Goal: Task Accomplishment & Management: Manage account settings

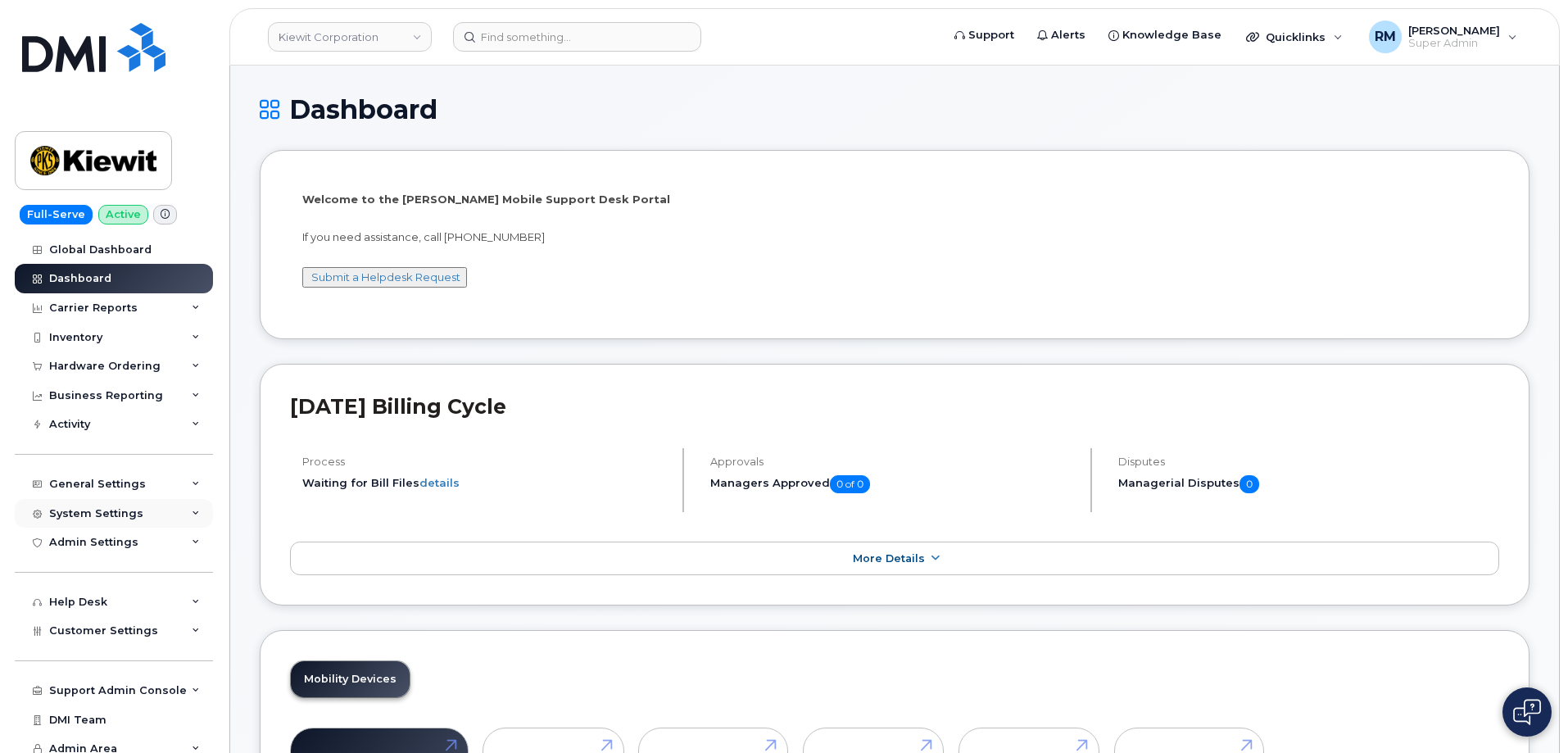
click at [179, 517] on div "System Settings" at bounding box center [114, 514] width 198 height 30
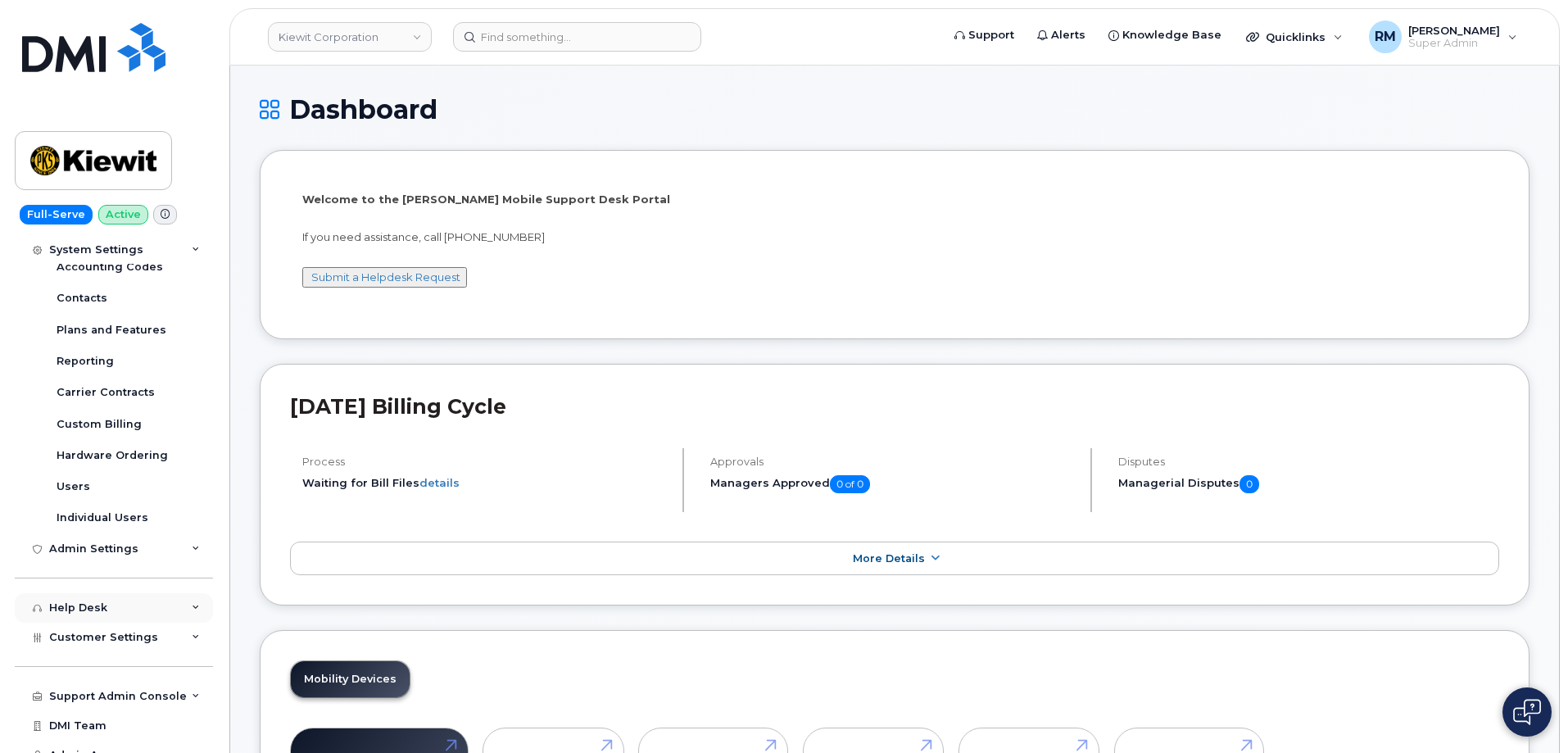
scroll to position [291, 0]
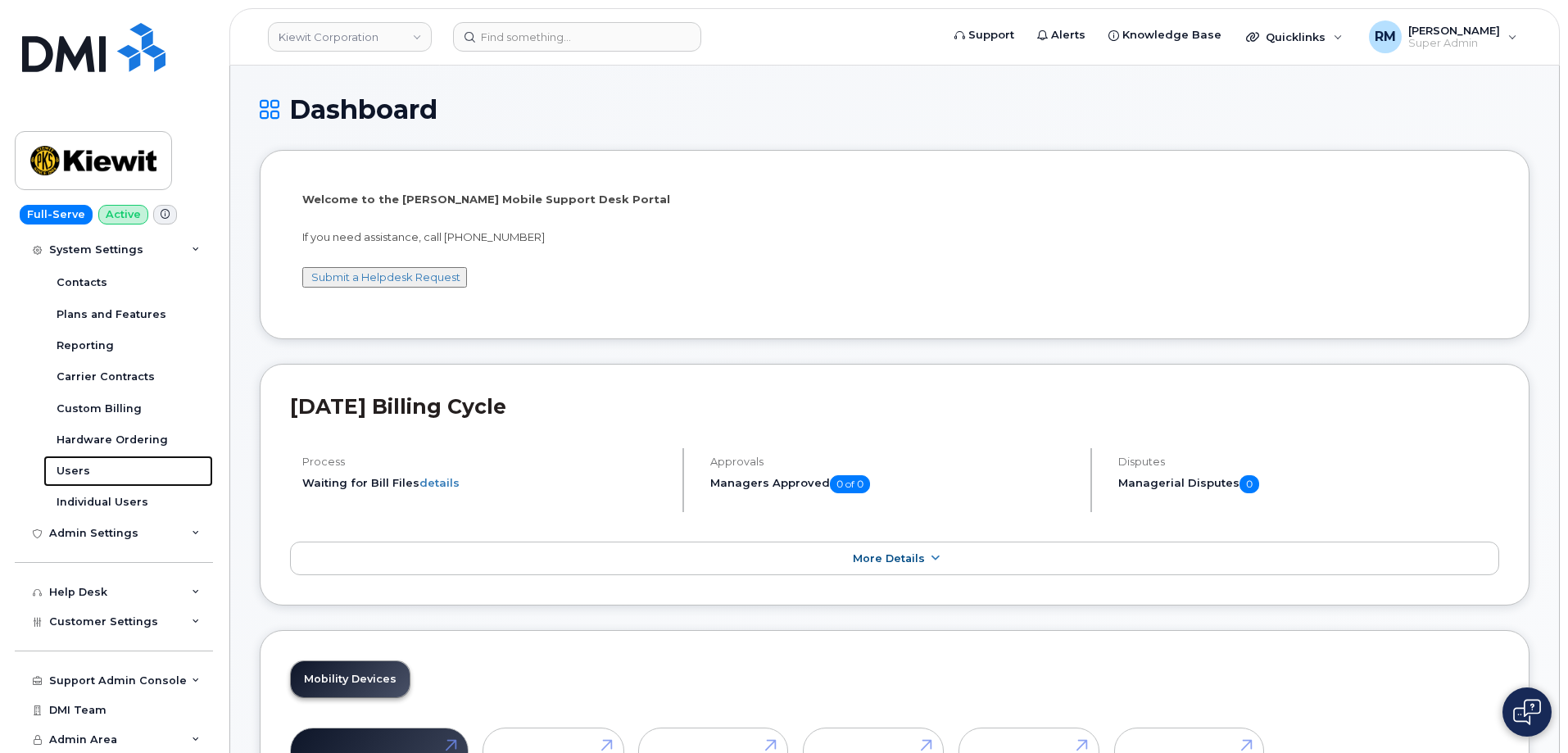
click at [81, 471] on div "Users" at bounding box center [73, 471] width 34 height 15
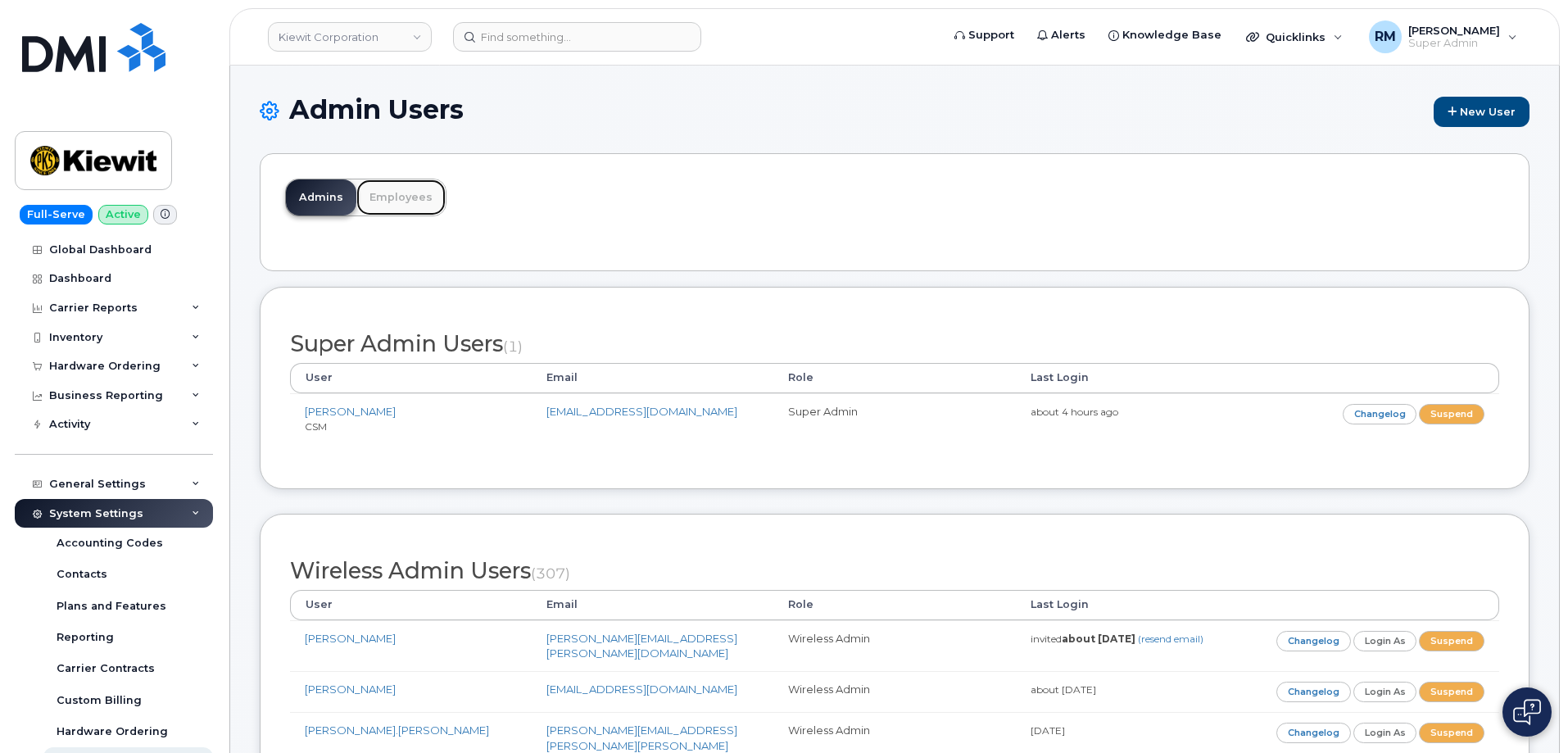
click at [409, 193] on link "Employees" at bounding box center [401, 197] width 89 height 36
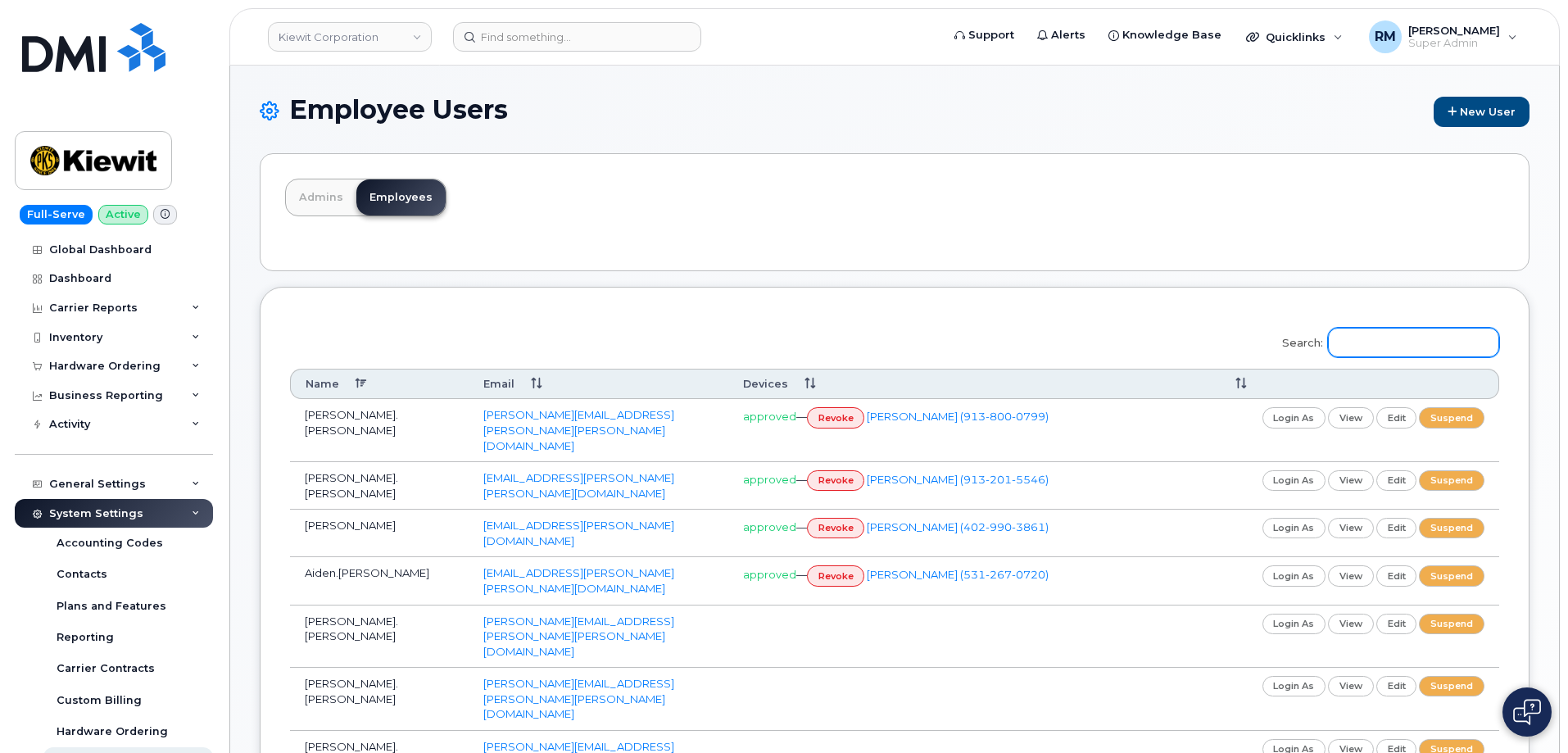
click at [1376, 347] on input "Search:" at bounding box center [1415, 342] width 172 height 30
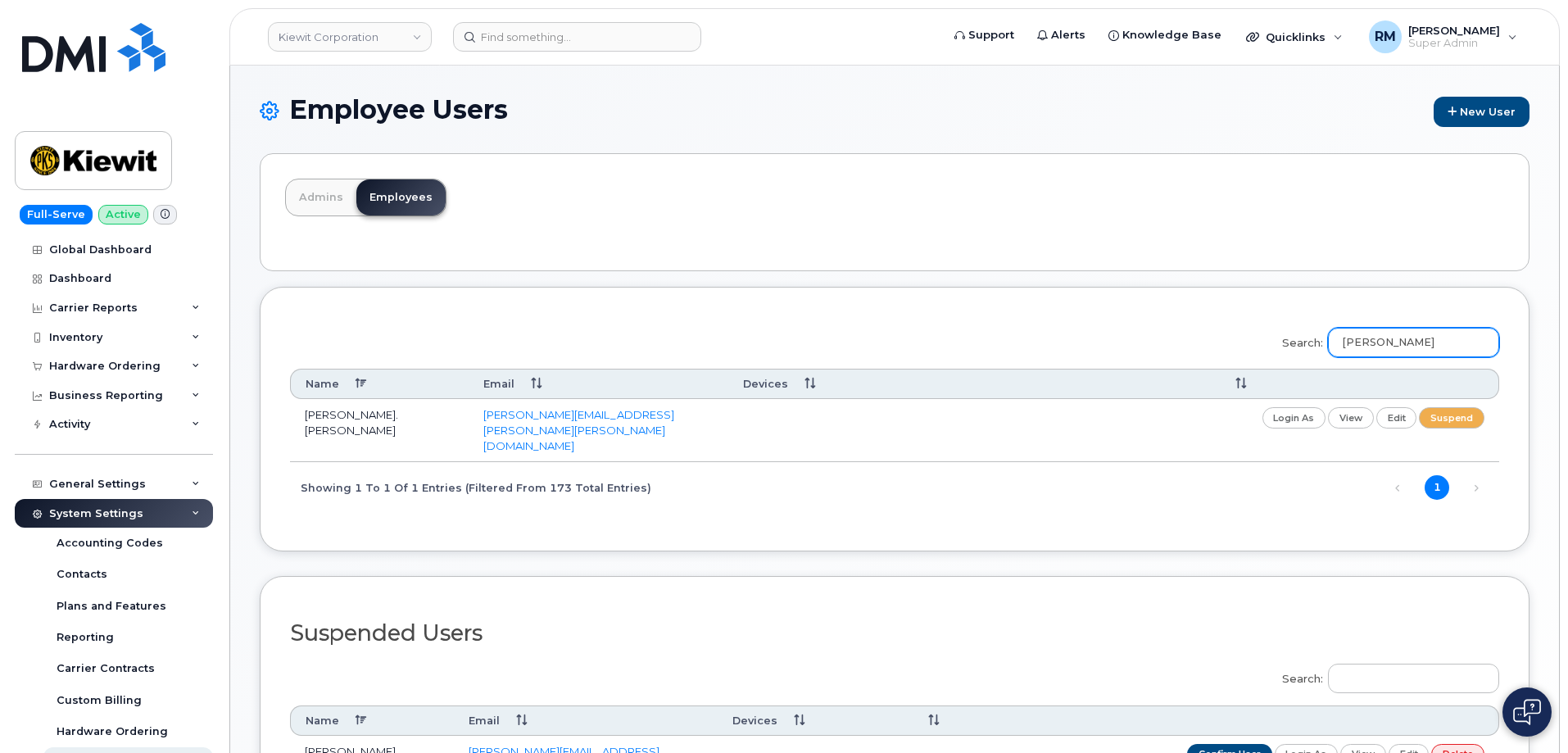
type input "preston"
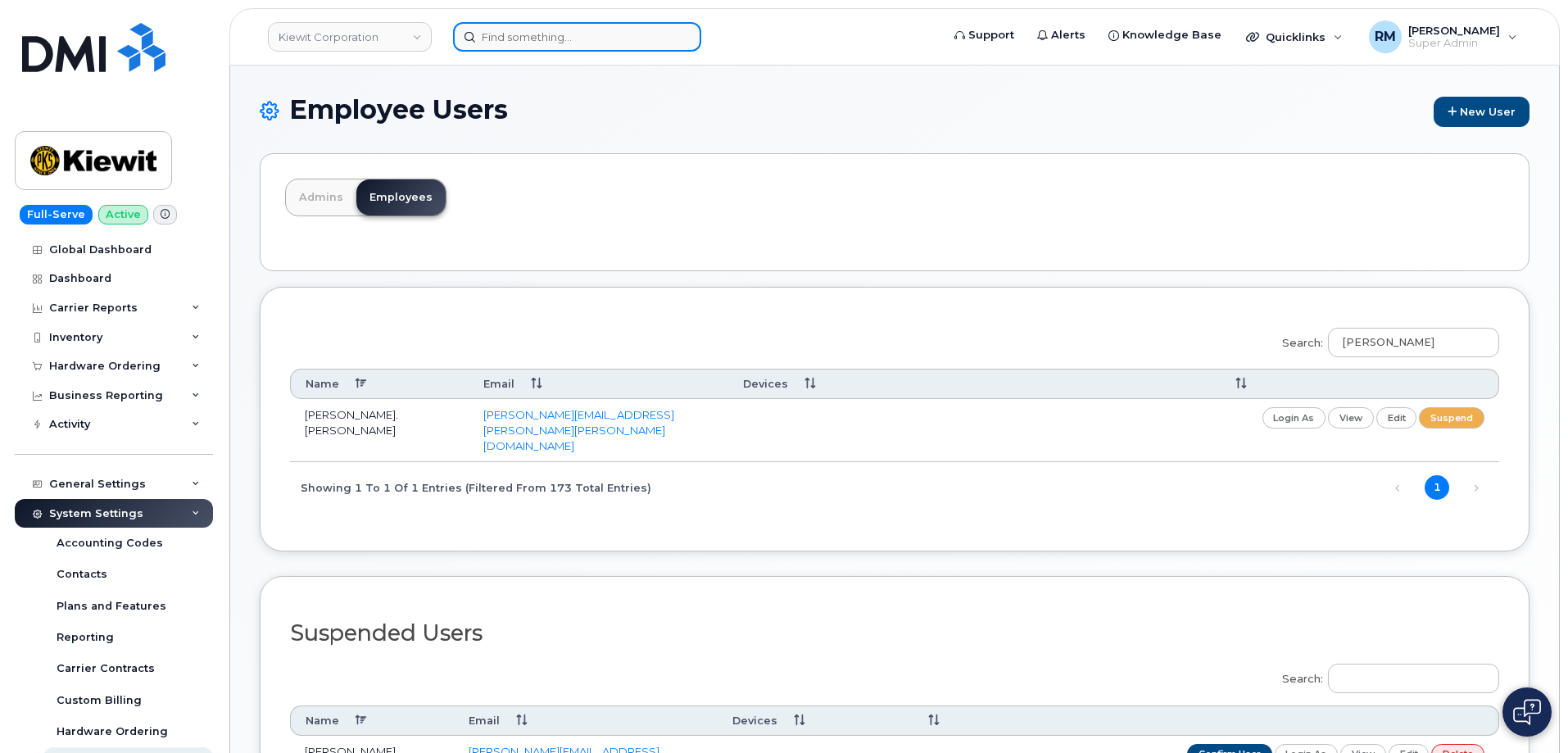
drag, startPoint x: 540, startPoint y: 41, endPoint x: 531, endPoint y: 40, distance: 9.1
click at [537, 42] on input at bounding box center [577, 37] width 248 height 30
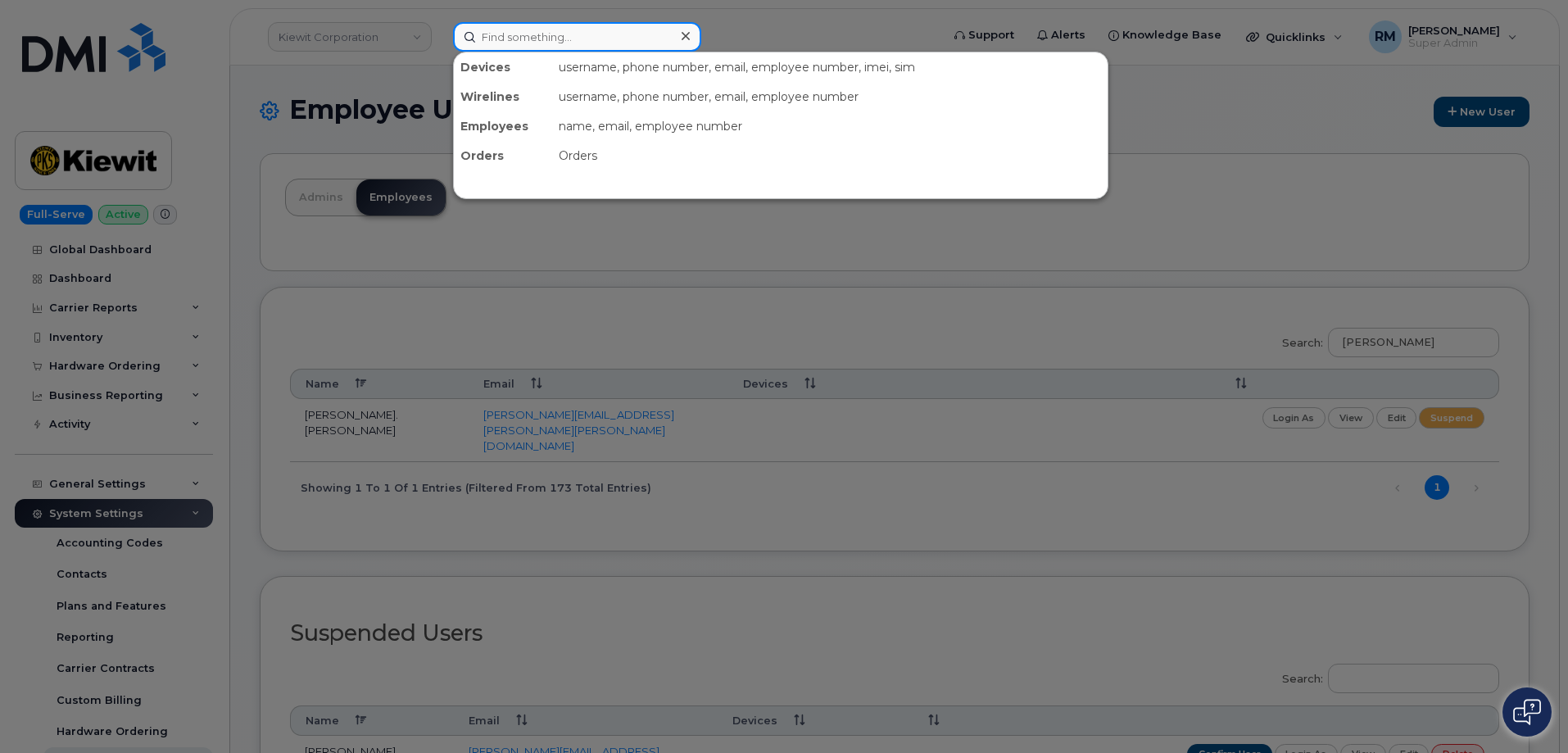
paste input "297151"
type input "297151"
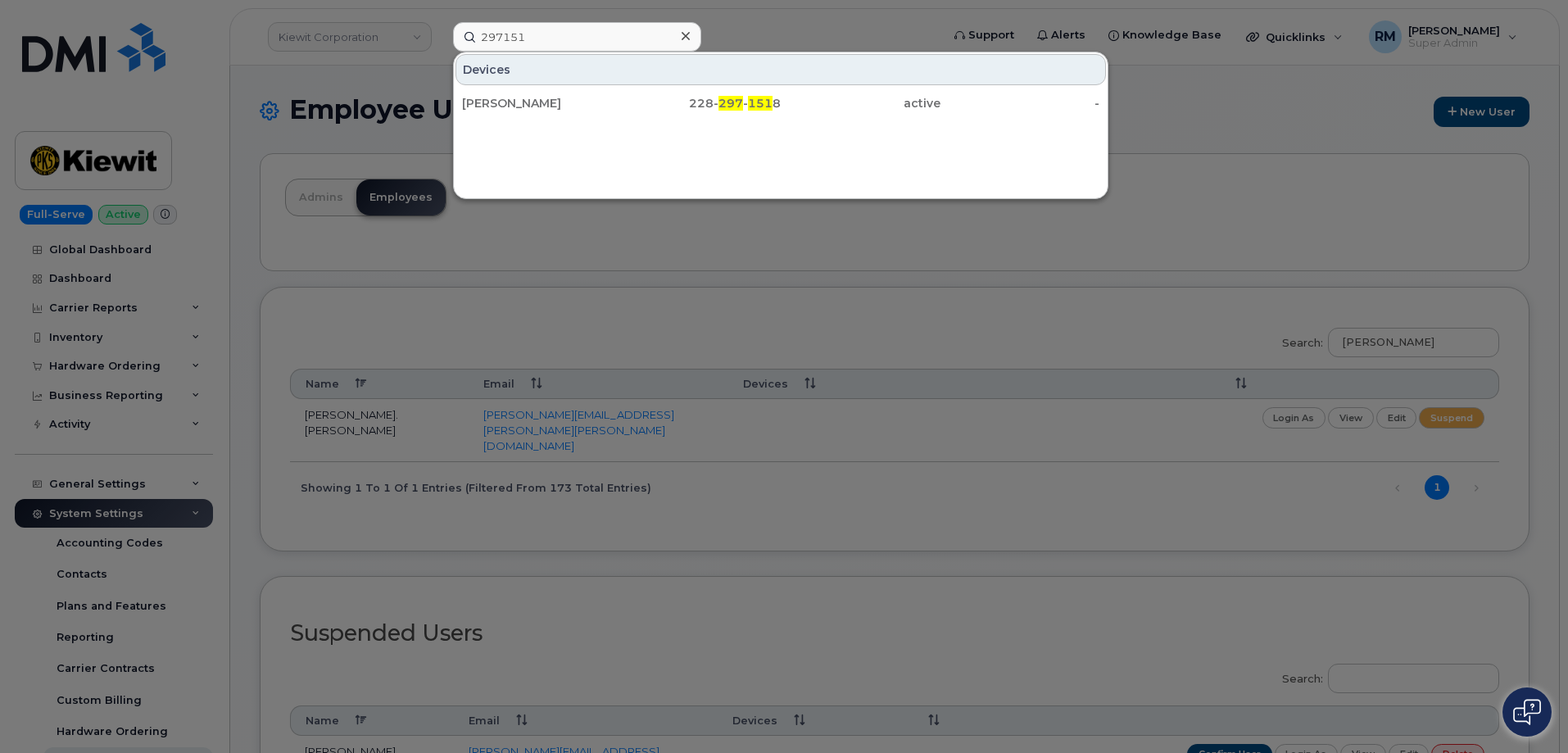
click at [437, 260] on div at bounding box center [784, 376] width 1568 height 753
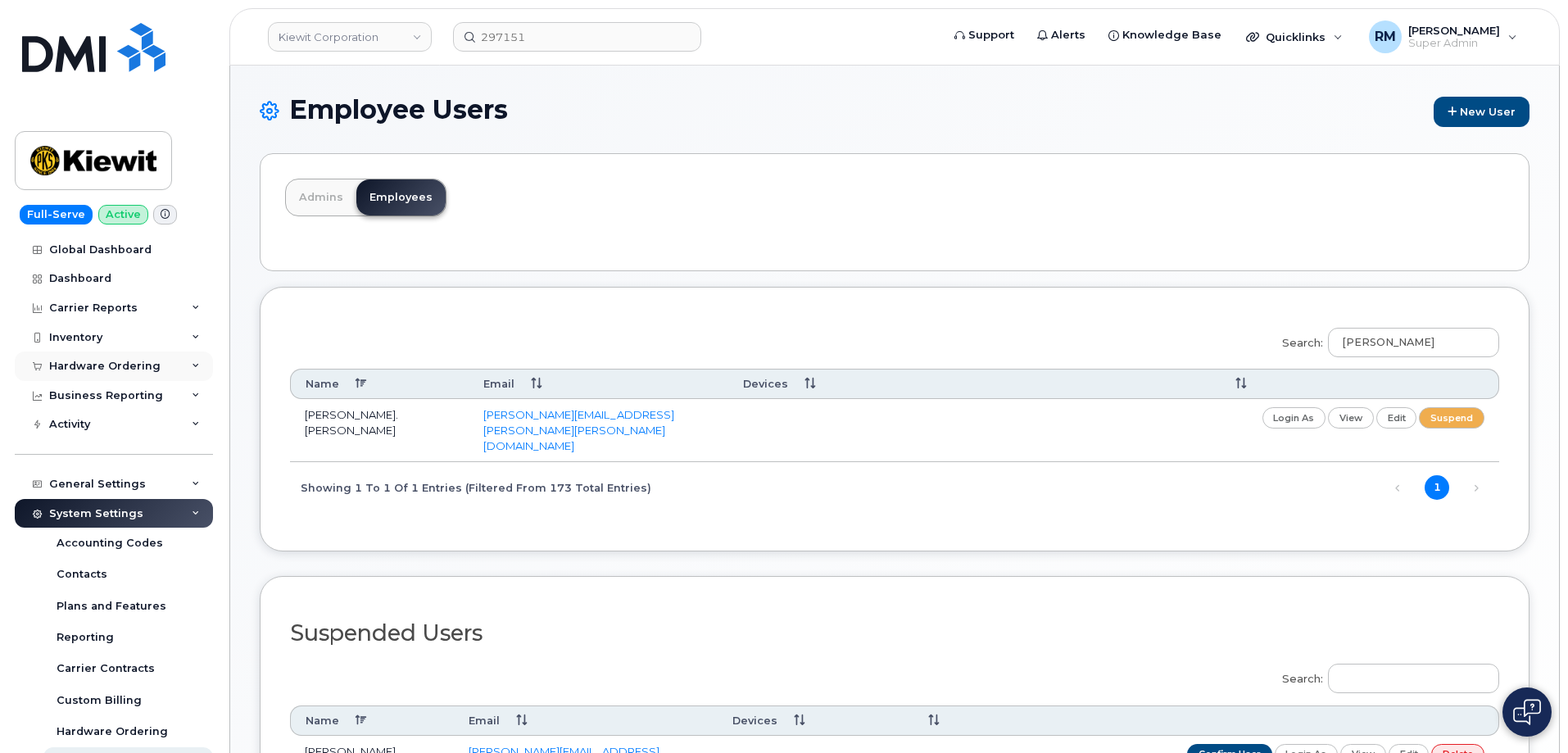
click at [78, 373] on div "Hardware Ordering" at bounding box center [114, 366] width 198 height 30
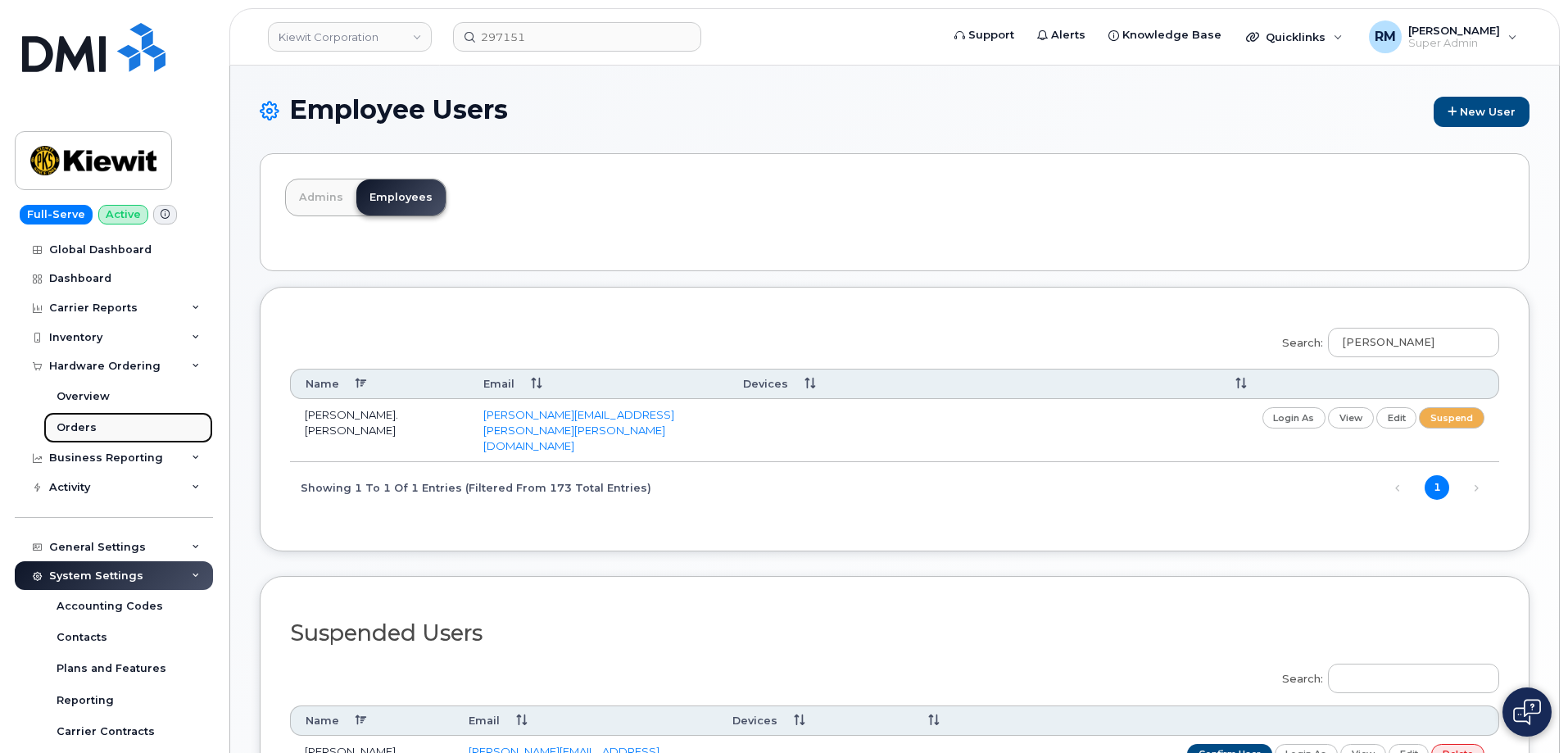
click at [71, 421] on div "Orders" at bounding box center [77, 427] width 40 height 15
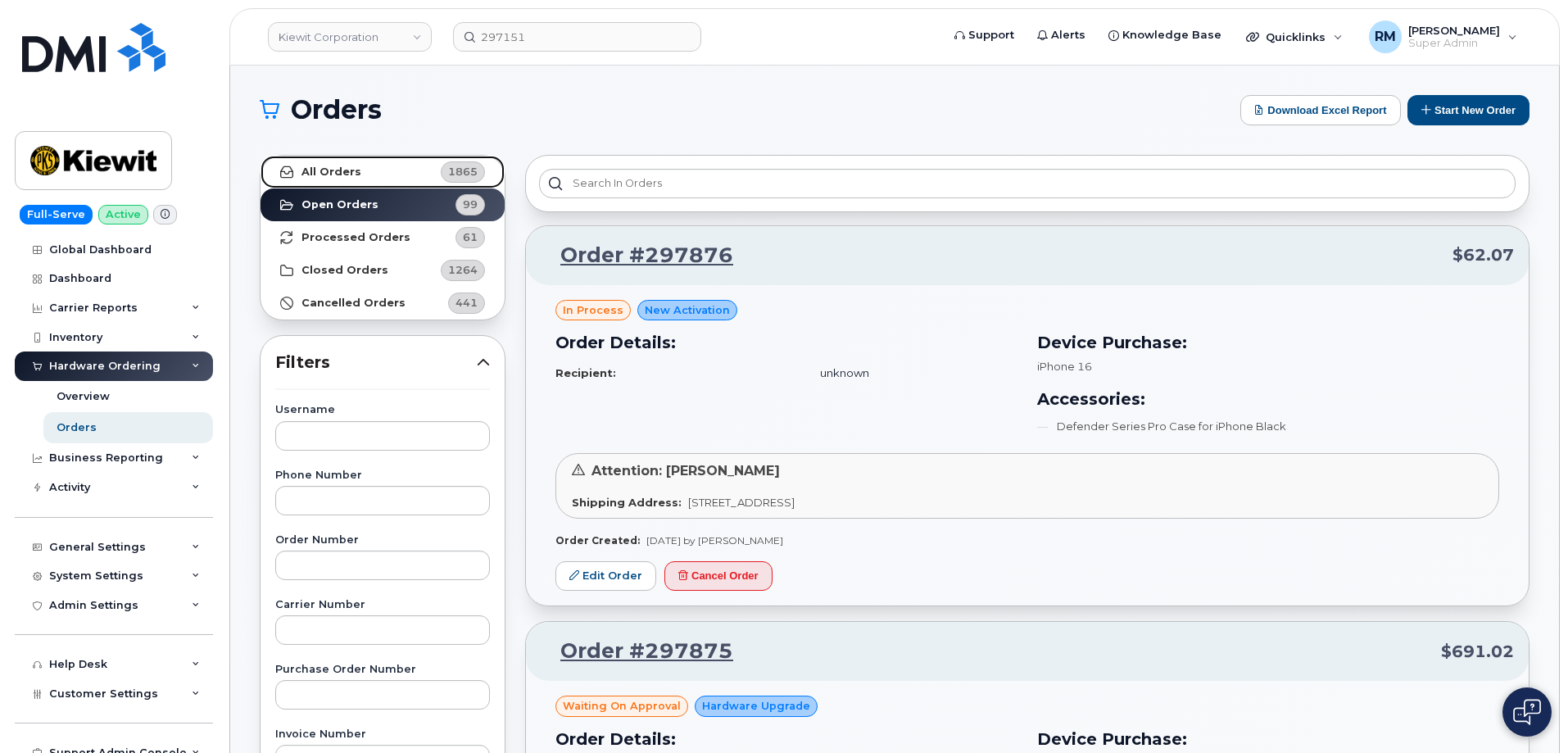
click at [324, 170] on strong "All Orders" at bounding box center [331, 172] width 59 height 13
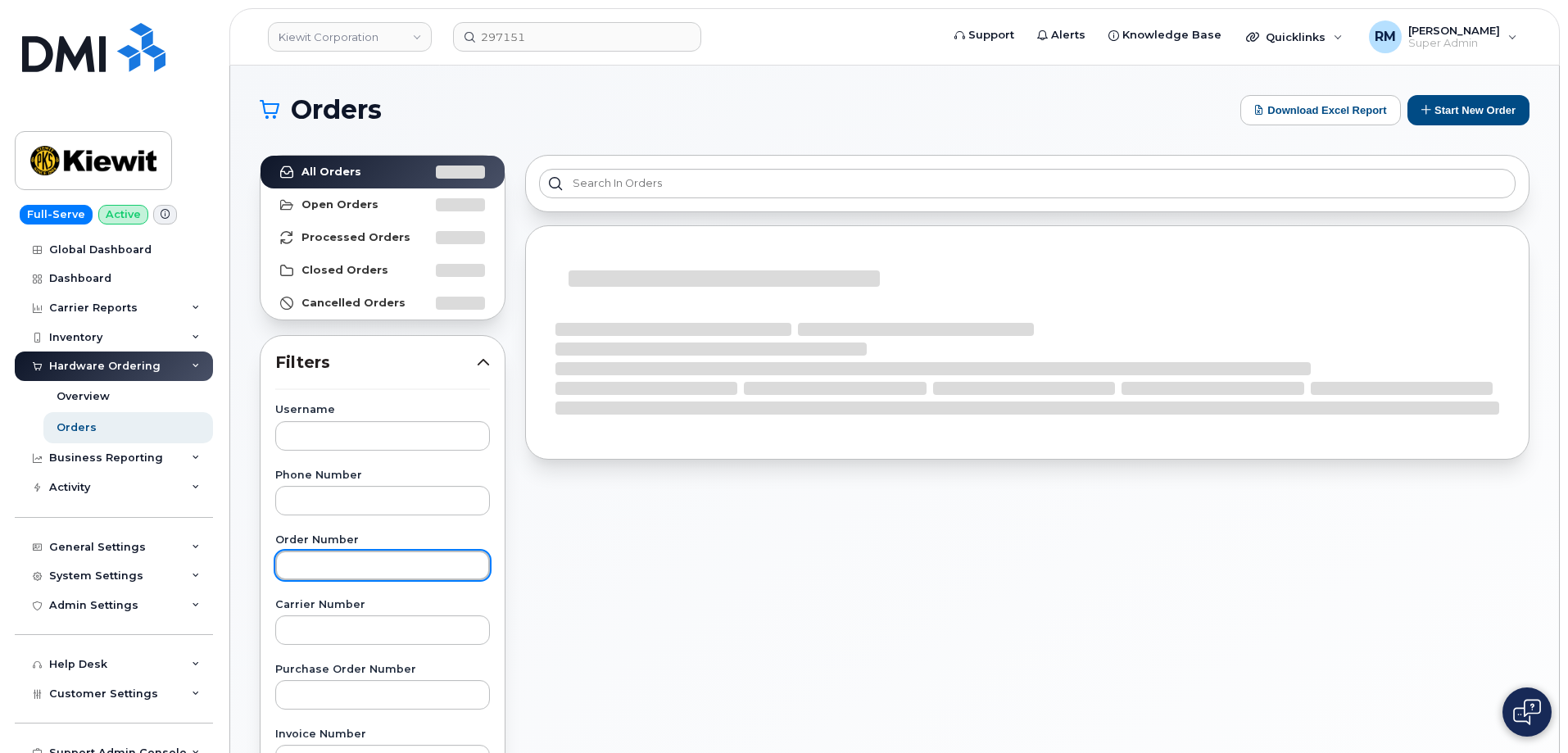
click at [321, 575] on input "text" at bounding box center [383, 565] width 215 height 30
paste input "297151"
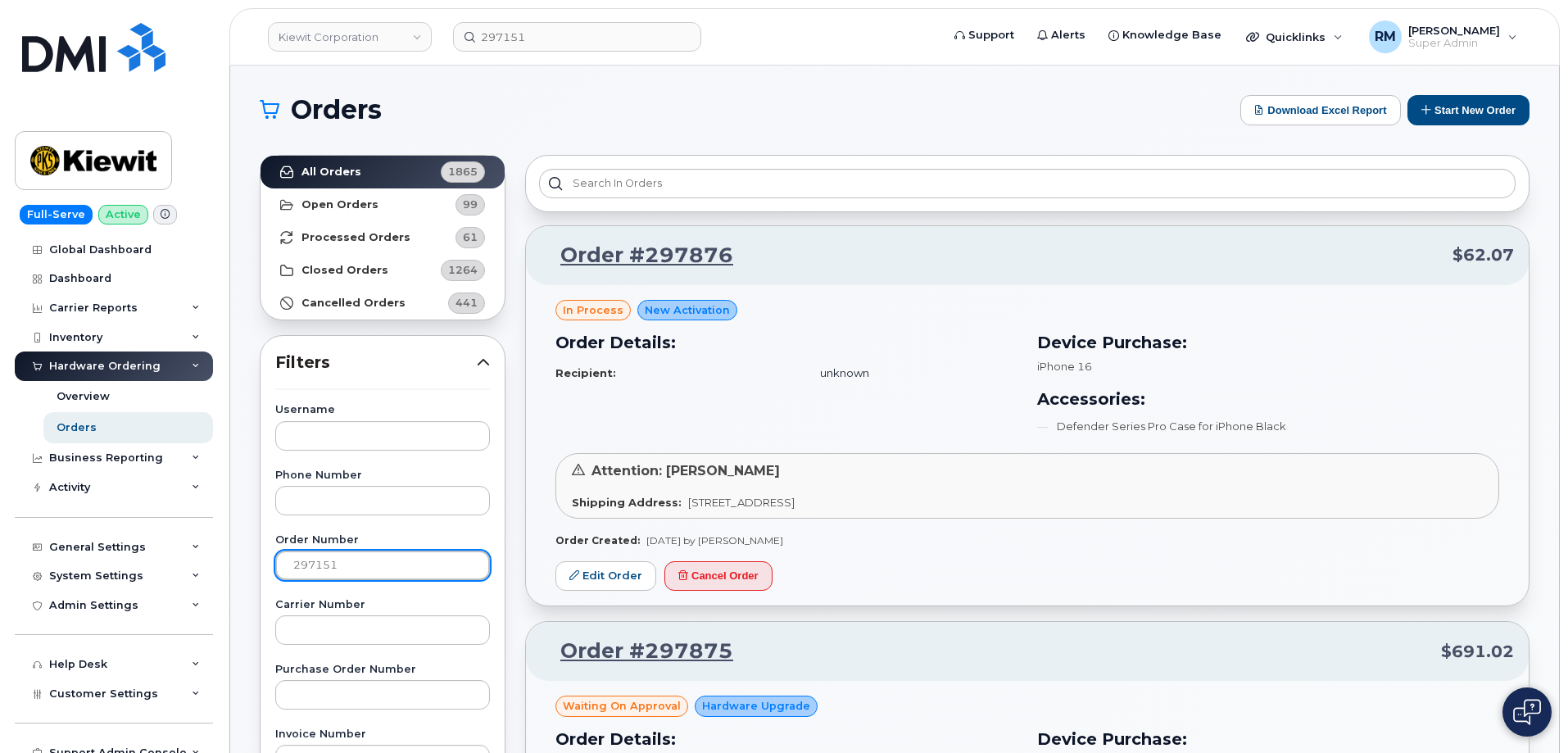
type input "297151"
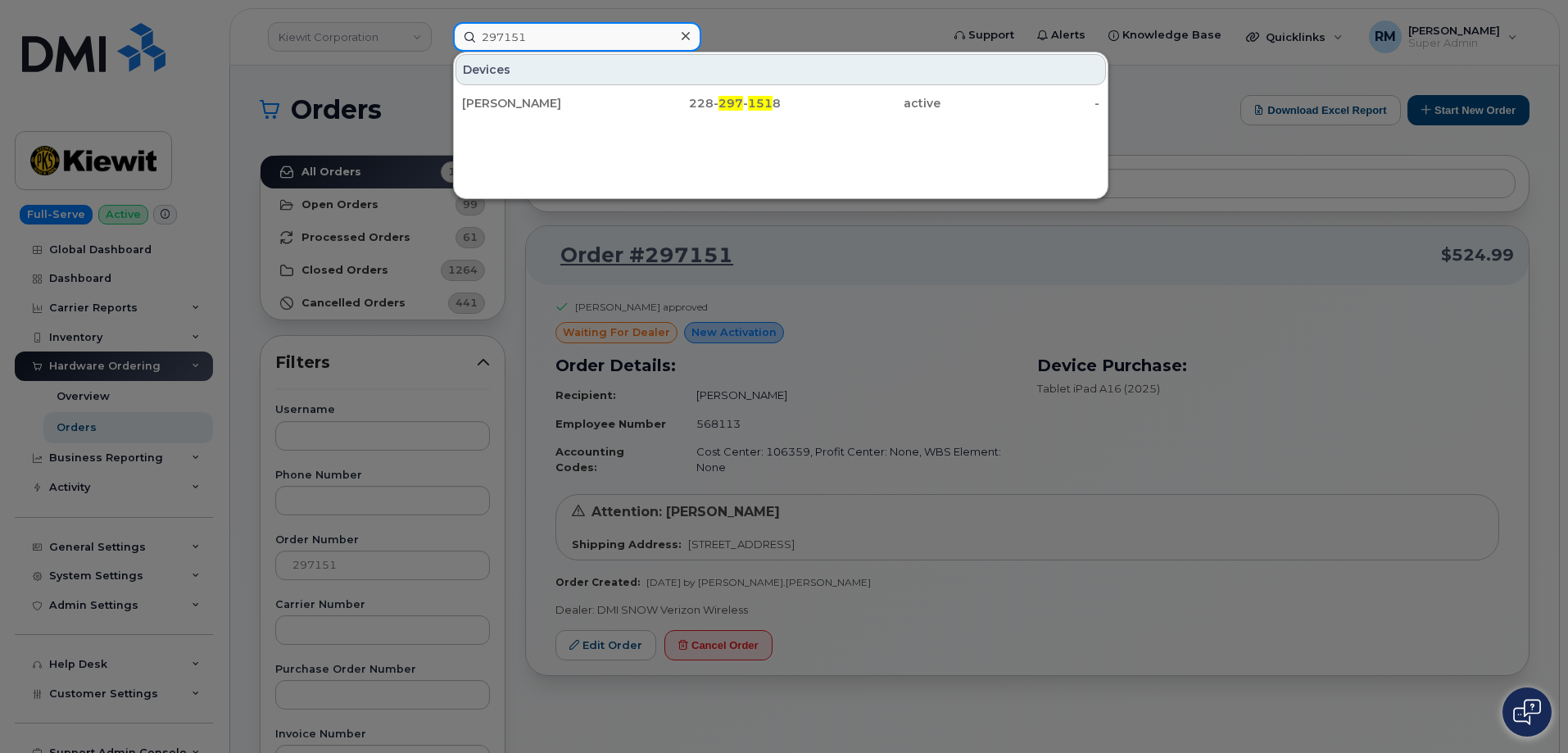
click at [550, 37] on input "297151" at bounding box center [577, 37] width 248 height 30
click at [550, 37] on input "297151" at bounding box center [577, 37] width 248 height 30
paste input "405-854-8175"
type input "405-854-8175"
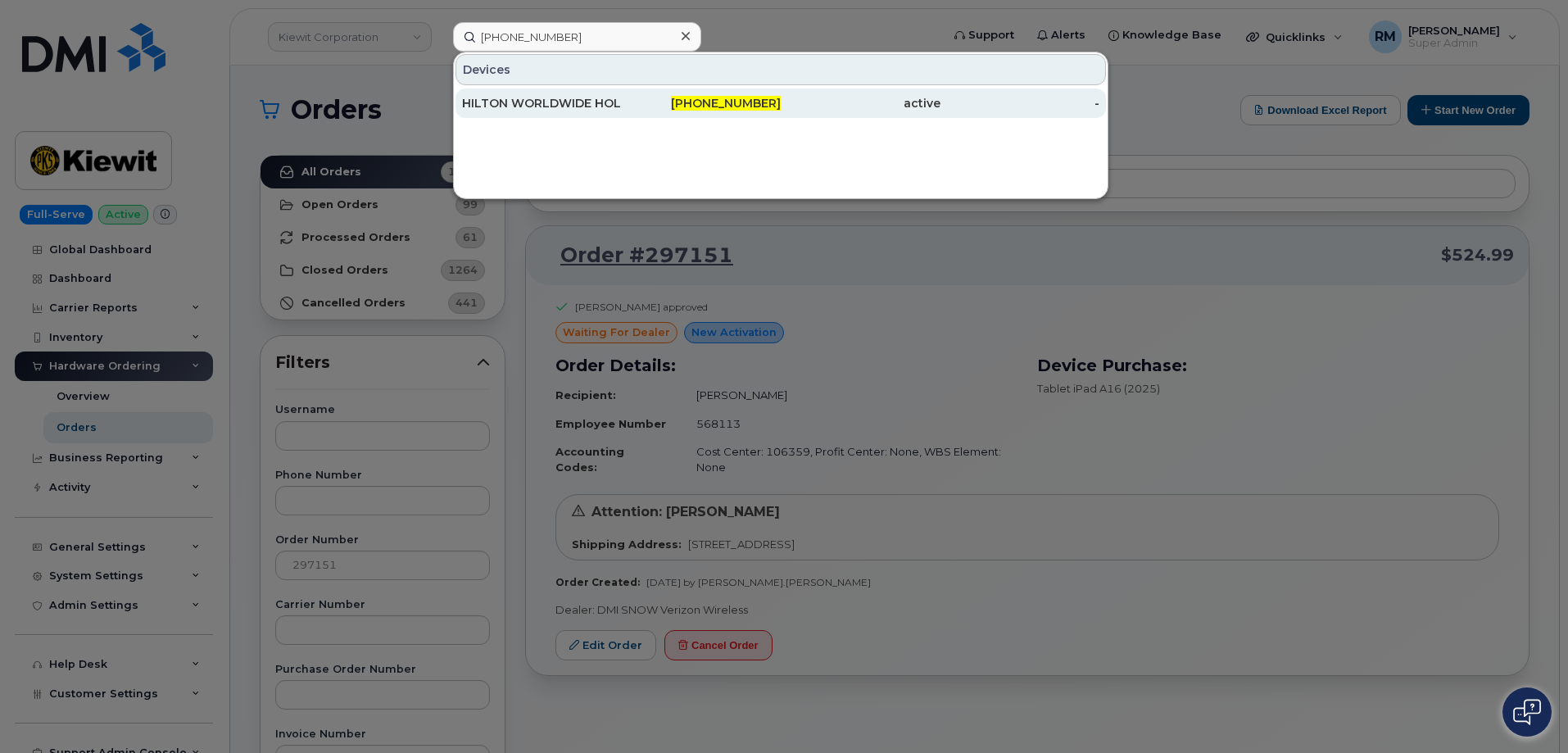
click at [531, 108] on div "HILTON WORLDWIDE HOLDINGS INC." at bounding box center [542, 103] width 160 height 16
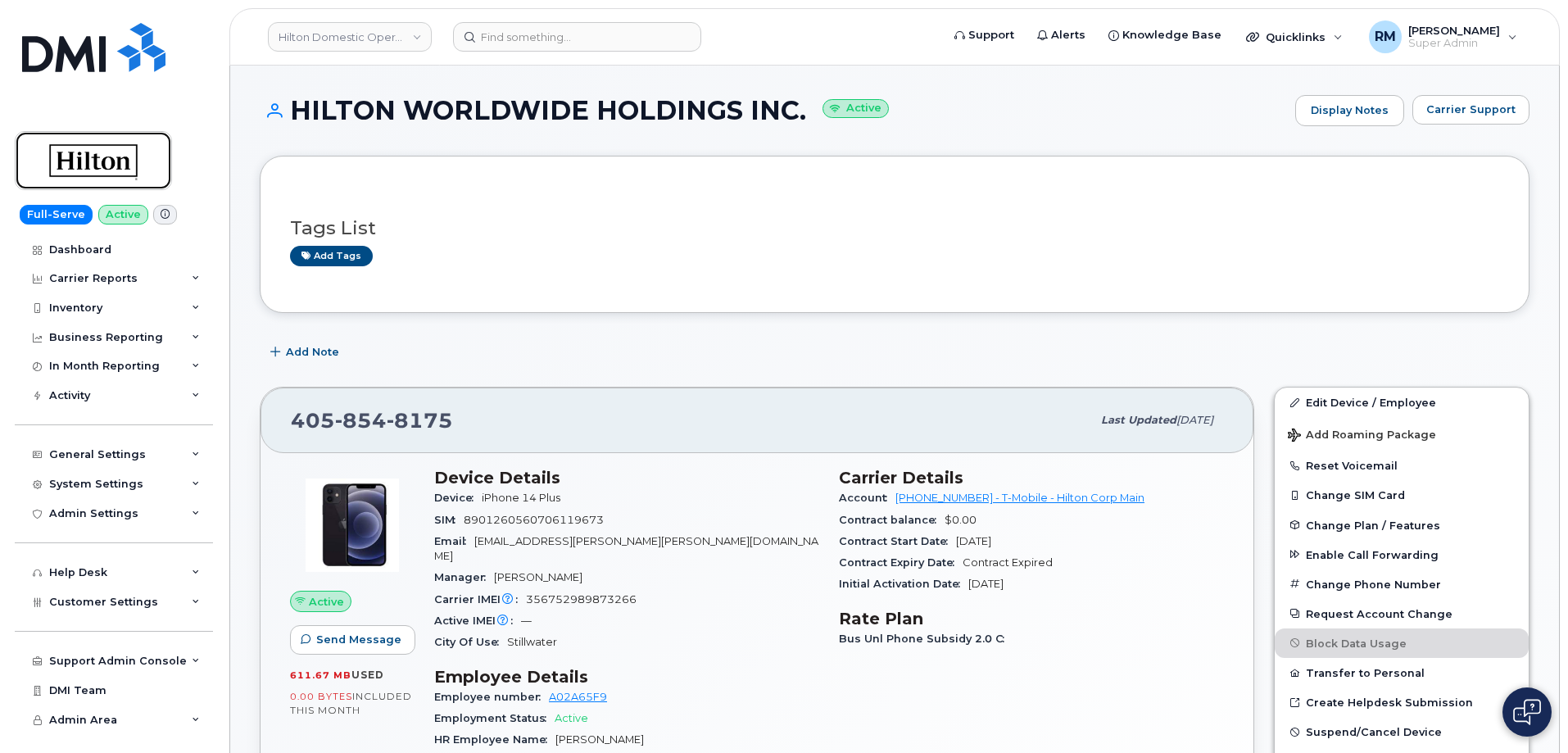
click at [44, 158] on img at bounding box center [93, 161] width 126 height 48
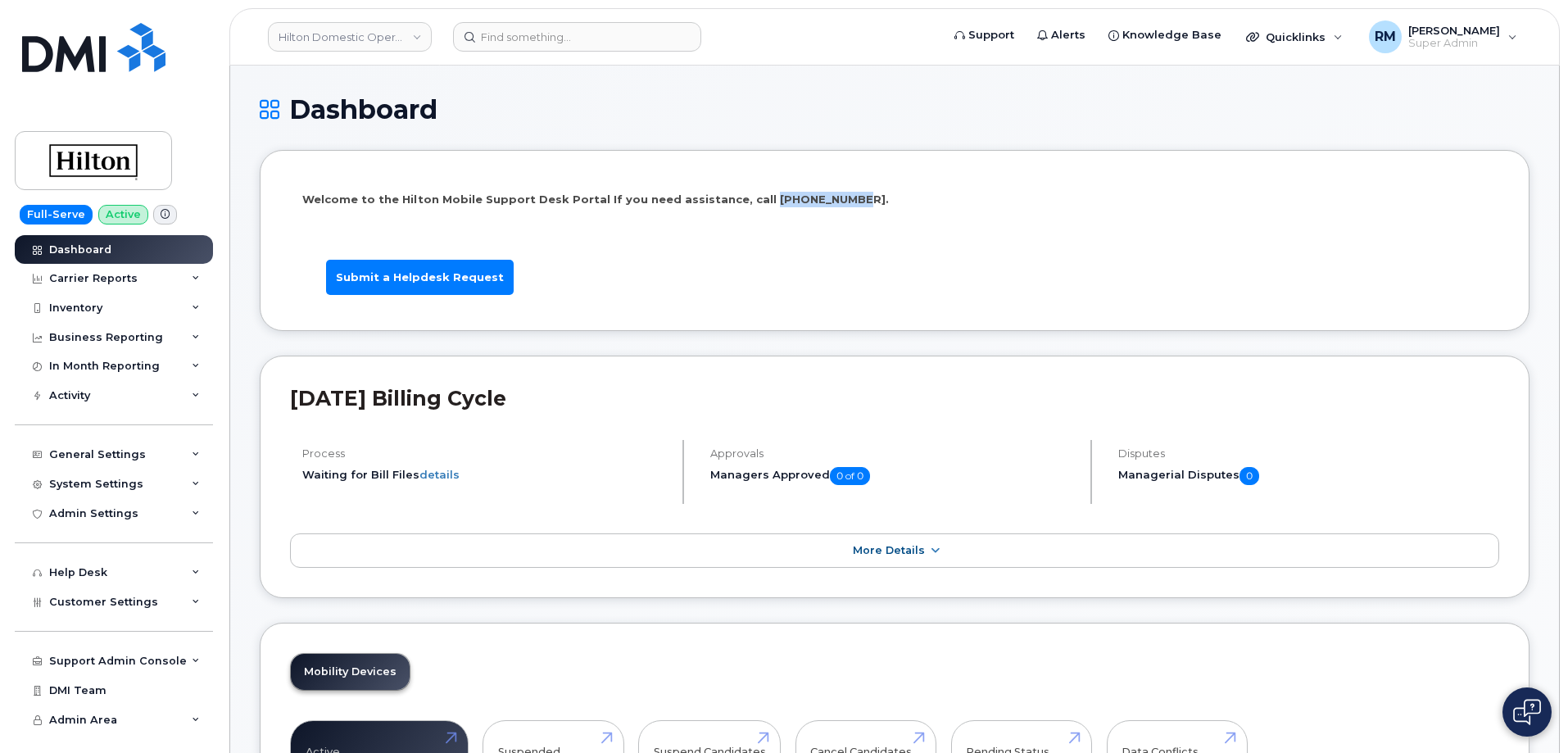
drag, startPoint x: 823, startPoint y: 200, endPoint x: 742, endPoint y: 203, distance: 81.1
click at [742, 203] on p "Welcome to the Hilton Mobile Support Desk Portal If you need assistance, call 8…" at bounding box center [895, 199] width 1185 height 16
copy p "833-704-3199"
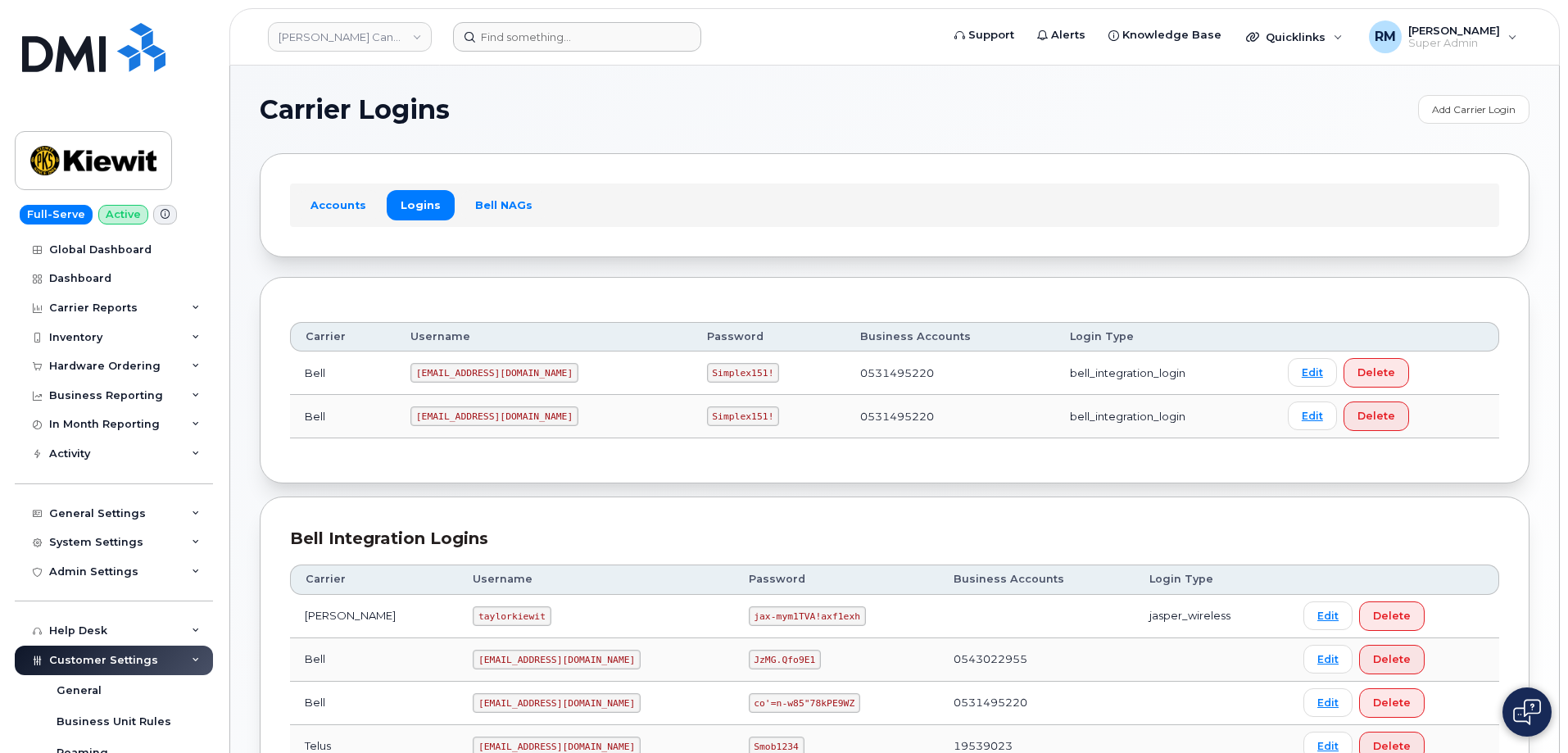
scroll to position [199, 0]
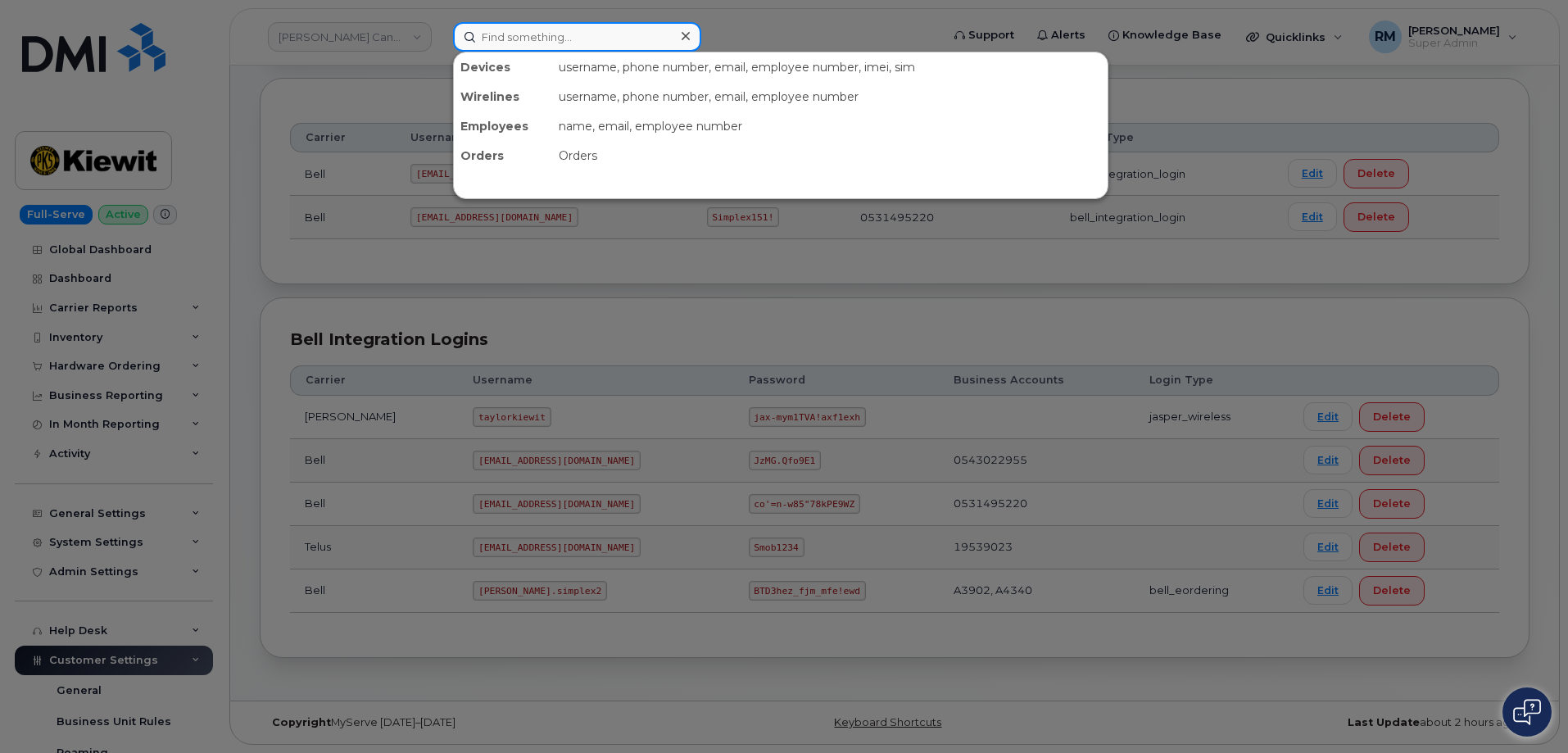
click at [510, 37] on input at bounding box center [577, 37] width 248 height 30
paste input "4029901508"
type input "4029901508"
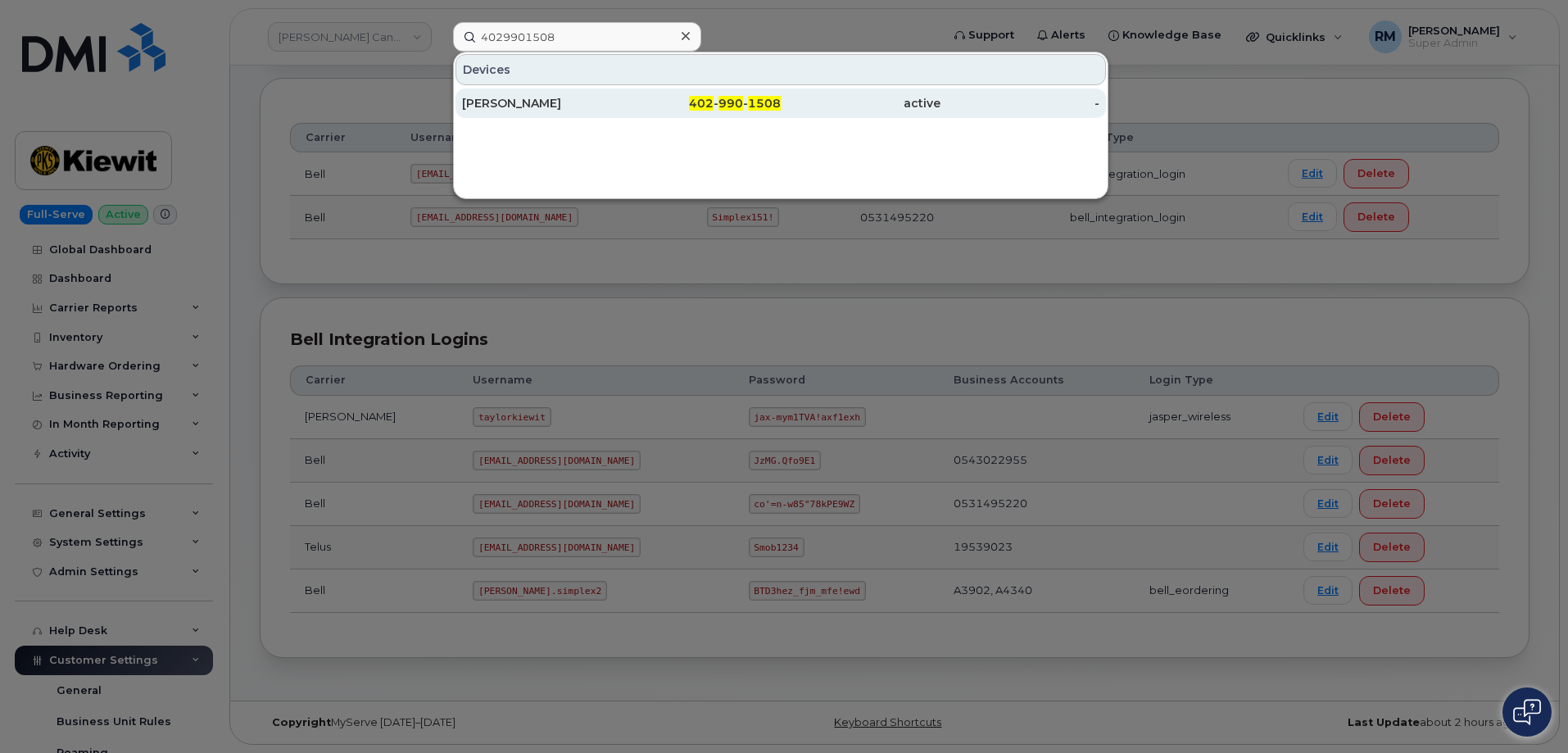
click at [524, 98] on div "[PERSON_NAME]" at bounding box center [542, 103] width 160 height 16
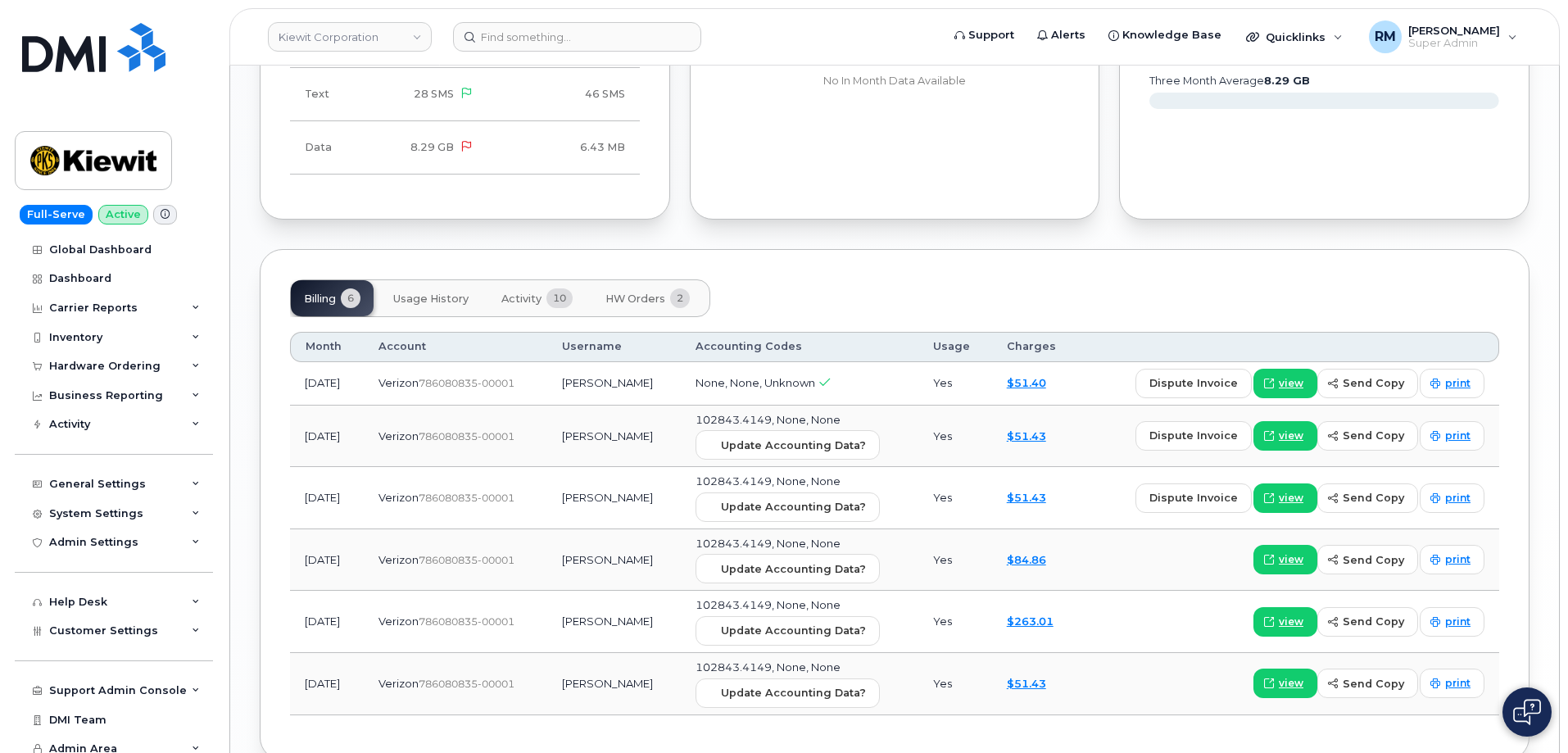
scroll to position [1392, 0]
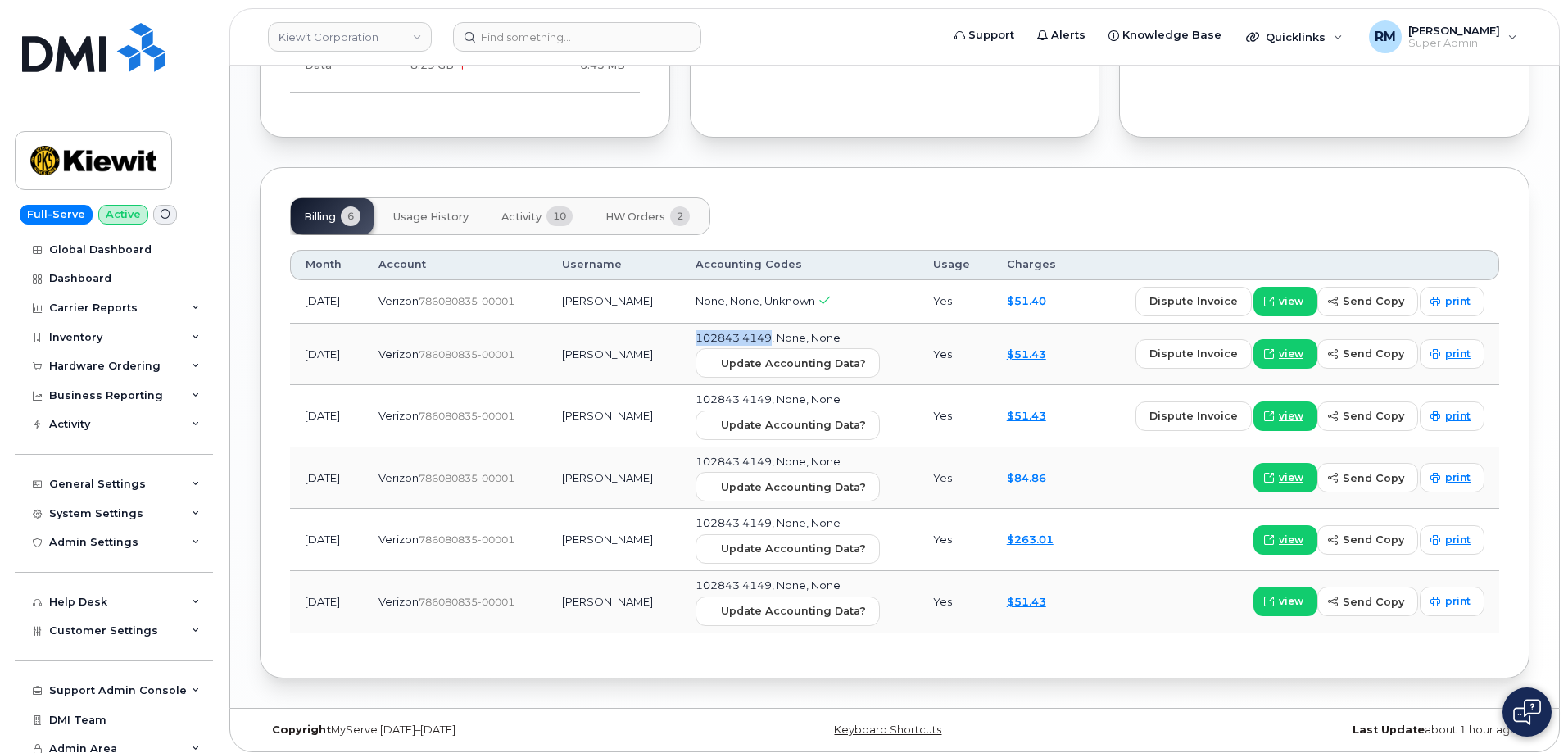
drag, startPoint x: 791, startPoint y: 340, endPoint x: 716, endPoint y: 340, distance: 75.0
click at [716, 340] on span "102843.4149, None, None" at bounding box center [768, 337] width 145 height 13
copy span "102843.4149"
click at [108, 486] on div "General Settings" at bounding box center [97, 484] width 97 height 13
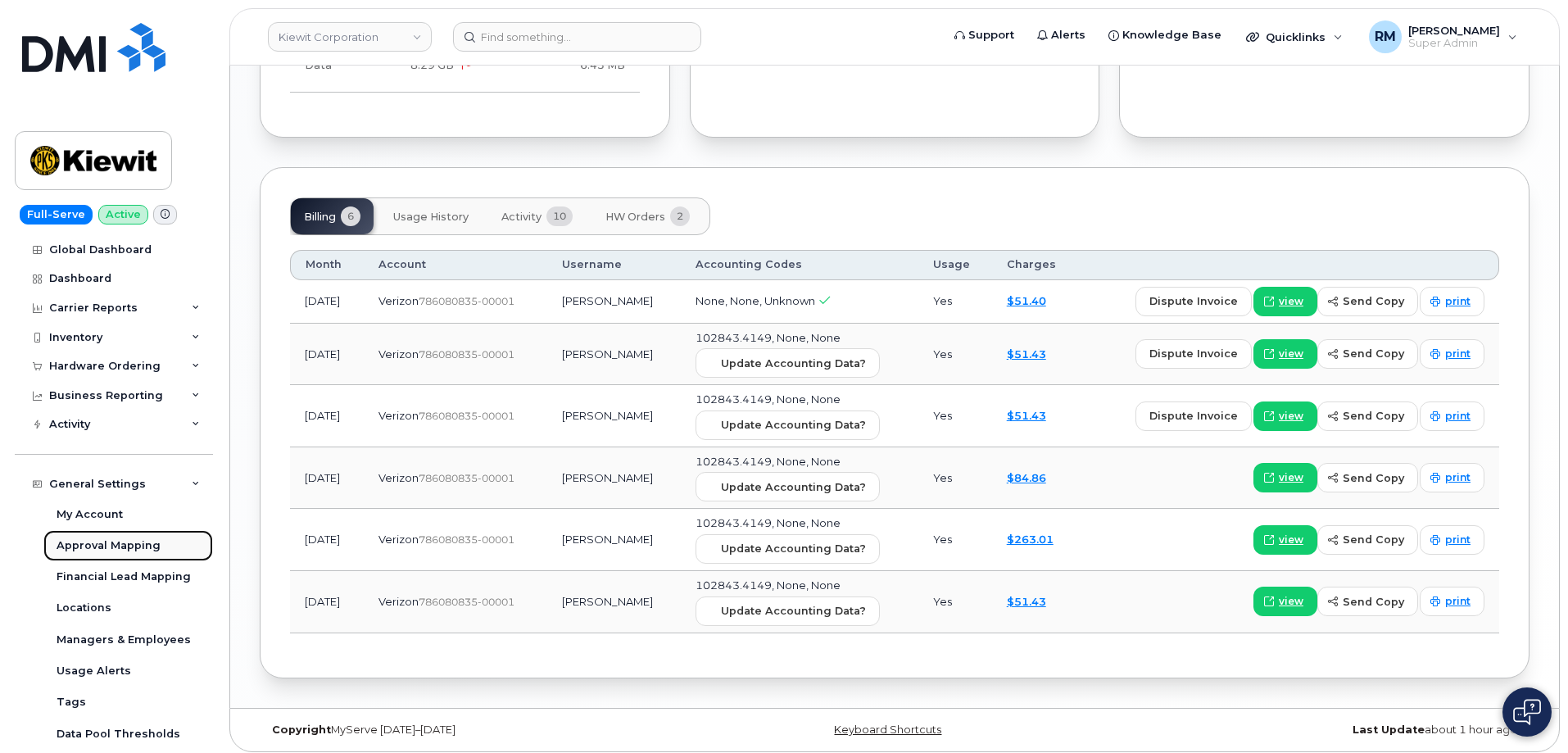
click at [95, 548] on div "Approval Mapping" at bounding box center [109, 545] width 104 height 15
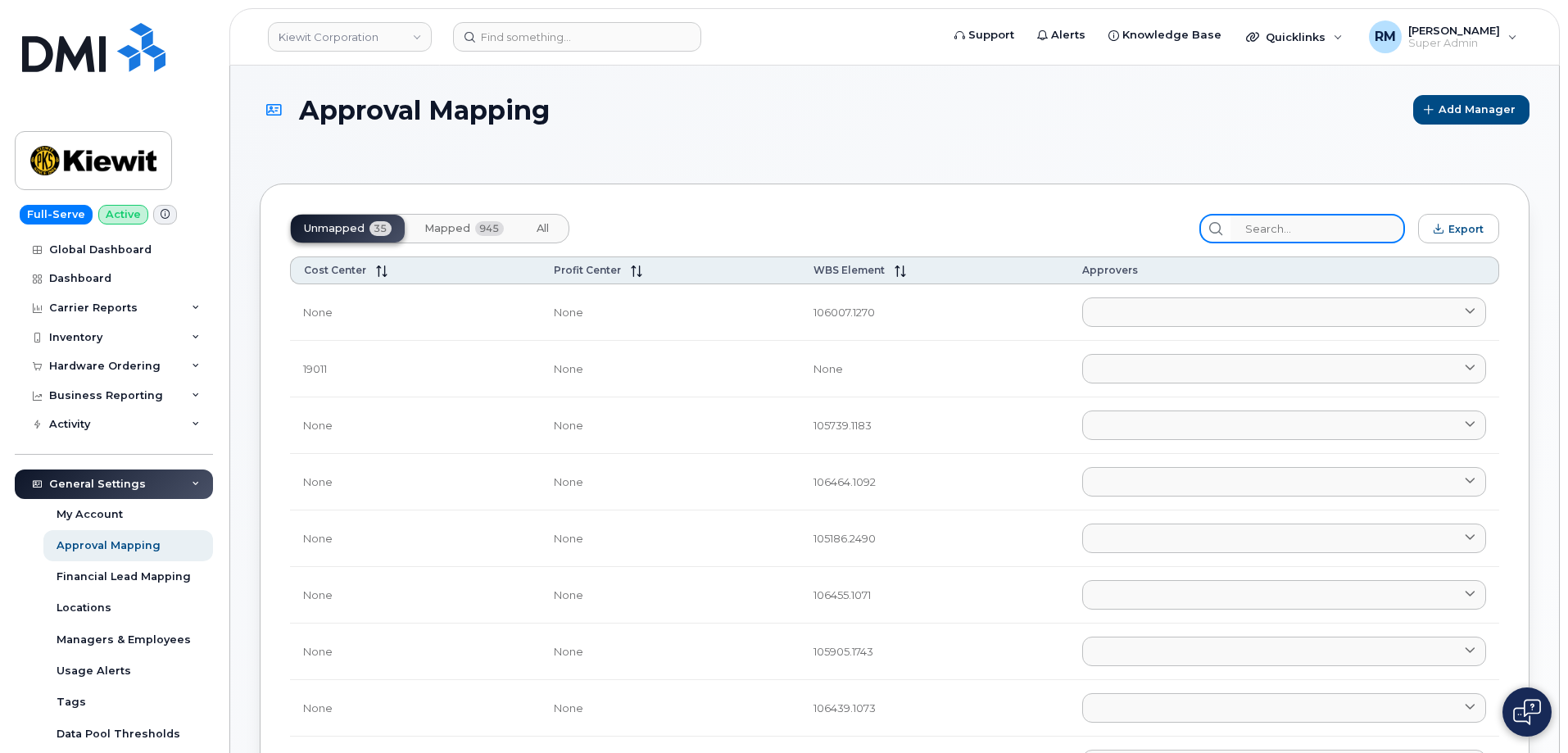
click at [1279, 222] on input "search" at bounding box center [1317, 228] width 174 height 30
paste input "102843.4149"
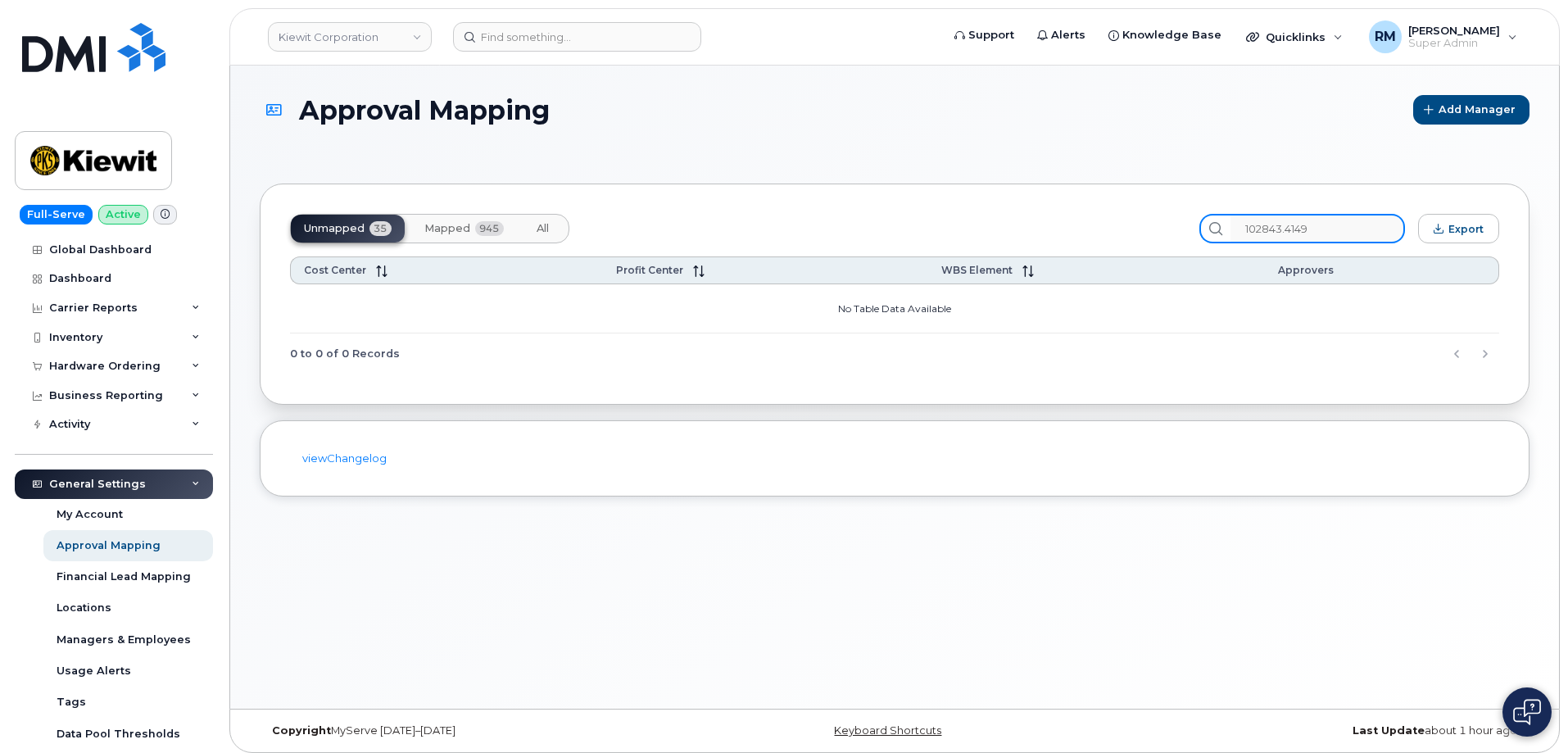
type input "102843.4149"
click at [433, 224] on span "Mapped" at bounding box center [447, 228] width 46 height 13
click at [1334, 229] on input "102843.4149" at bounding box center [1317, 228] width 174 height 30
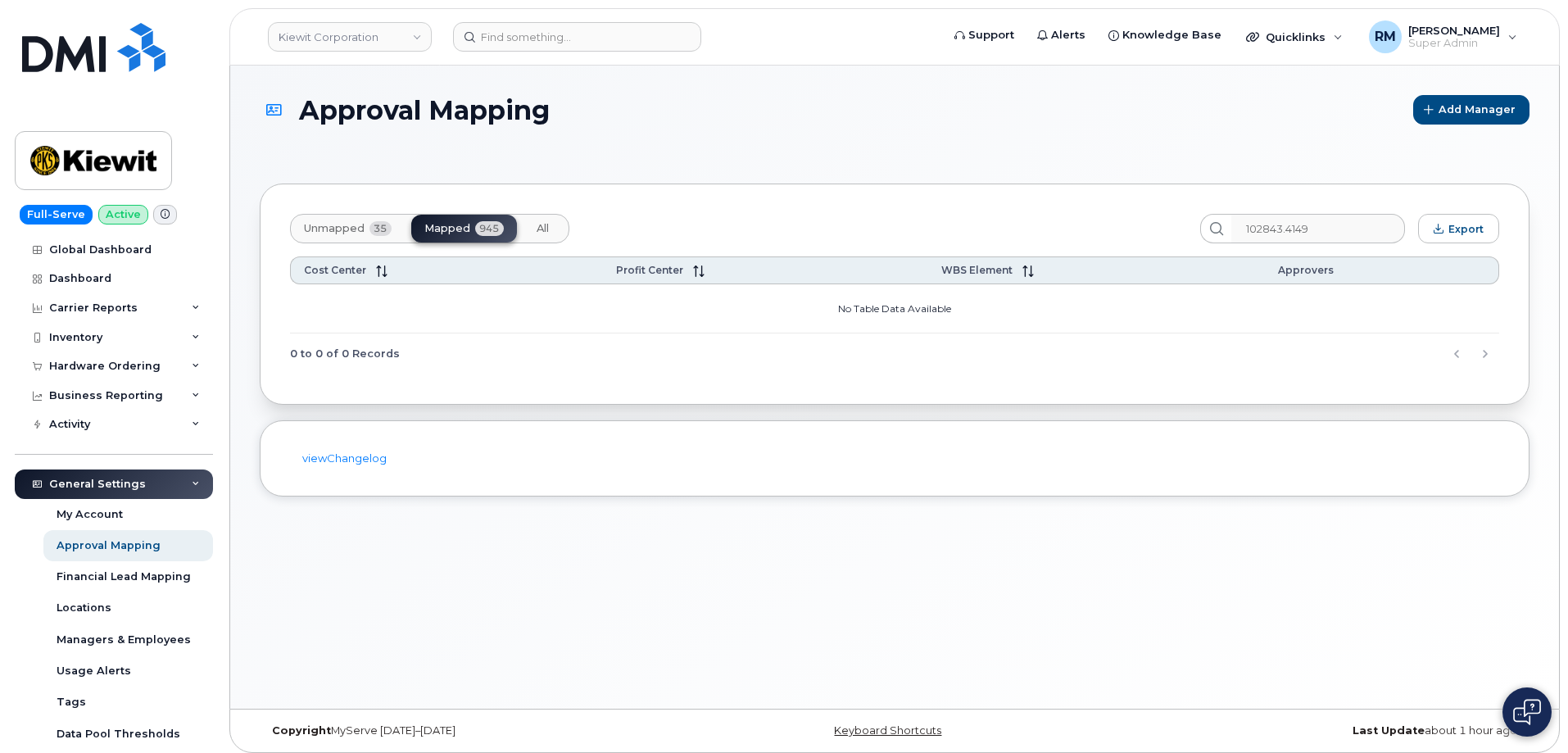
click at [1020, 216] on div "Unmapped 35 Mapped 945 All" at bounding box center [739, 228] width 897 height 30
drag, startPoint x: 1357, startPoint y: 228, endPoint x: 1191, endPoint y: 242, distance: 166.6
click at [1193, 242] on div "Unmapped 35 Mapped 945 All 102843.4149 Export" at bounding box center [895, 228] width 1210 height 30
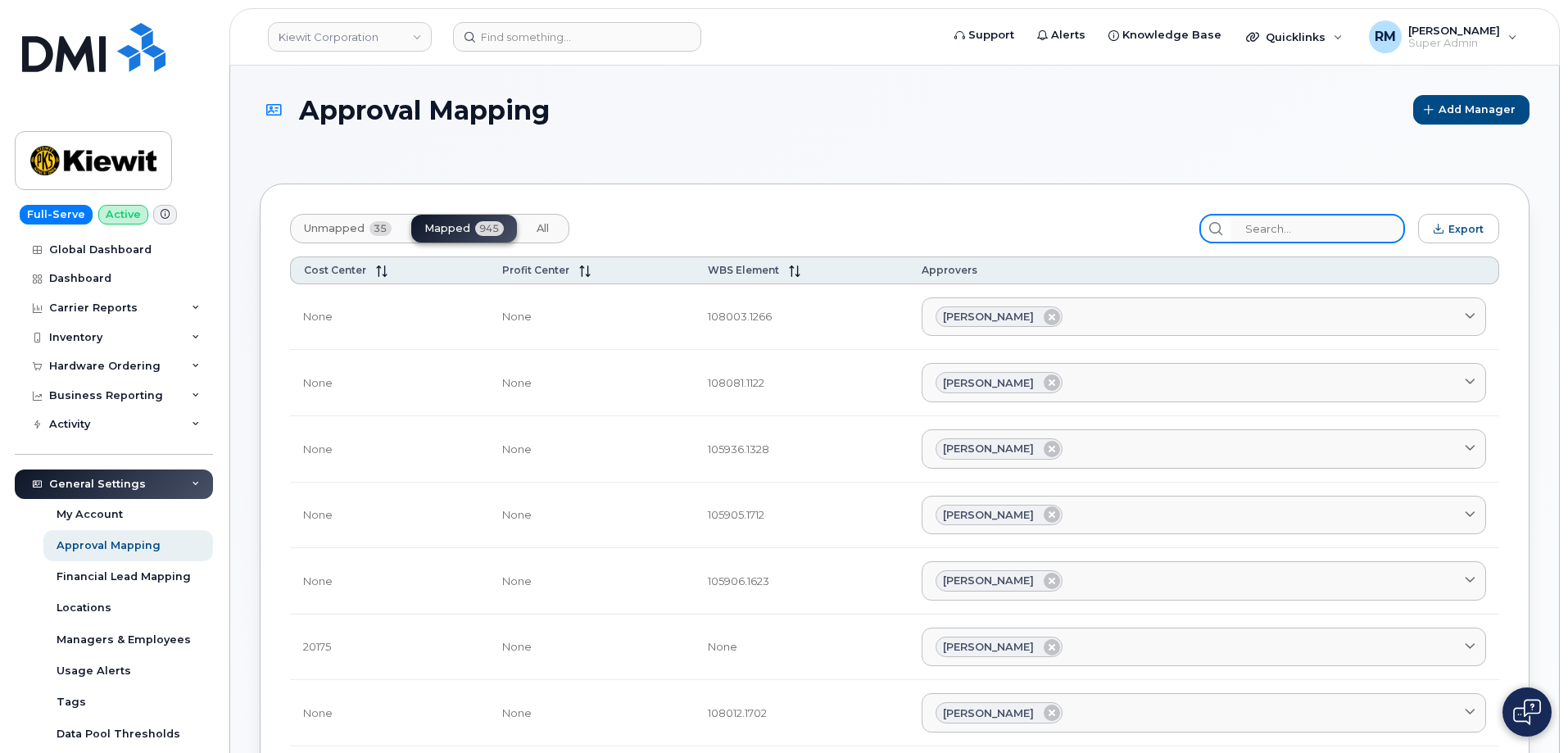
paste input "102843.4149"
type input "102843.4149"
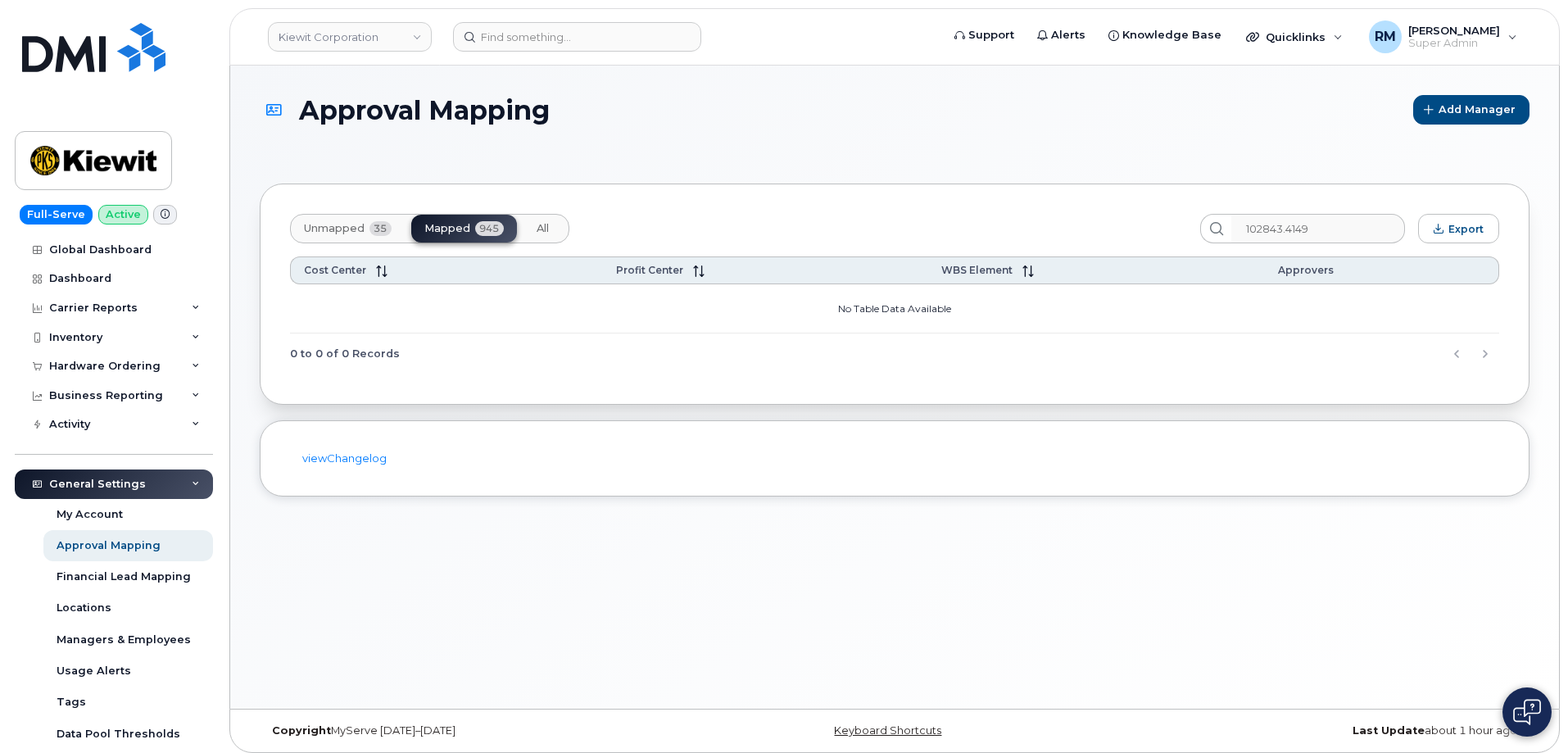
click at [331, 233] on span "Unmapped" at bounding box center [333, 228] width 60 height 13
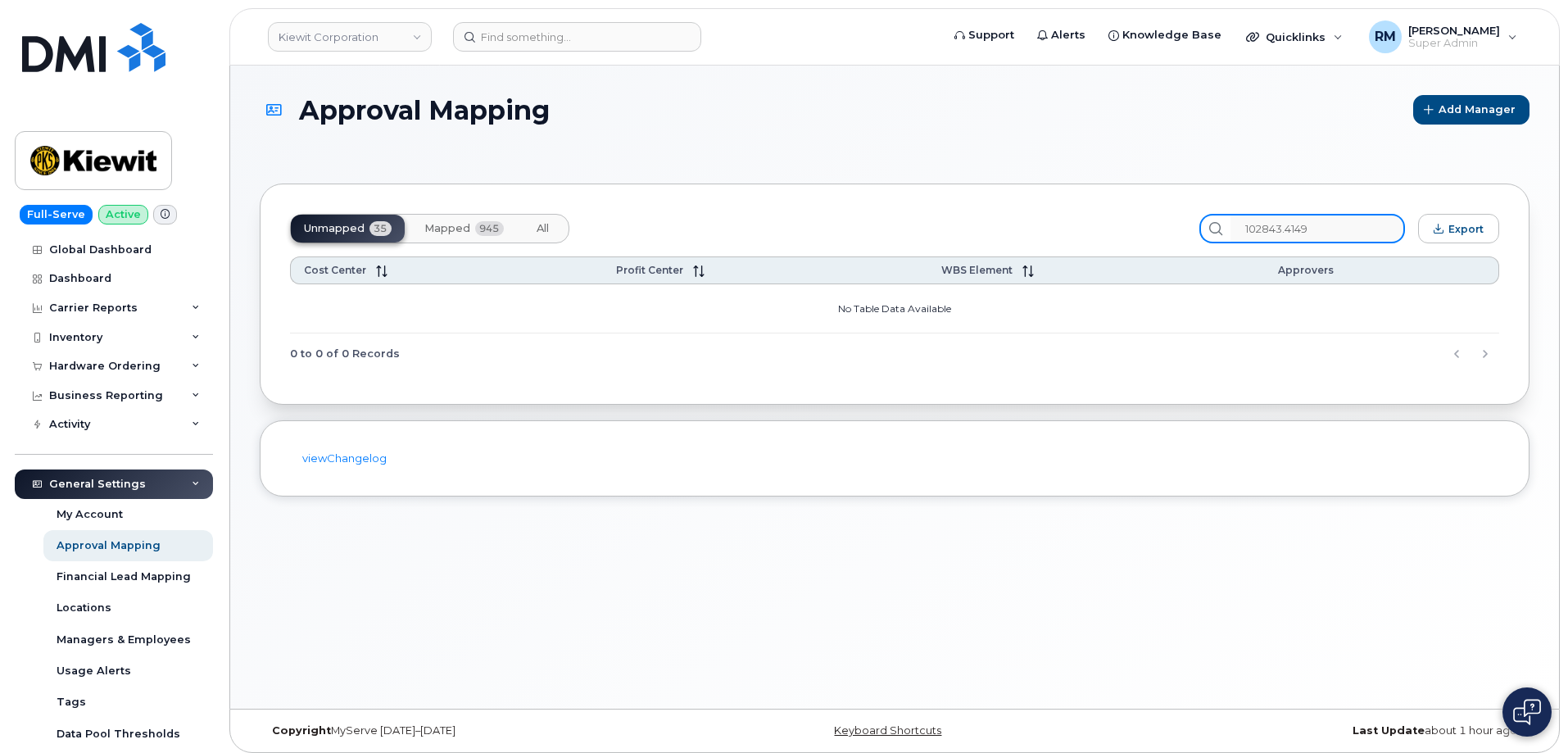
drag, startPoint x: 1353, startPoint y: 233, endPoint x: 1121, endPoint y: 242, distance: 232.2
click at [1121, 242] on div "Unmapped 35 Mapped 945 All 102843.4149 Export" at bounding box center [895, 228] width 1210 height 30
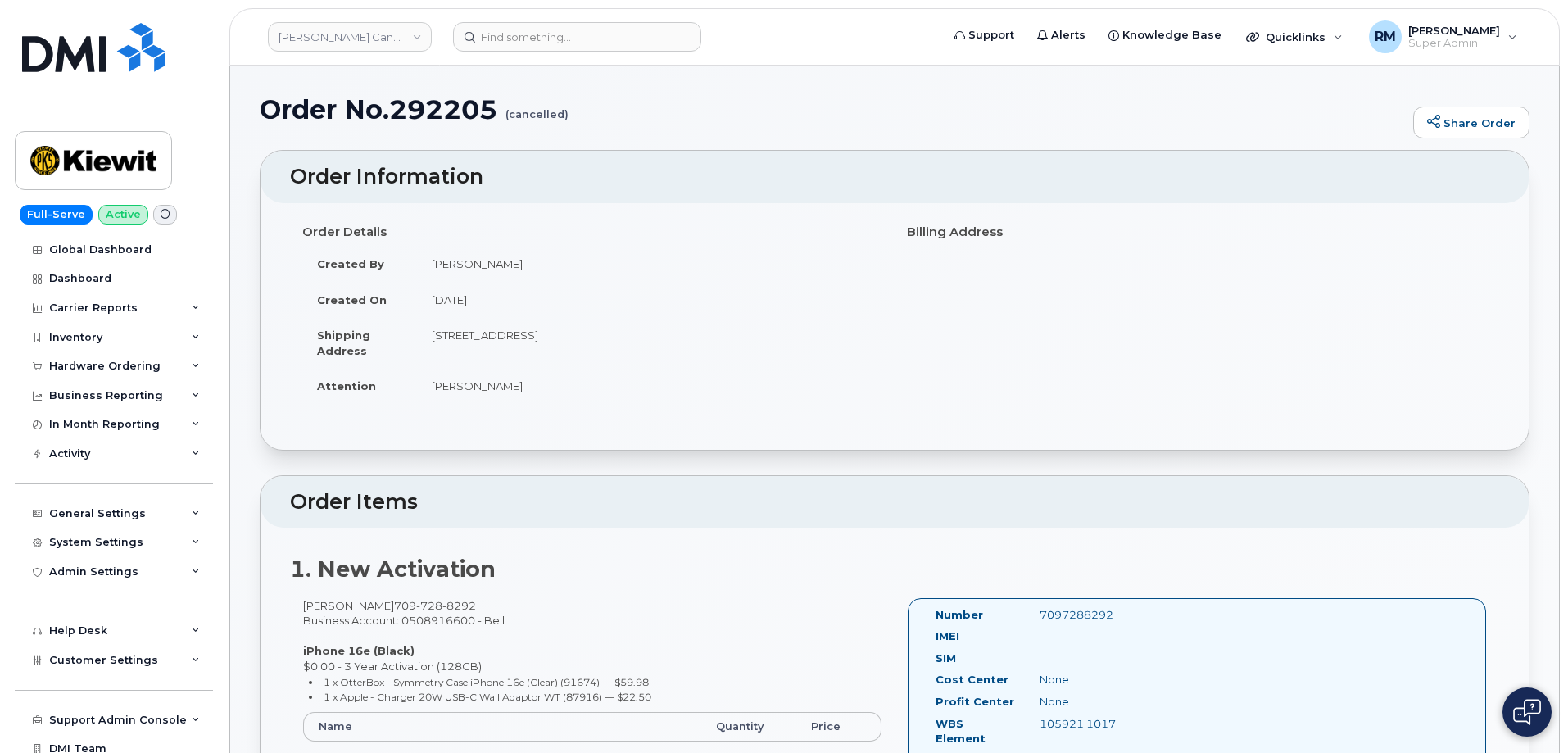
drag, startPoint x: 1429, startPoint y: 235, endPoint x: 1317, endPoint y: 101, distance: 174.6
click at [1429, 235] on h4 "Billing Address" at bounding box center [1197, 232] width 580 height 14
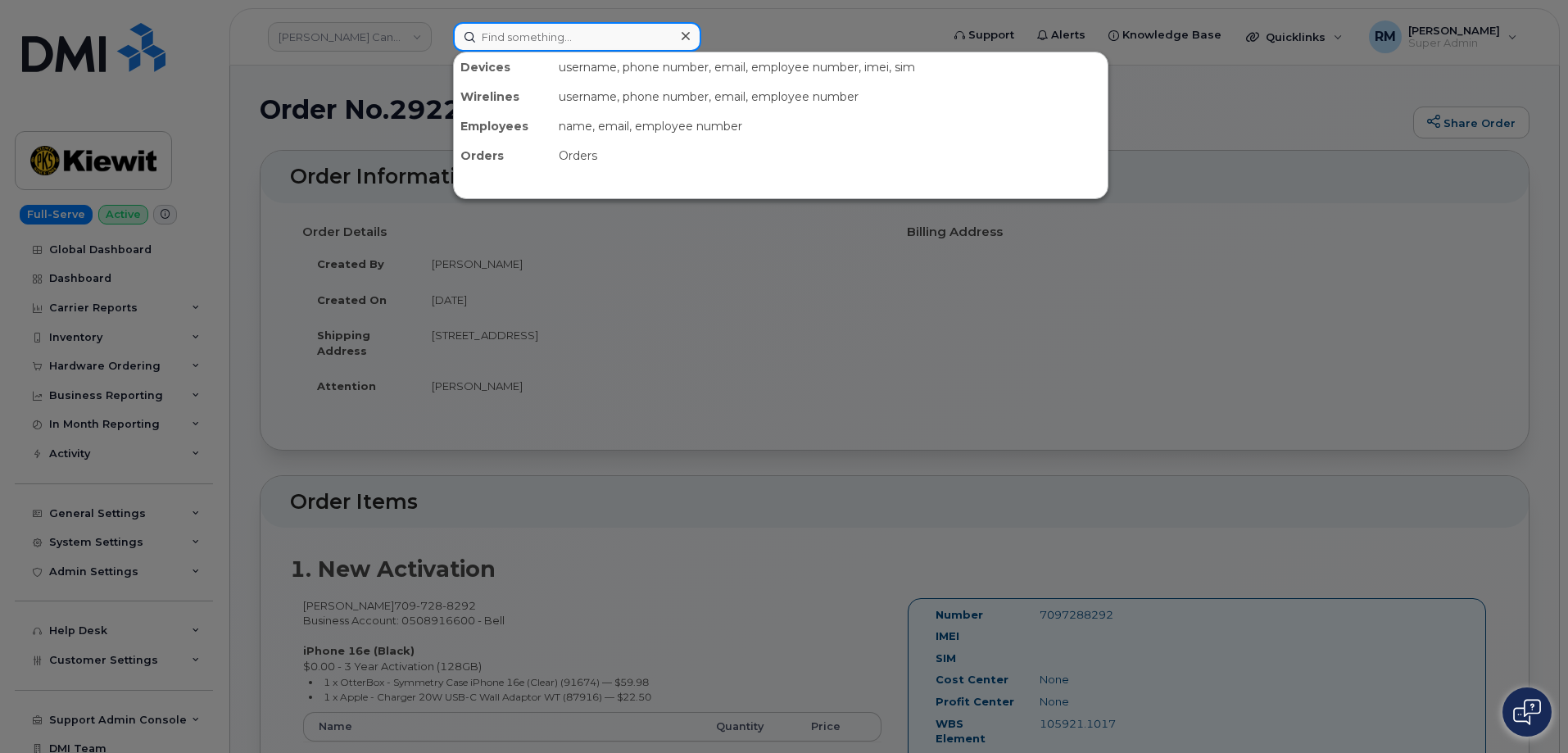
click at [516, 38] on input at bounding box center [577, 37] width 248 height 30
paste input "4029901508"
type input "4029901508"
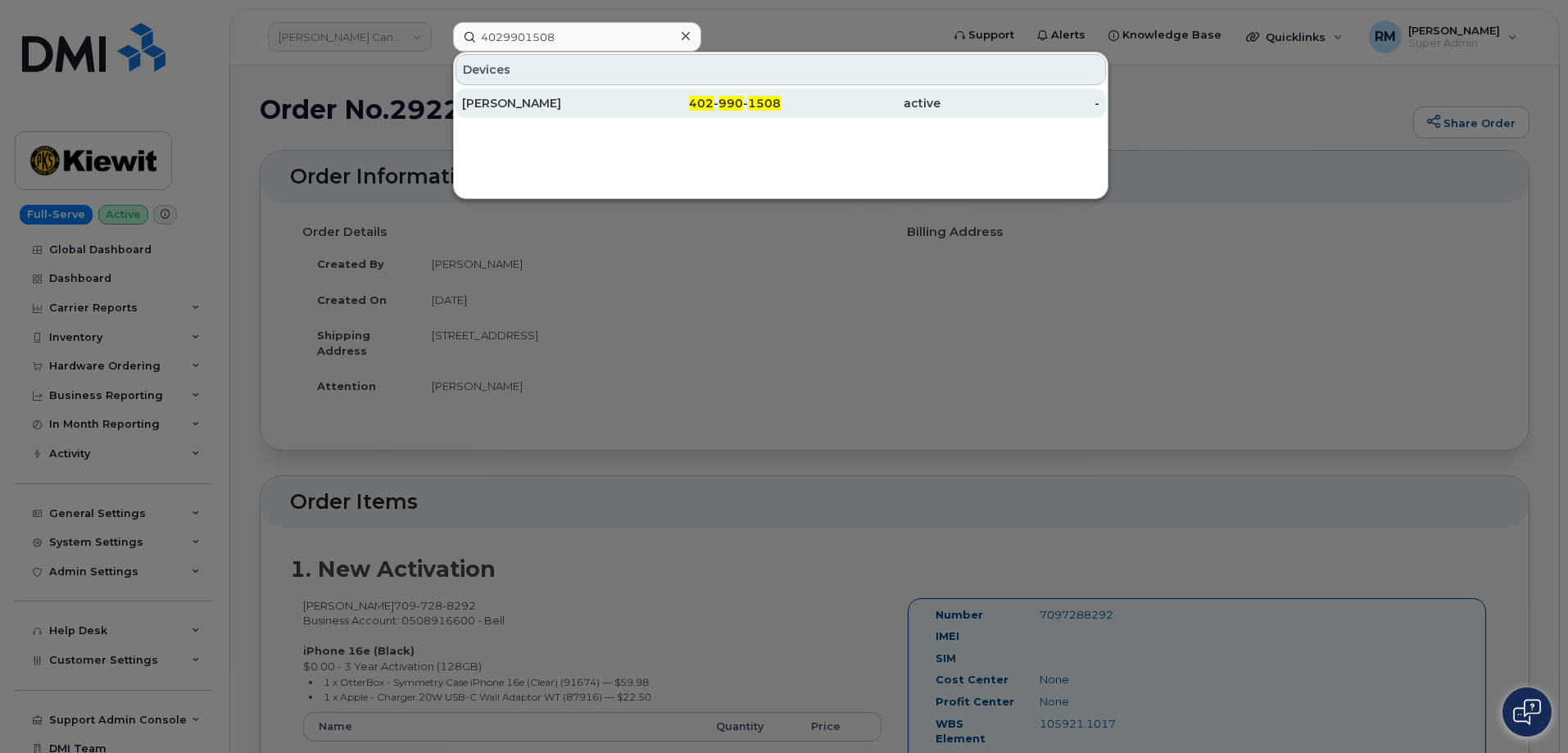
click at [546, 96] on div "ANKITA VERMA" at bounding box center [542, 103] width 160 height 16
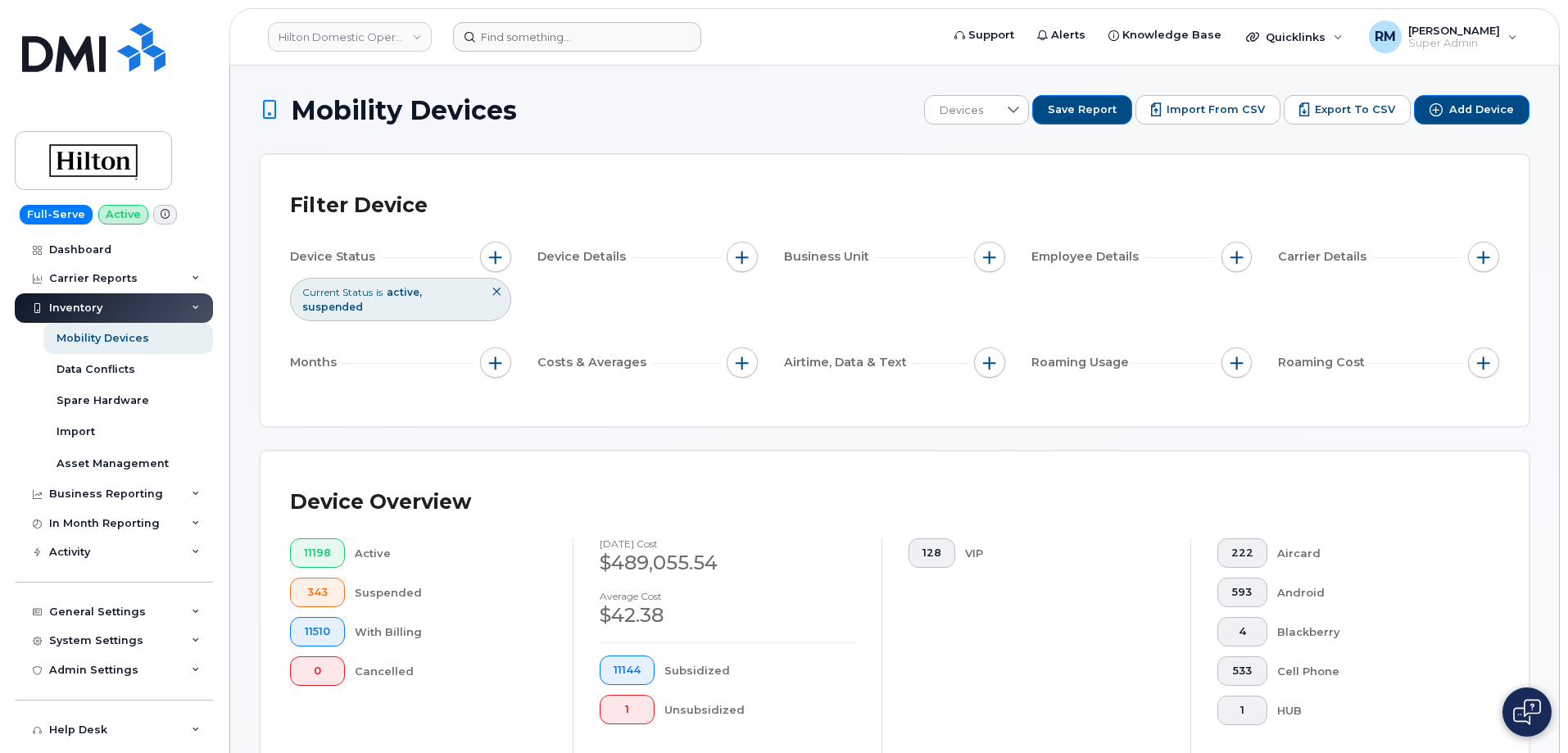
scroll to position [663, 0]
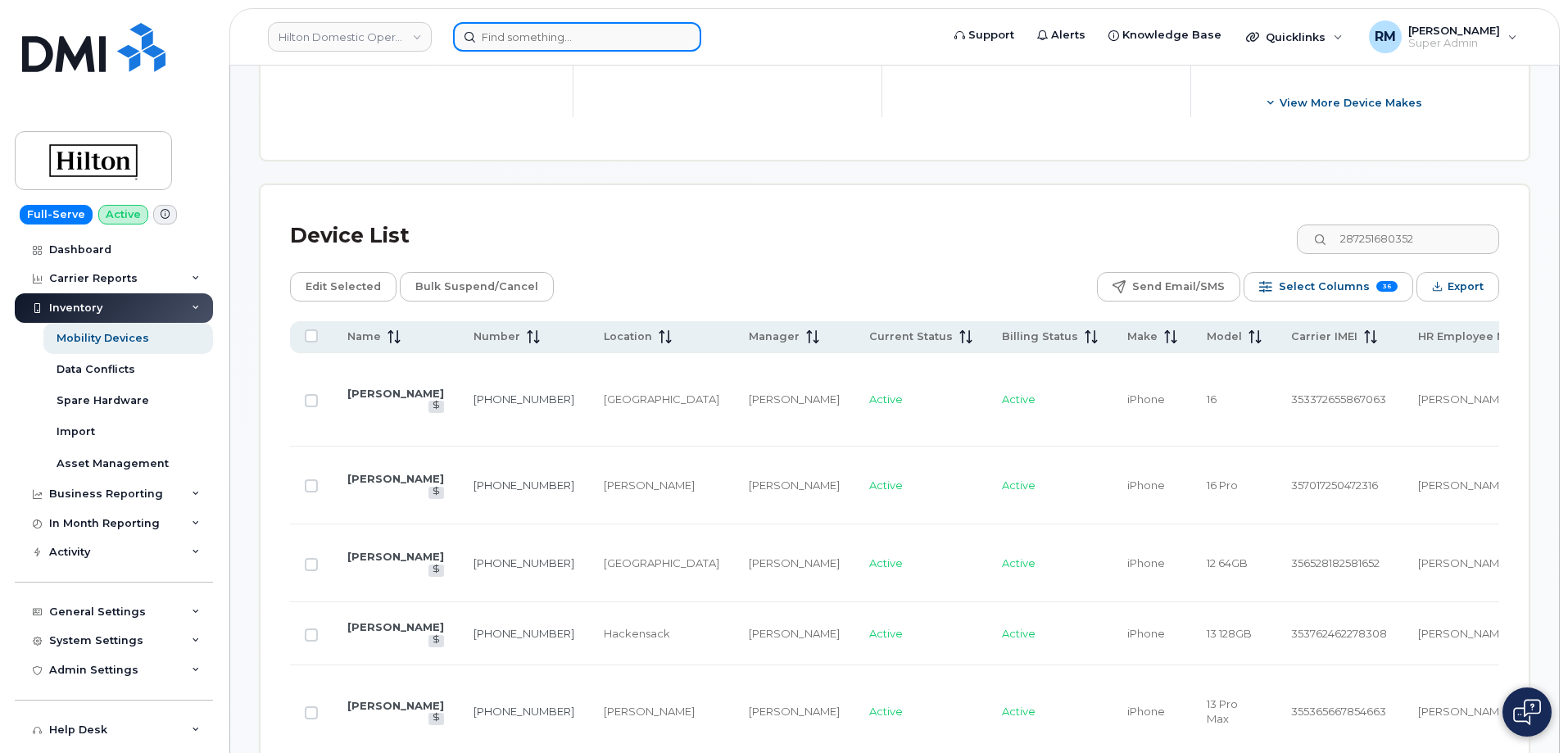
click at [535, 42] on input at bounding box center [577, 37] width 248 height 30
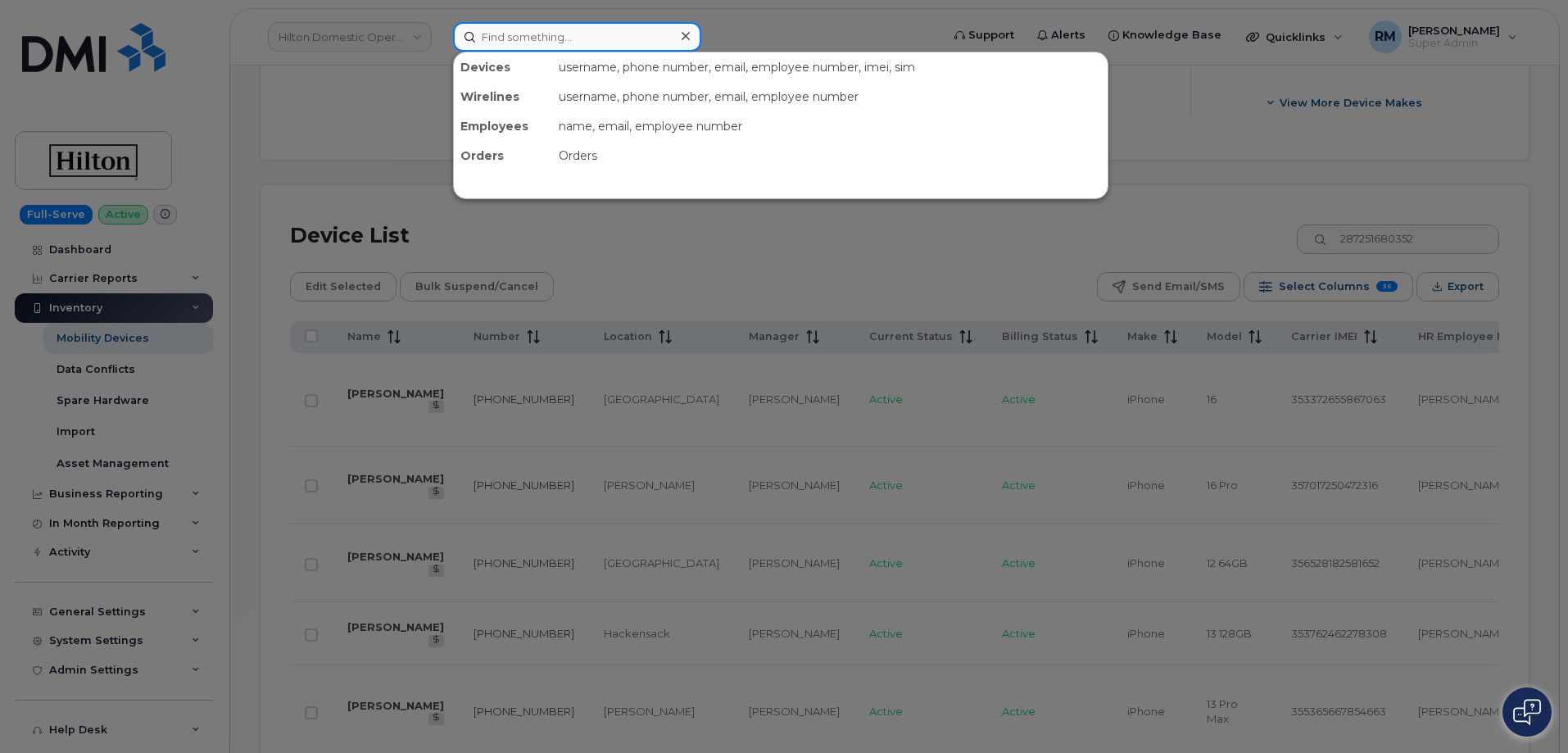
paste input "102843.4149"
type input "102843.4149"
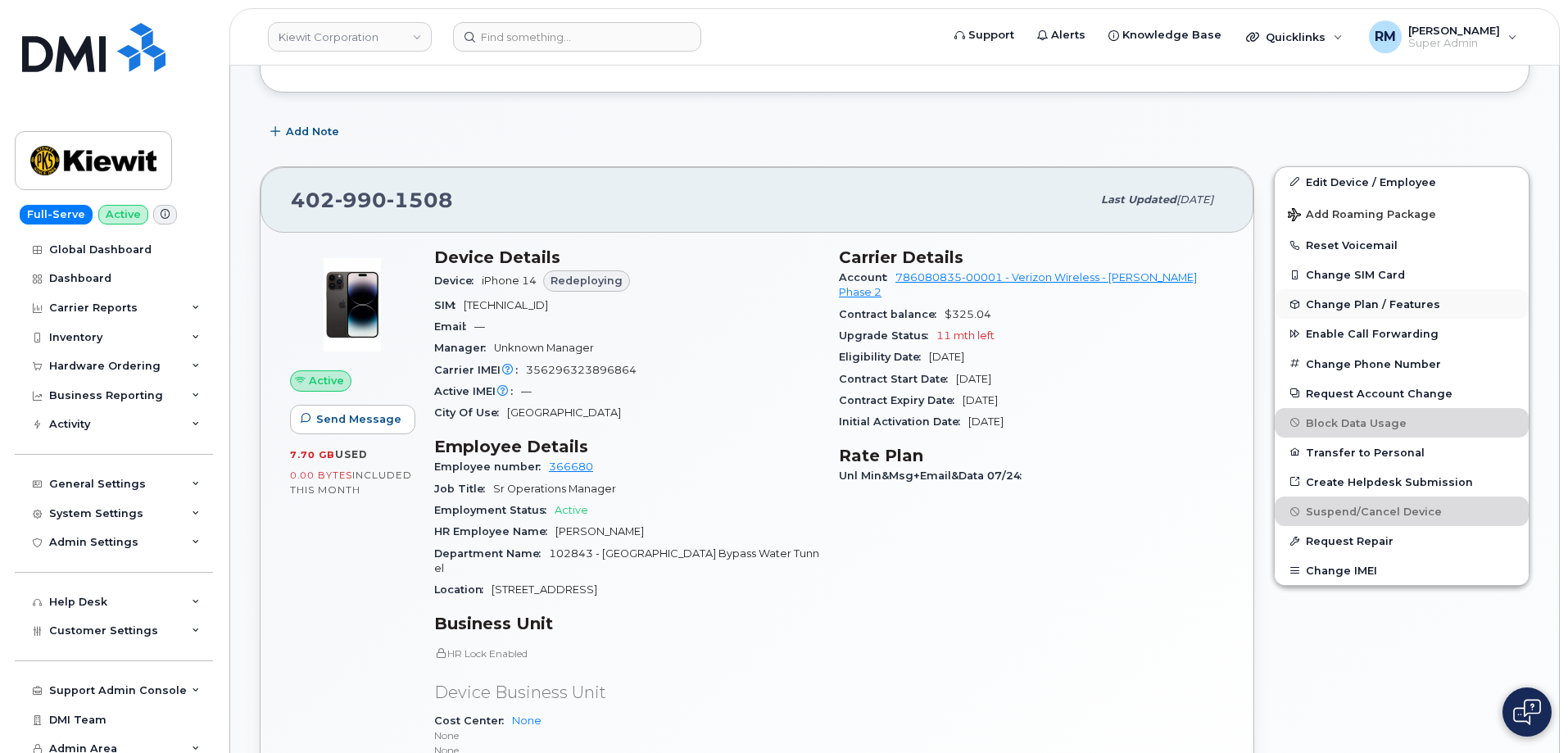
scroll to position [246, 0]
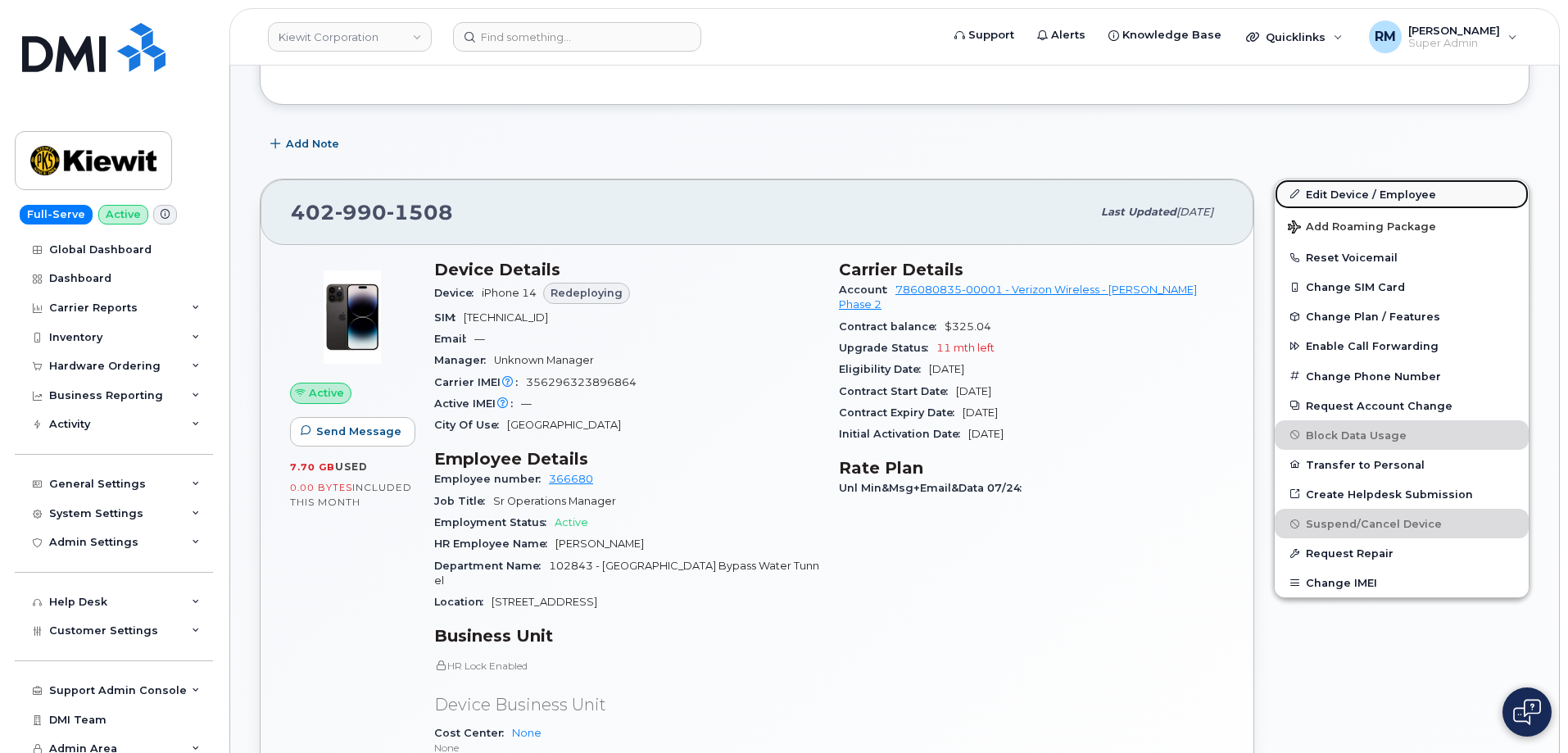
click at [1334, 184] on link "Edit Device / Employee" at bounding box center [1402, 194] width 254 height 30
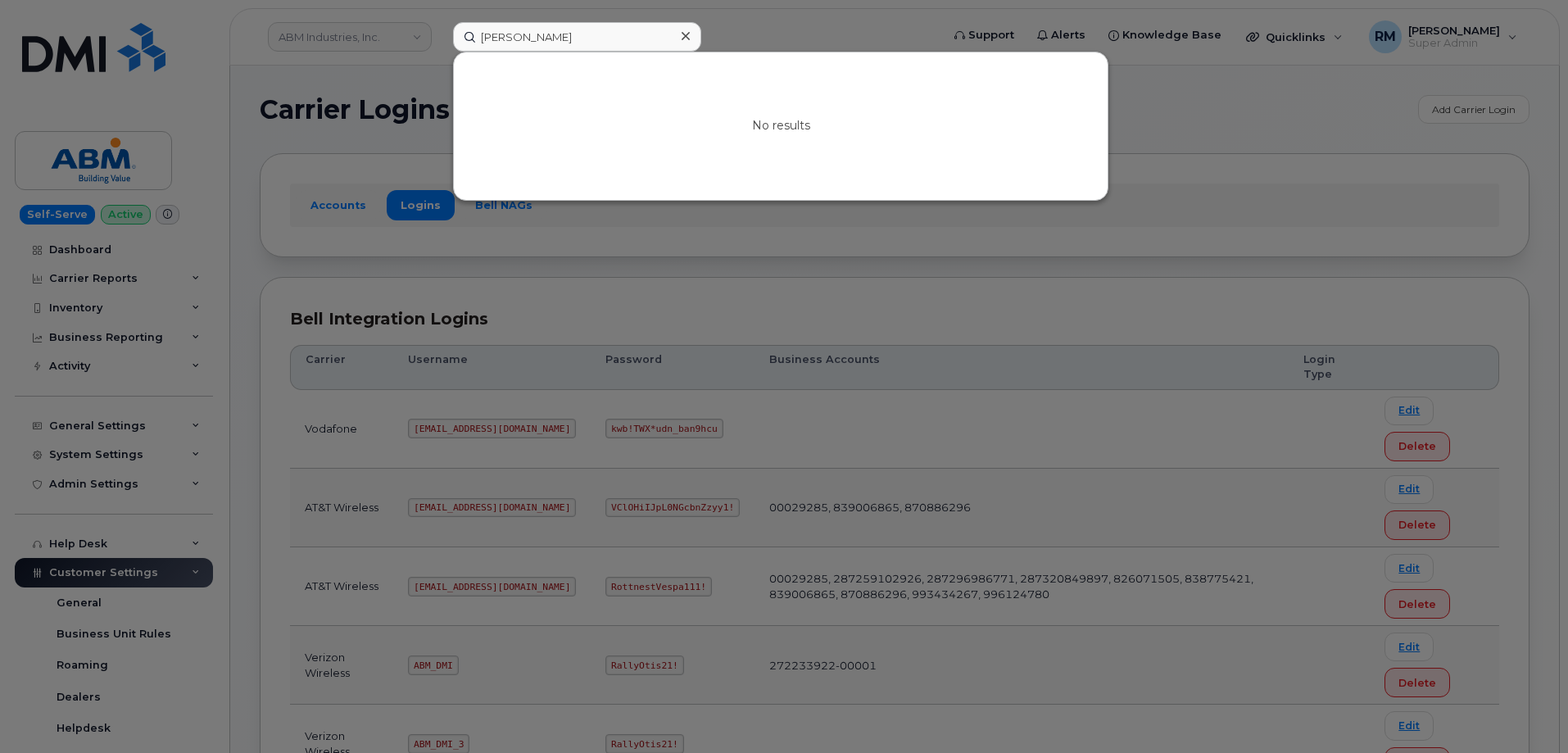
scroll to position [164, 0]
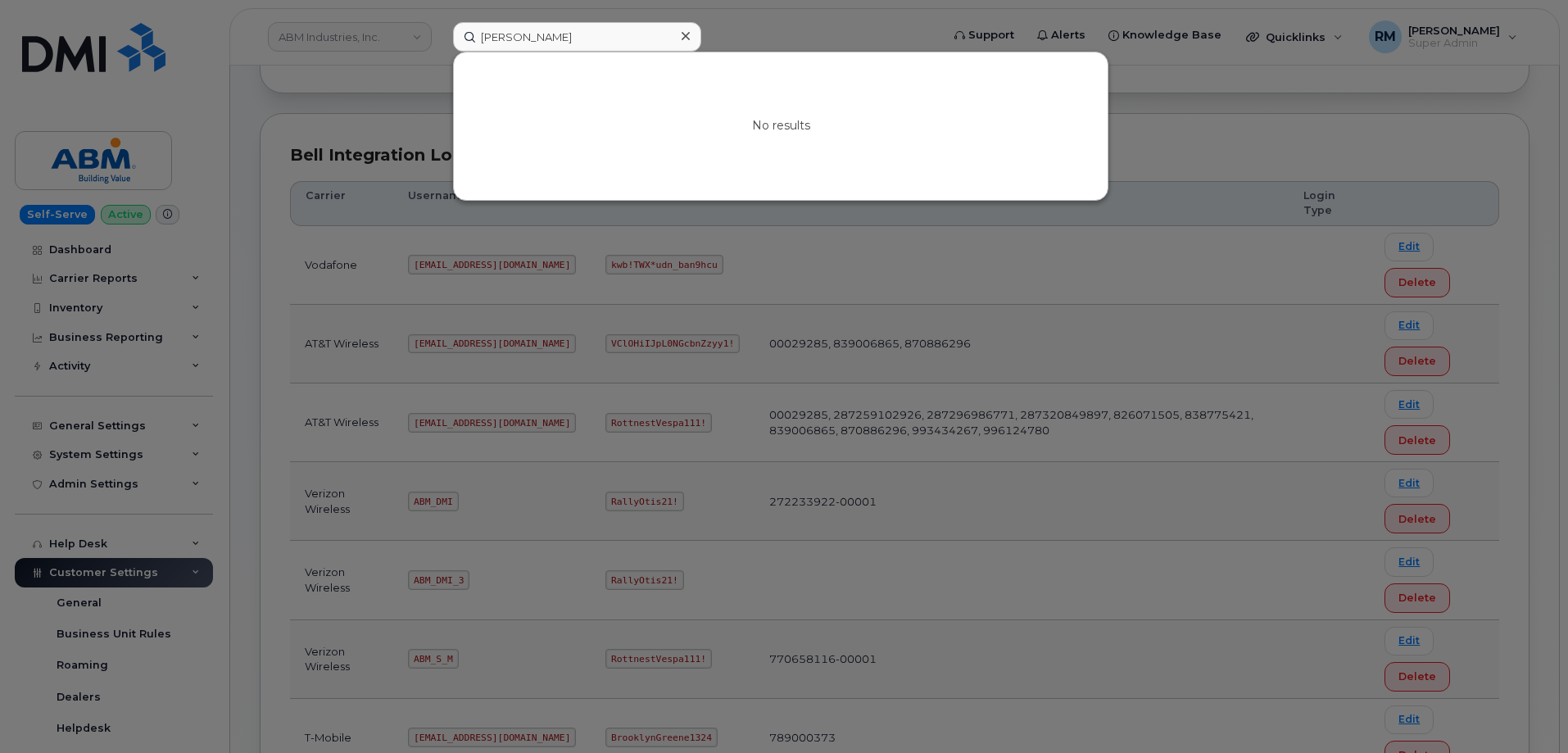
drag, startPoint x: 531, startPoint y: 49, endPoint x: 397, endPoint y: 50, distance: 134.0
click at [440, 50] on div "[PERSON_NAME] No results" at bounding box center [692, 37] width 503 height 30
type input "4029901508"
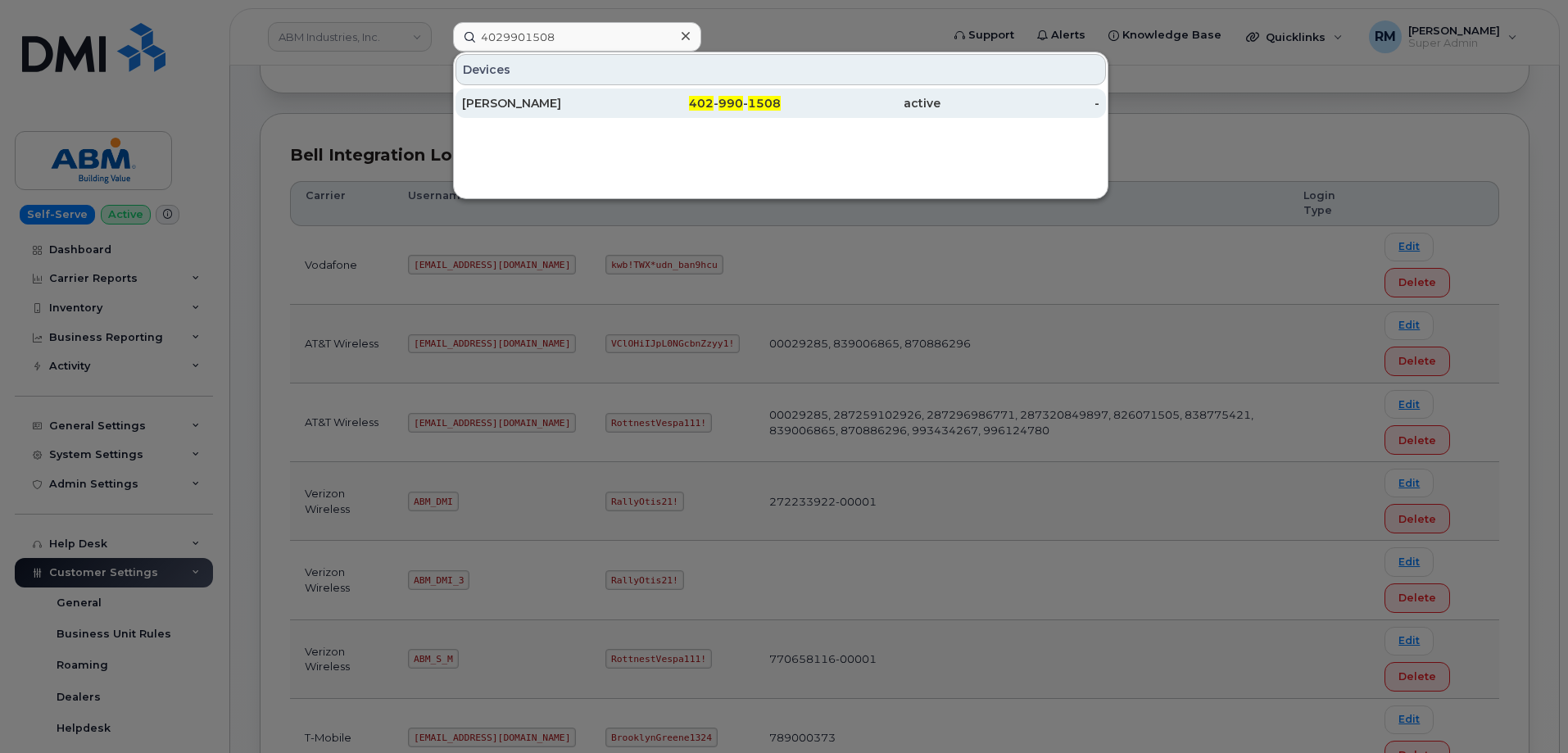
click at [563, 106] on div "[PERSON_NAME]" at bounding box center [542, 103] width 160 height 16
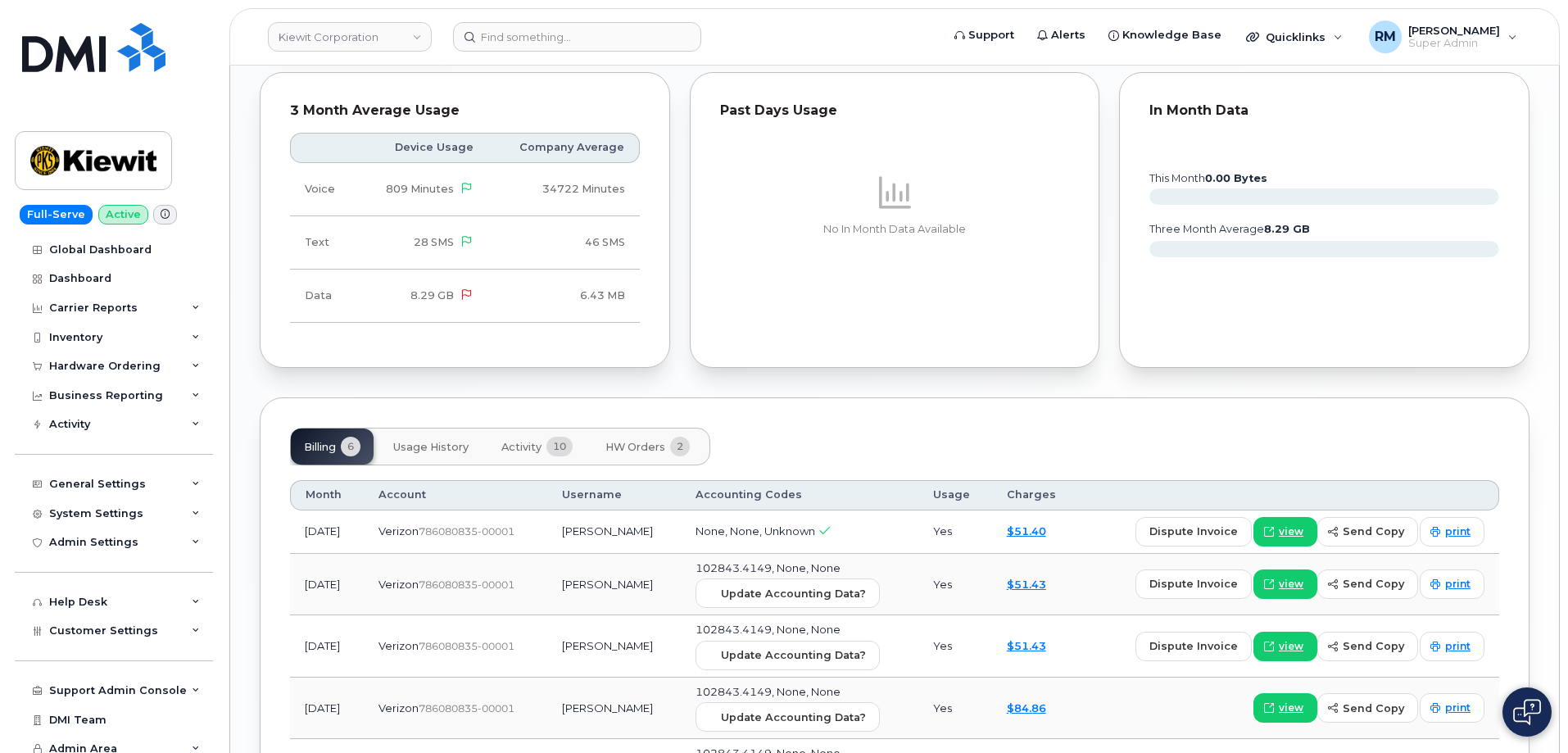
scroll to position [1154, 0]
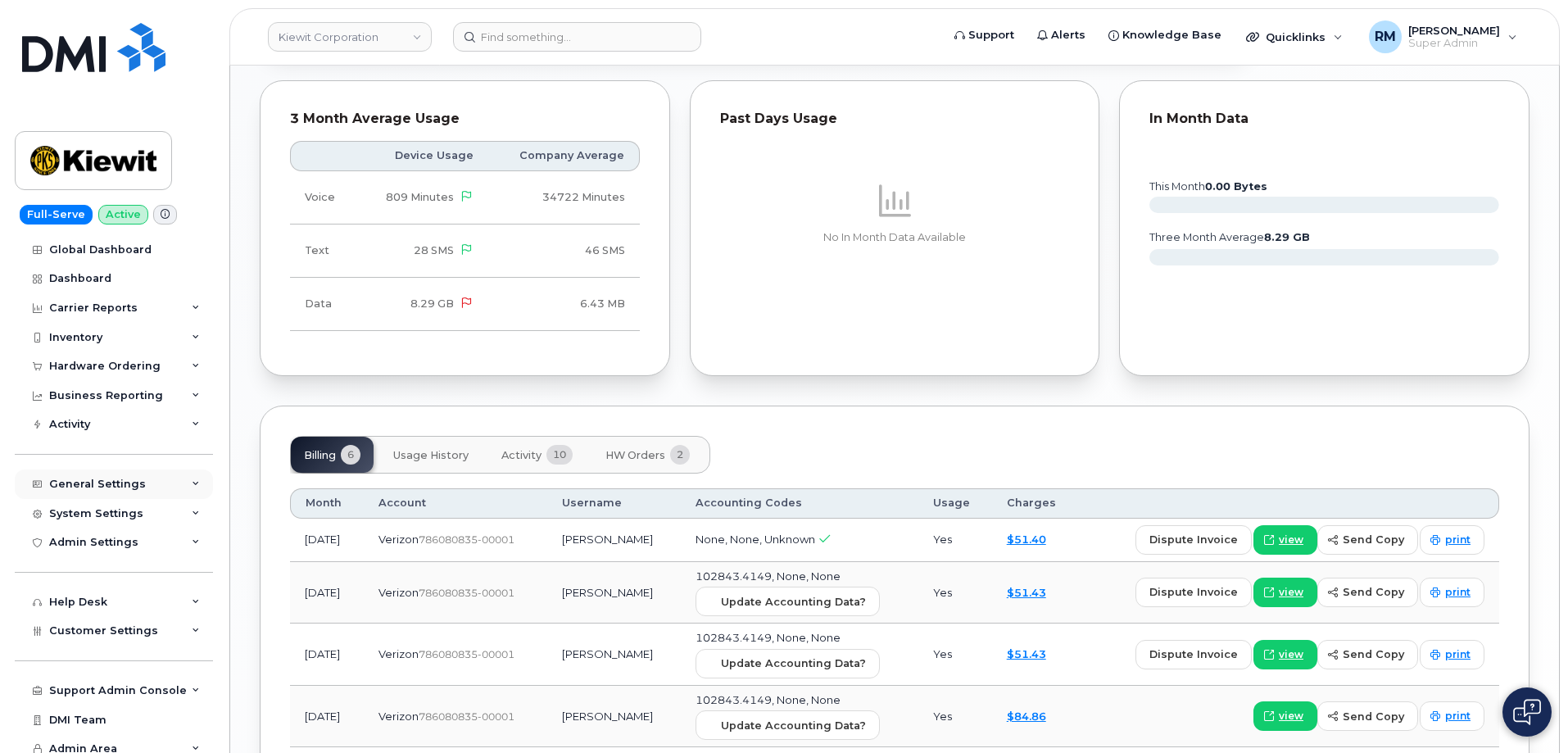
click at [171, 482] on div "General Settings" at bounding box center [114, 484] width 198 height 30
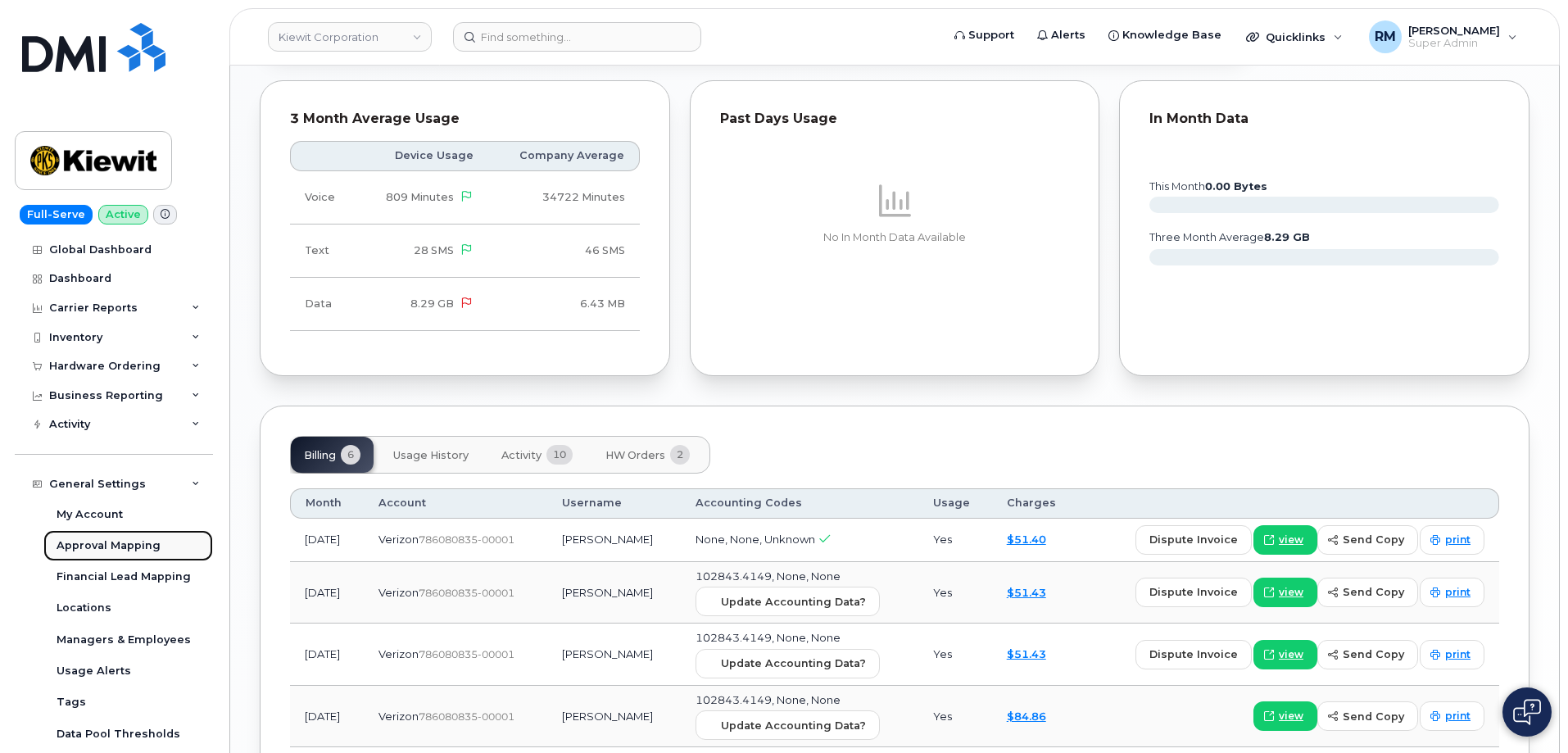
click at [125, 539] on div "Approval Mapping" at bounding box center [109, 545] width 104 height 15
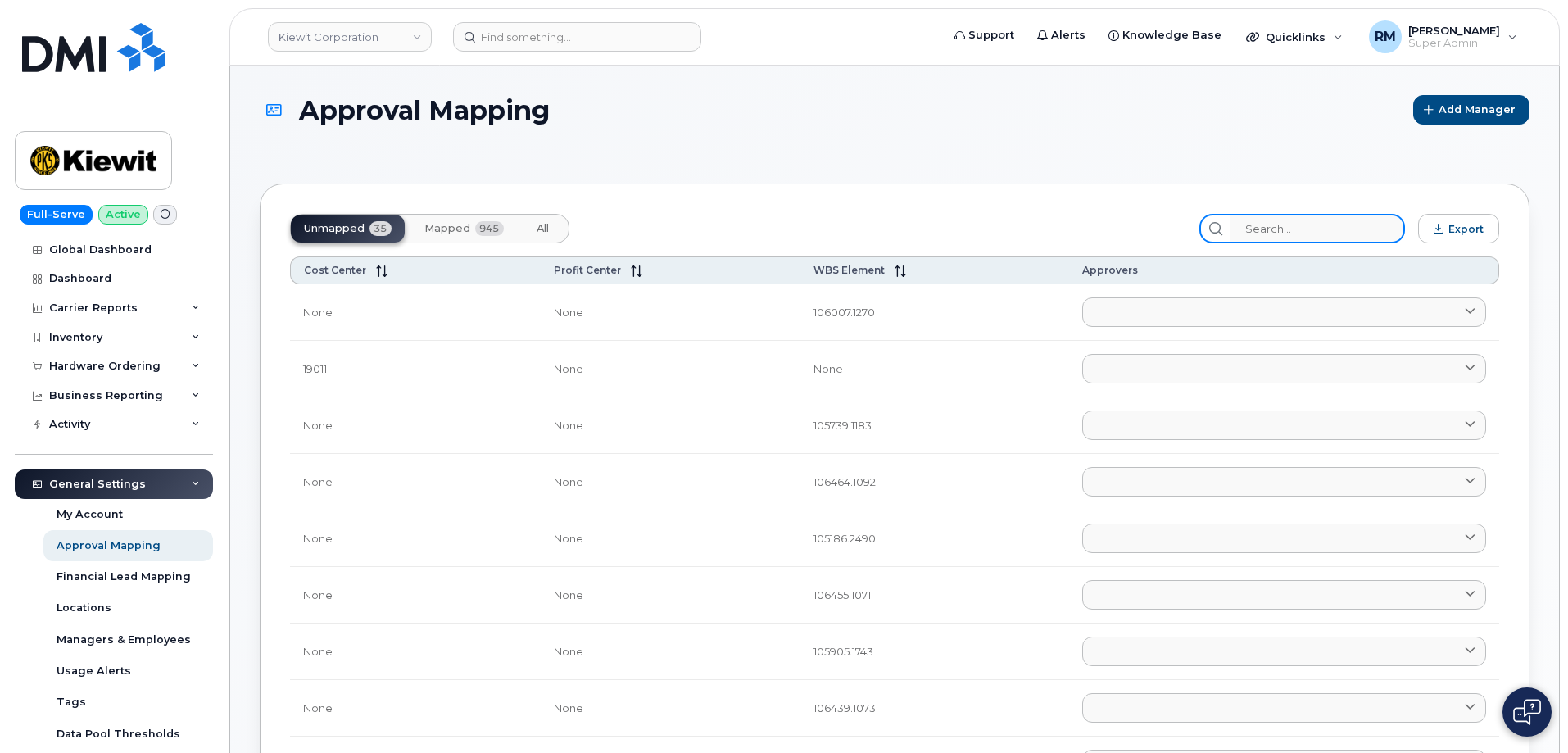
click at [1260, 233] on input "search" at bounding box center [1317, 228] width 174 height 30
paste input "102843.3269"
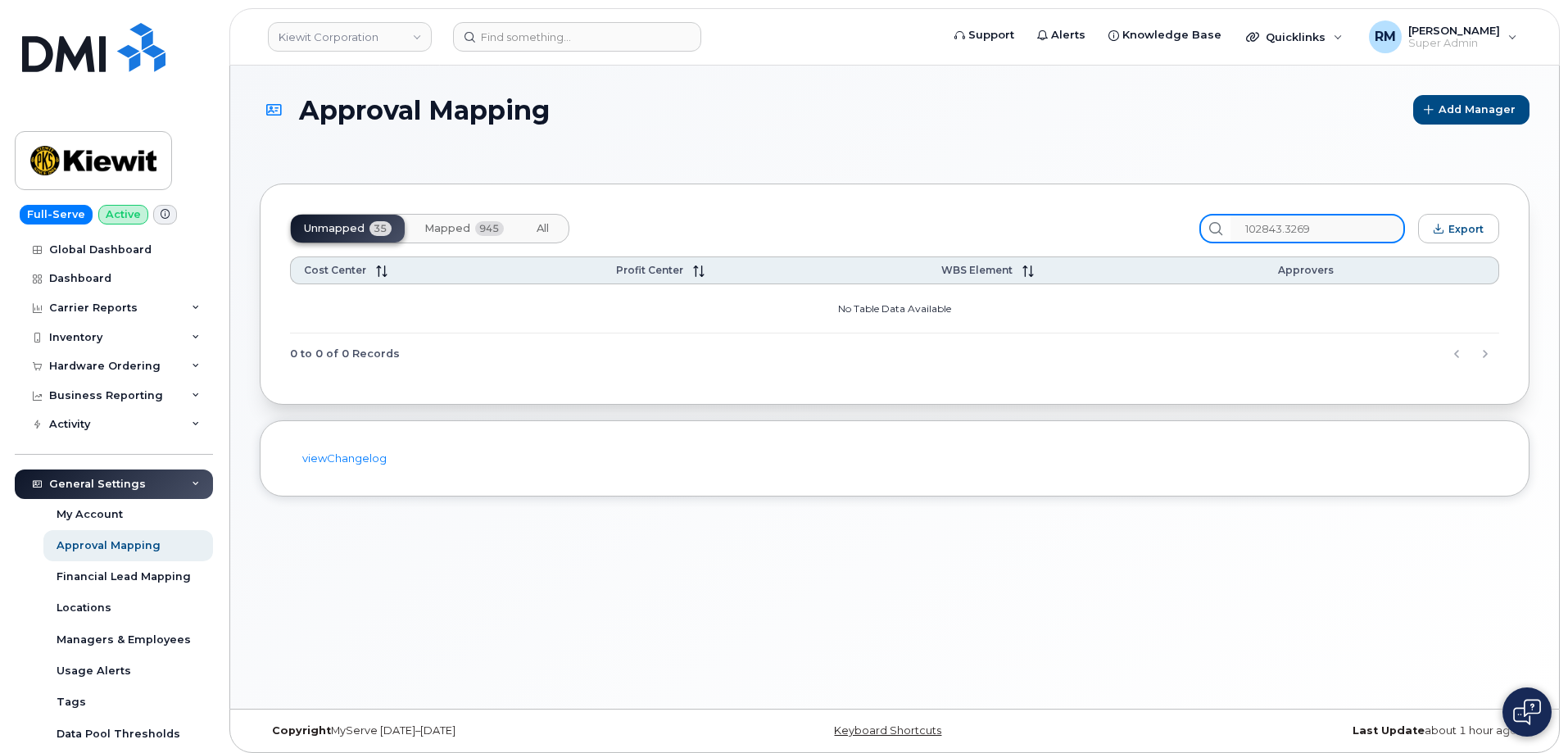
type input "102843.3269"
click at [441, 226] on span "Mapped" at bounding box center [447, 228] width 46 height 13
drag, startPoint x: 1342, startPoint y: 228, endPoint x: 1126, endPoint y: 230, distance: 216.0
click at [1126, 230] on div "Unmapped 35 Mapped 945 All 102843.3269 Export" at bounding box center [895, 228] width 1210 height 30
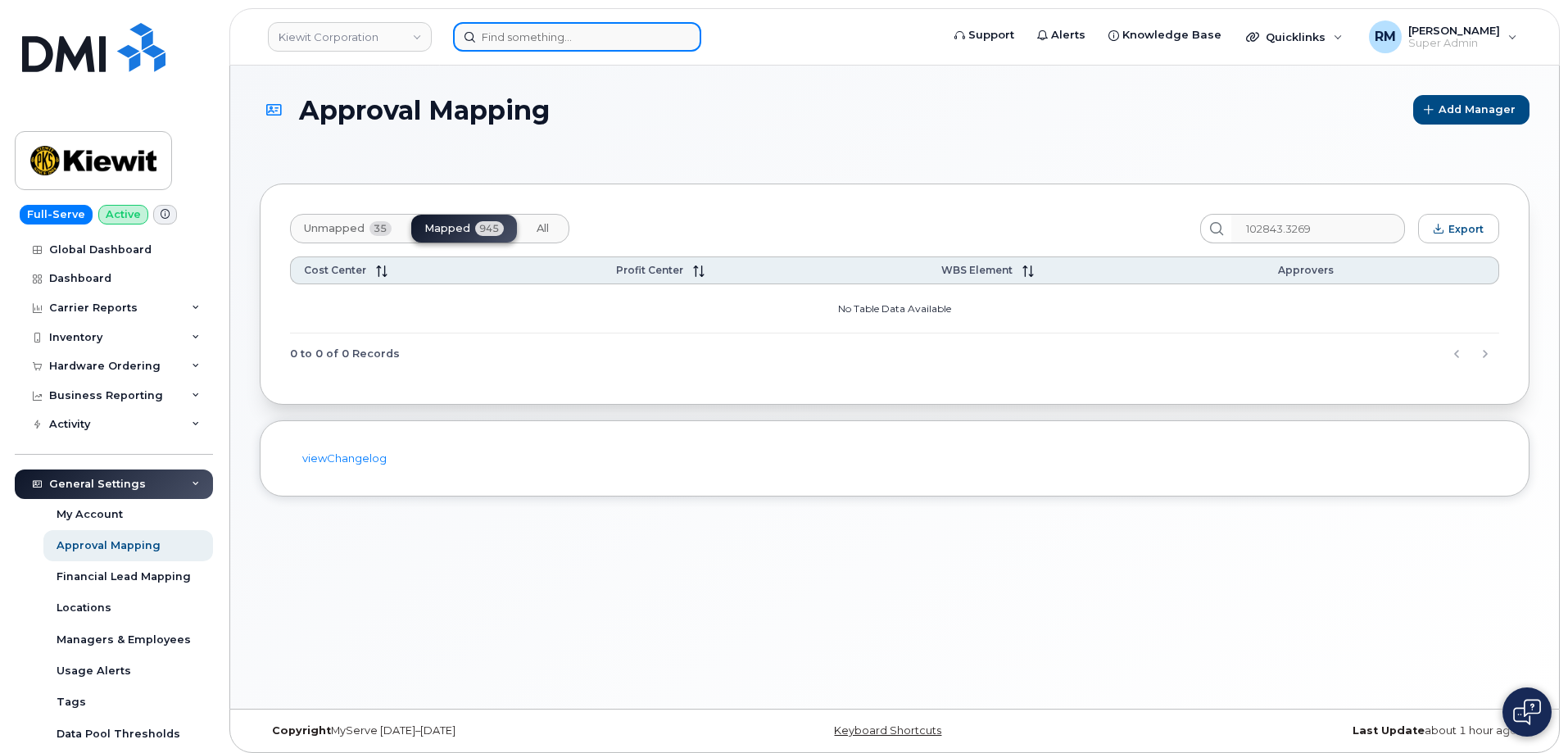
click at [533, 37] on input at bounding box center [577, 37] width 248 height 30
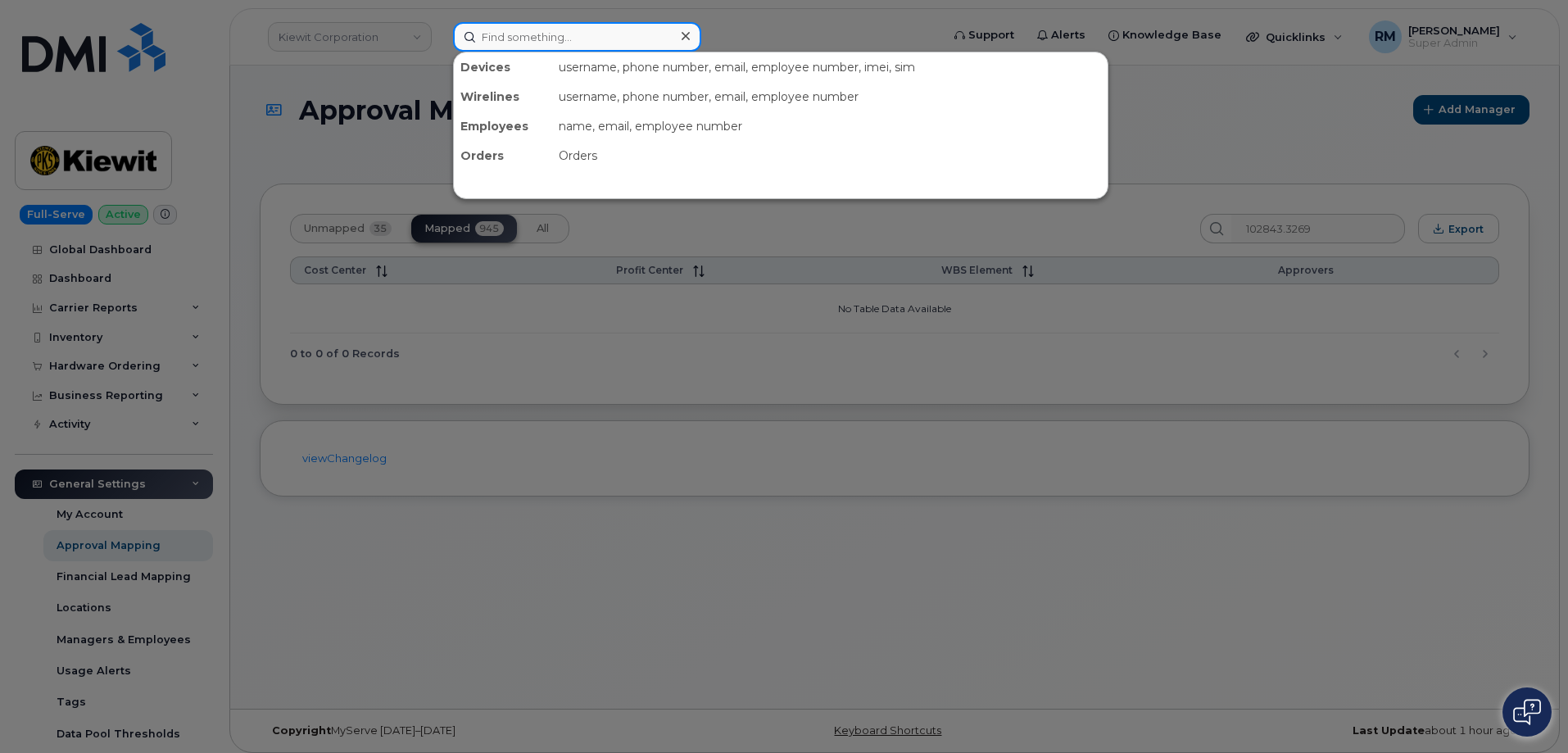
paste input "102843.3269"
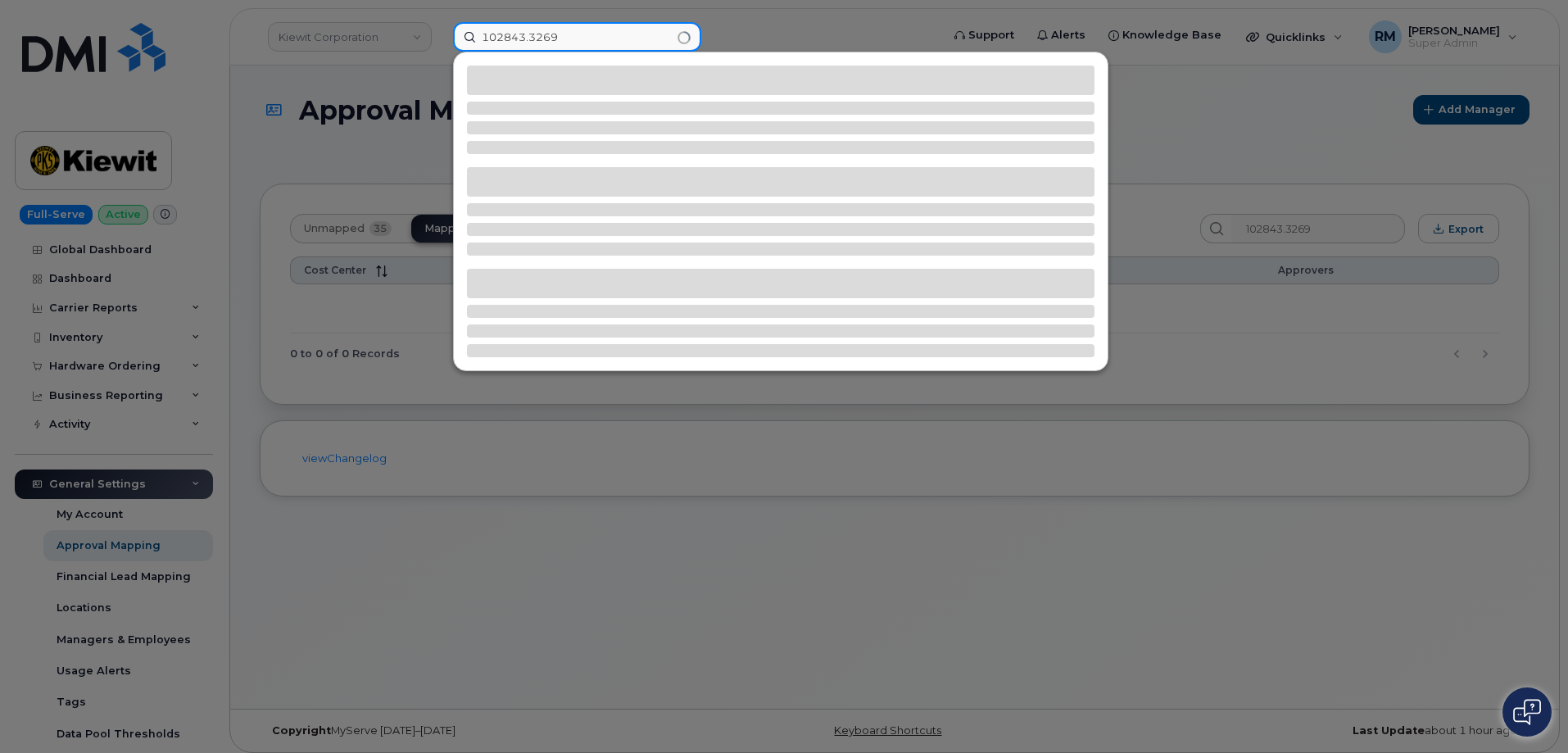
type input "102843.3269"
drag, startPoint x: 317, startPoint y: 165, endPoint x: 553, endPoint y: 48, distance: 263.4
click at [318, 165] on div at bounding box center [784, 376] width 1568 height 753
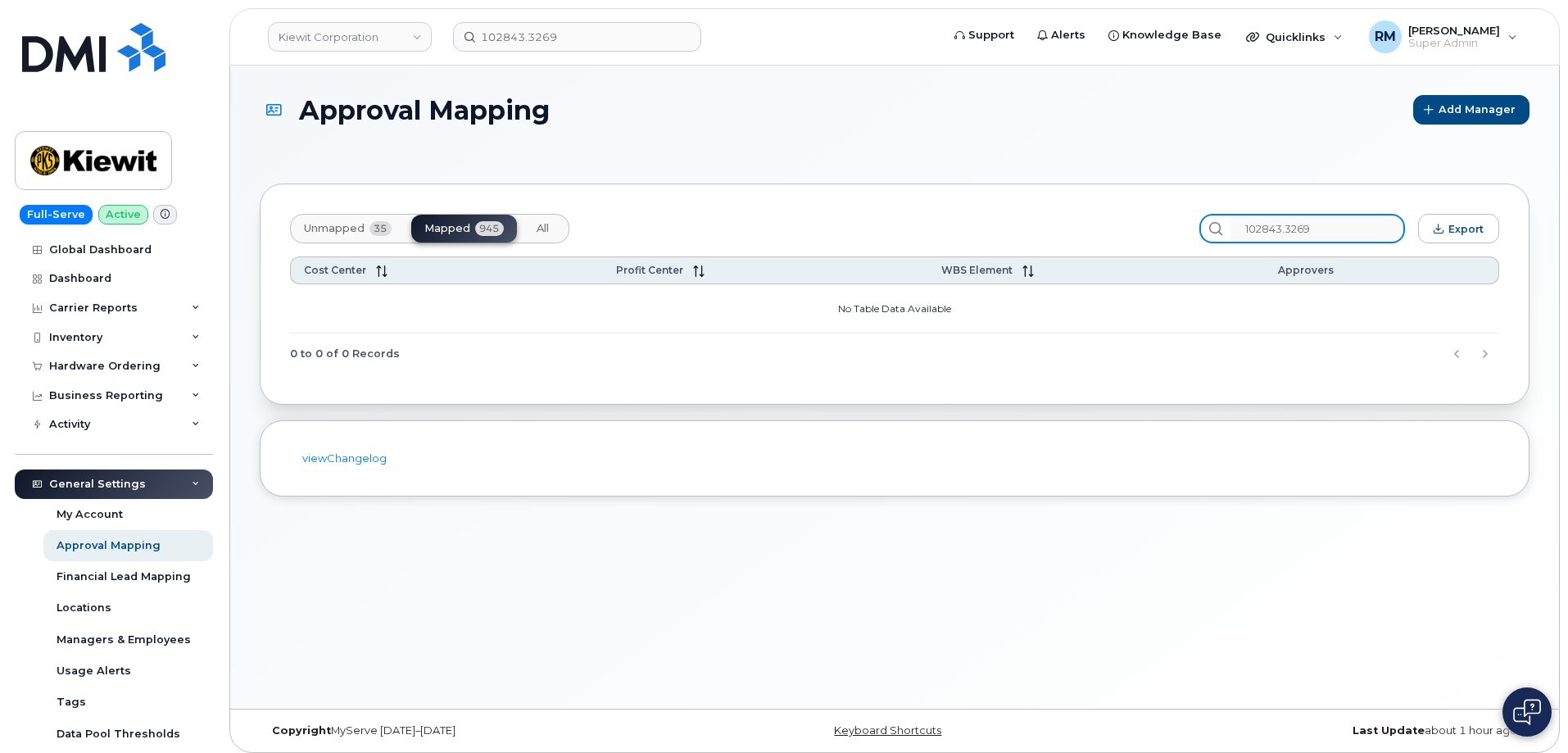
drag, startPoint x: 1316, startPoint y: 226, endPoint x: 1370, endPoint y: 227, distance: 54.0
click at [1370, 227] on input "102843.3269" at bounding box center [1317, 228] width 174 height 30
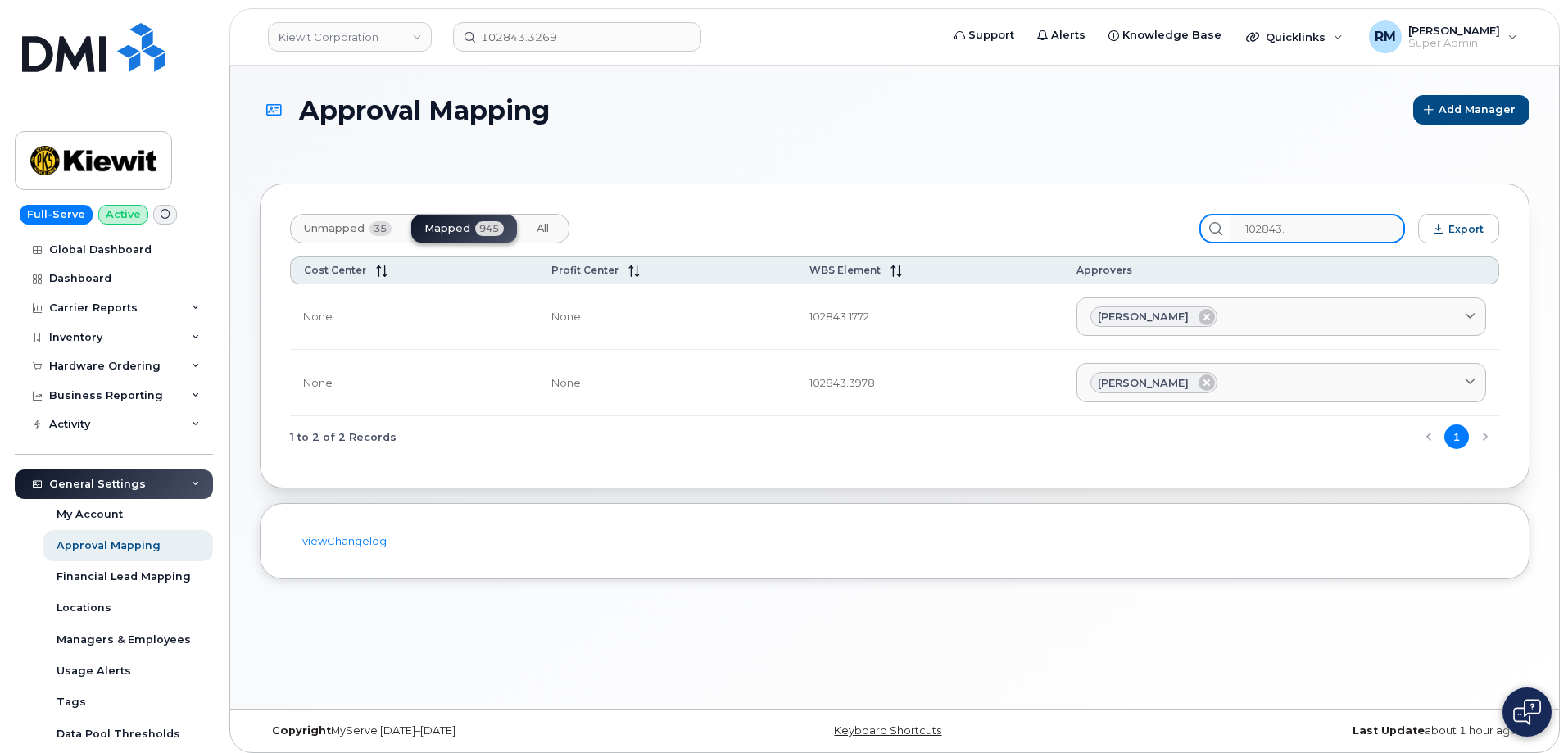
type input "102843."
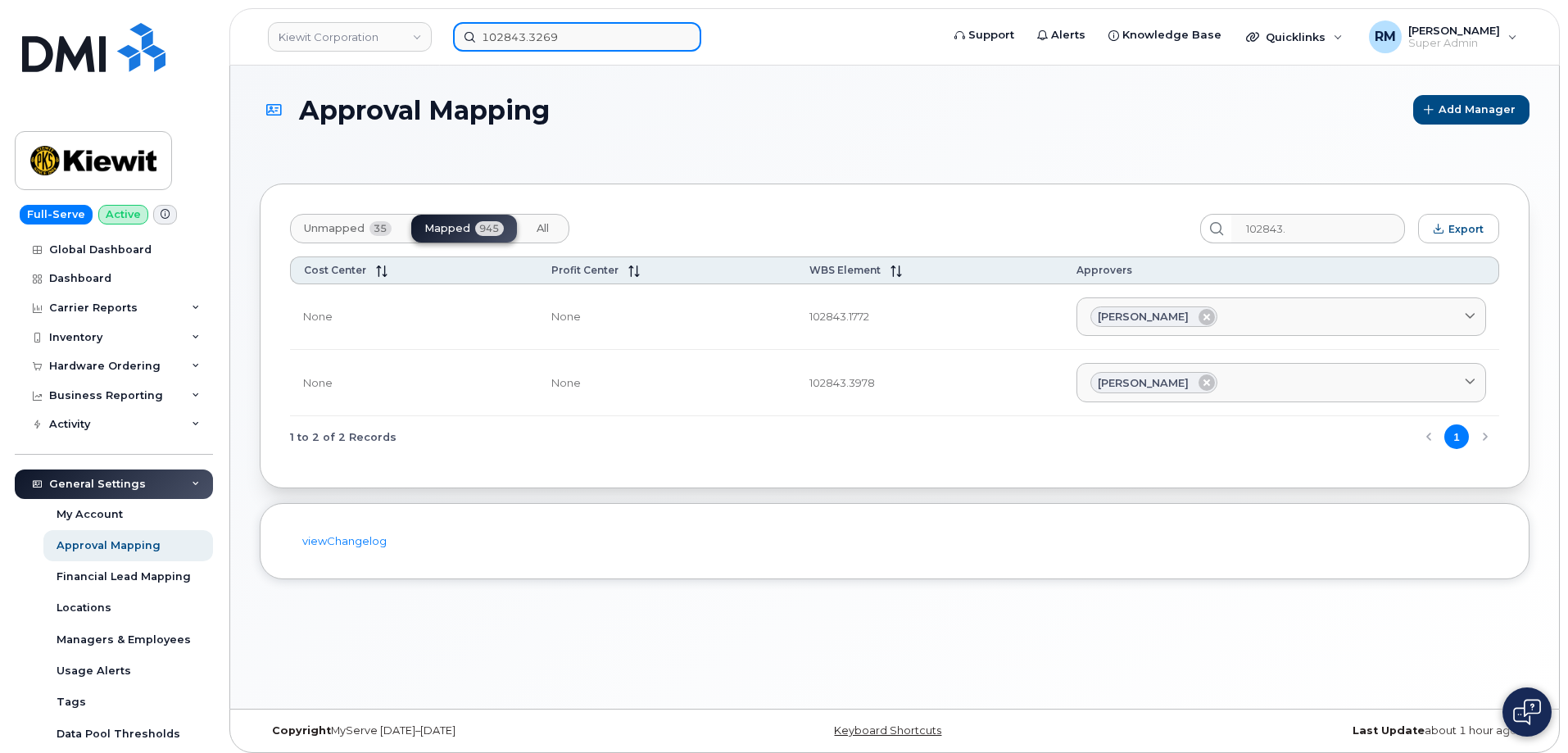
click at [515, 30] on input "102843.3269" at bounding box center [577, 37] width 248 height 30
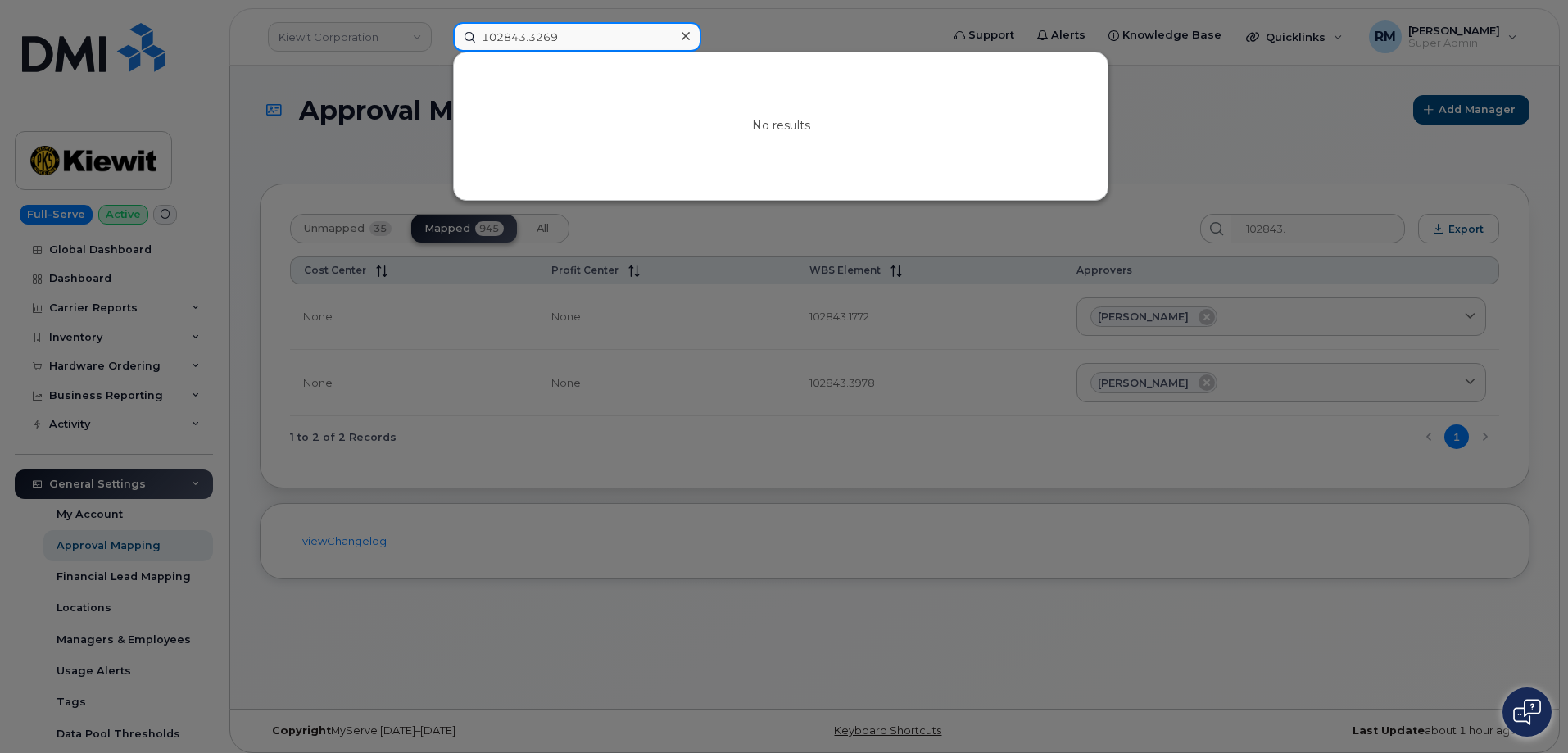
click at [515, 30] on input "102843.3269" at bounding box center [577, 37] width 248 height 30
paste input "4029901508"
type input "4029901508"
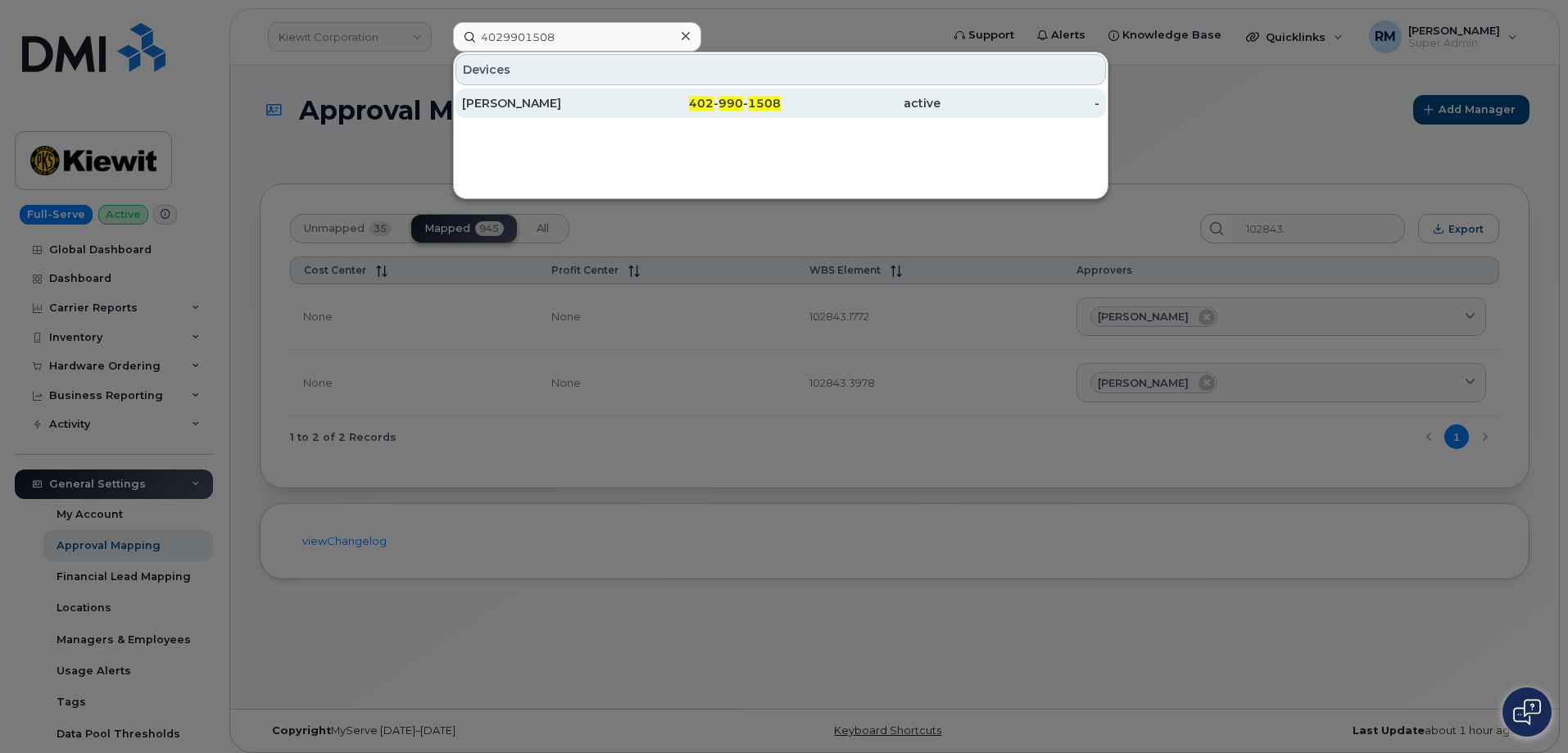
click at [622, 111] on div "ANKITA VERMA" at bounding box center [702, 103] width 160 height 30
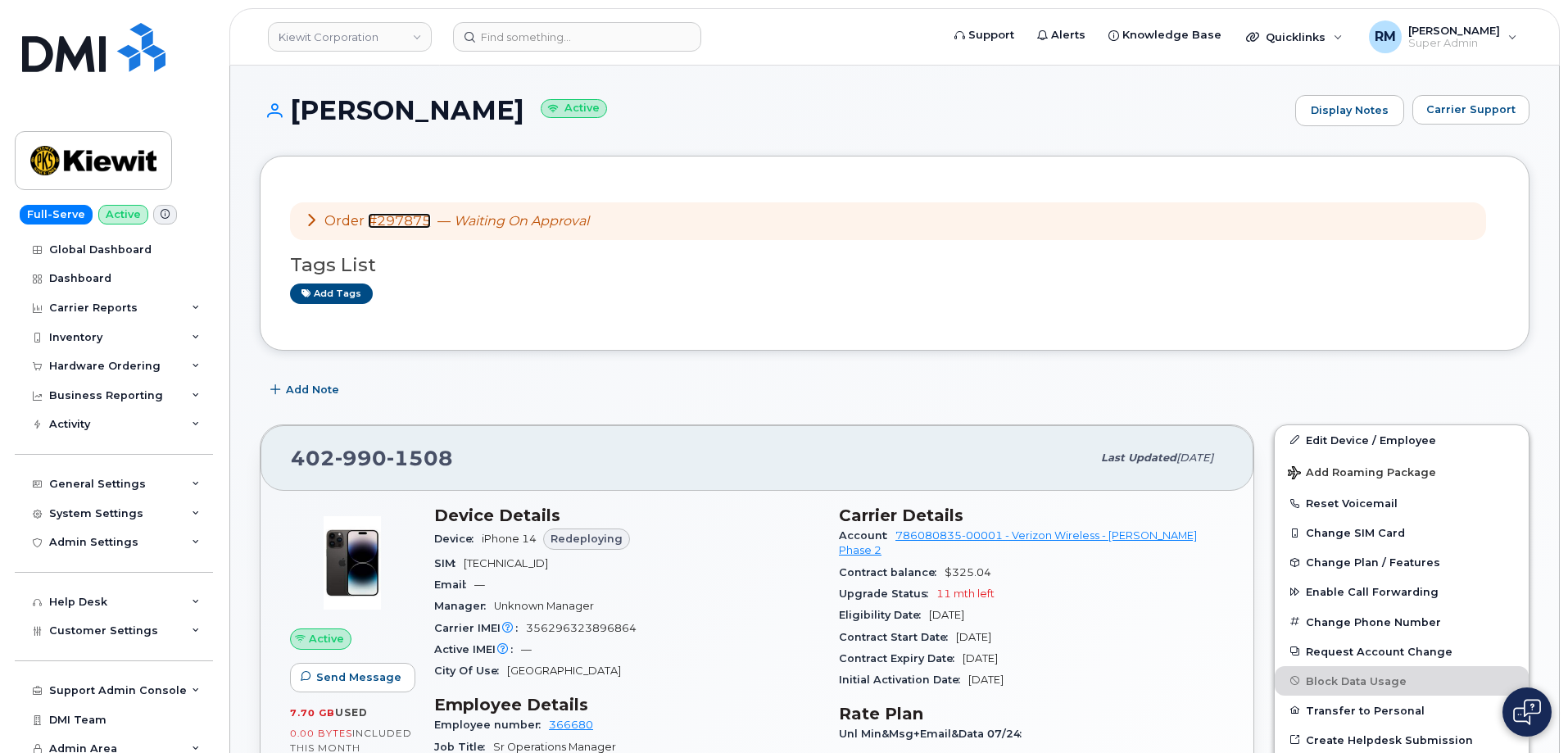
click at [395, 213] on link "#297875" at bounding box center [399, 220] width 63 height 16
click at [84, 338] on div "Inventory" at bounding box center [76, 337] width 54 height 13
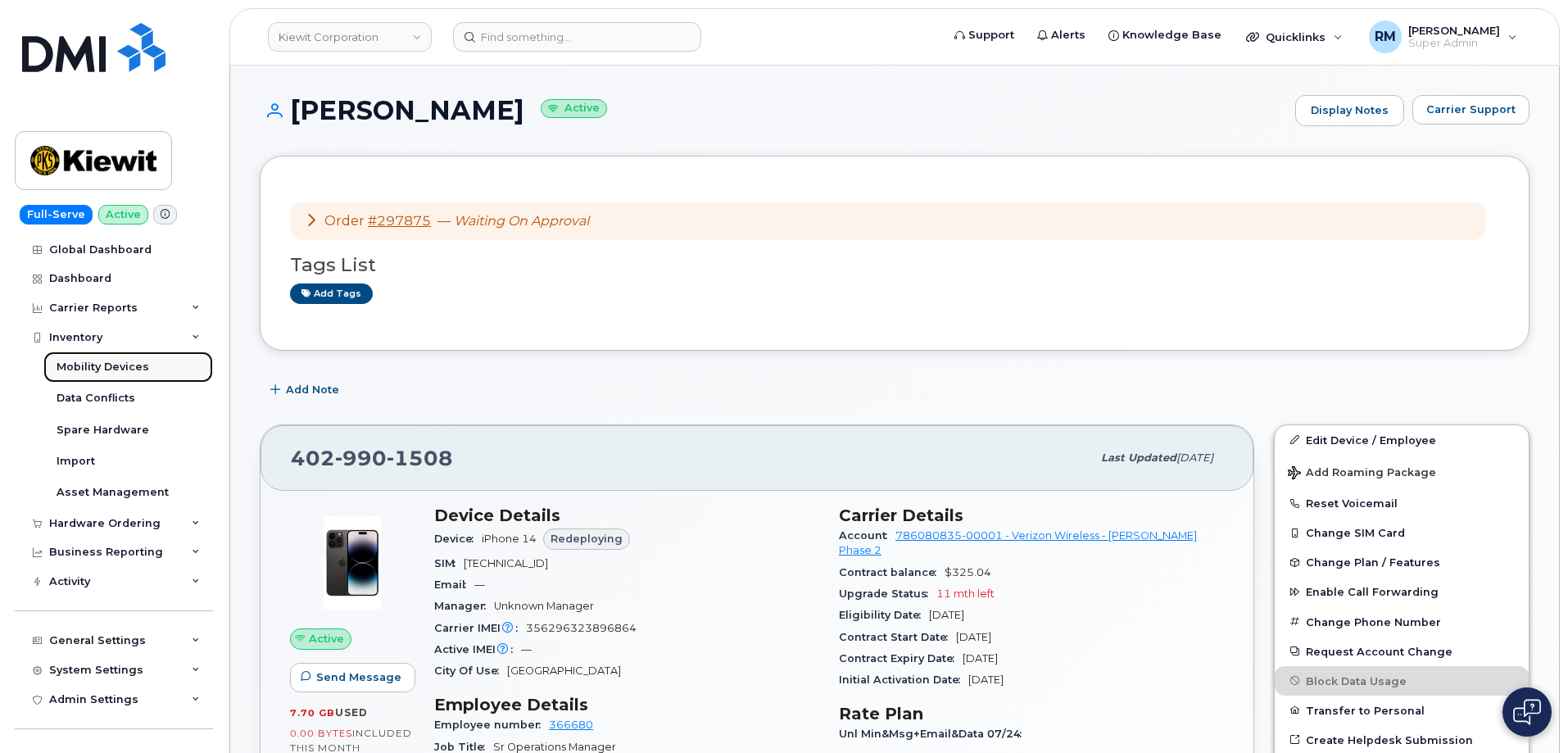
click at [95, 368] on div "Mobility Devices" at bounding box center [103, 367] width 92 height 15
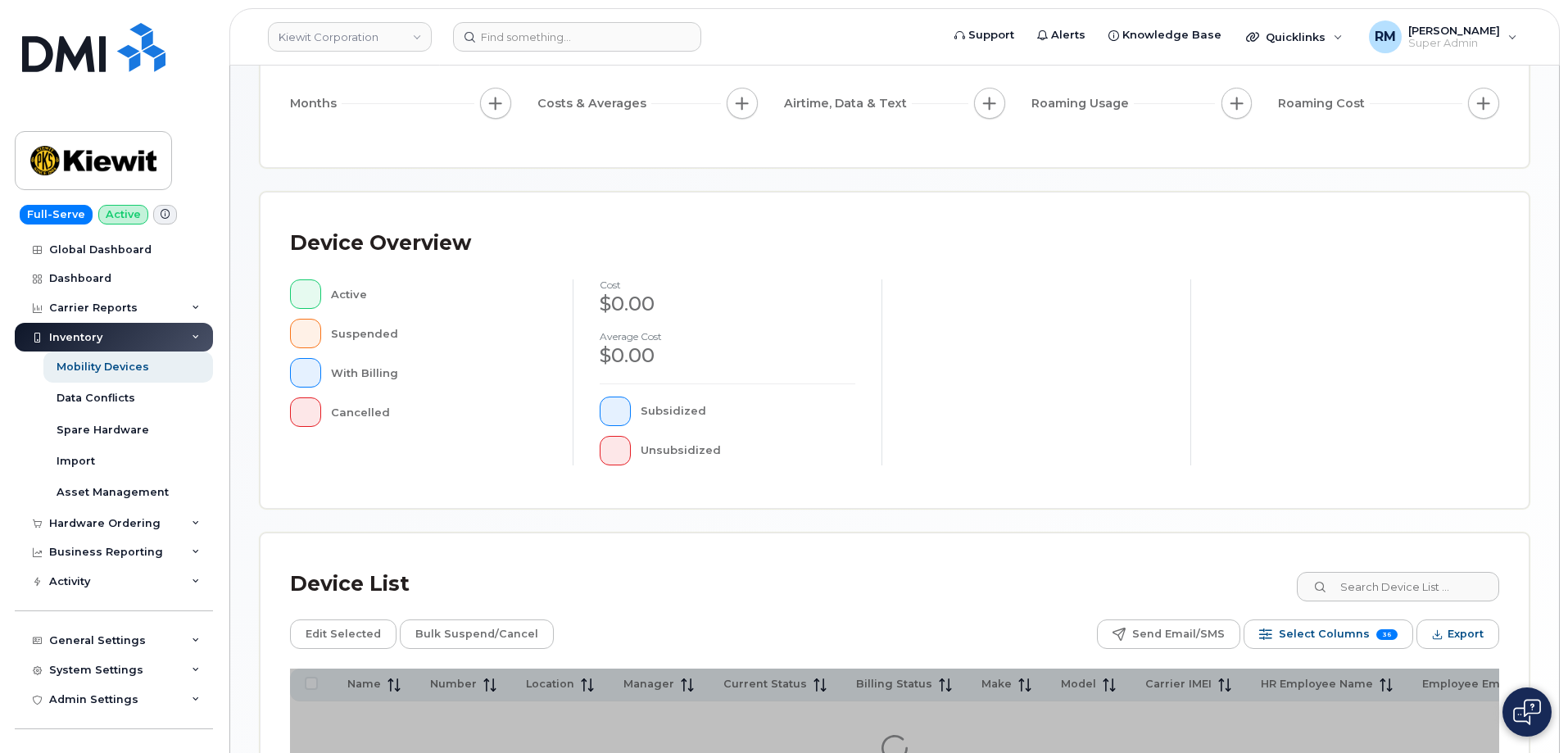
scroll to position [407, 0]
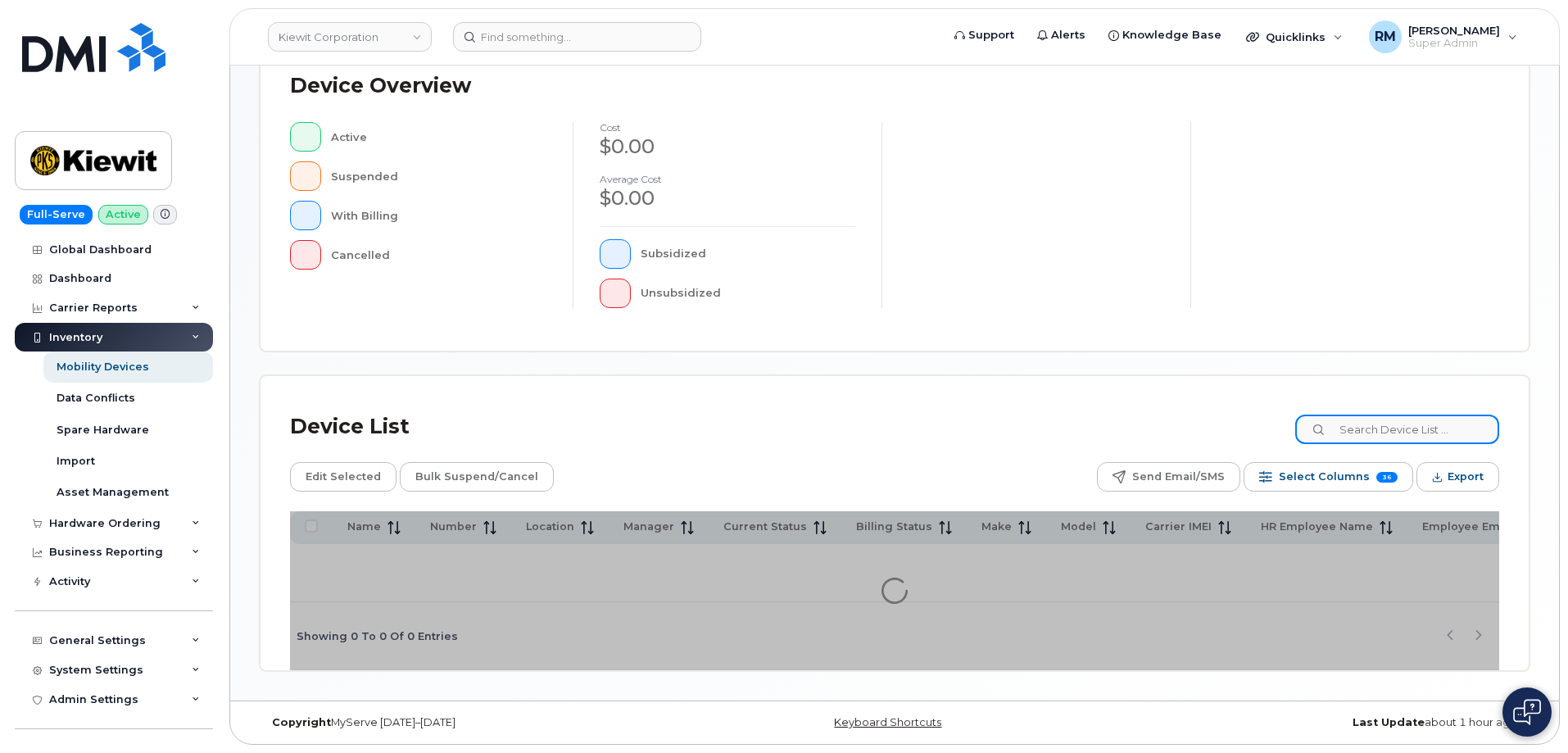
click at [1433, 432] on input at bounding box center [1397, 429] width 204 height 30
paste input "102843.3269"
type input "102843"
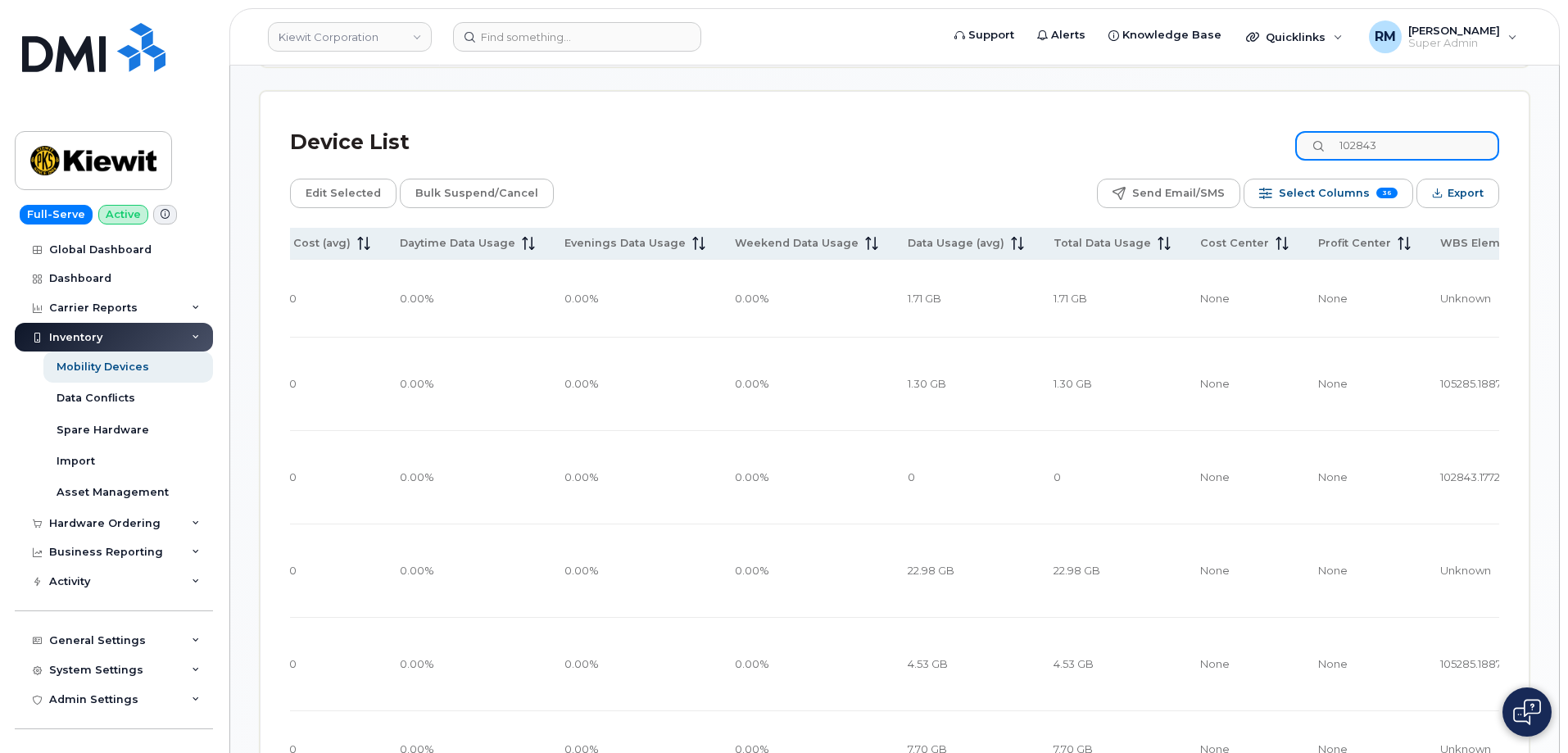
scroll to position [459, 0]
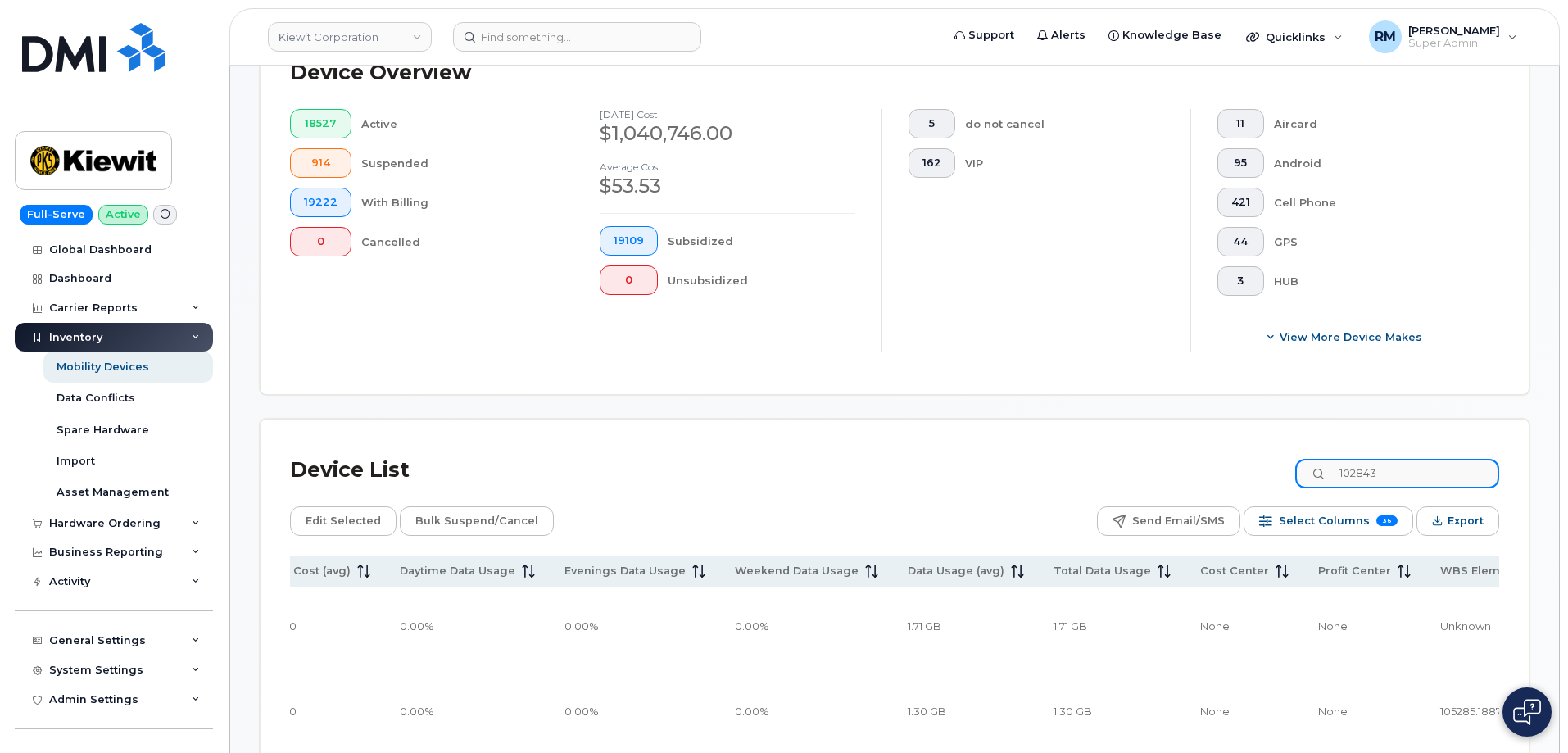
click at [1421, 459] on input "102843" at bounding box center [1397, 473] width 204 height 30
click at [1329, 509] on span "Select Columns" at bounding box center [1325, 521] width 91 height 25
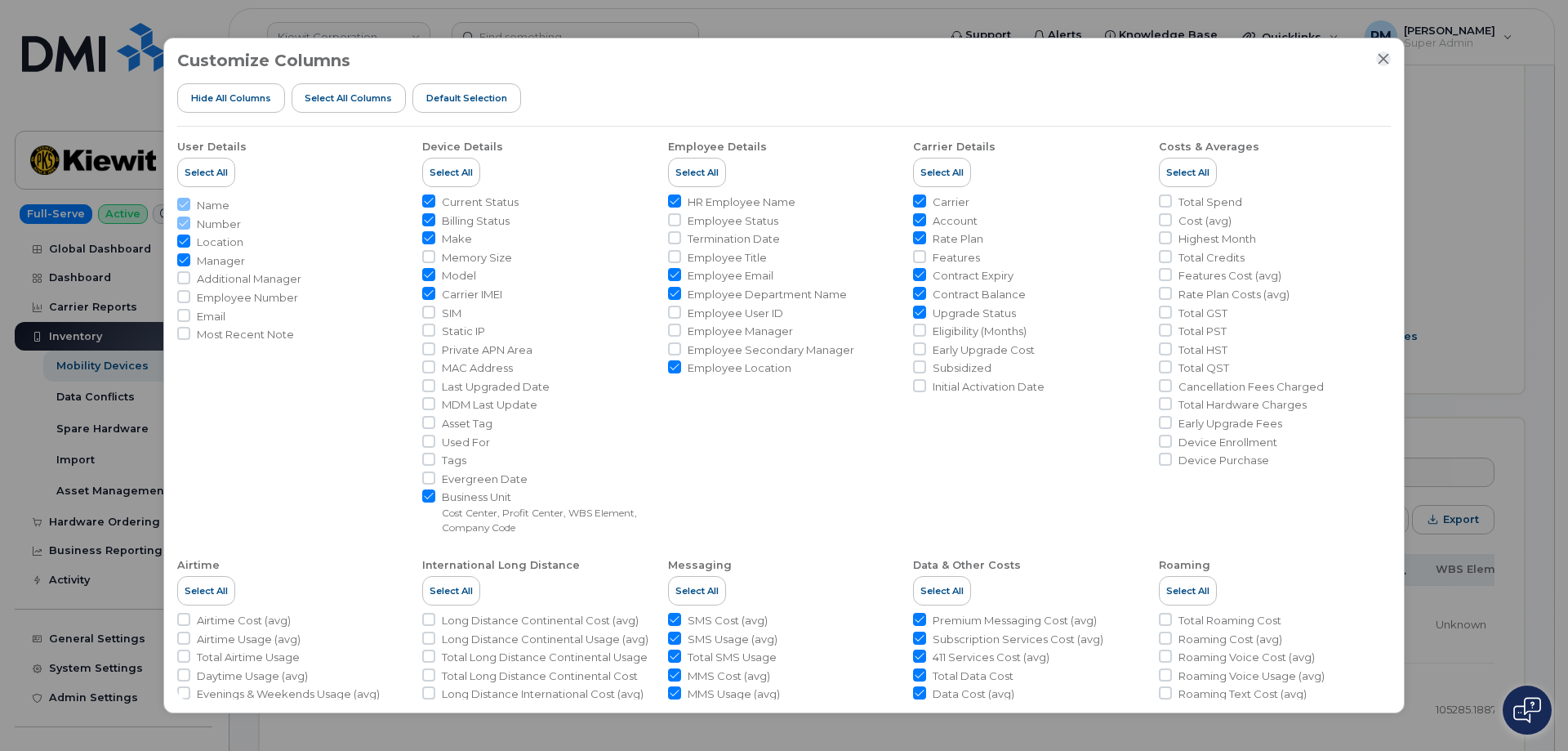
click at [1380, 59] on icon "Close" at bounding box center [1384, 59] width 13 height 13
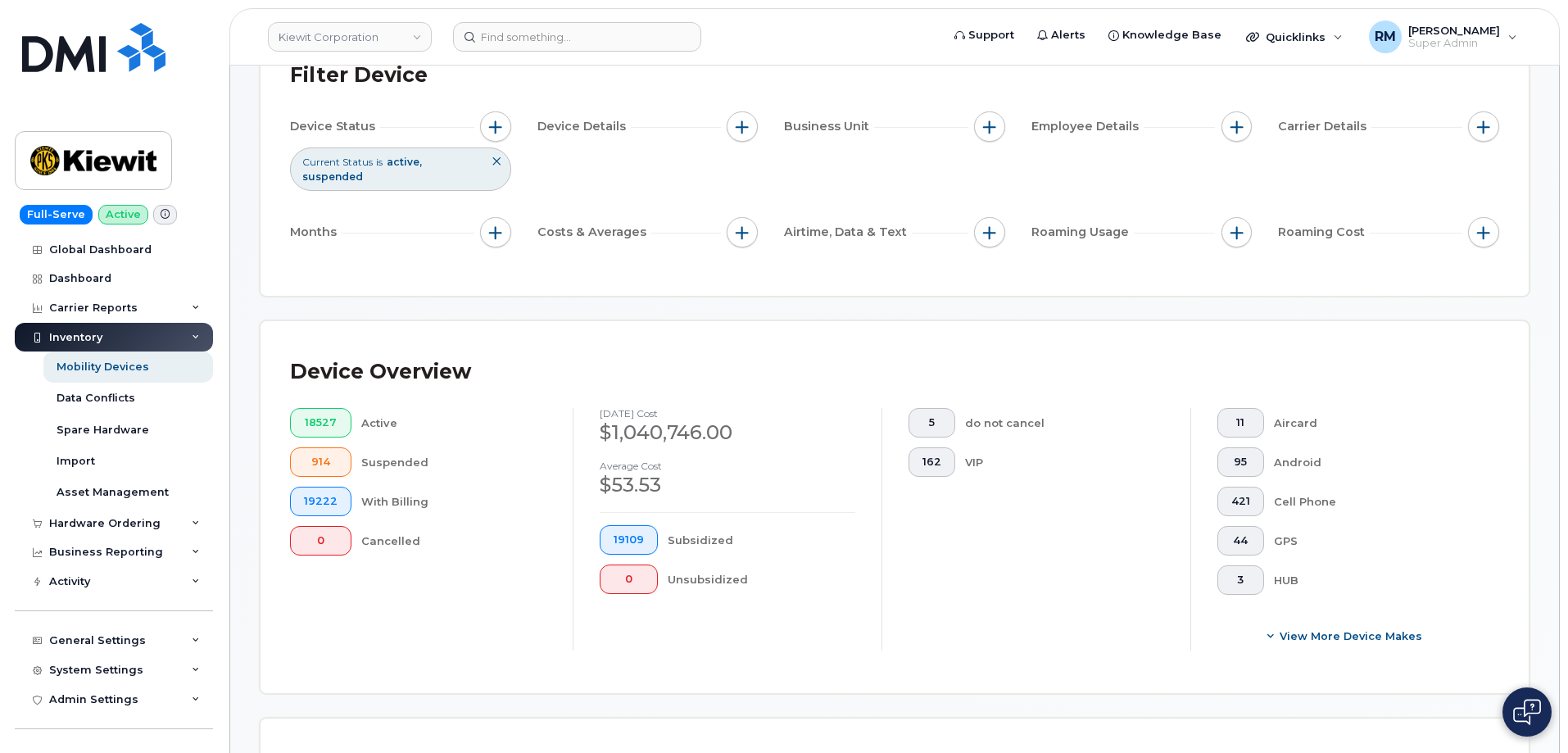
scroll to position [0, 0]
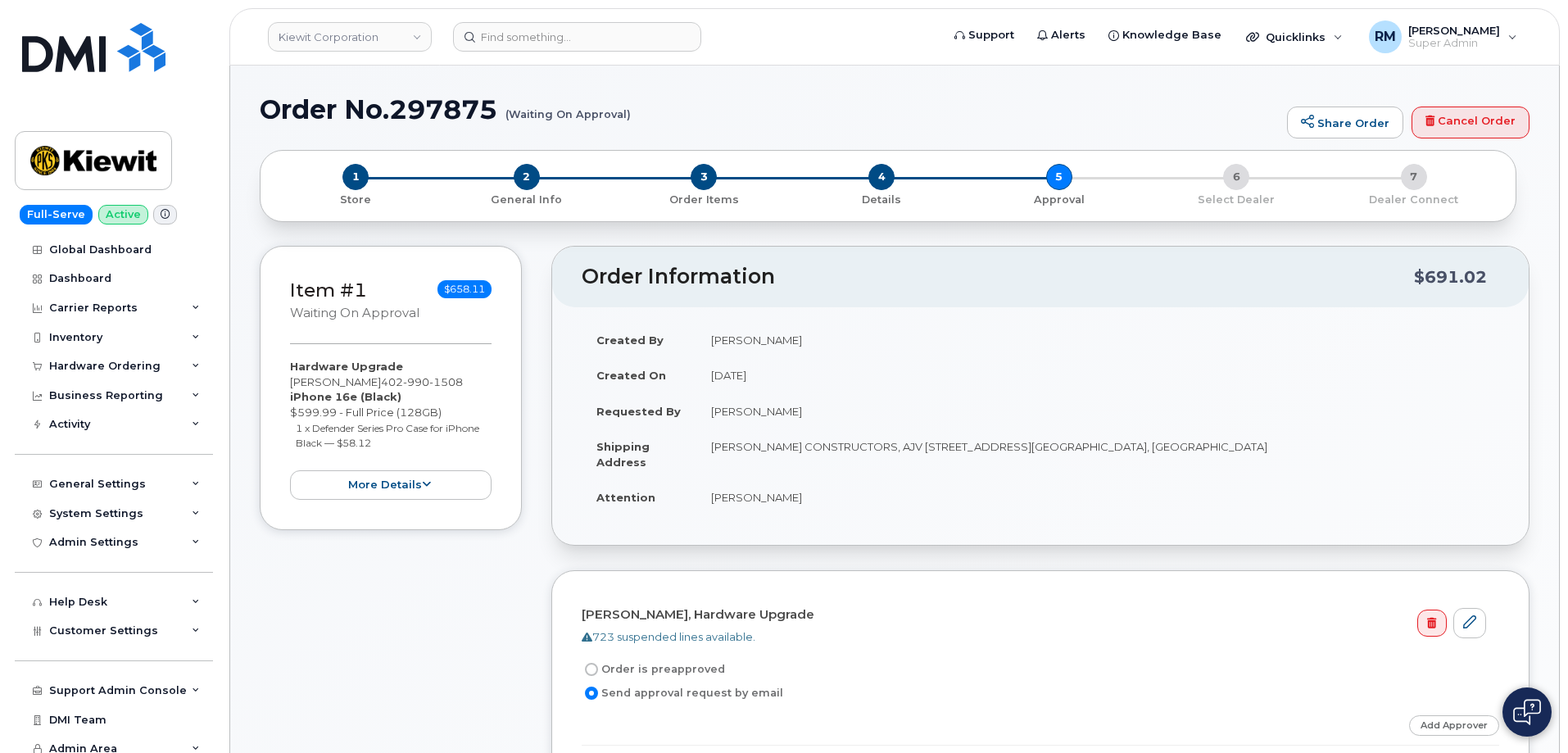
click at [443, 98] on h1 "Order No.297875 (Waiting On Approval)" at bounding box center [769, 109] width 1019 height 29
copy h1 "297875"
click at [87, 361] on div "Hardware Ordering" at bounding box center [105, 366] width 111 height 13
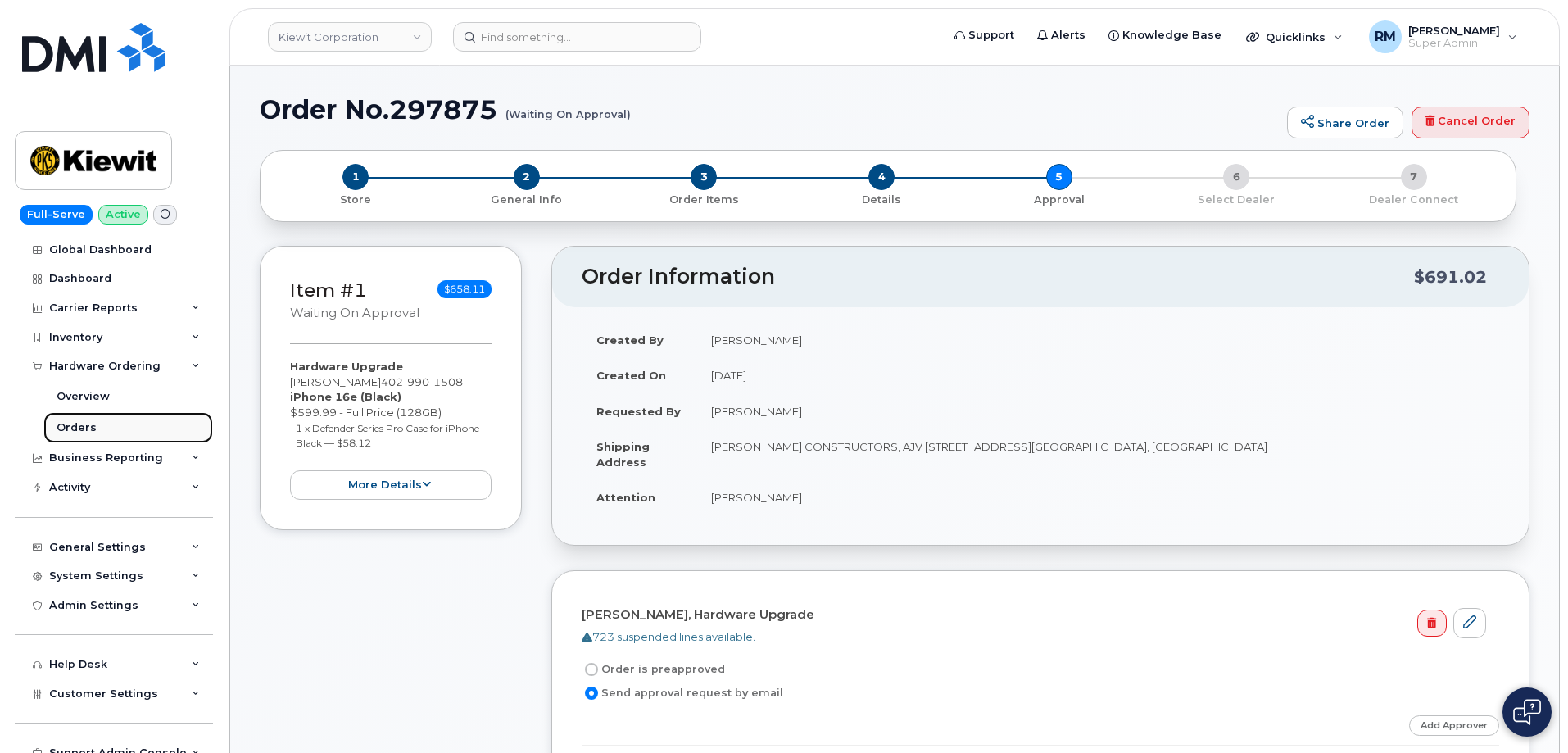
click at [71, 426] on div "Orders" at bounding box center [77, 427] width 40 height 15
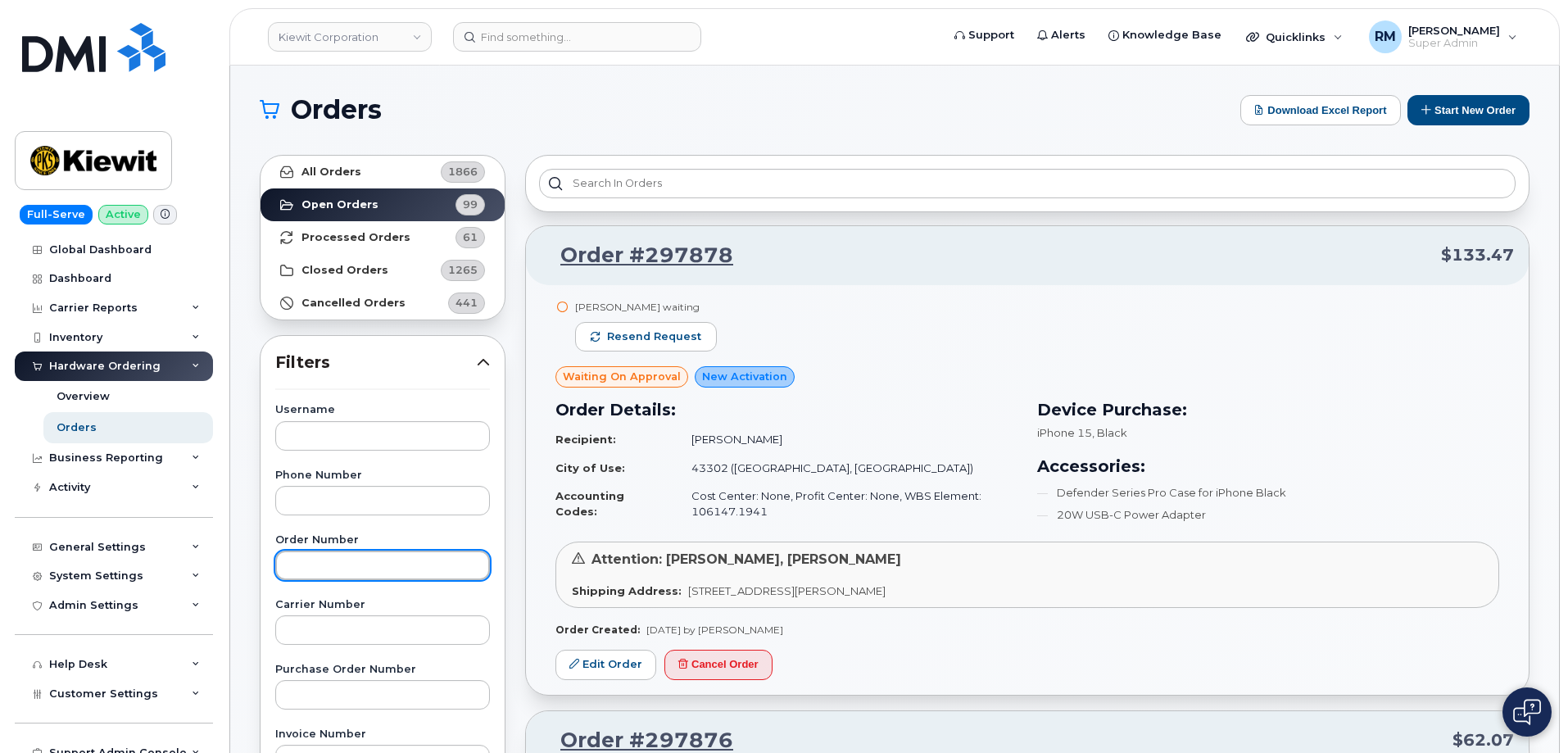
click at [315, 567] on input "text" at bounding box center [383, 565] width 215 height 30
paste input "297875"
type input "297875"
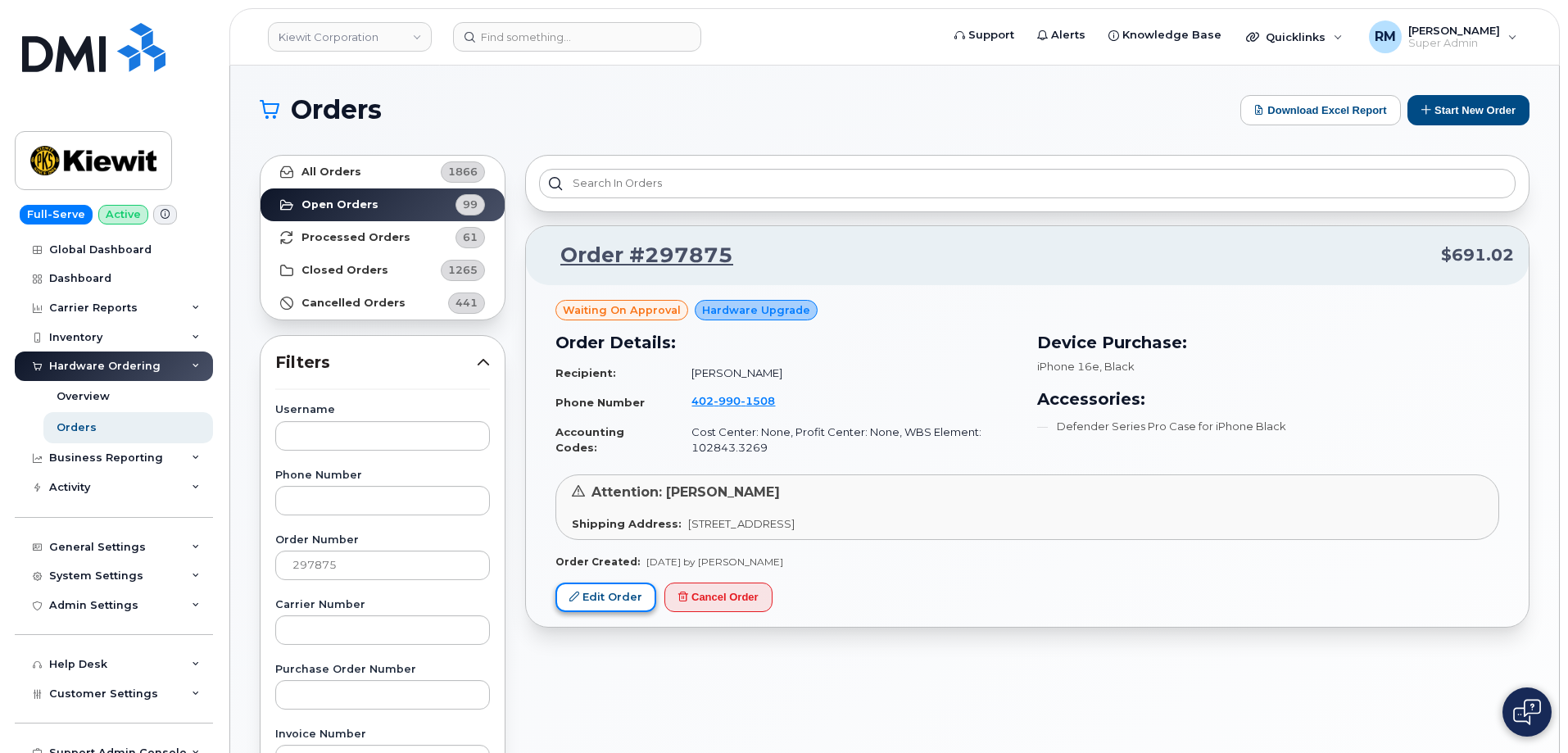
click at [597, 609] on link "Edit Order" at bounding box center [606, 597] width 101 height 31
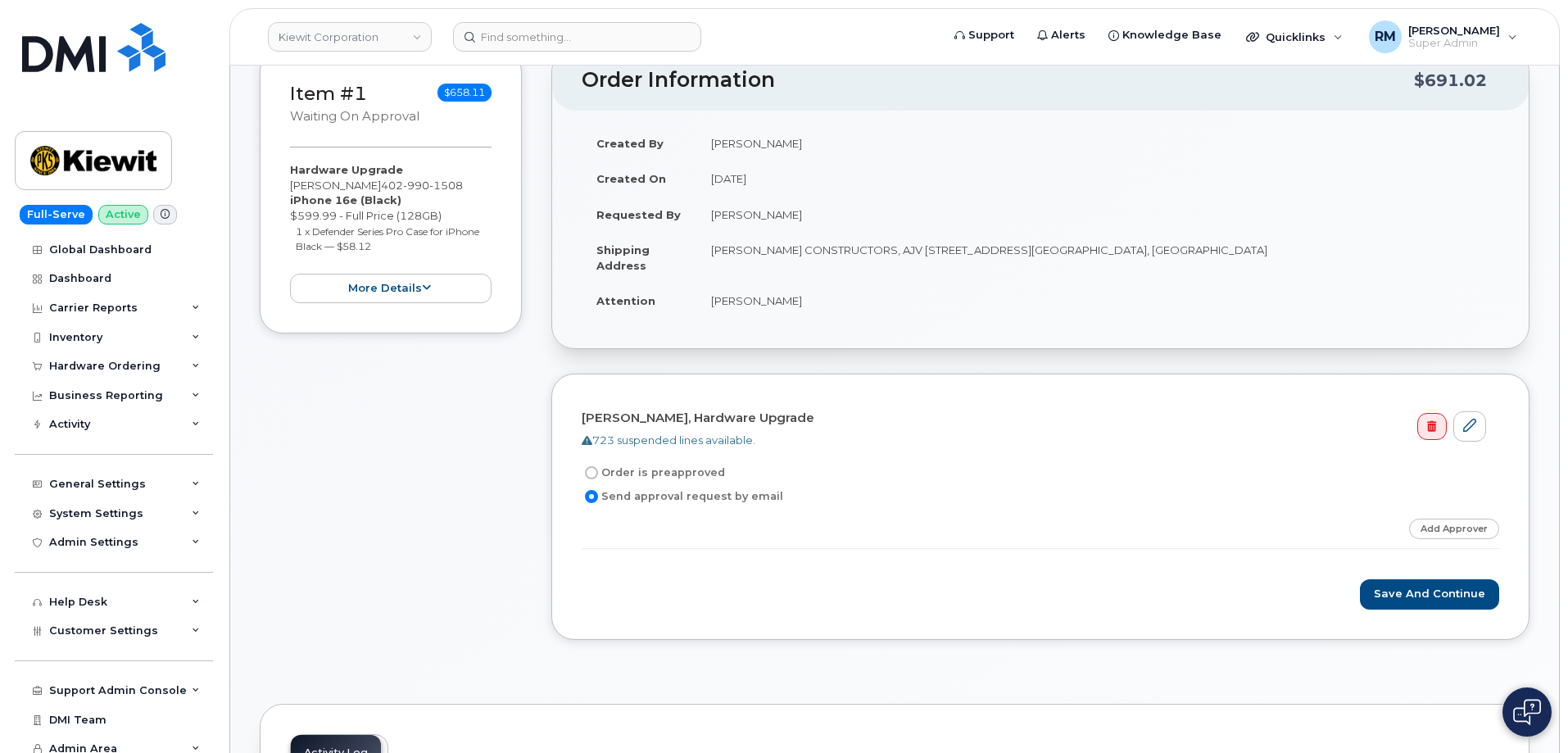
scroll to position [246, 0]
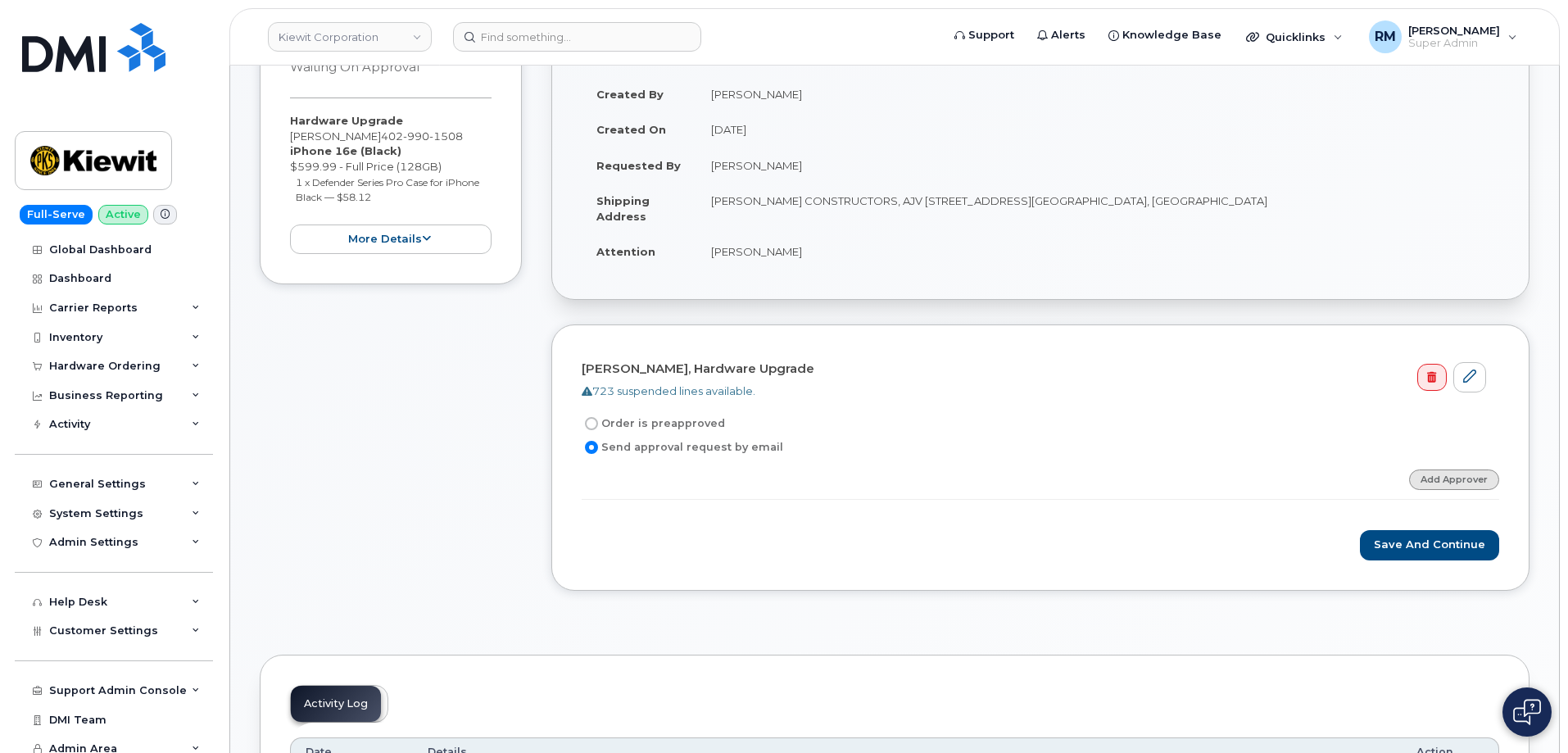
click at [1446, 474] on link "Add Approver" at bounding box center [1454, 479] width 90 height 21
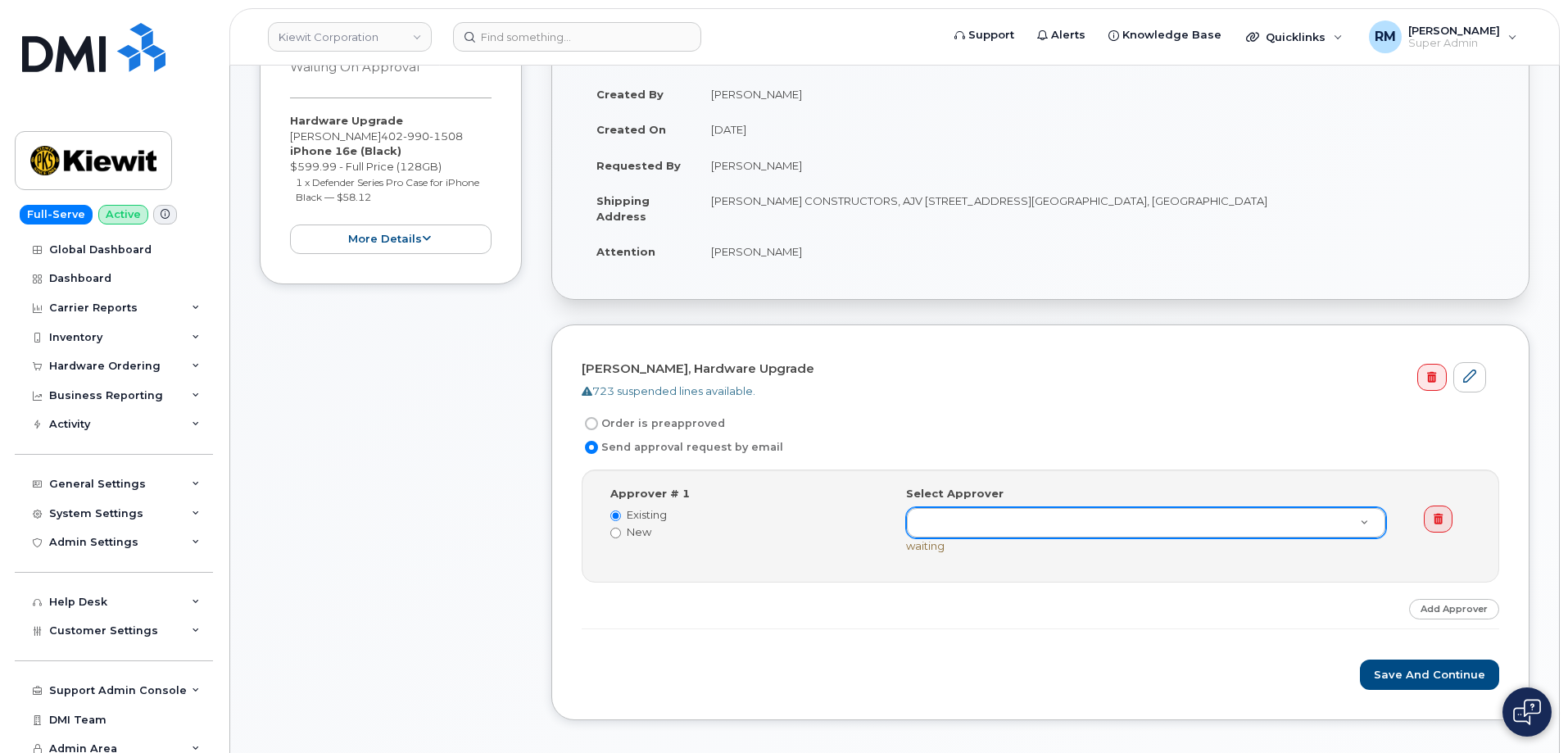
click at [996, 507] on div at bounding box center [1146, 523] width 480 height 31
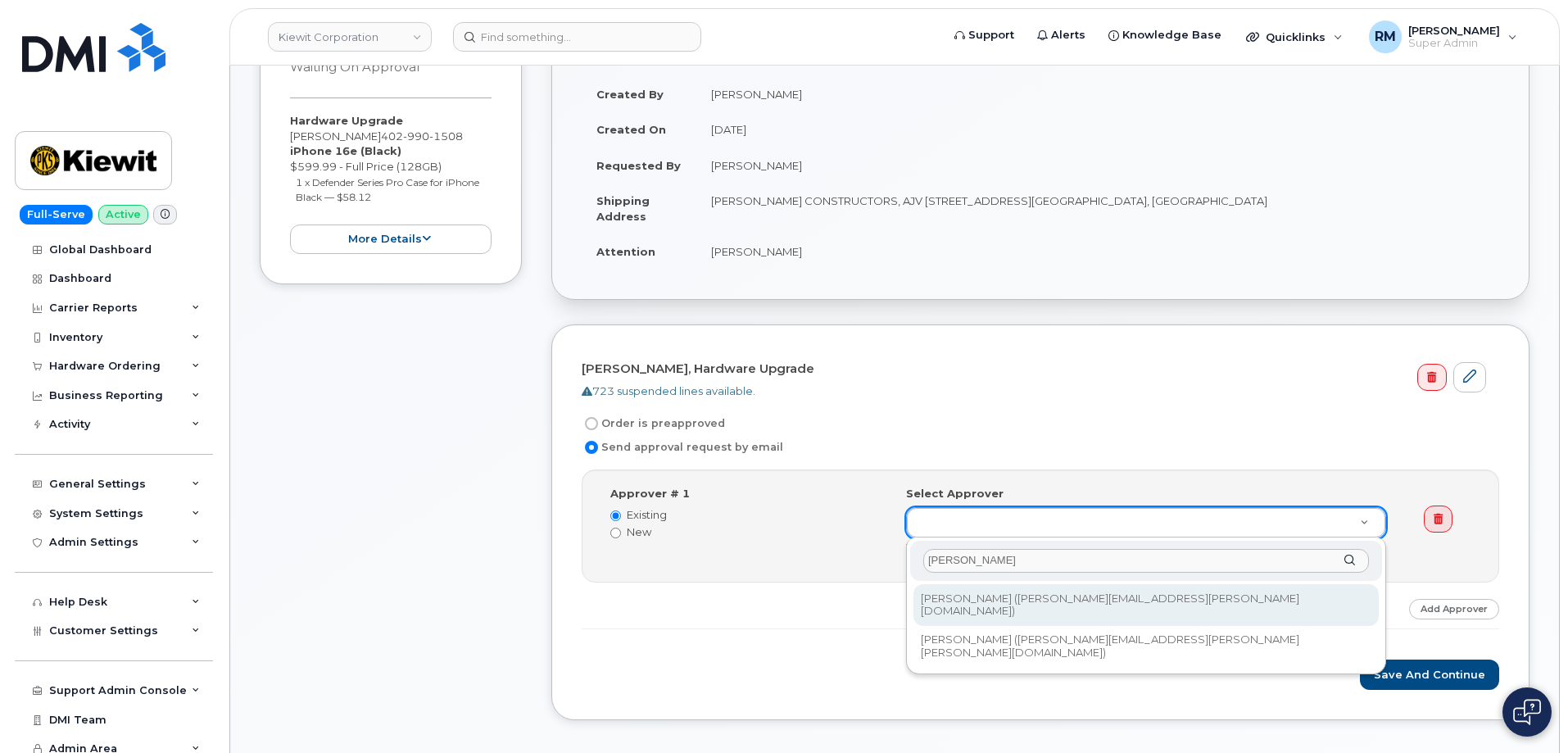
type input "[PERSON_NAME]"
type input "2177289"
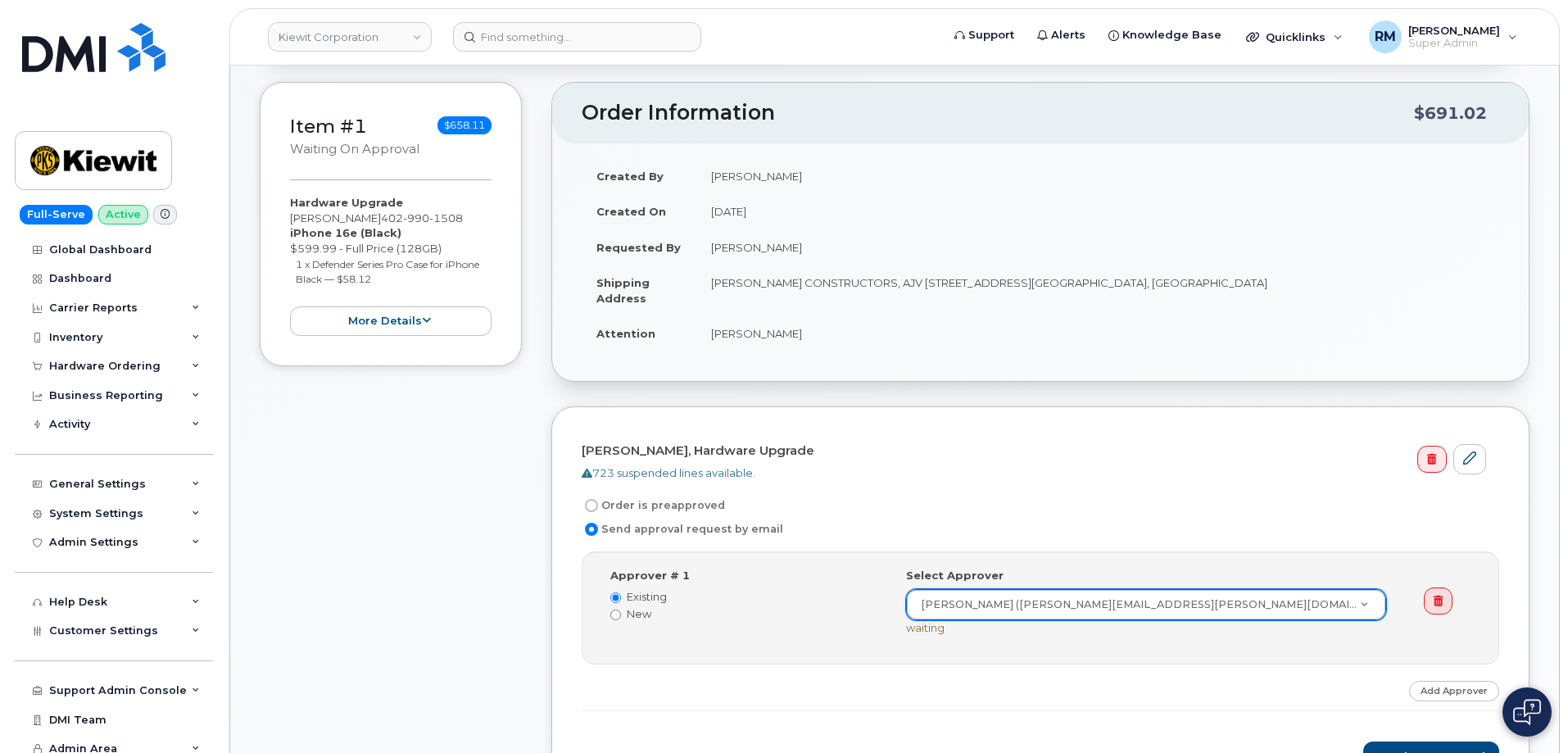
scroll to position [82, 0]
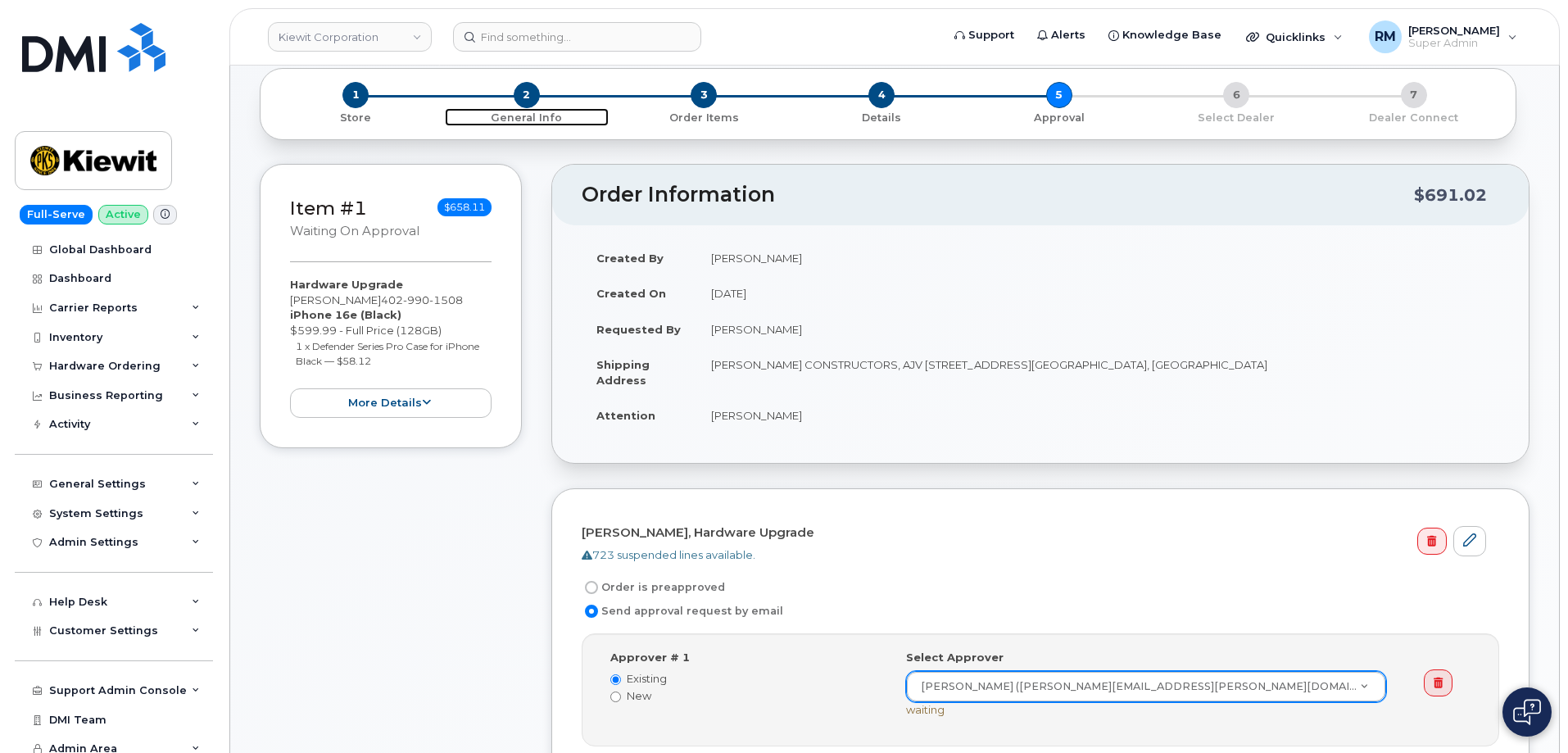
click at [522, 87] on span "2" at bounding box center [527, 95] width 26 height 26
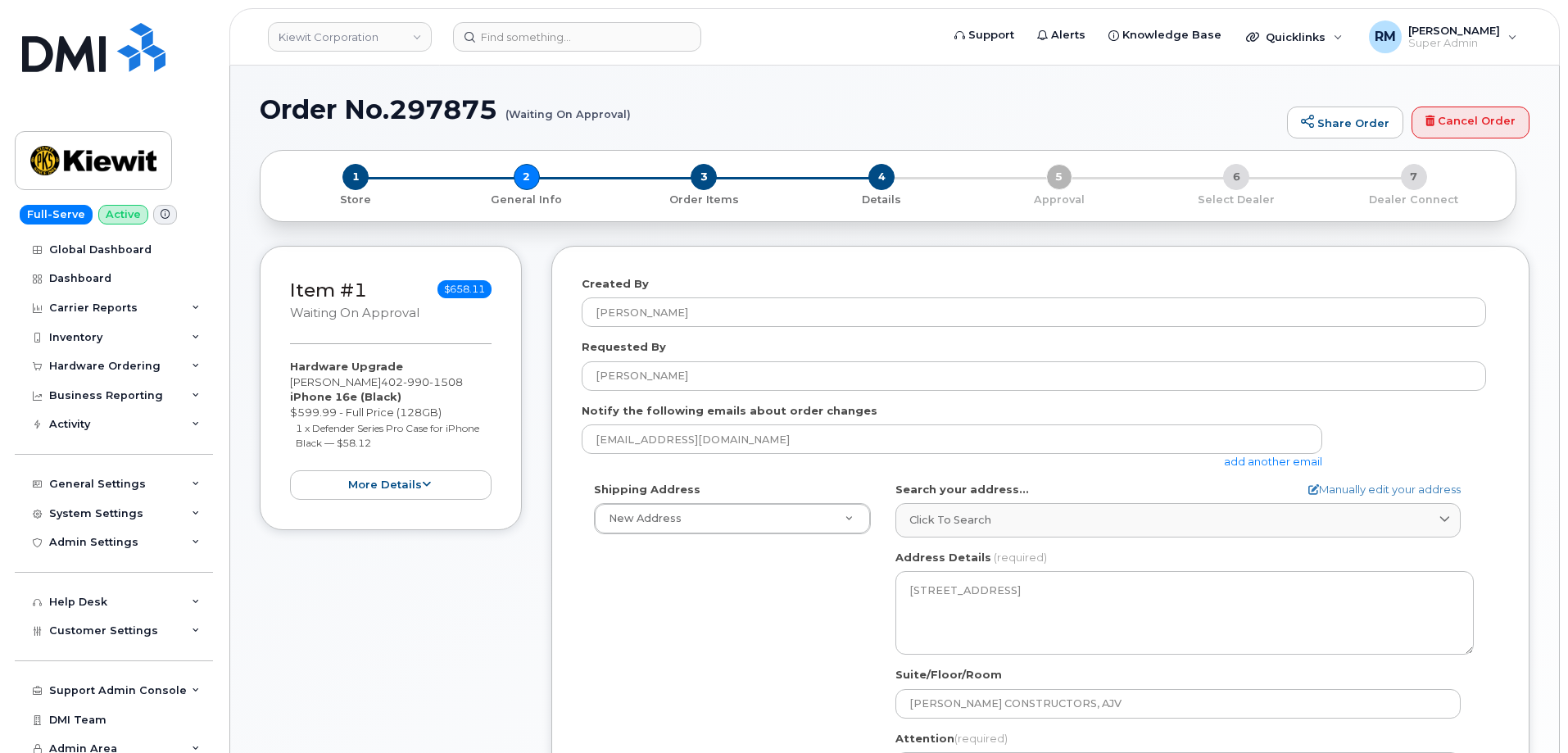
select select
click at [701, 176] on span "3" at bounding box center [704, 177] width 26 height 26
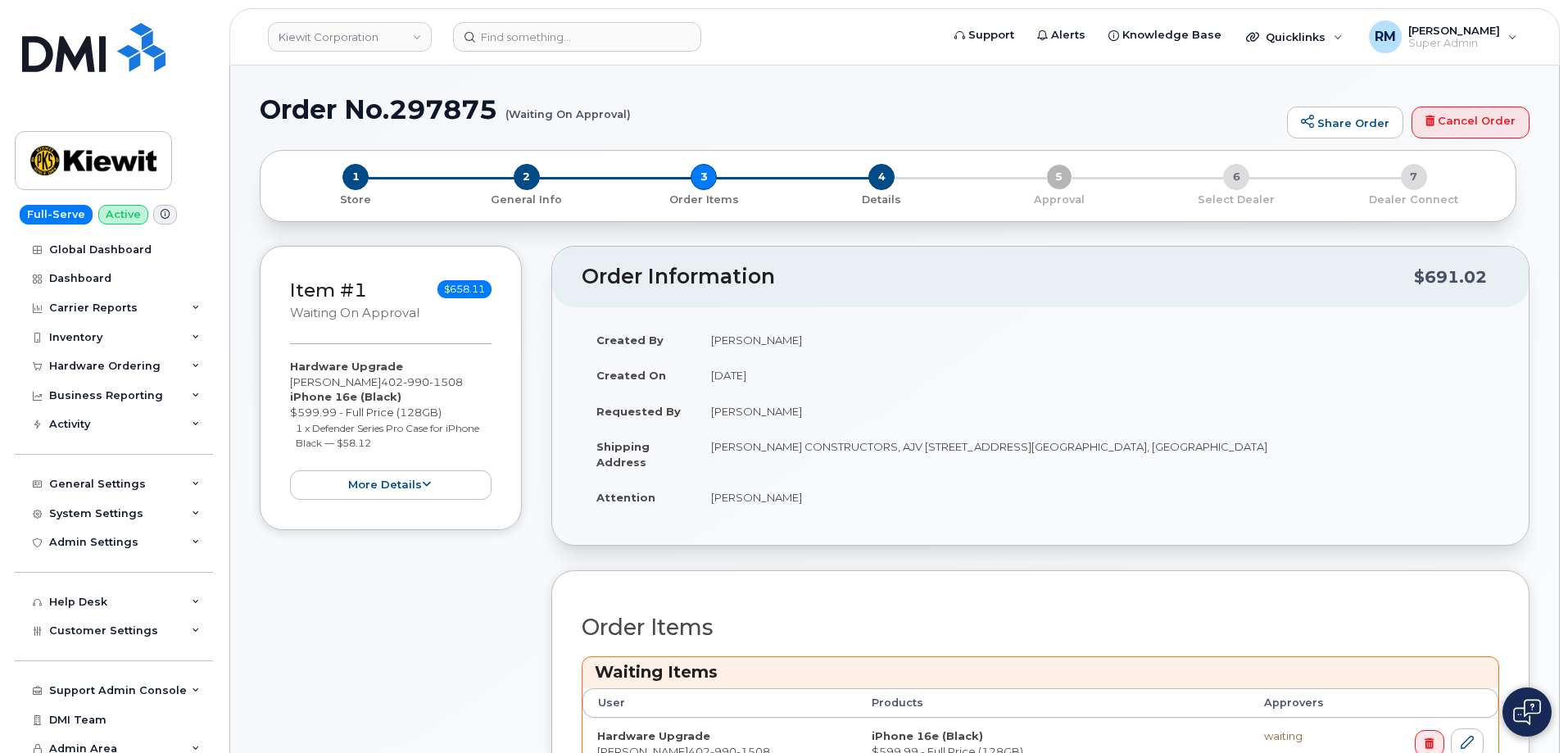
click at [1057, 179] on div "1 Store 2 General Info 3 Order Items 4 Details 5 Approval 6 Select Dealer 7 Dea…" at bounding box center [888, 186] width 1229 height 44
click at [887, 173] on span "4" at bounding box center [882, 177] width 26 height 26
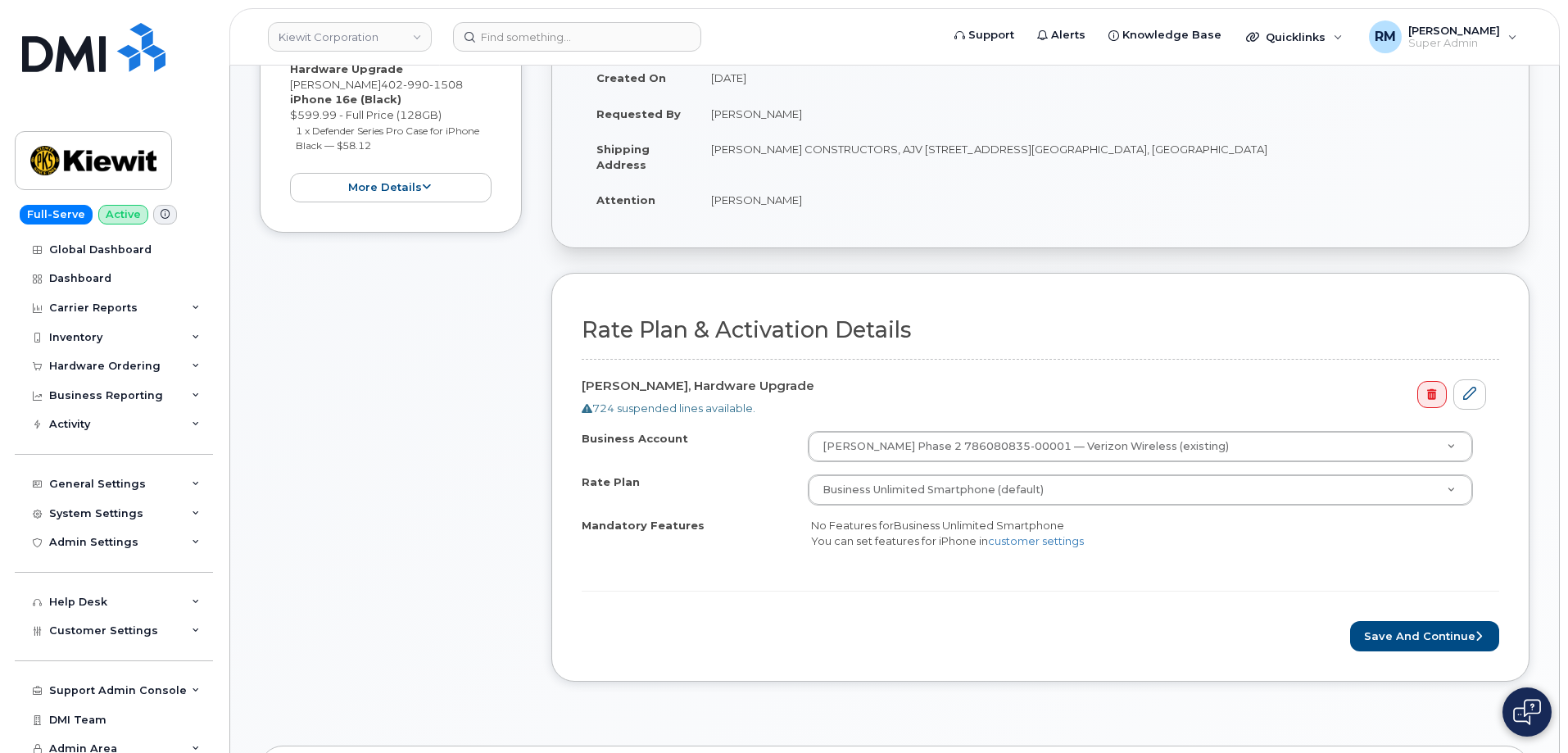
scroll to position [327, 0]
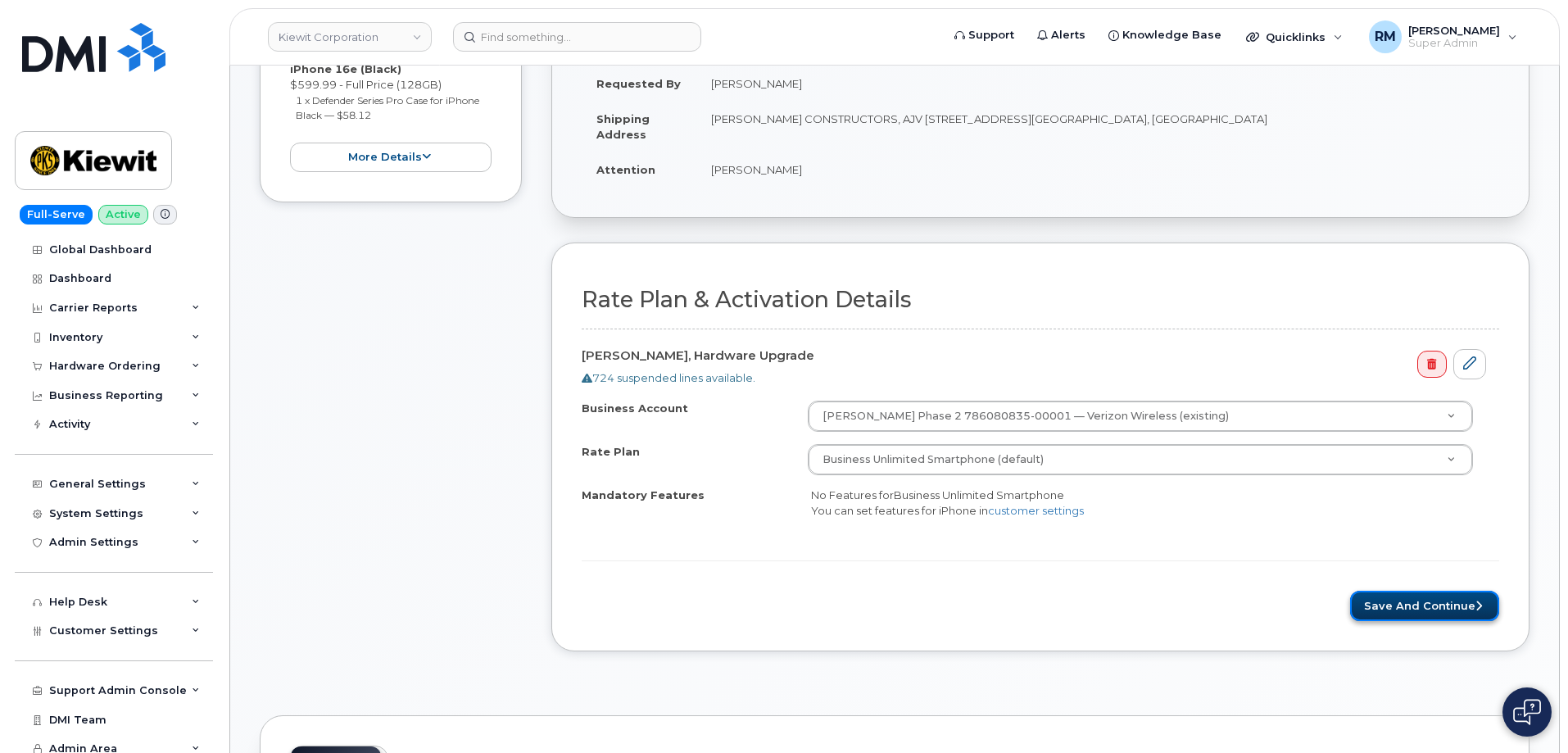
click at [1398, 600] on button "Save and Continue" at bounding box center [1424, 605] width 149 height 31
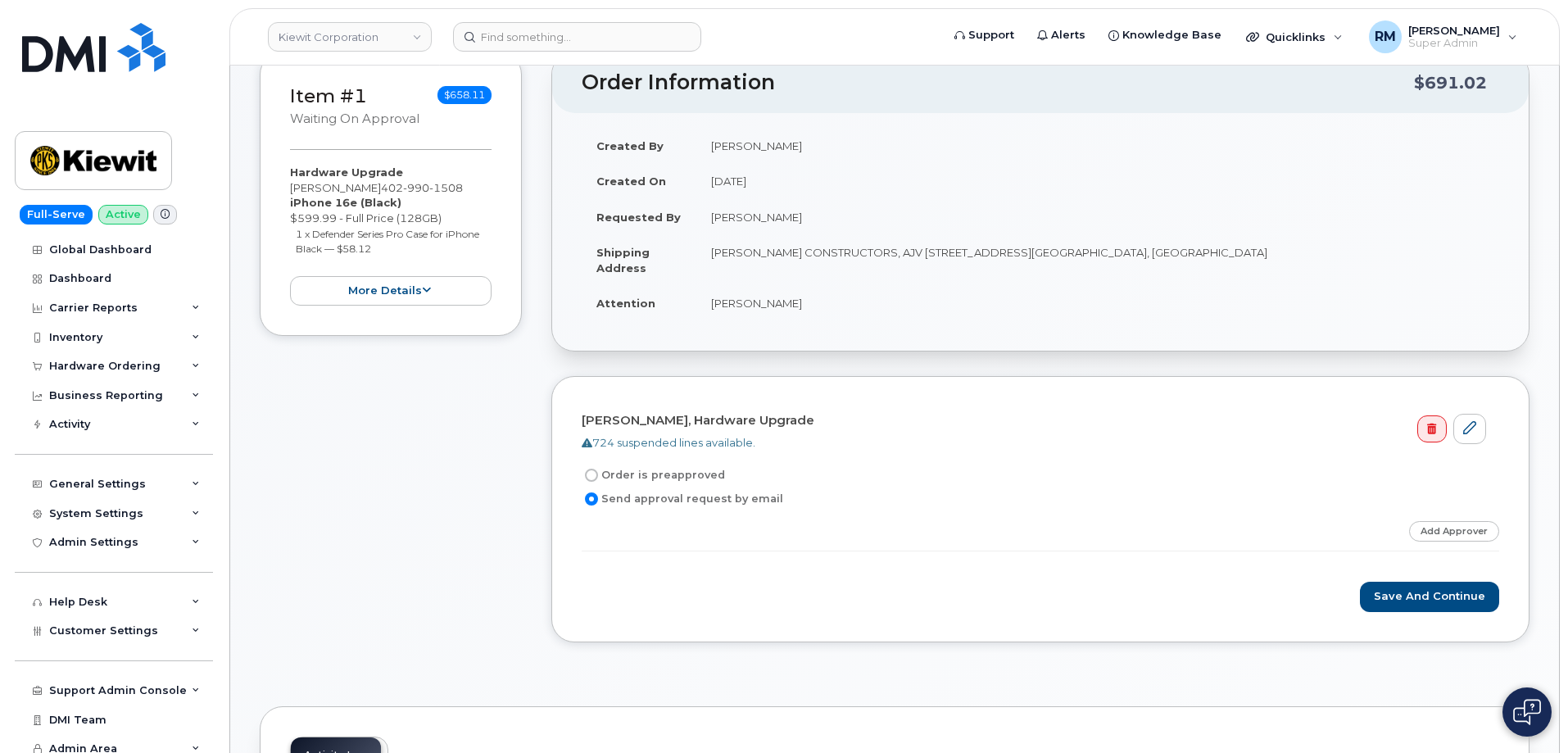
scroll to position [246, 0]
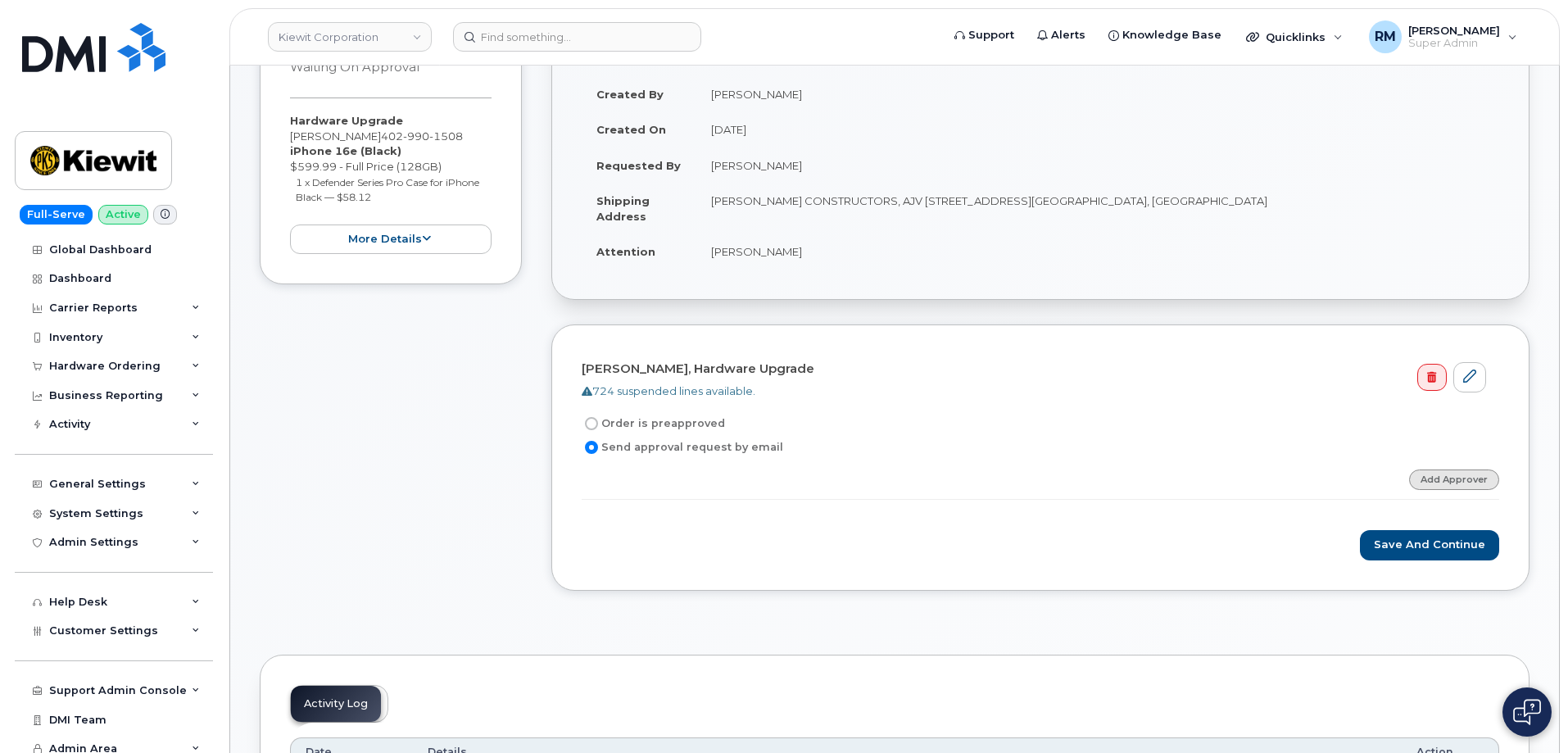
click at [1445, 480] on link "Add Approver" at bounding box center [1454, 479] width 90 height 21
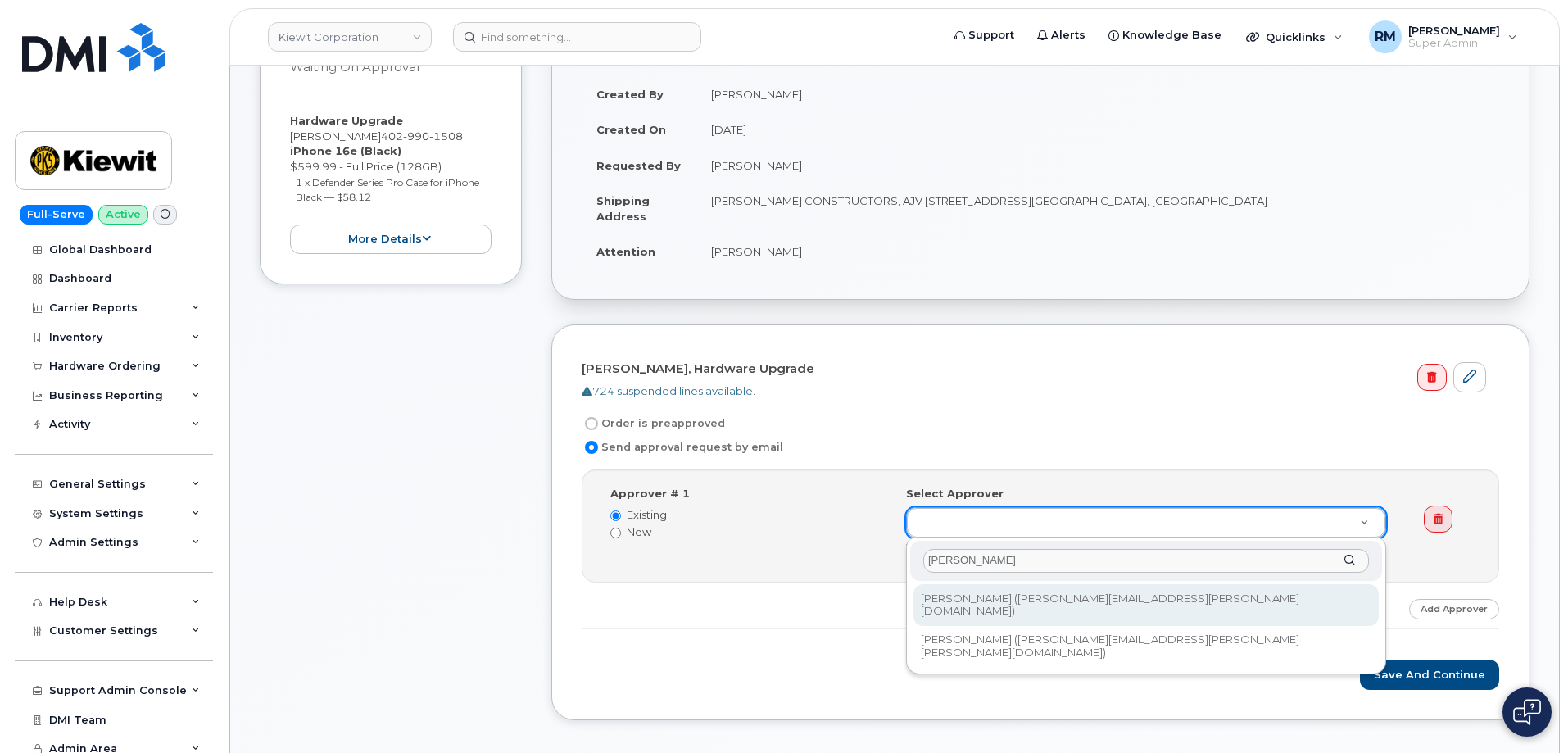
type input "mack"
type input "2177289"
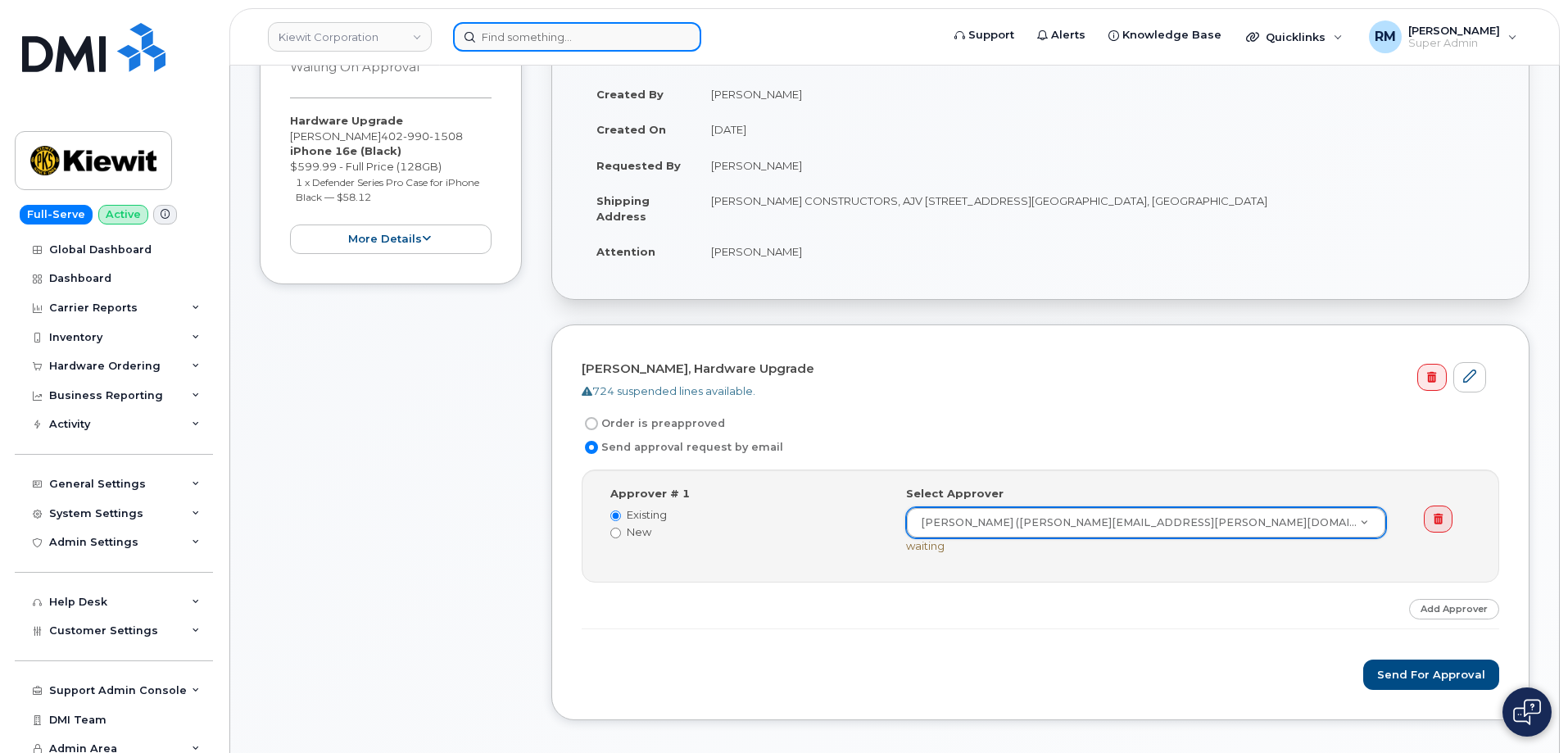
click at [475, 50] on input at bounding box center [577, 37] width 248 height 30
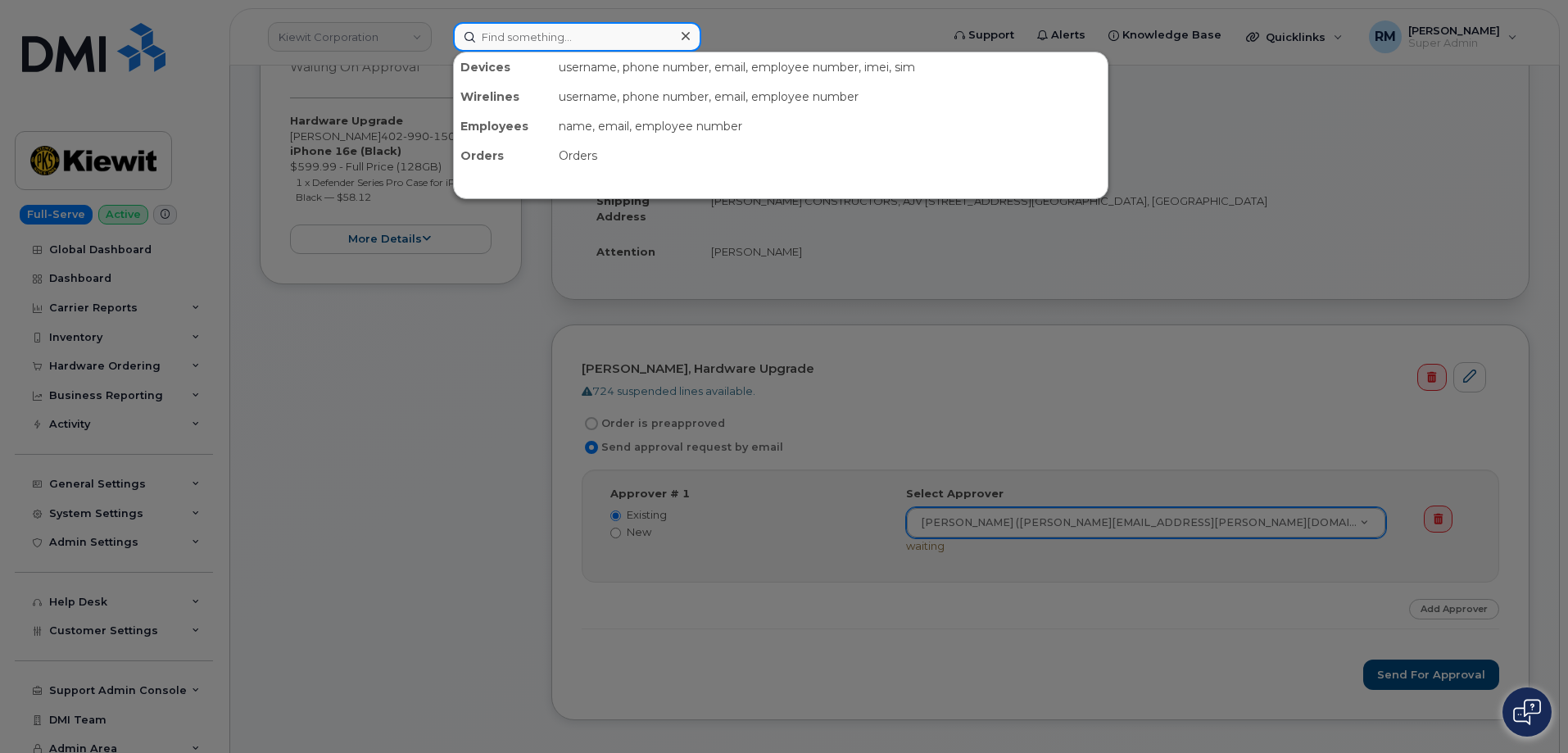
paste input "916-548-6565"
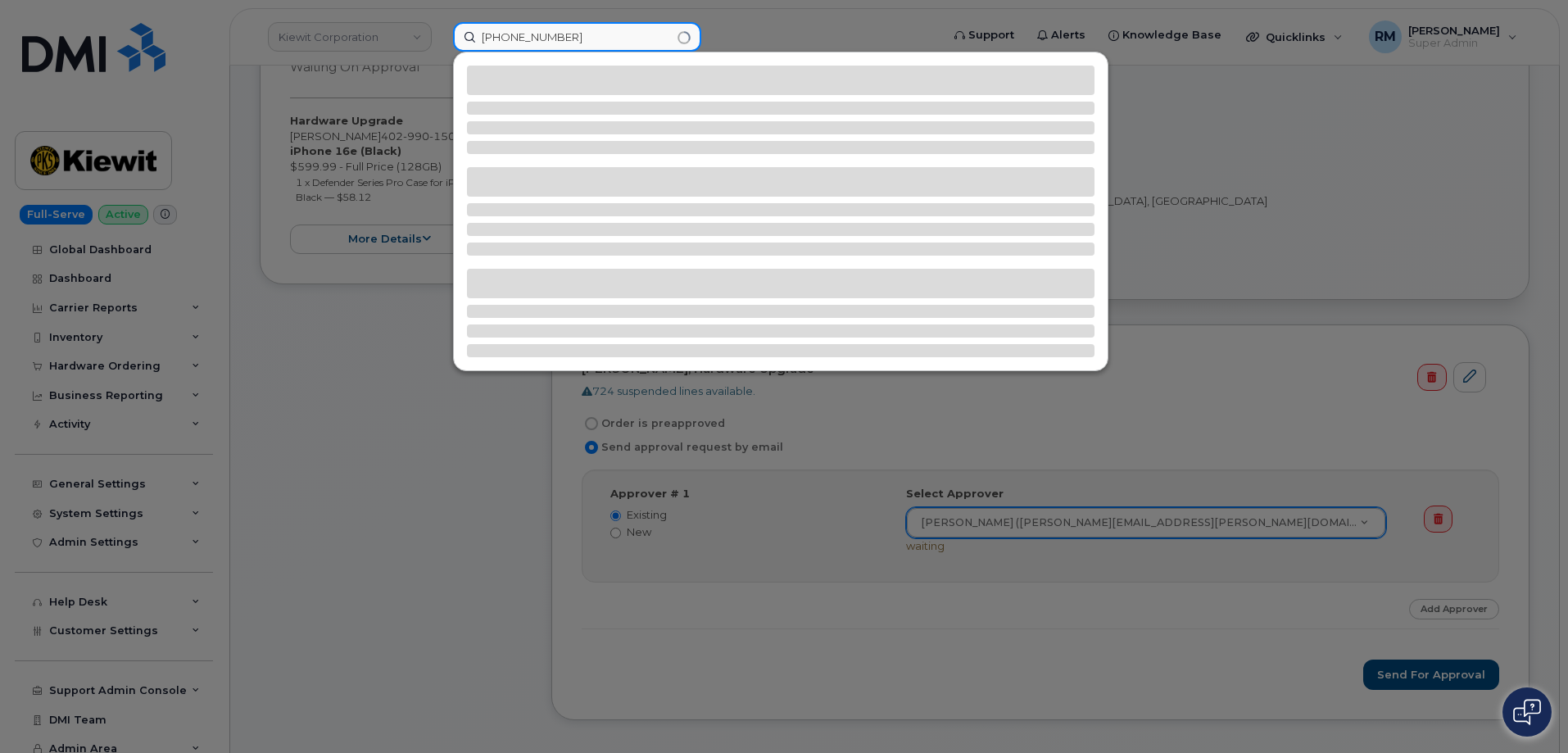
type input "916-548-6565"
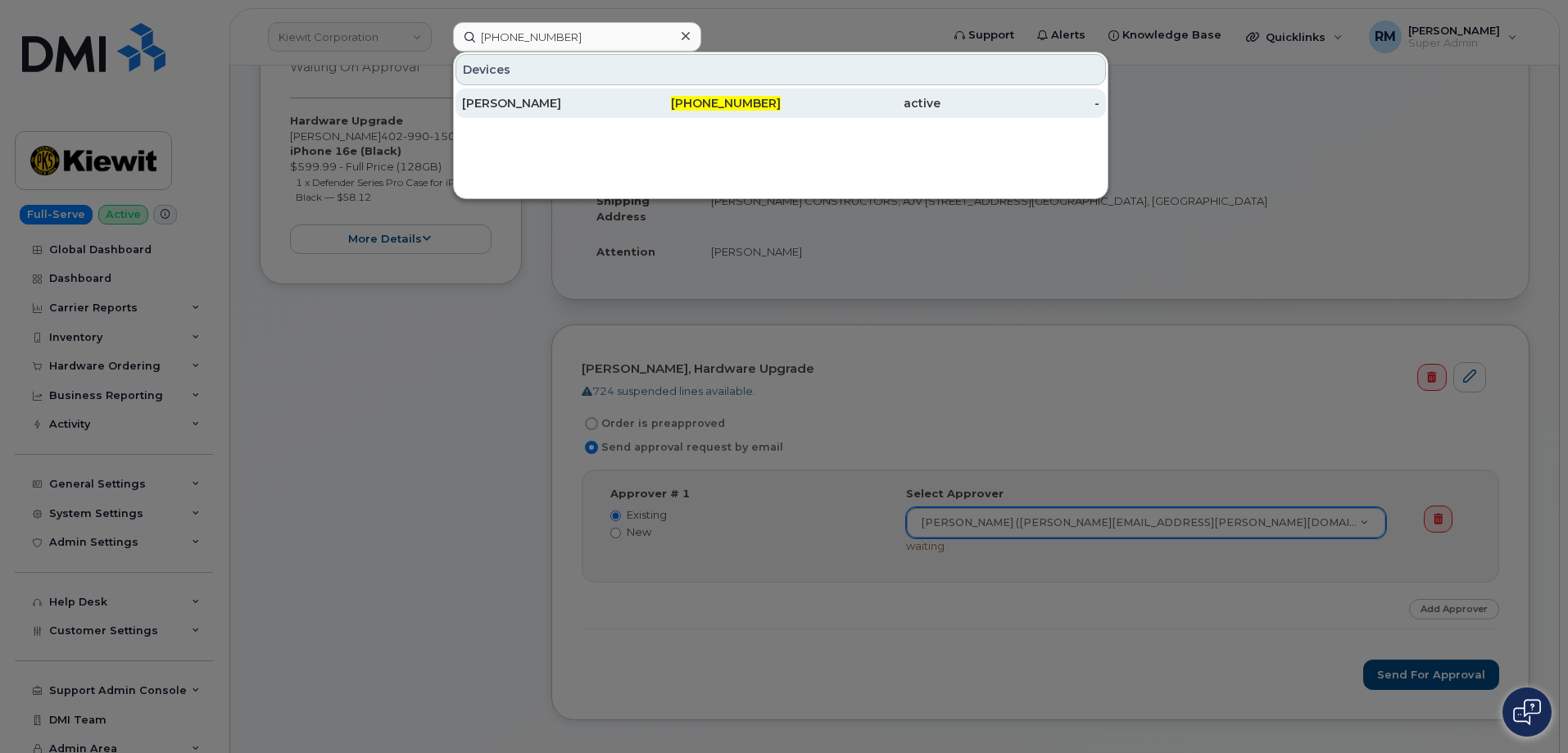
click at [579, 100] on div "JALAL AKKARI" at bounding box center [542, 103] width 160 height 16
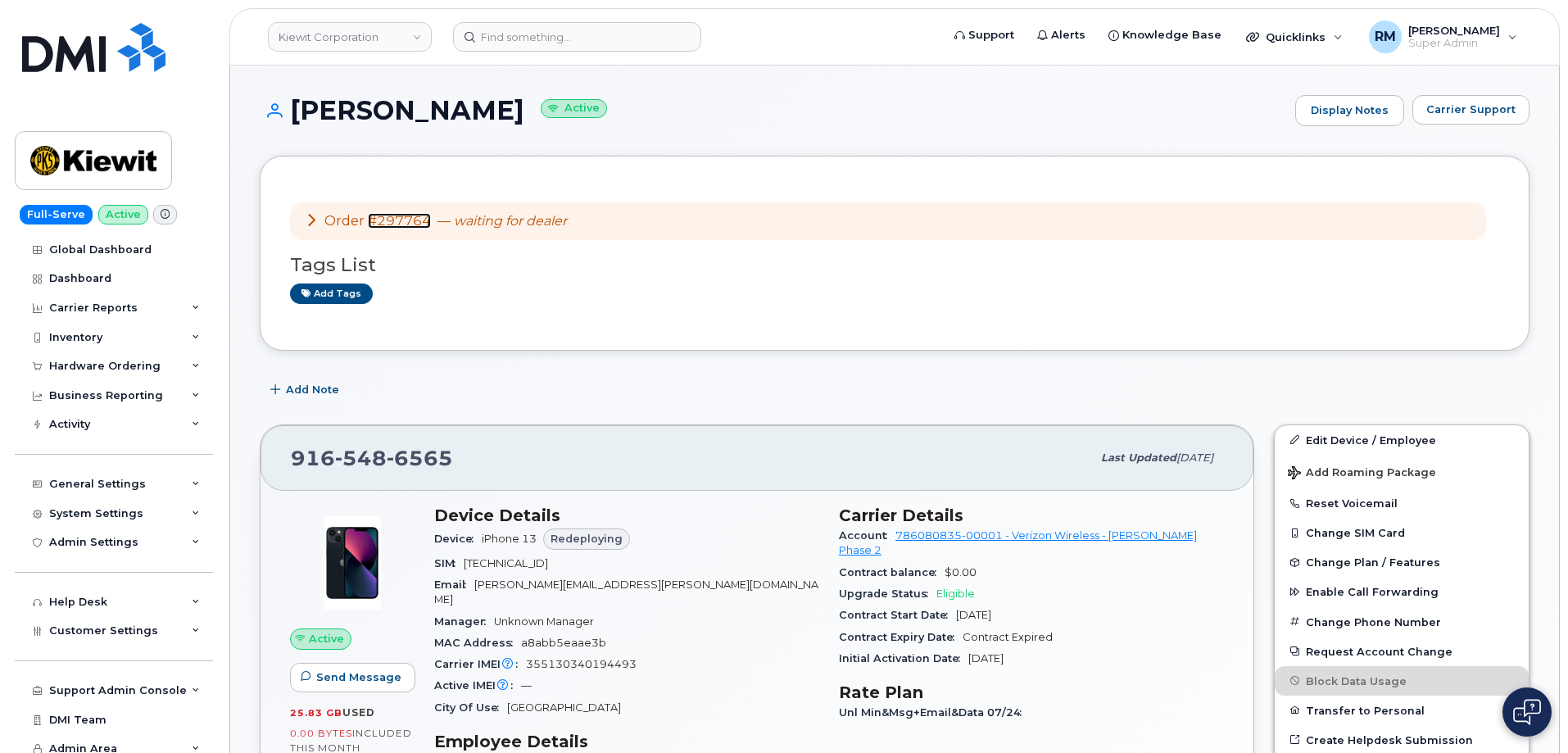
click at [394, 217] on link "#297764" at bounding box center [399, 220] width 63 height 16
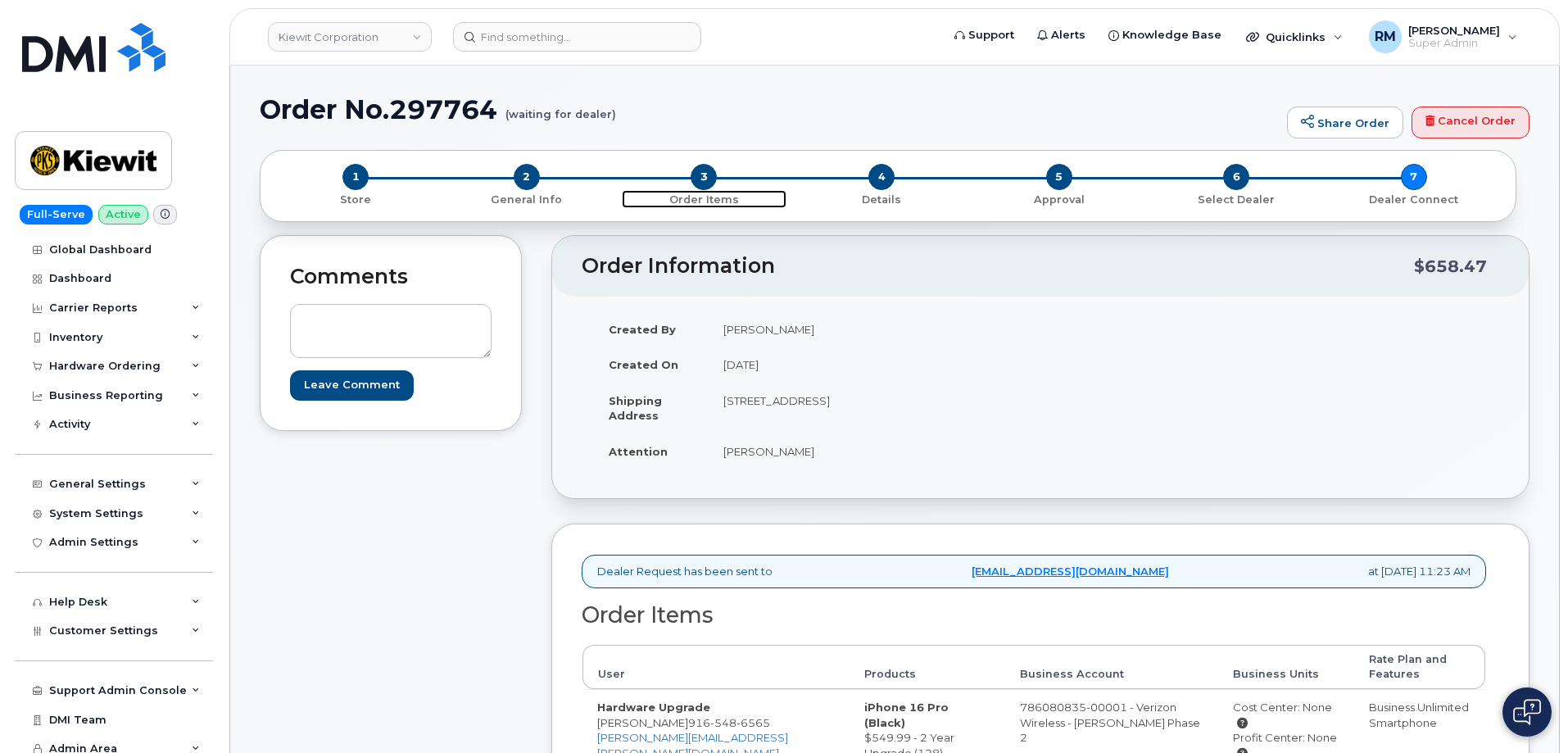
click at [702, 177] on span "3" at bounding box center [704, 177] width 26 height 26
click at [1053, 176] on span "5" at bounding box center [1060, 177] width 26 height 26
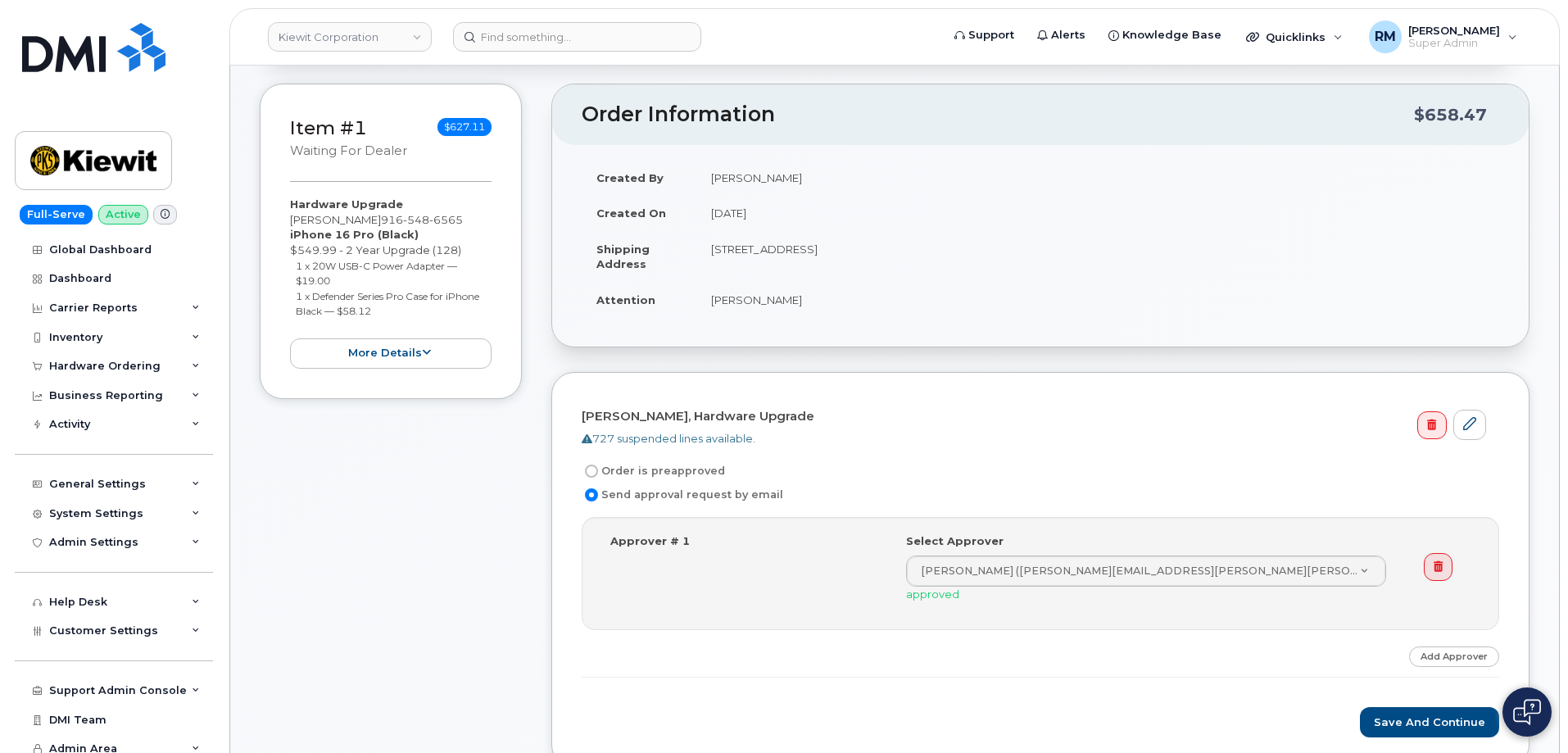
scroll to position [164, 0]
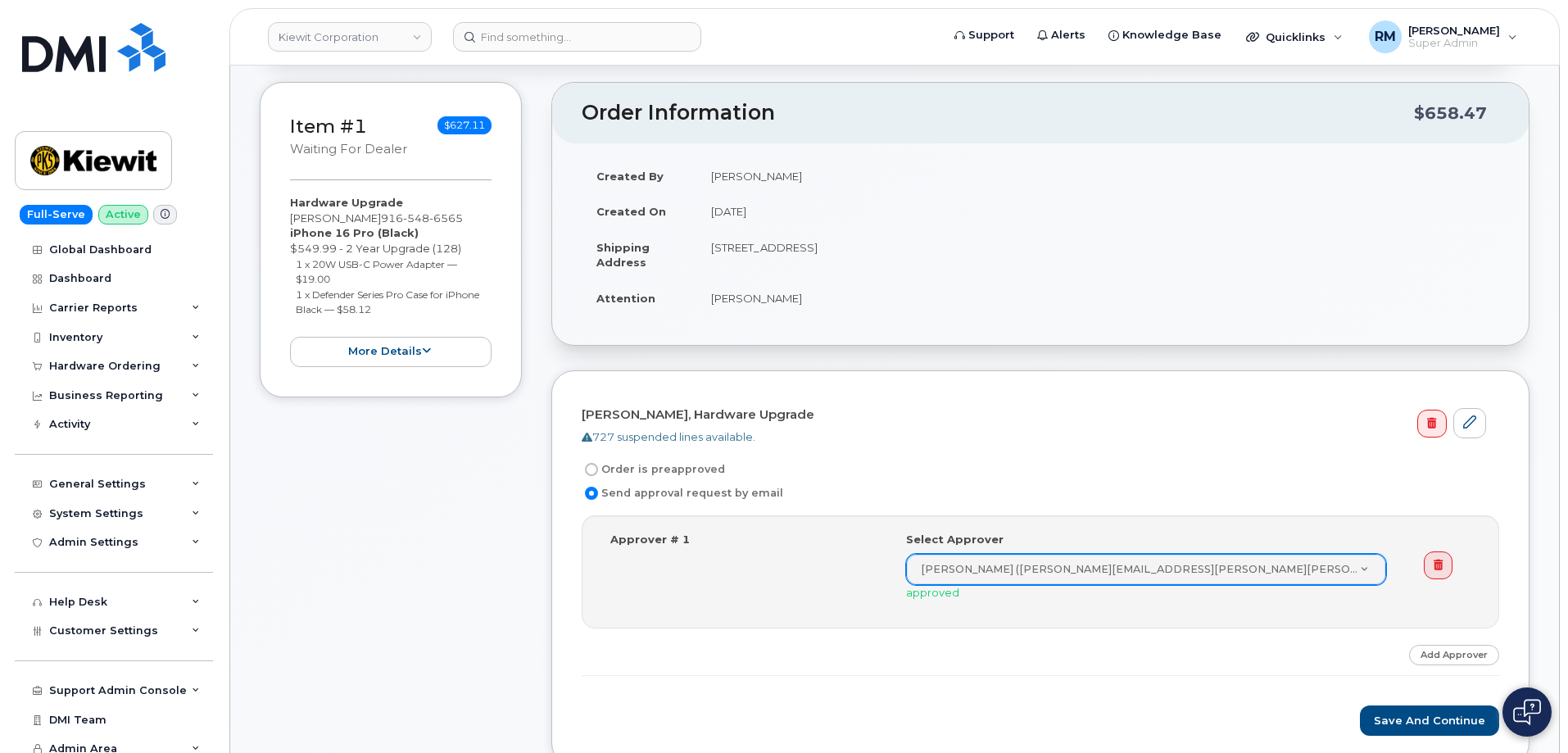
drag, startPoint x: 1169, startPoint y: 567, endPoint x: 1018, endPoint y: 566, distance: 151.0
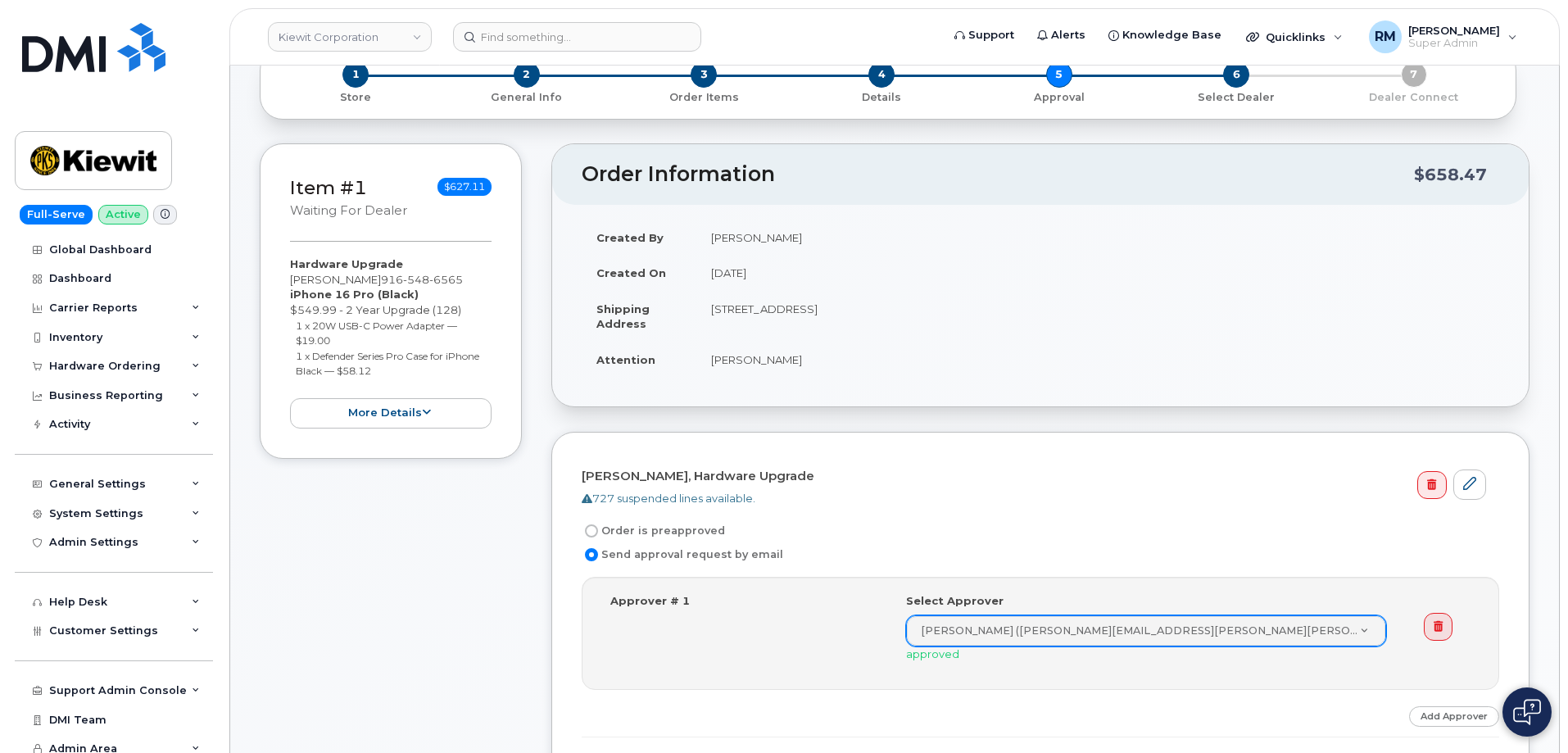
scroll to position [0, 0]
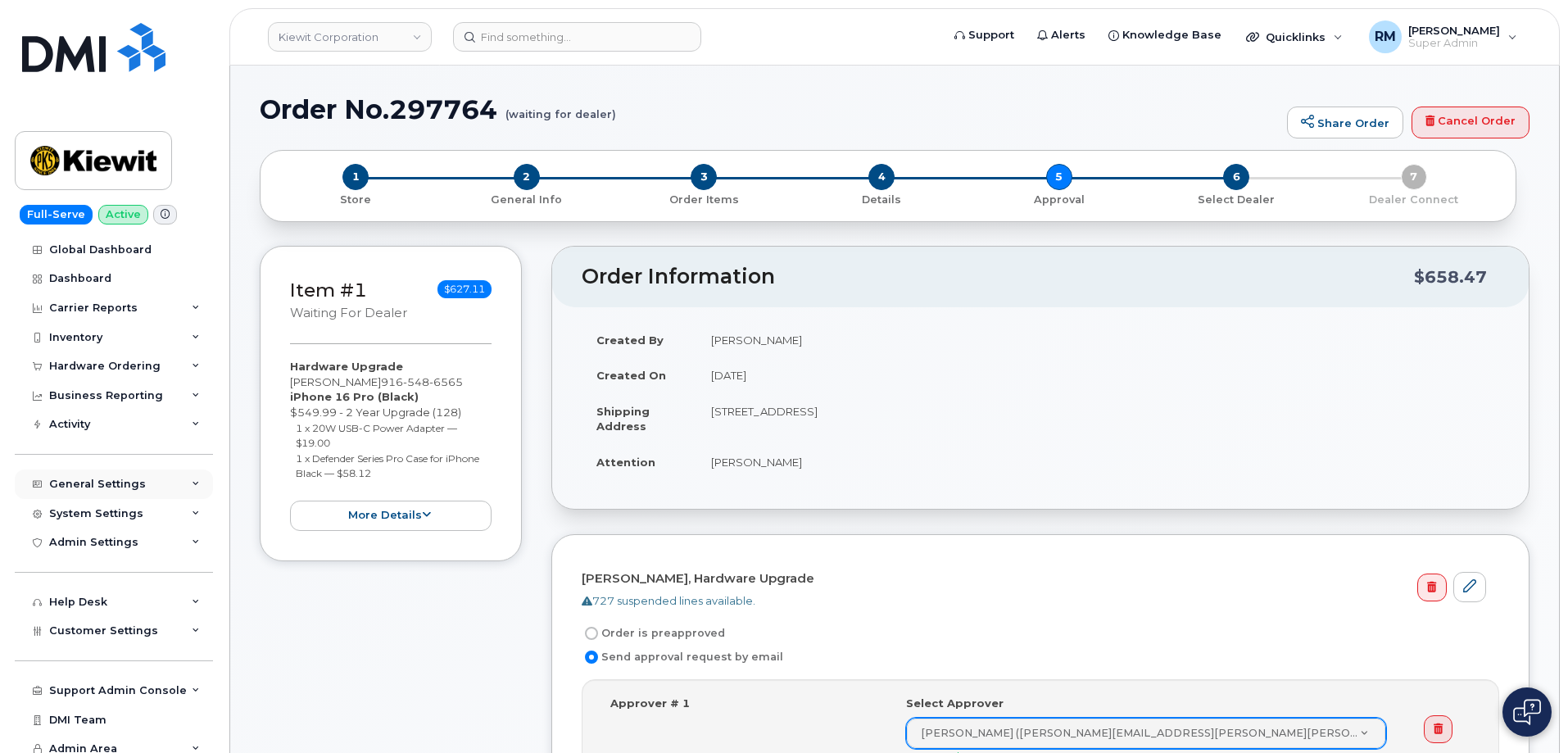
click at [138, 483] on div "General Settings" at bounding box center [97, 484] width 97 height 13
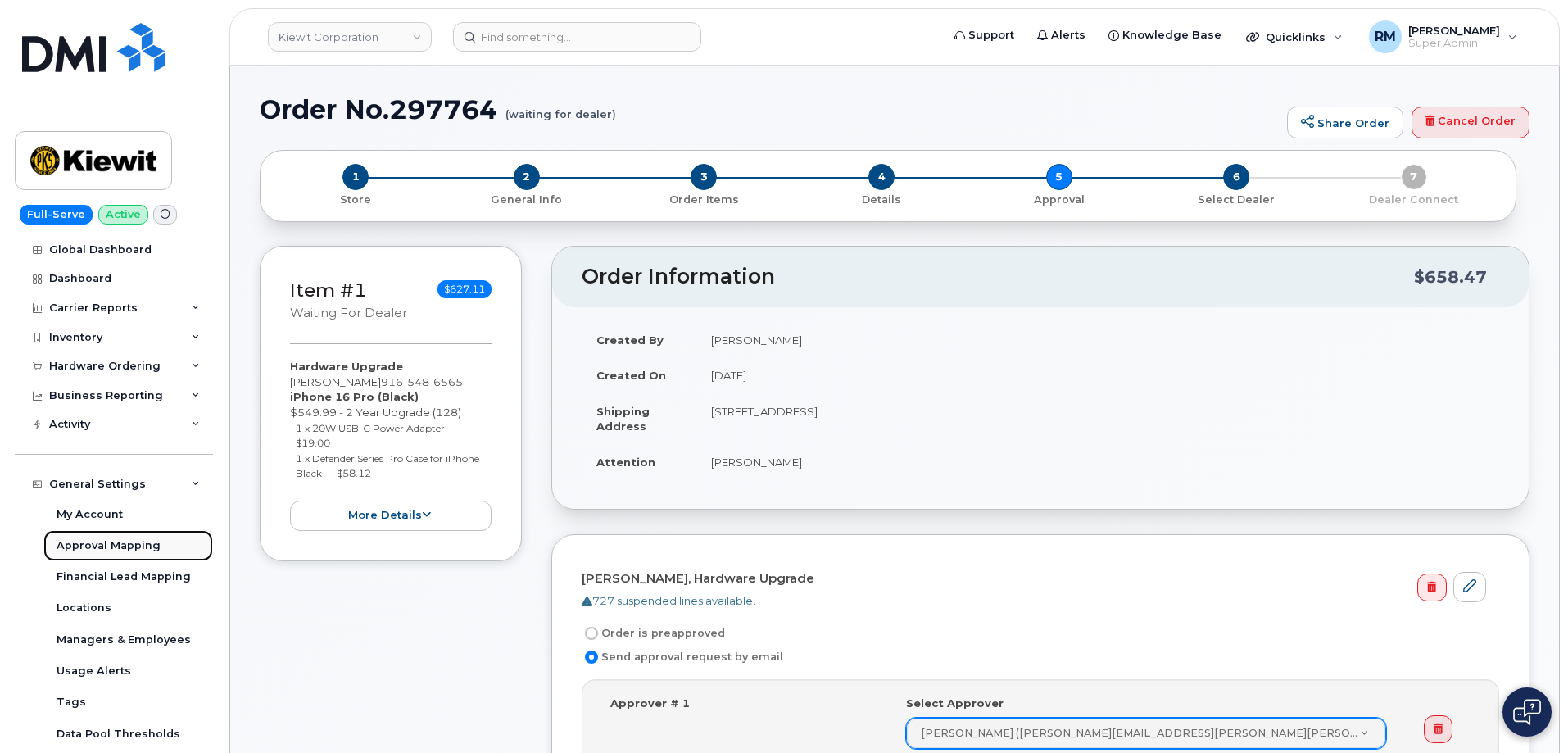
click at [116, 543] on div "Approval Mapping" at bounding box center [109, 545] width 104 height 15
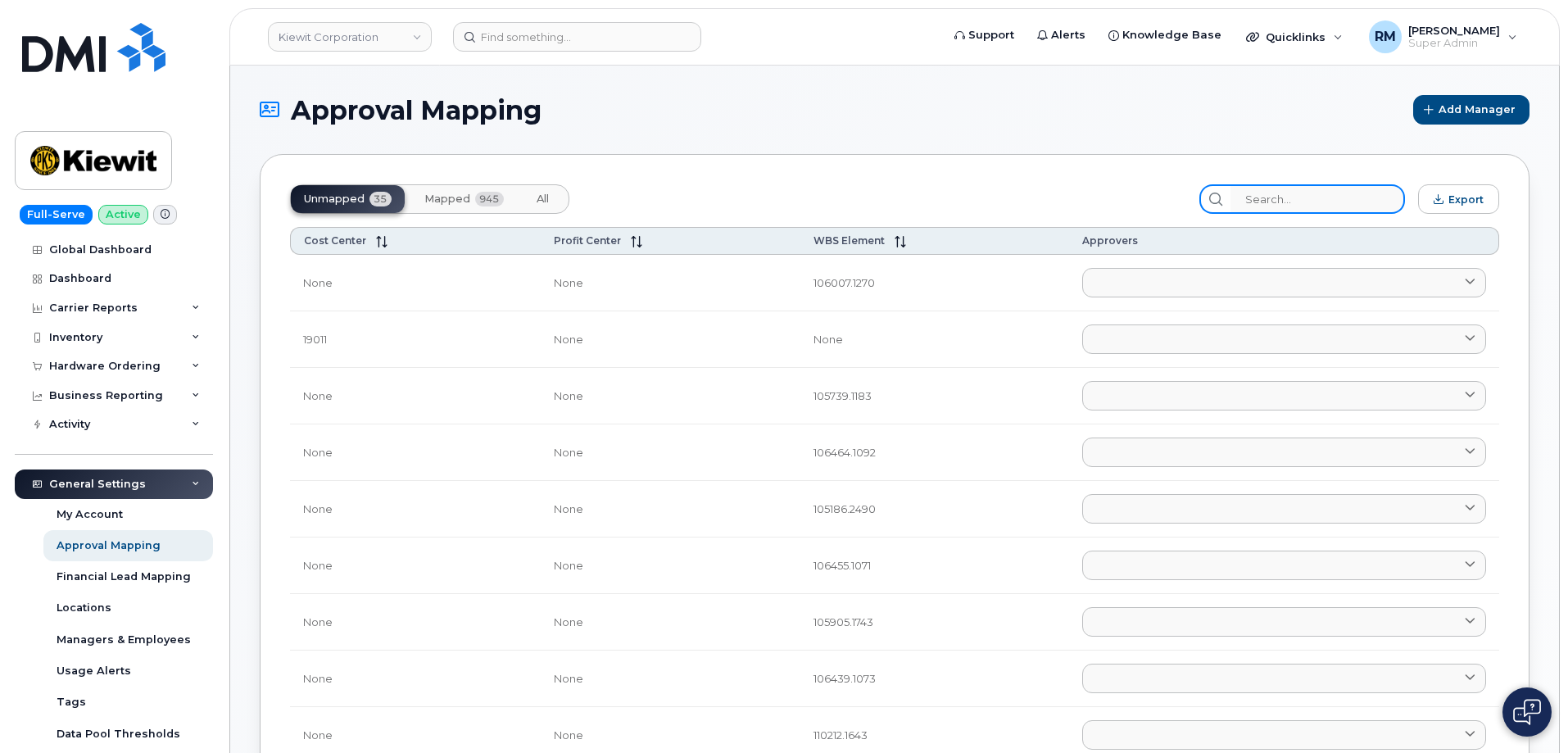
click at [1270, 201] on input "search" at bounding box center [1317, 199] width 174 height 30
paste input "106253.1983"
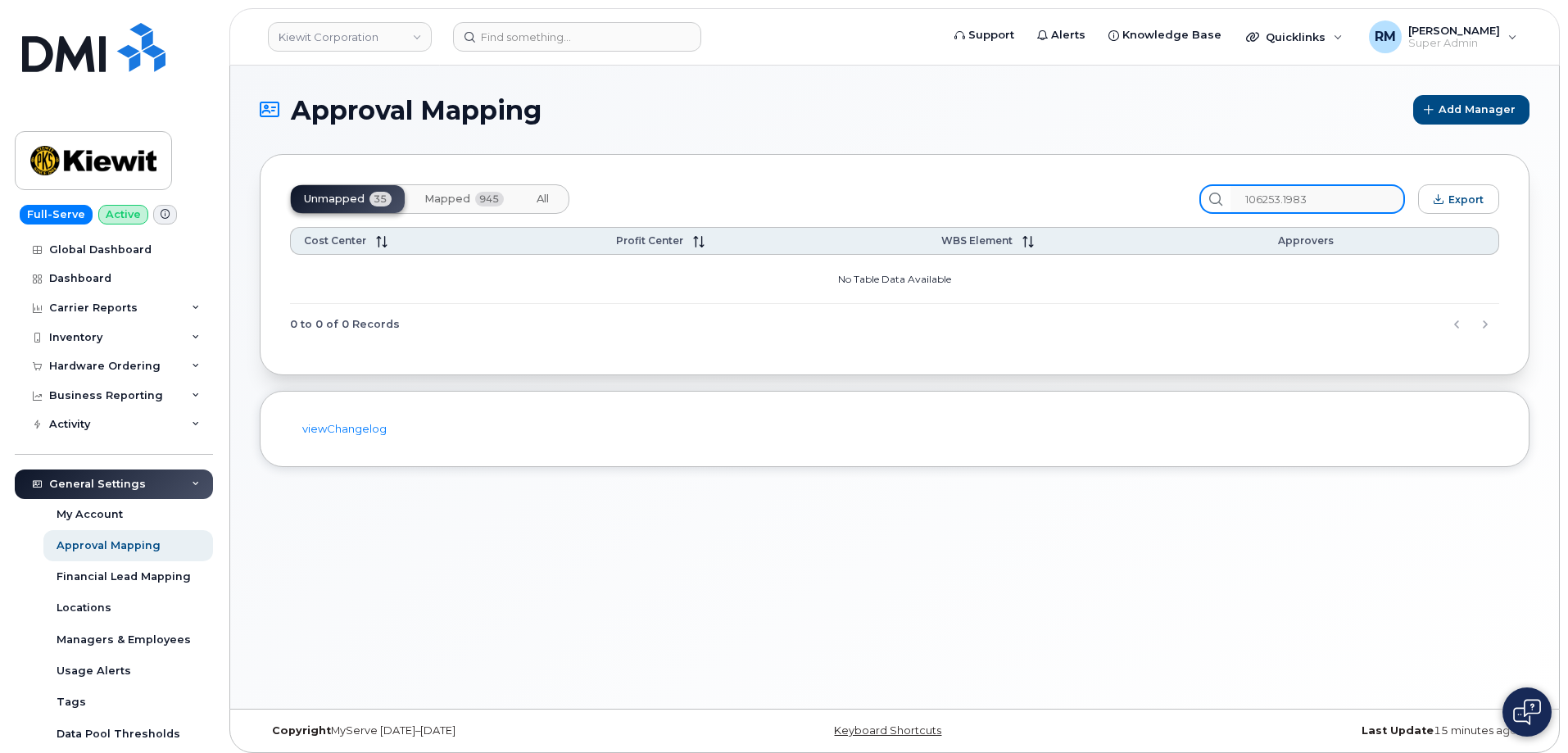
type input "106253.1983"
click at [450, 198] on span "Mapped" at bounding box center [447, 199] width 46 height 13
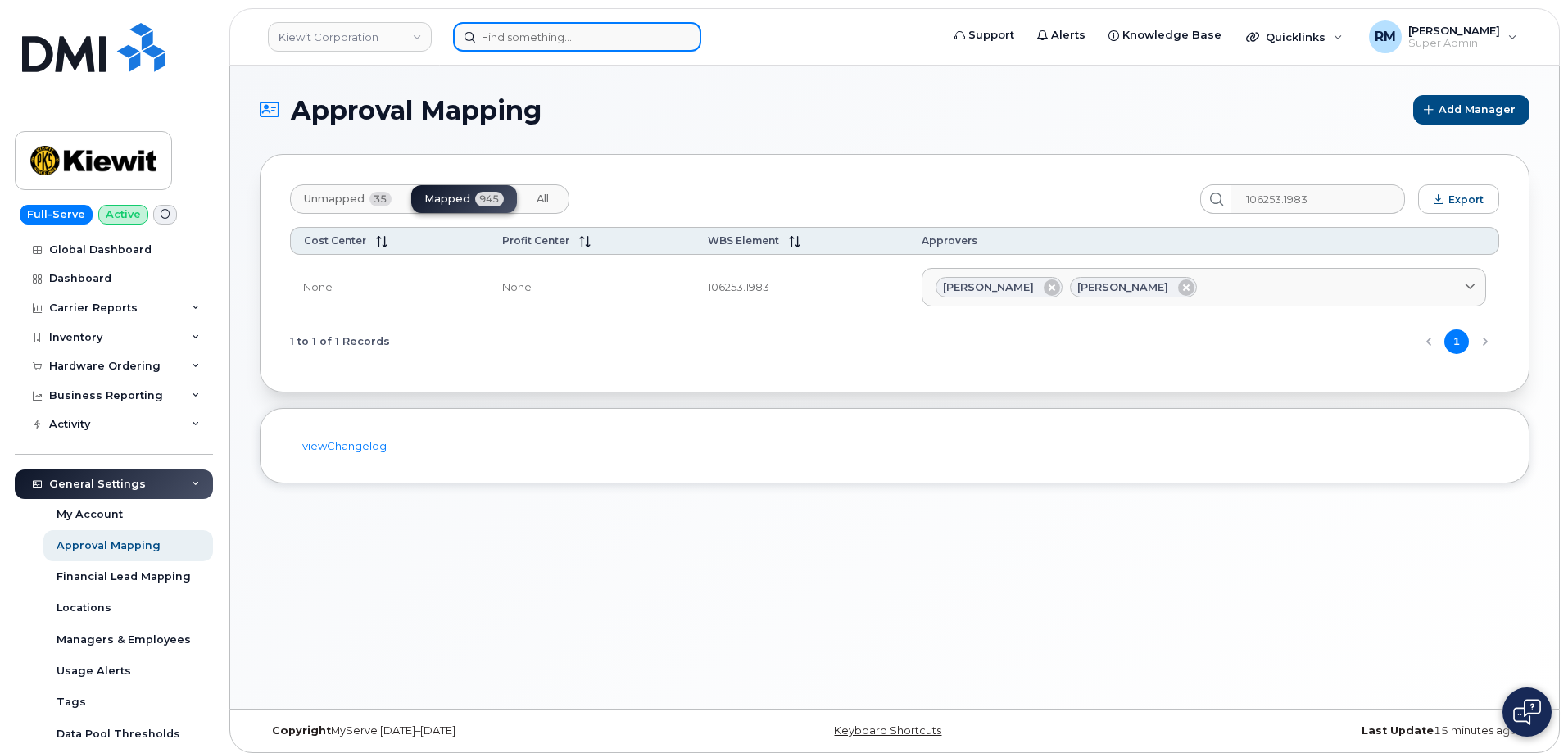
click at [531, 30] on input at bounding box center [577, 37] width 248 height 30
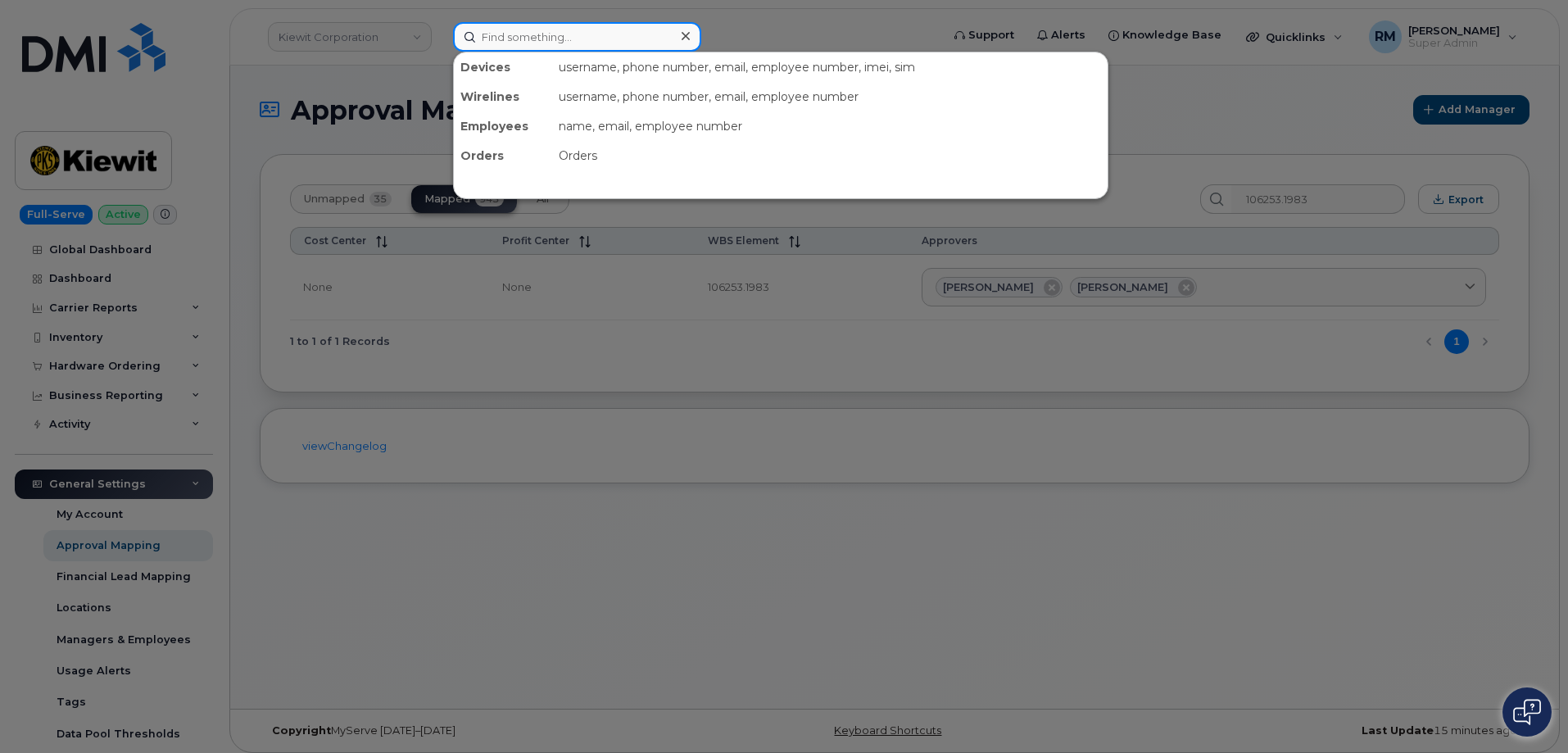
paste input "296501"
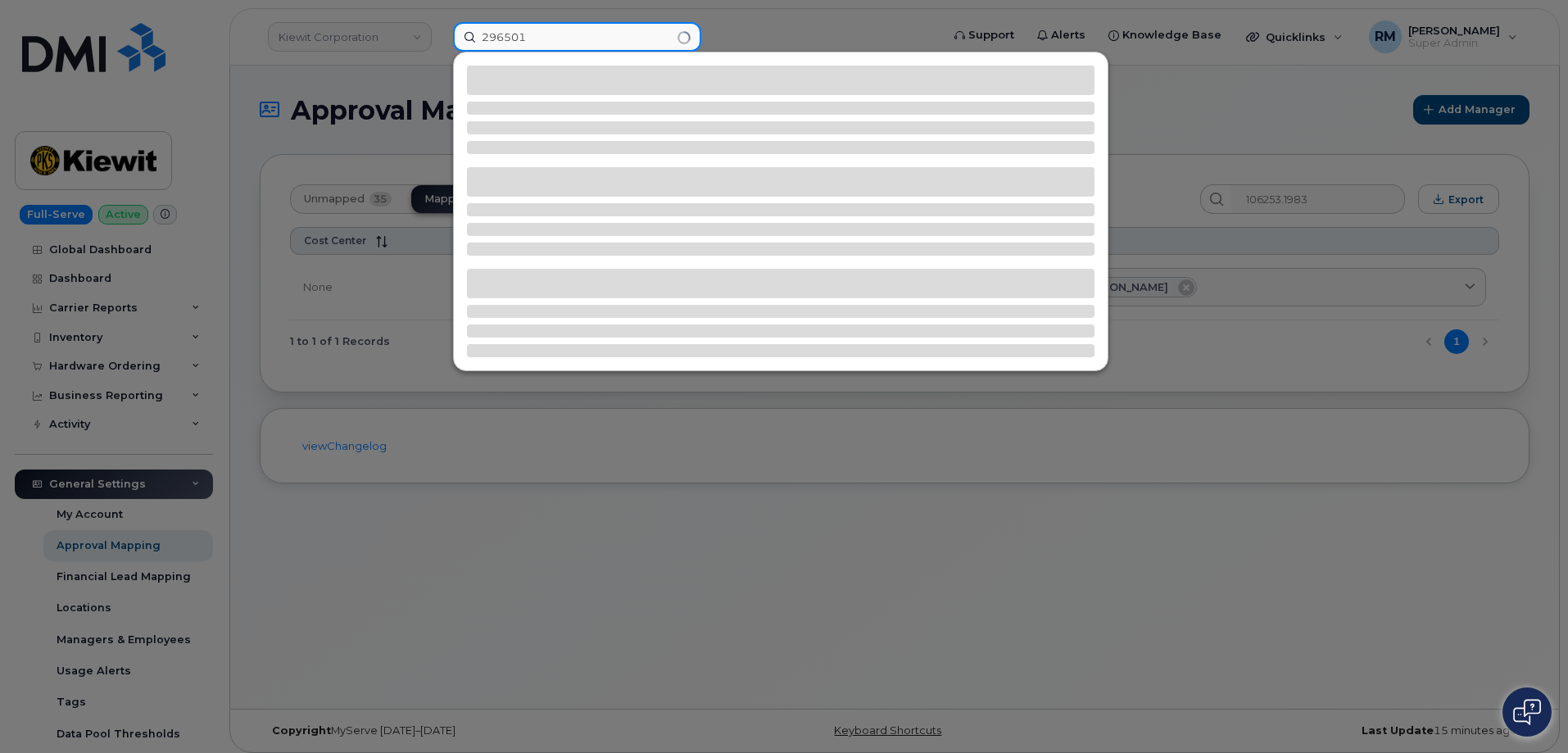
type input "296501"
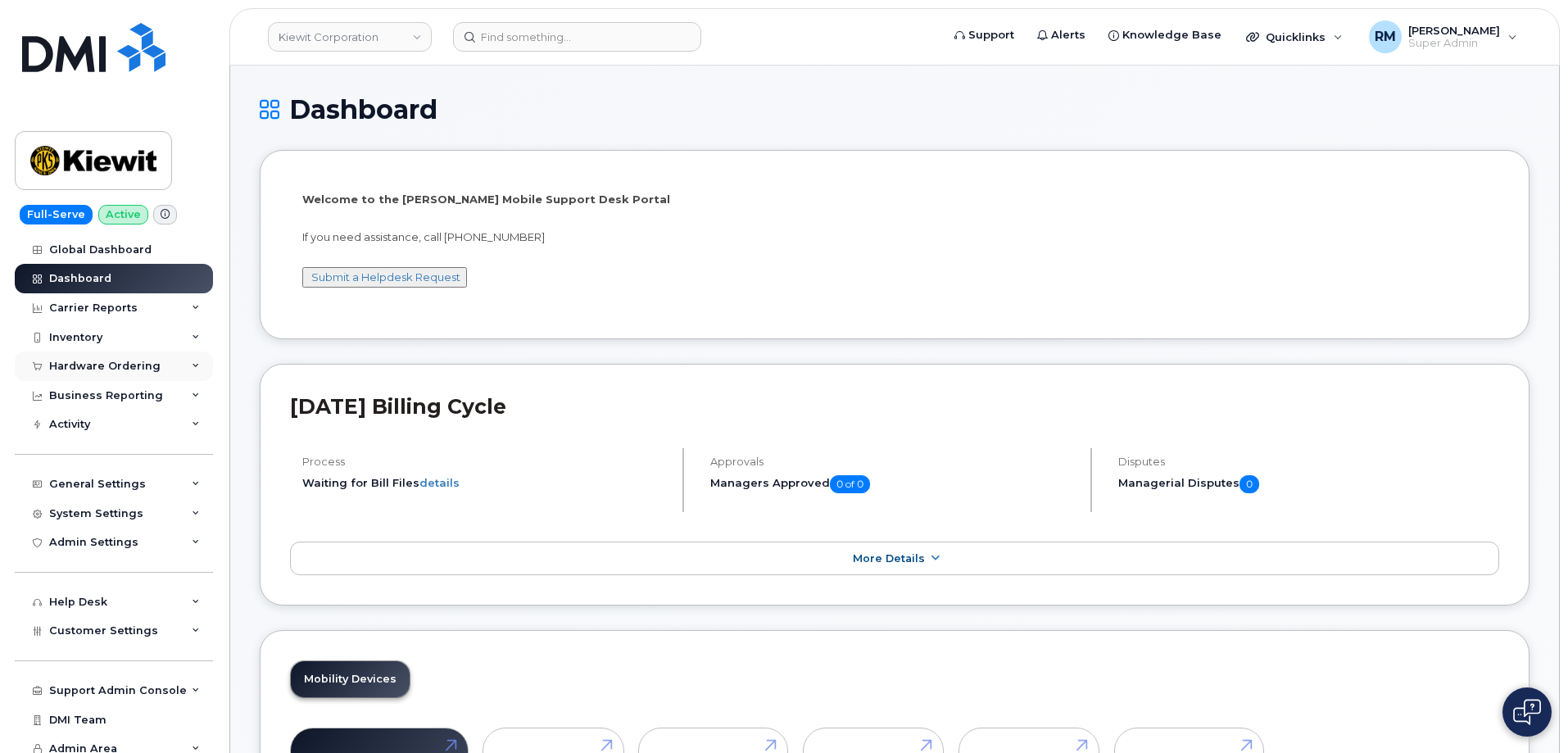
click at [133, 360] on div "Hardware Ordering" at bounding box center [105, 366] width 111 height 13
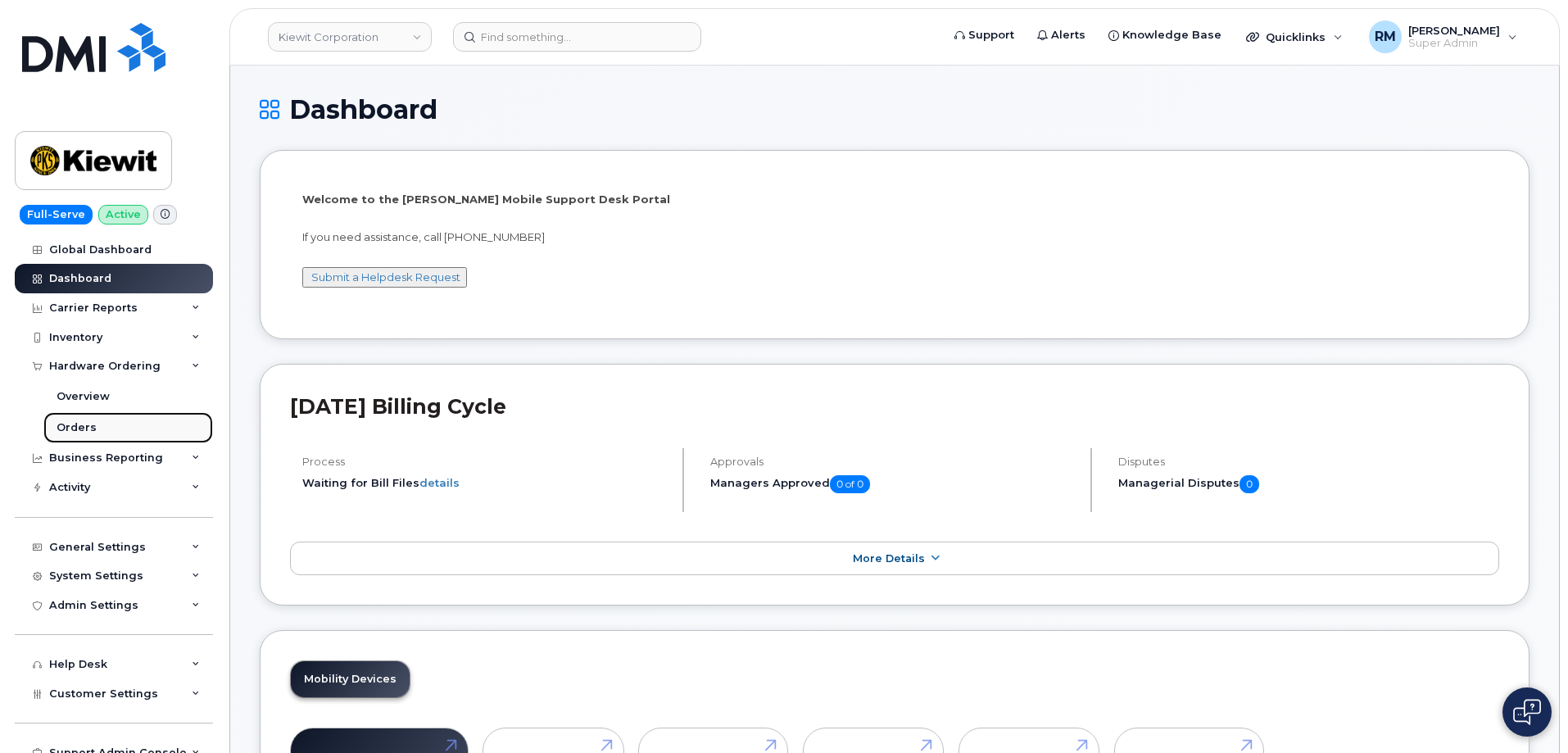
click at [91, 425] on div "Orders" at bounding box center [77, 427] width 40 height 15
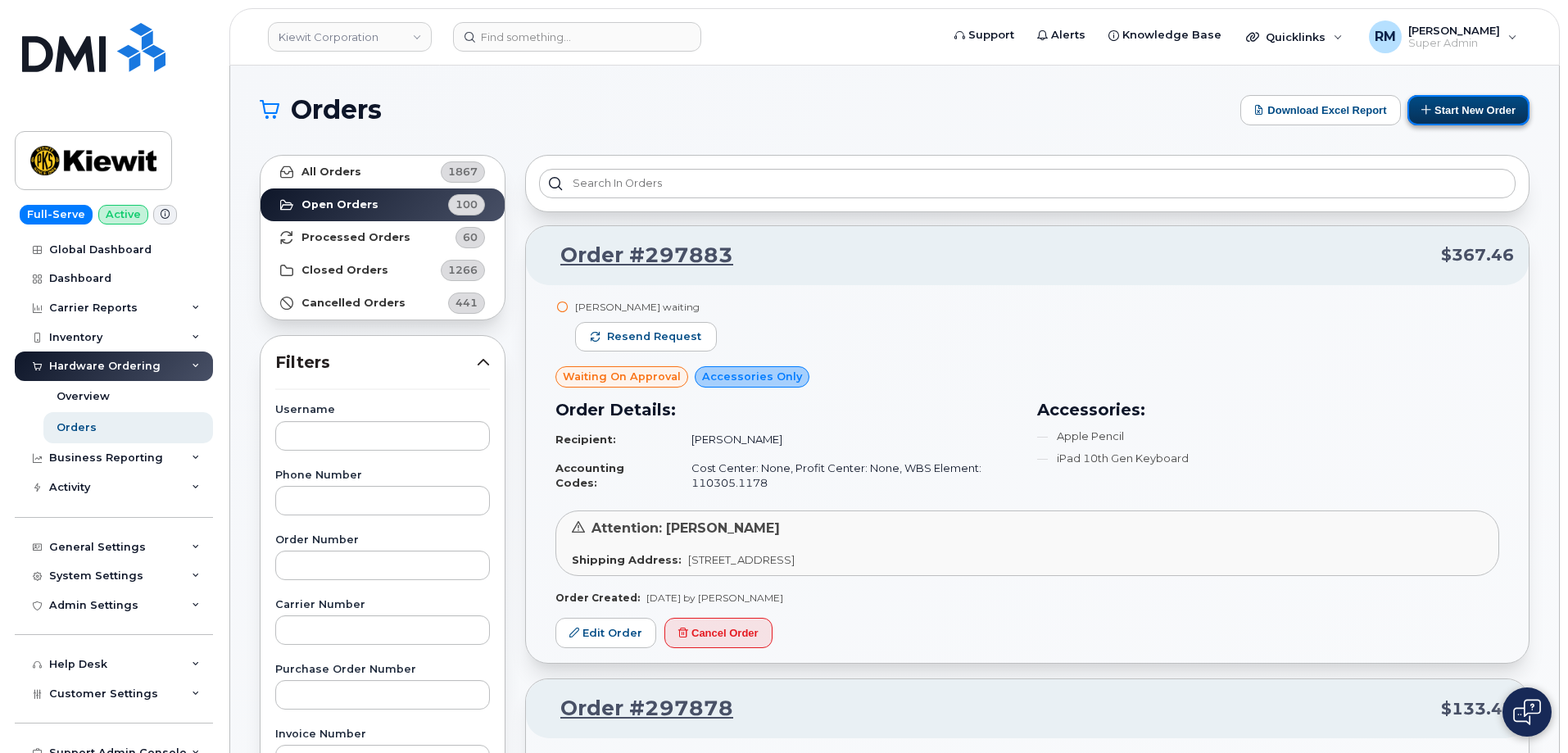
click at [1471, 111] on button "Start New Order" at bounding box center [1469, 110] width 122 height 31
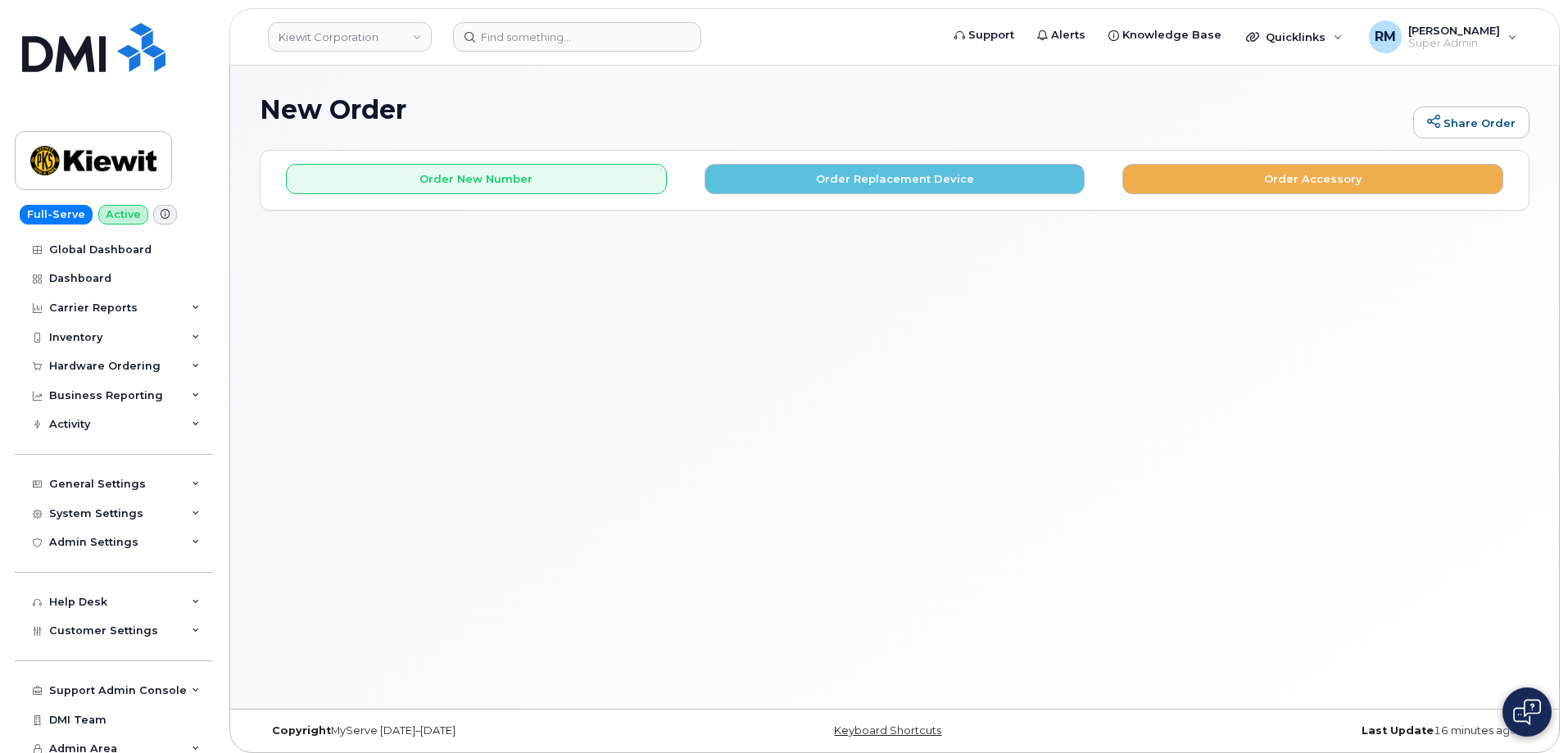
drag, startPoint x: 380, startPoint y: 406, endPoint x: 427, endPoint y: 360, distance: 65.8
click at [380, 406] on div "New Order Share Order × Share This Order If you want to allow others to create …" at bounding box center [895, 386] width 1329 height 642
click at [820, 182] on button "Order Replacement Device" at bounding box center [895, 179] width 381 height 31
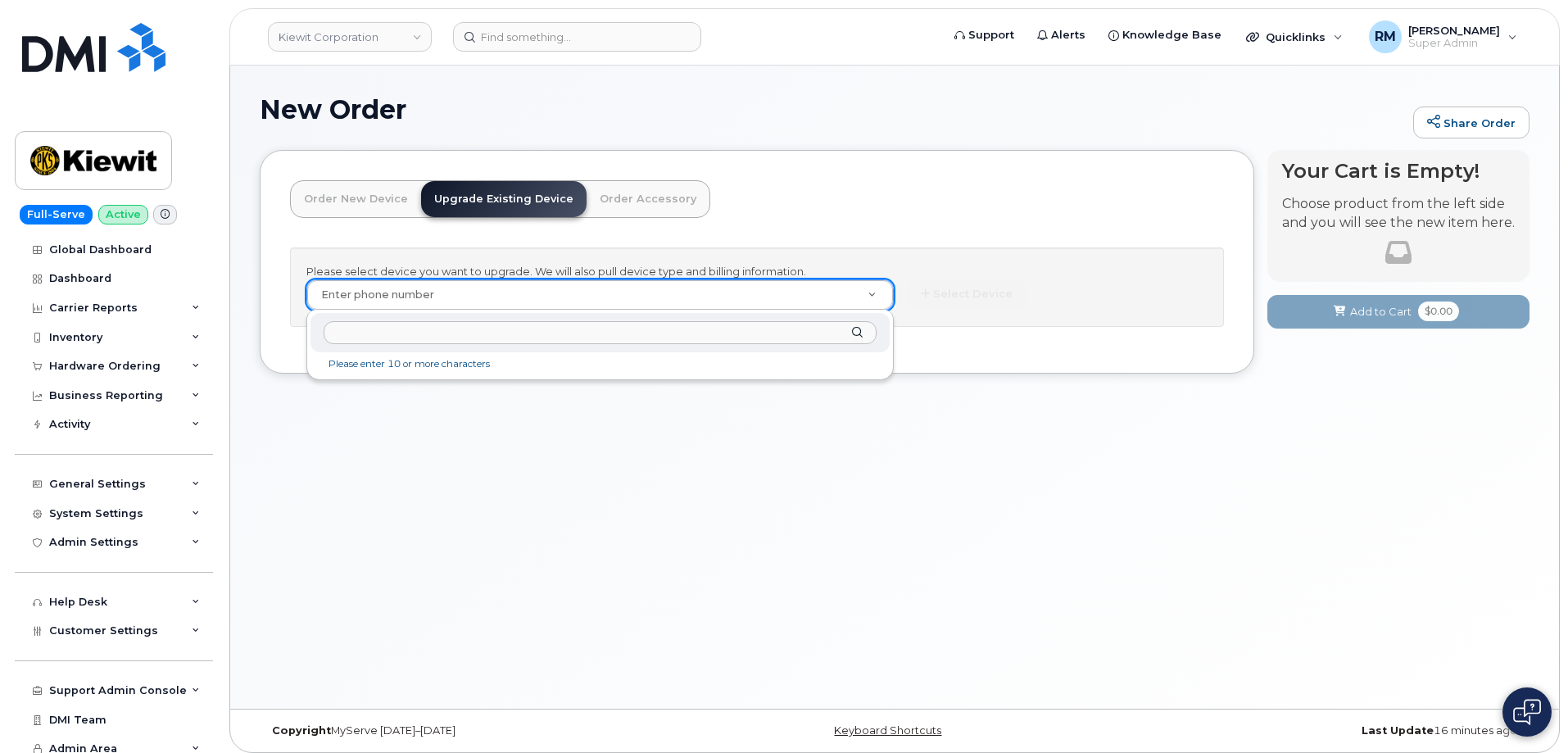
click at [406, 336] on input "text" at bounding box center [600, 332] width 553 height 24
paste input "RITM0256354"
click at [351, 329] on input "RITM0256354" at bounding box center [600, 332] width 553 height 24
paste input "8169469870"
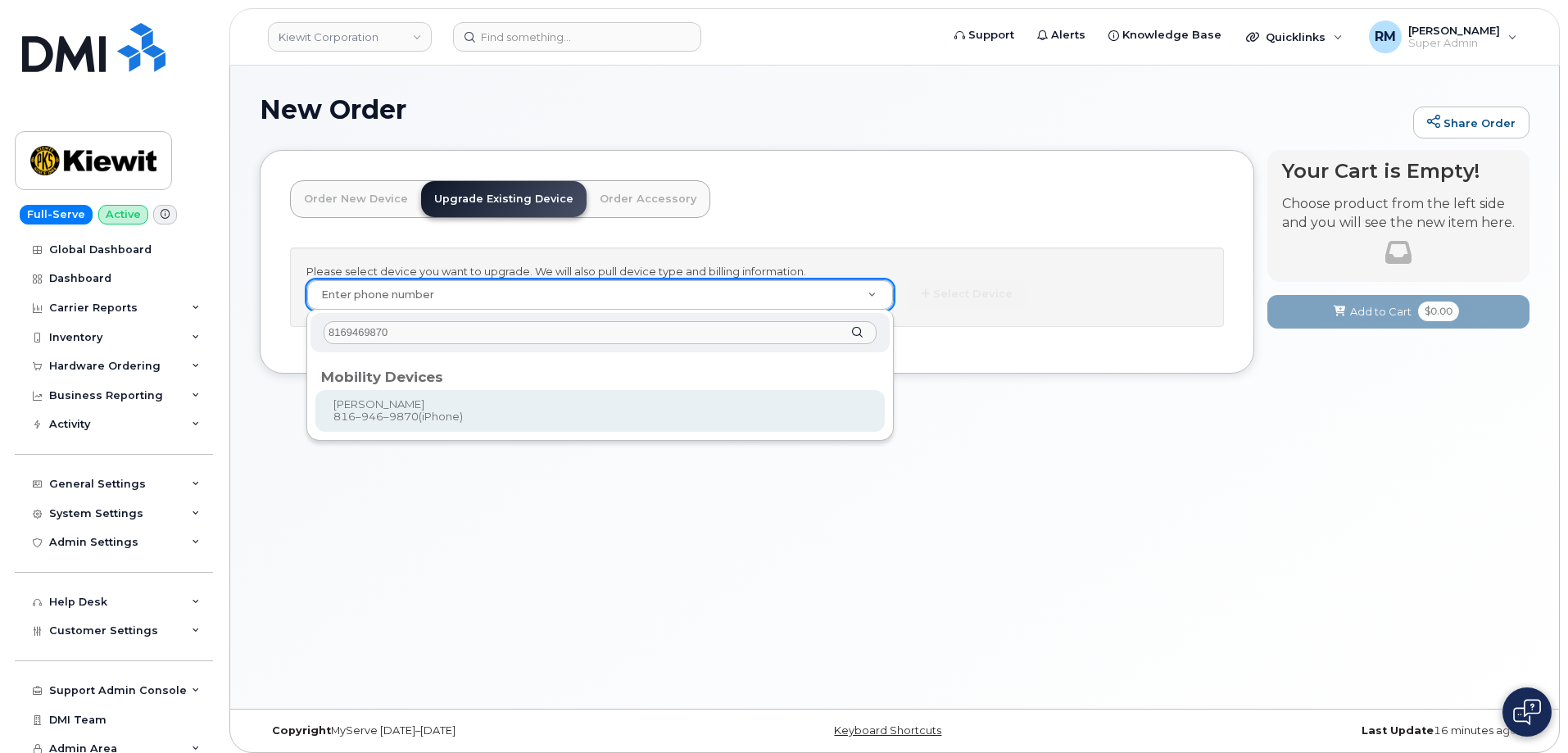
type input "8169469870"
type input "1172609"
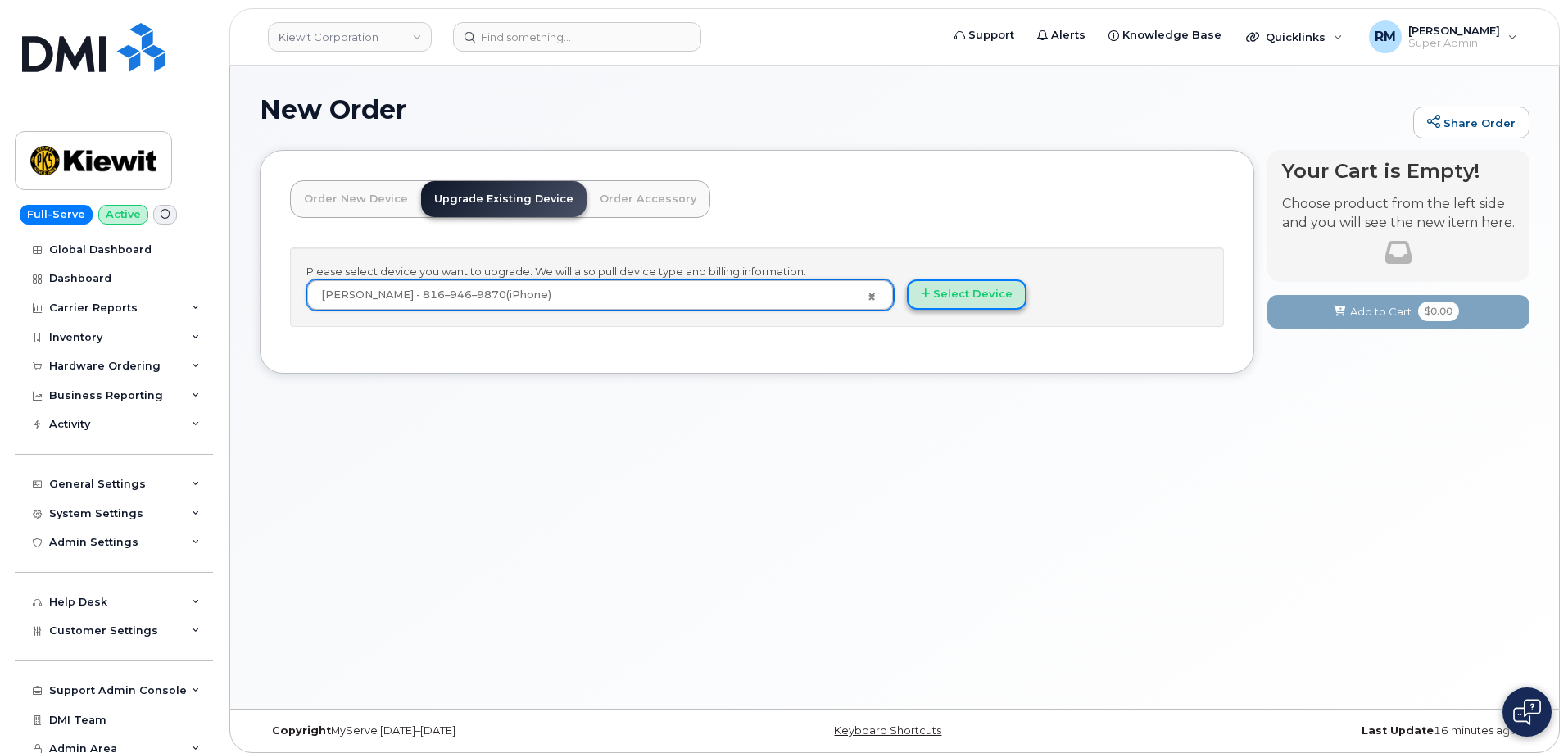
click at [981, 298] on button "Select Device" at bounding box center [966, 294] width 120 height 31
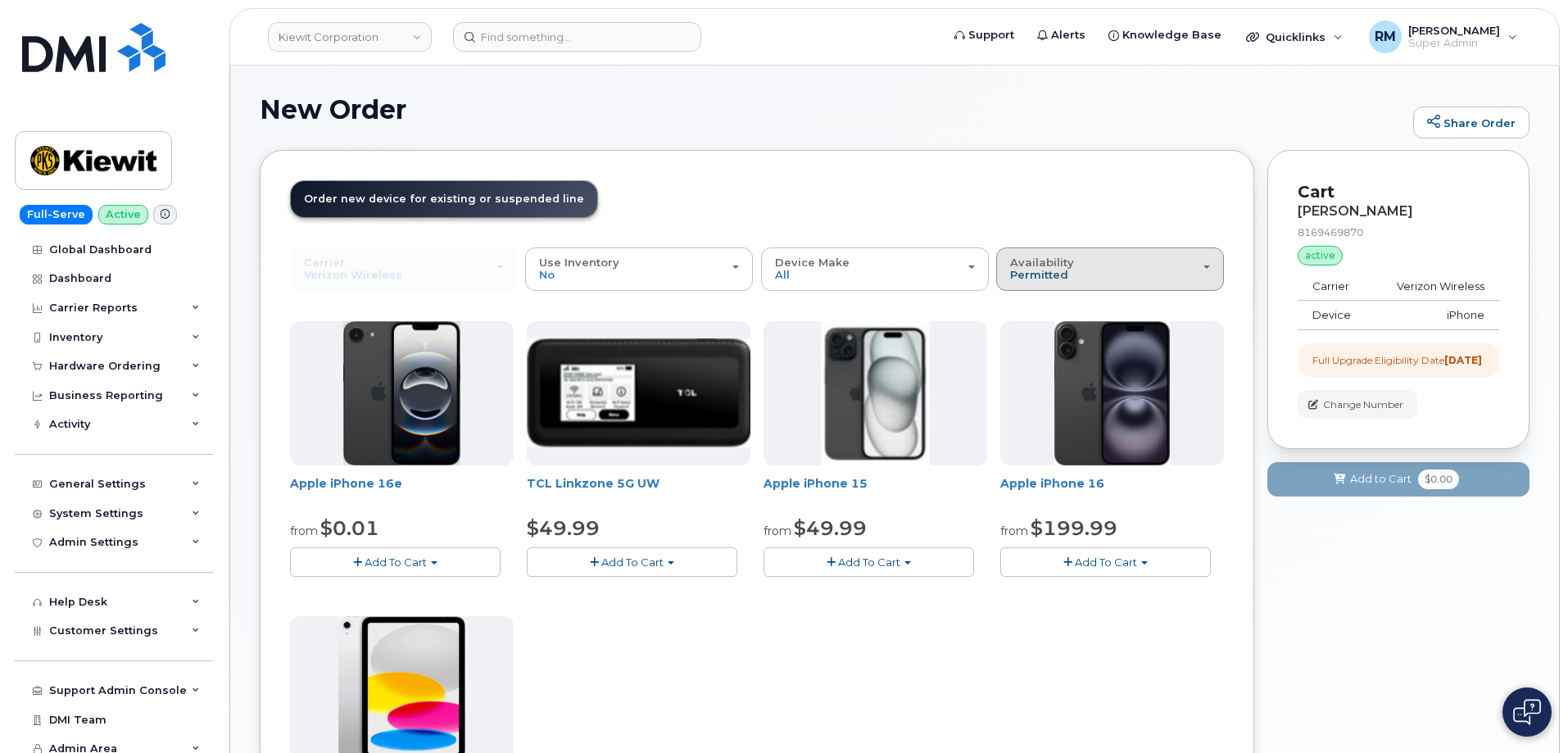
click at [1045, 274] on span "Permitted" at bounding box center [1039, 275] width 58 height 13
click at [1028, 335] on label "All" at bounding box center [1018, 334] width 35 height 20
click at [0, 0] on input "All" at bounding box center [0, 0] width 0 height 0
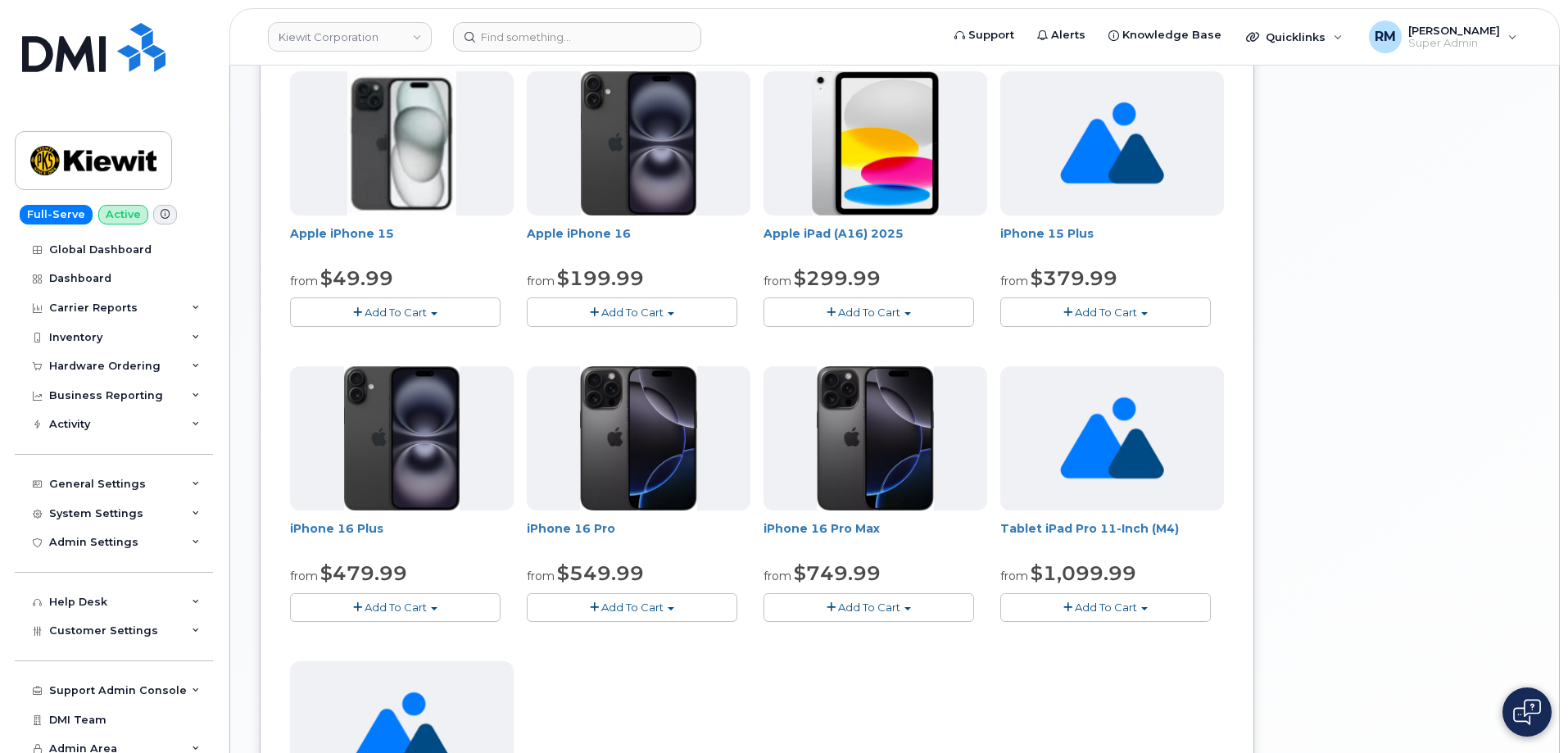
scroll to position [573, 0]
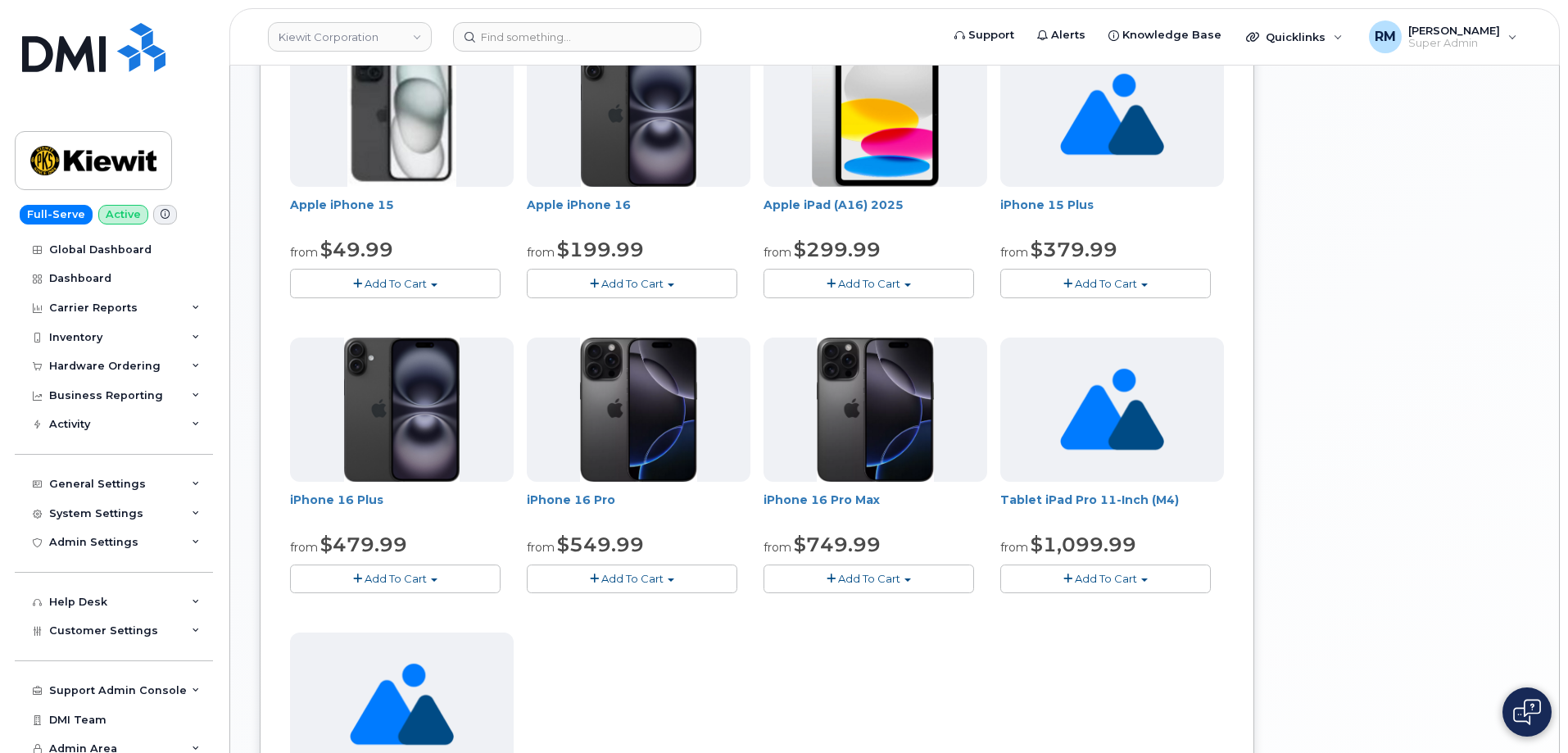
click at [659, 581] on span "Add To Cart" at bounding box center [632, 578] width 62 height 13
click at [672, 578] on span "button" at bounding box center [671, 580] width 7 height 3
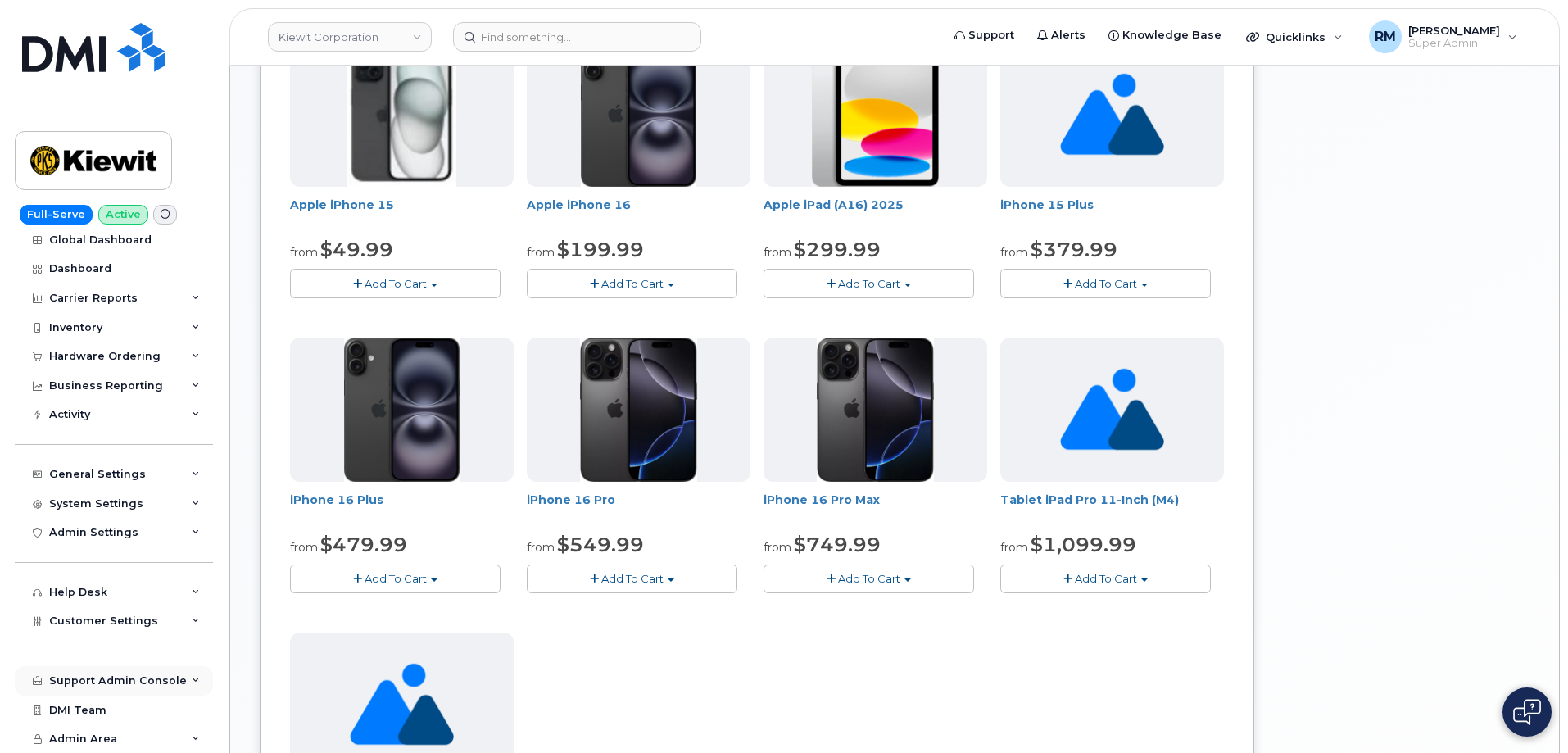
click at [182, 679] on div "Support Admin Console" at bounding box center [114, 680] width 198 height 30
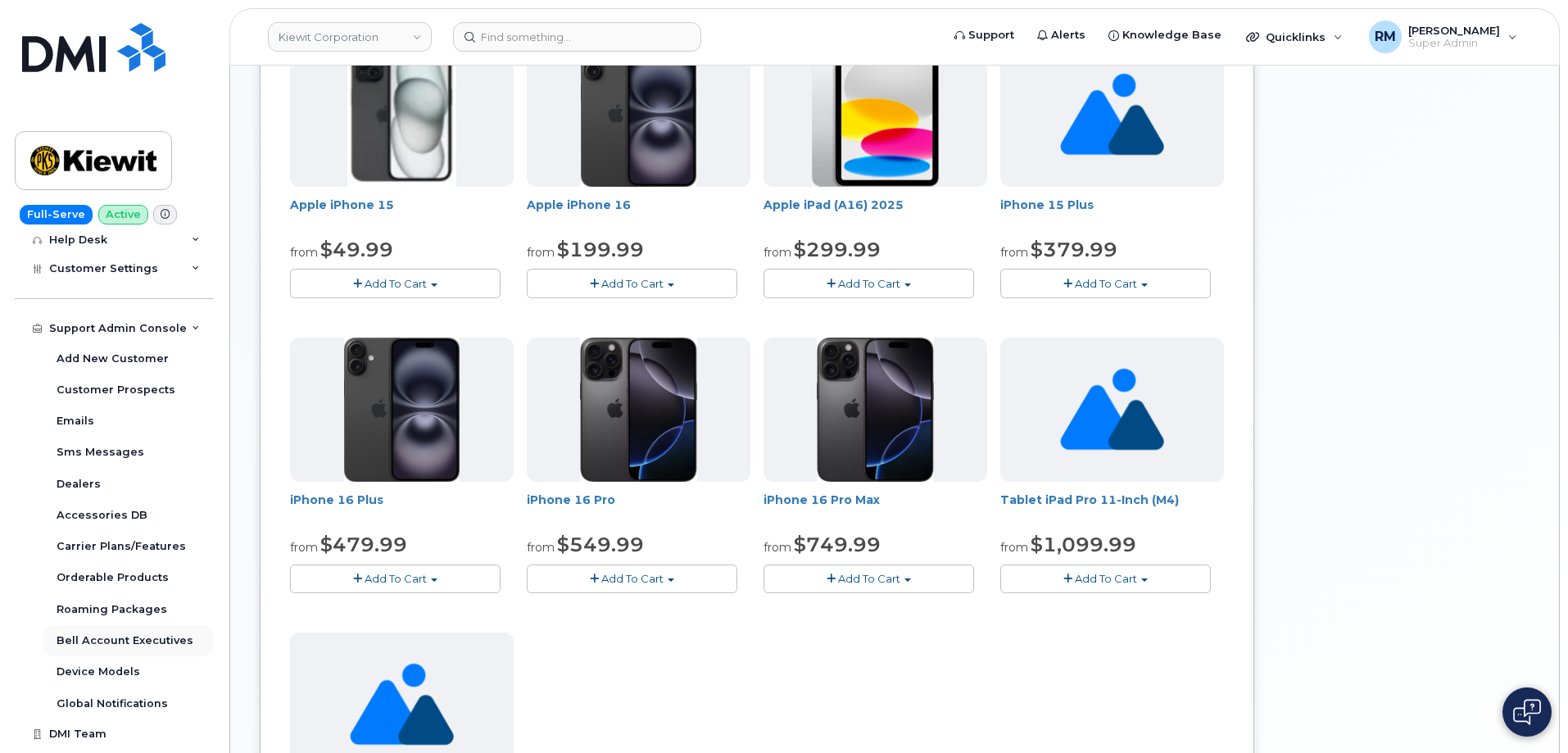
scroll to position [386, 0]
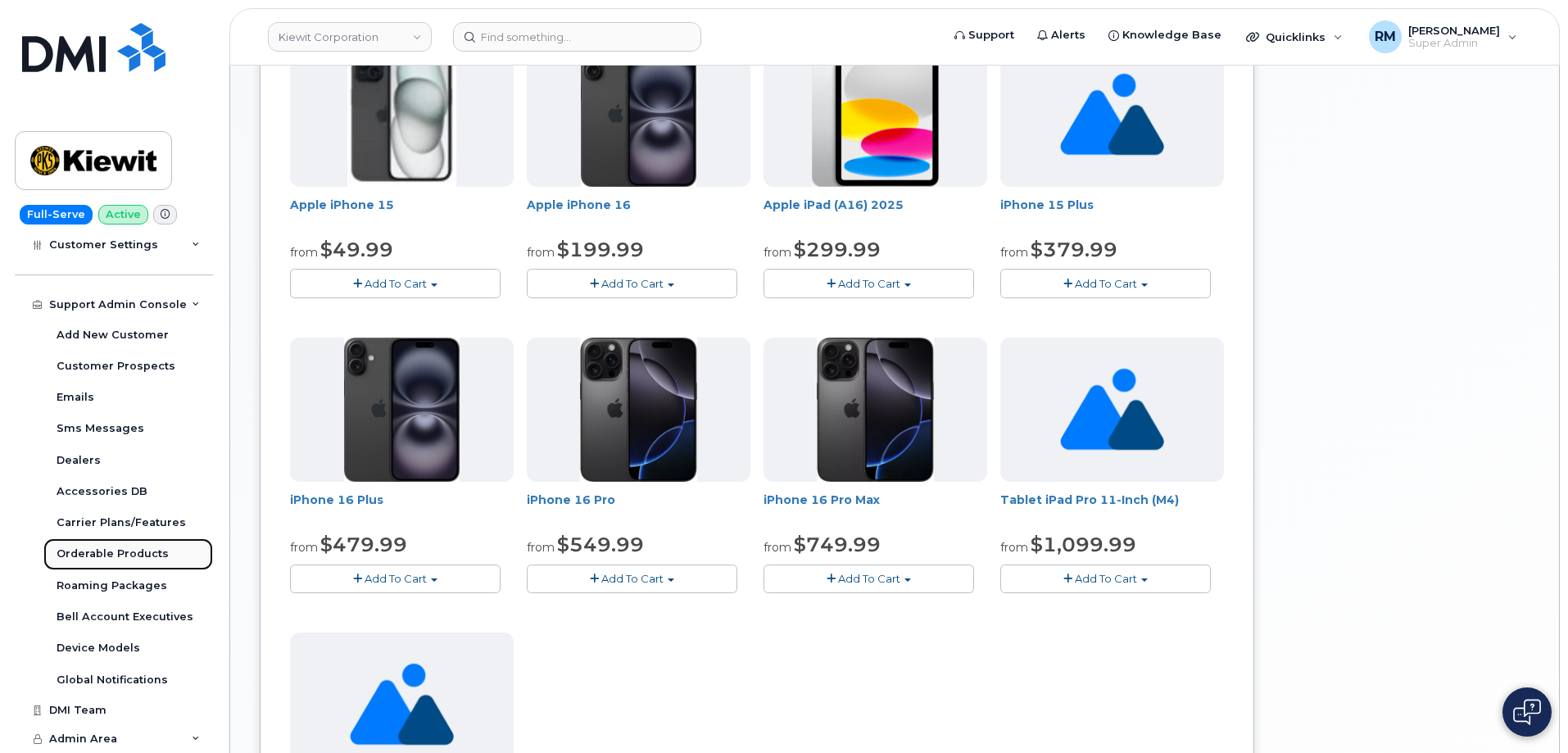
click at [119, 555] on div "Orderable Products" at bounding box center [113, 553] width 112 height 15
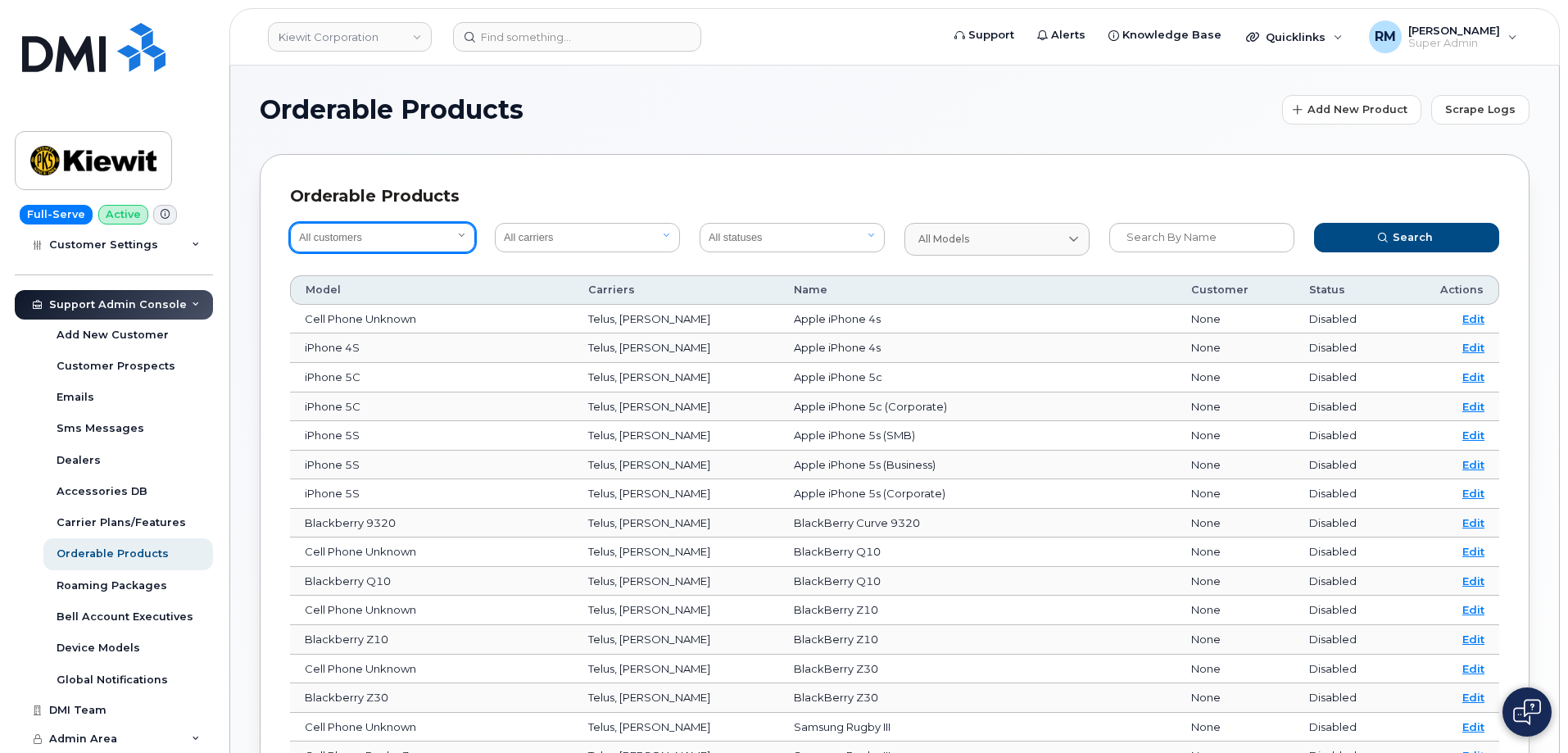
click at [396, 239] on select "All customers Acadia Broadcasting Ltd Aecon Construction Group Inc Alberta Heal…" at bounding box center [383, 238] width 185 height 30
select select "0ac1e801-0962-49fa-816d-73c442061bd2"
click at [290, 223] on select "All customers Acadia Broadcasting Ltd Aecon Construction Group Inc Alberta Heal…" at bounding box center [383, 238] width 185 height 30
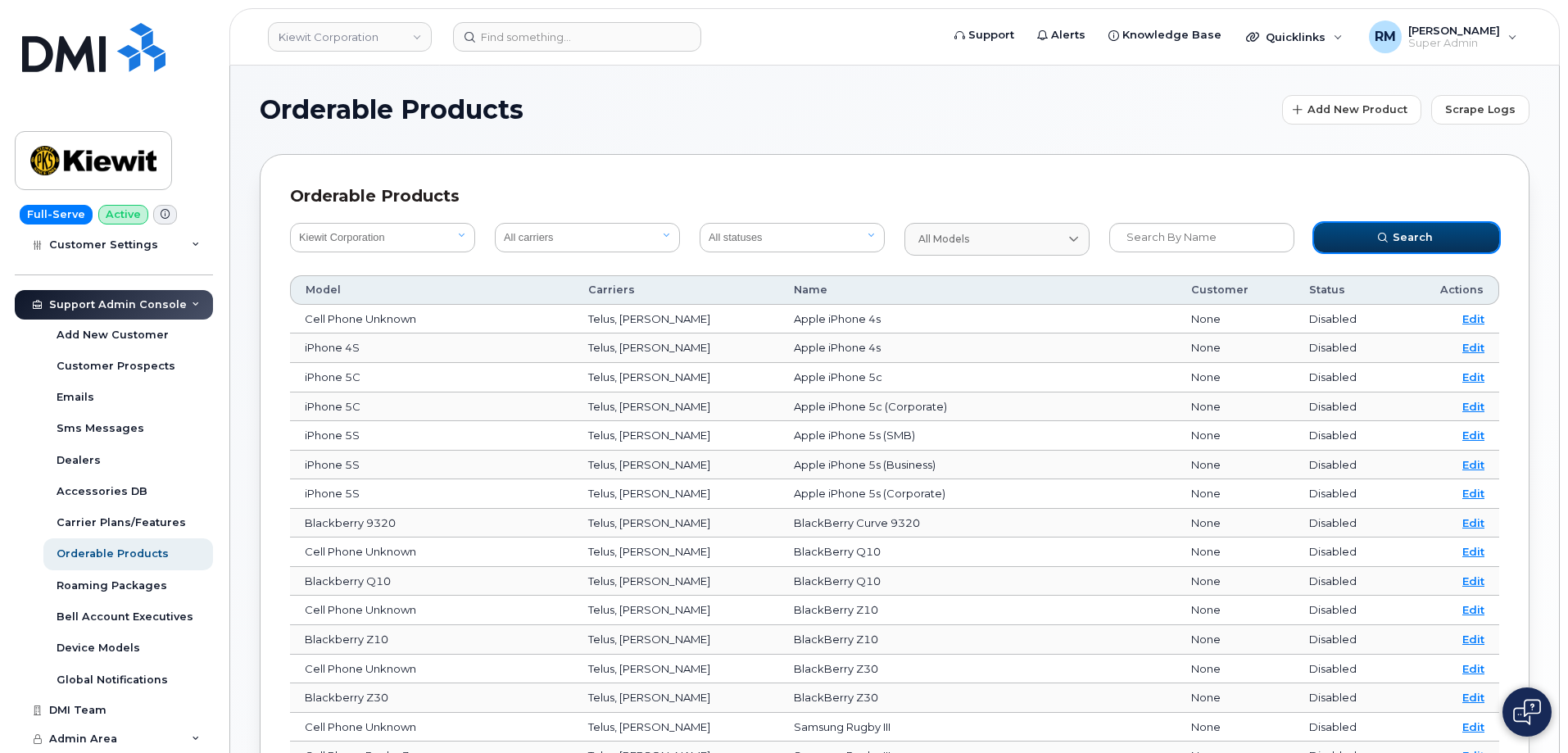
click at [1397, 240] on span "Search" at bounding box center [1413, 237] width 40 height 16
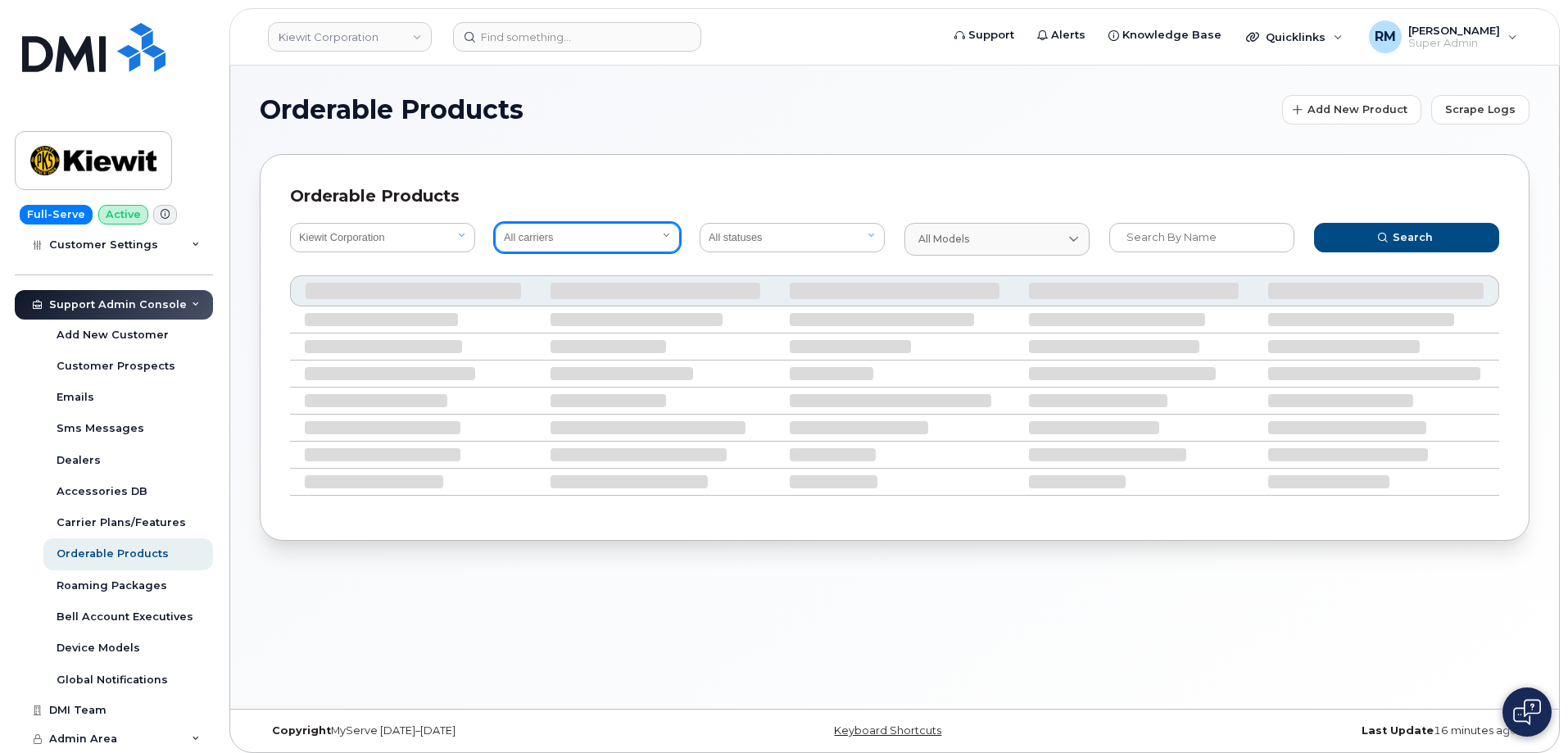
click at [618, 237] on select "All carriers Orange France Telia Verizon Wireless SaskTel Vodafone Italy Rogers…" at bounding box center [588, 238] width 185 height 30
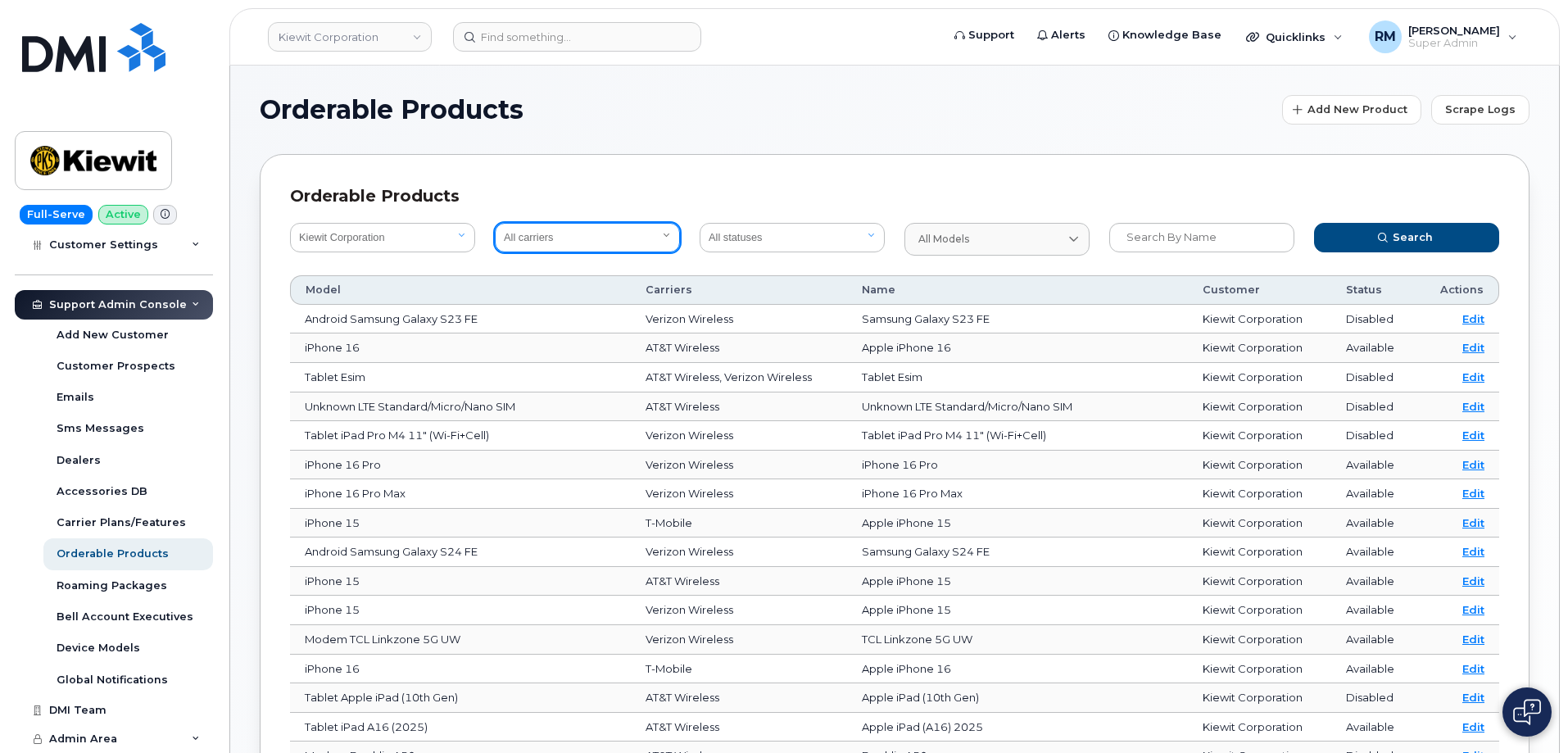
select select "8"
click at [495, 223] on select "All carriers Orange France Telia Verizon Wireless SaskTel Vodafone Italy Rogers…" at bounding box center [588, 238] width 185 height 30
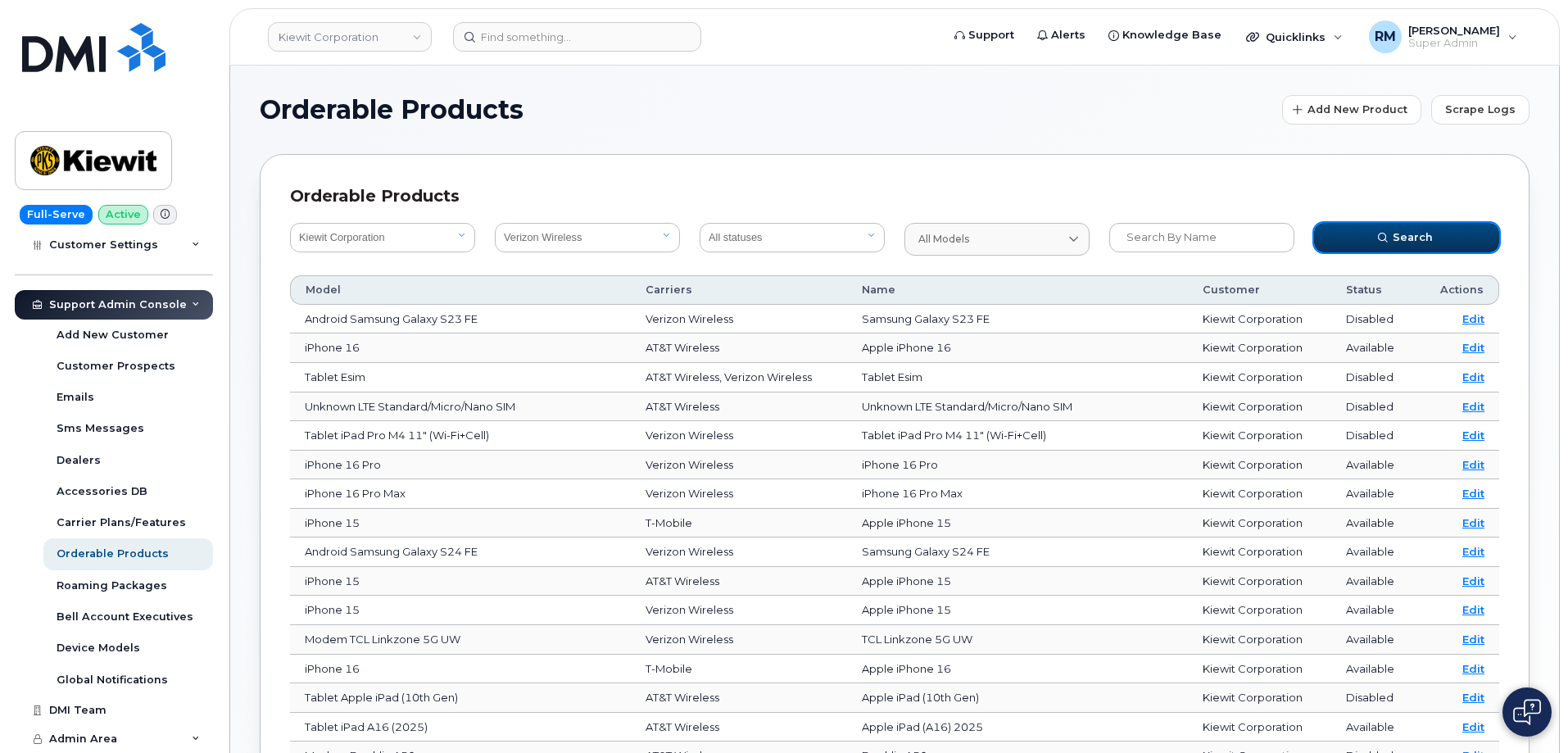
click at [1424, 233] on span "Search" at bounding box center [1413, 237] width 40 height 16
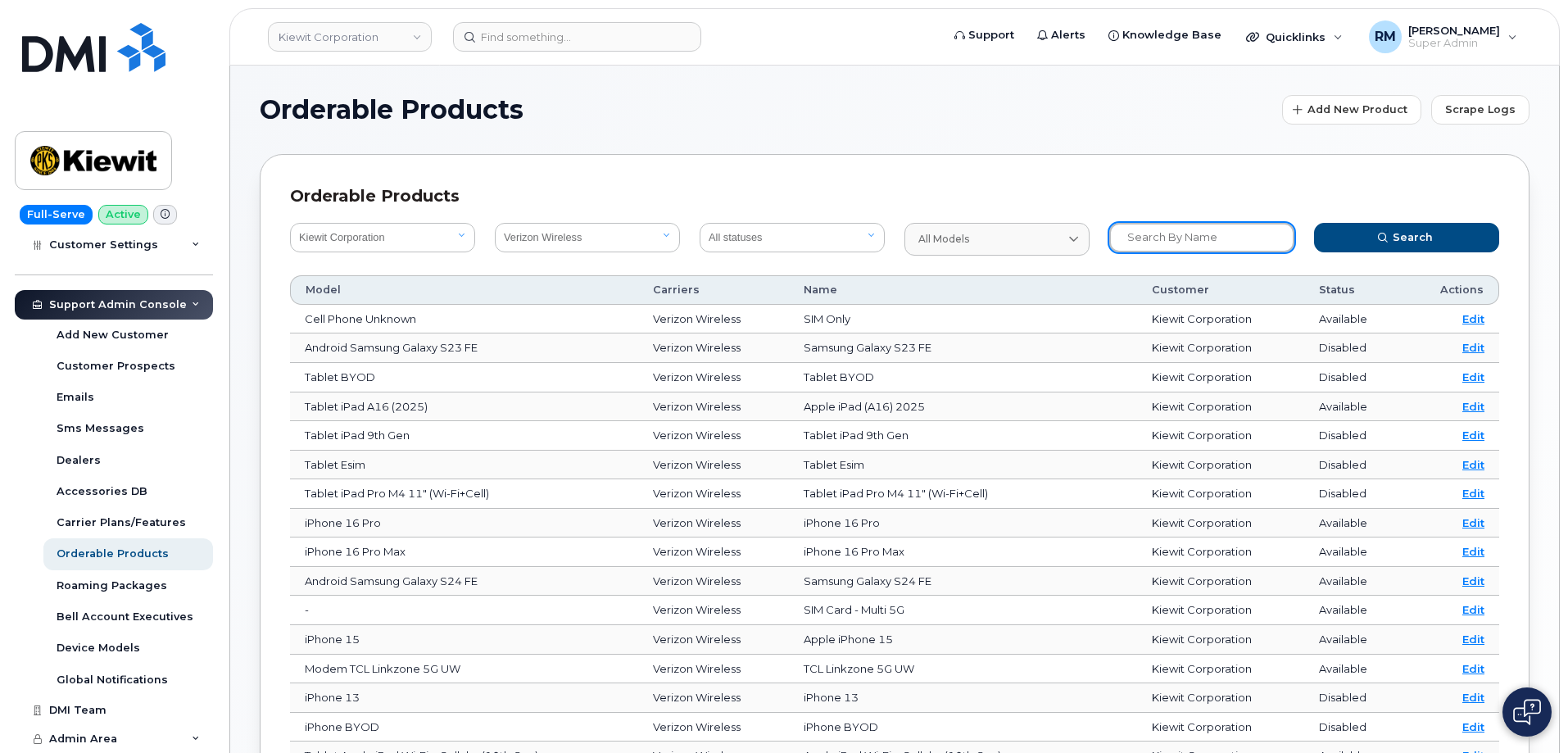
click at [1171, 242] on input "text" at bounding box center [1202, 238] width 185 height 30
type input "pro"
click at [1315, 223] on button "Search" at bounding box center [1407, 238] width 185 height 30
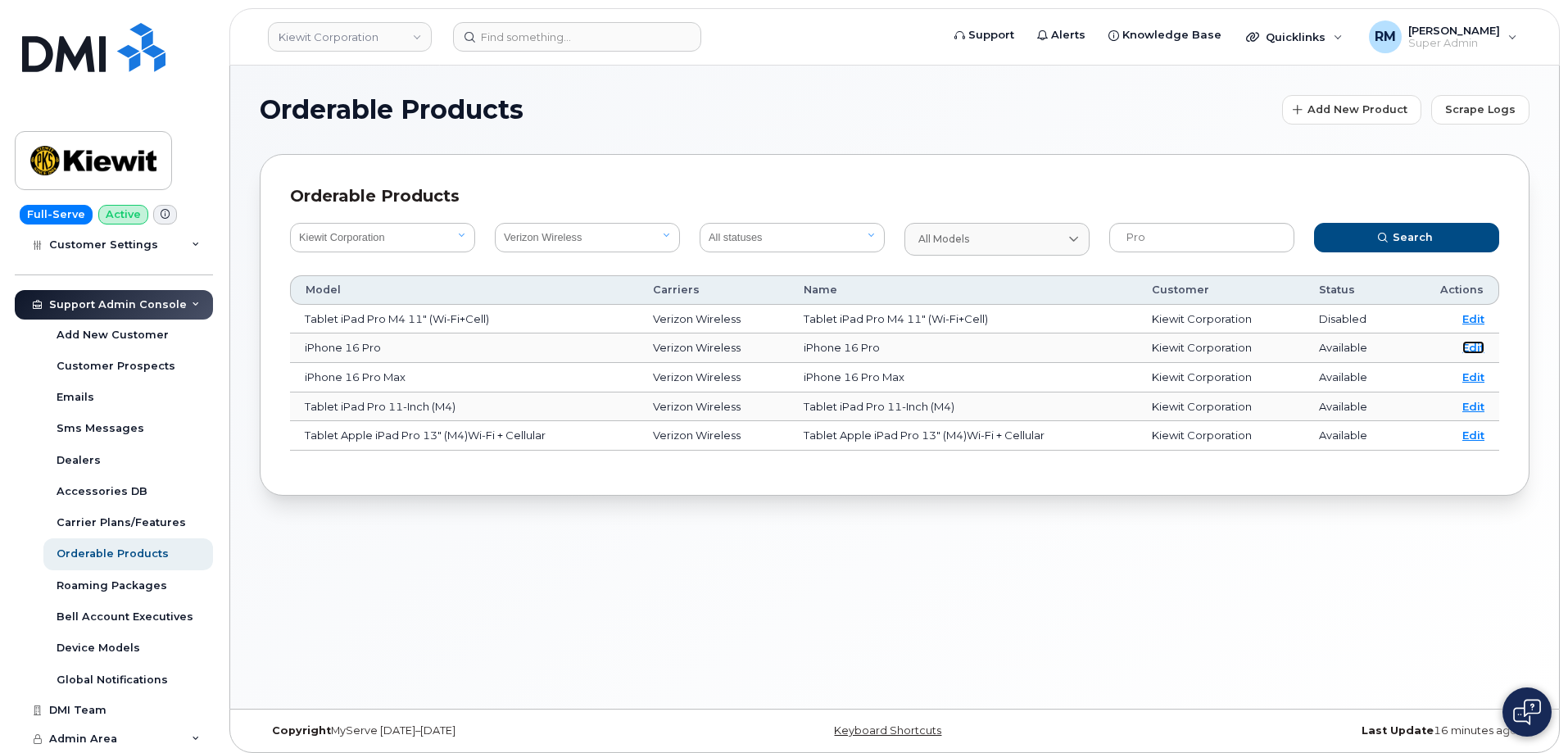
click at [1474, 347] on link "Edit" at bounding box center [1473, 347] width 22 height 13
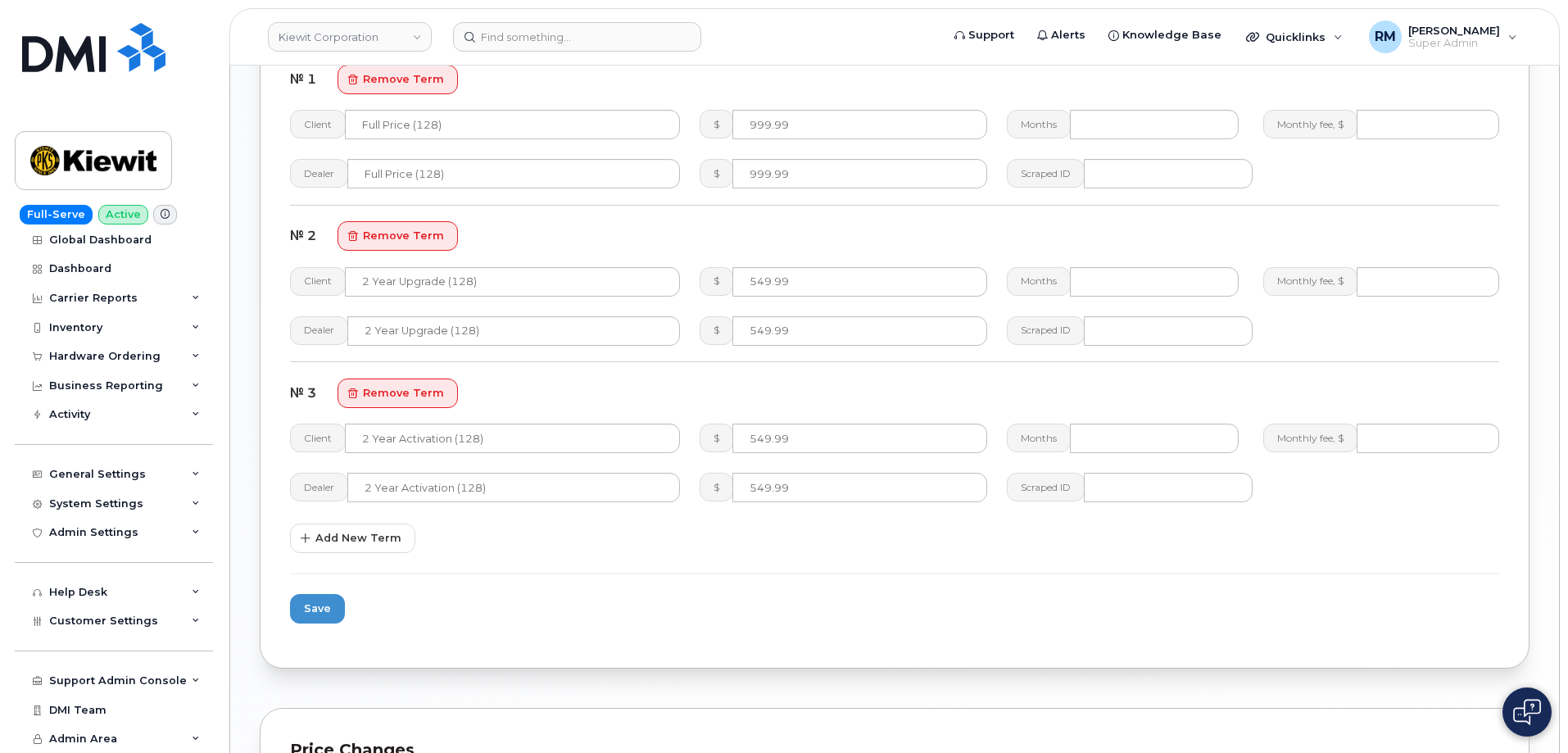
scroll to position [1638, 0]
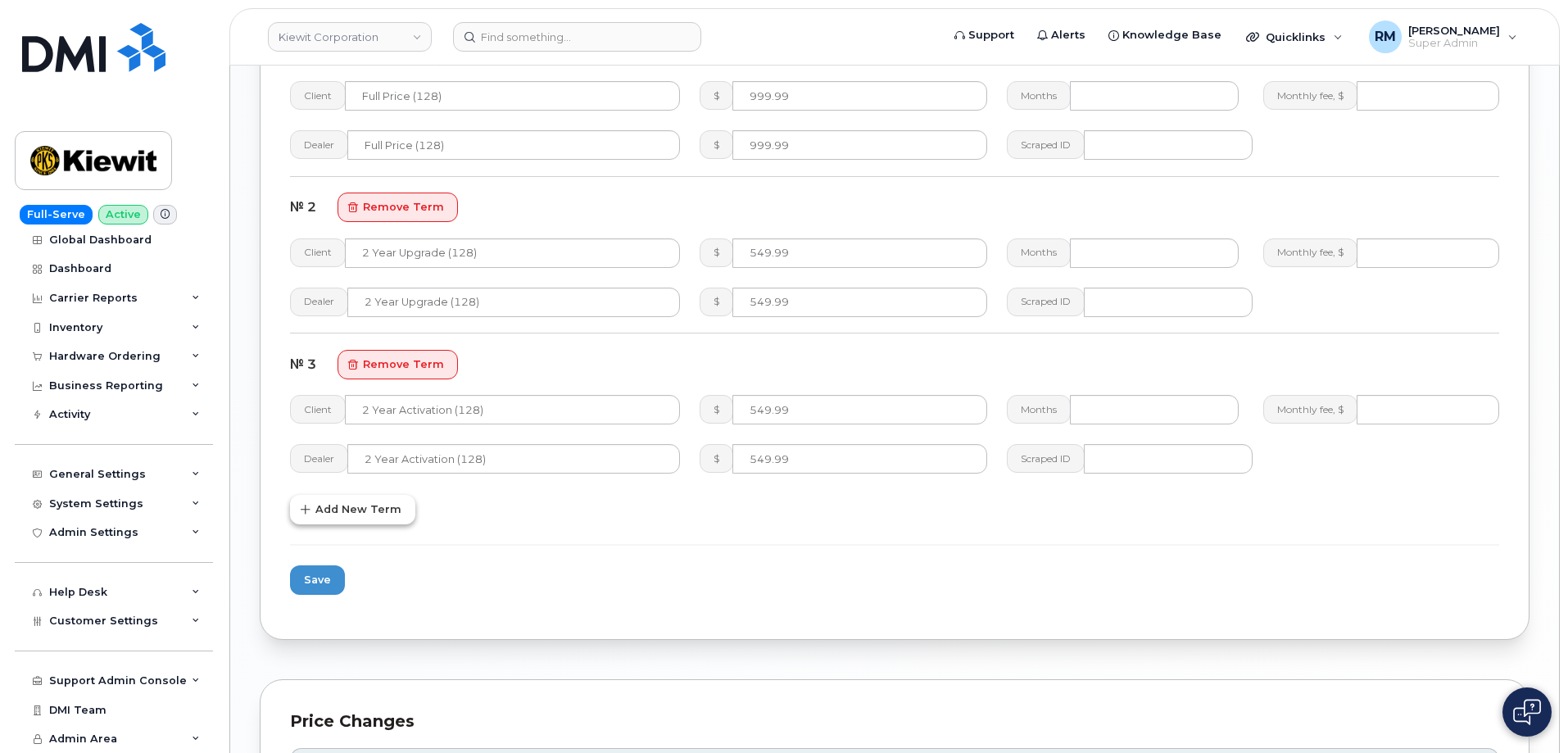
click at [338, 515] on span "Add New Term" at bounding box center [358, 509] width 86 height 16
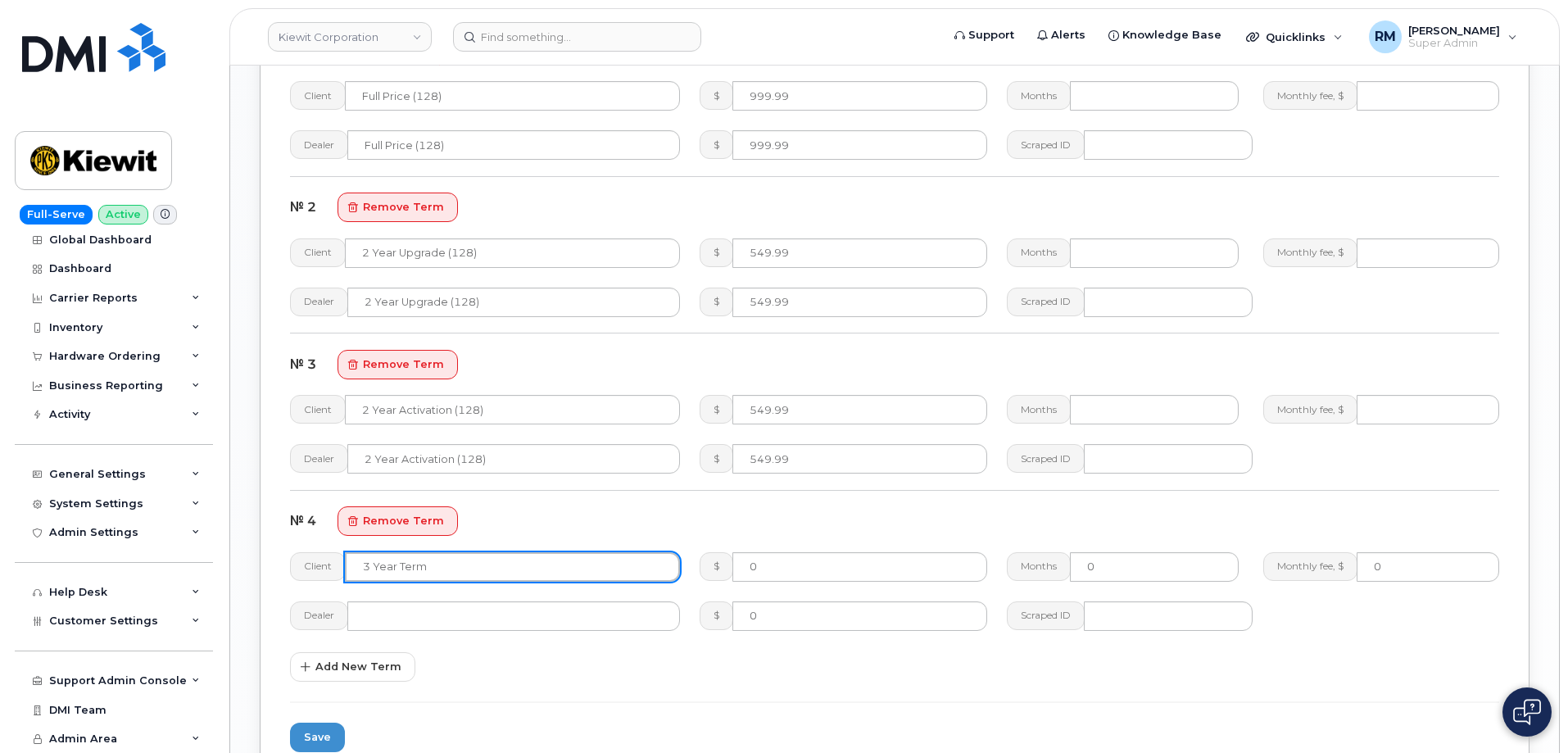
drag, startPoint x: 449, startPoint y: 574, endPoint x: 283, endPoint y: 567, distance: 166.1
type input "2 Year Upgrade (256)"
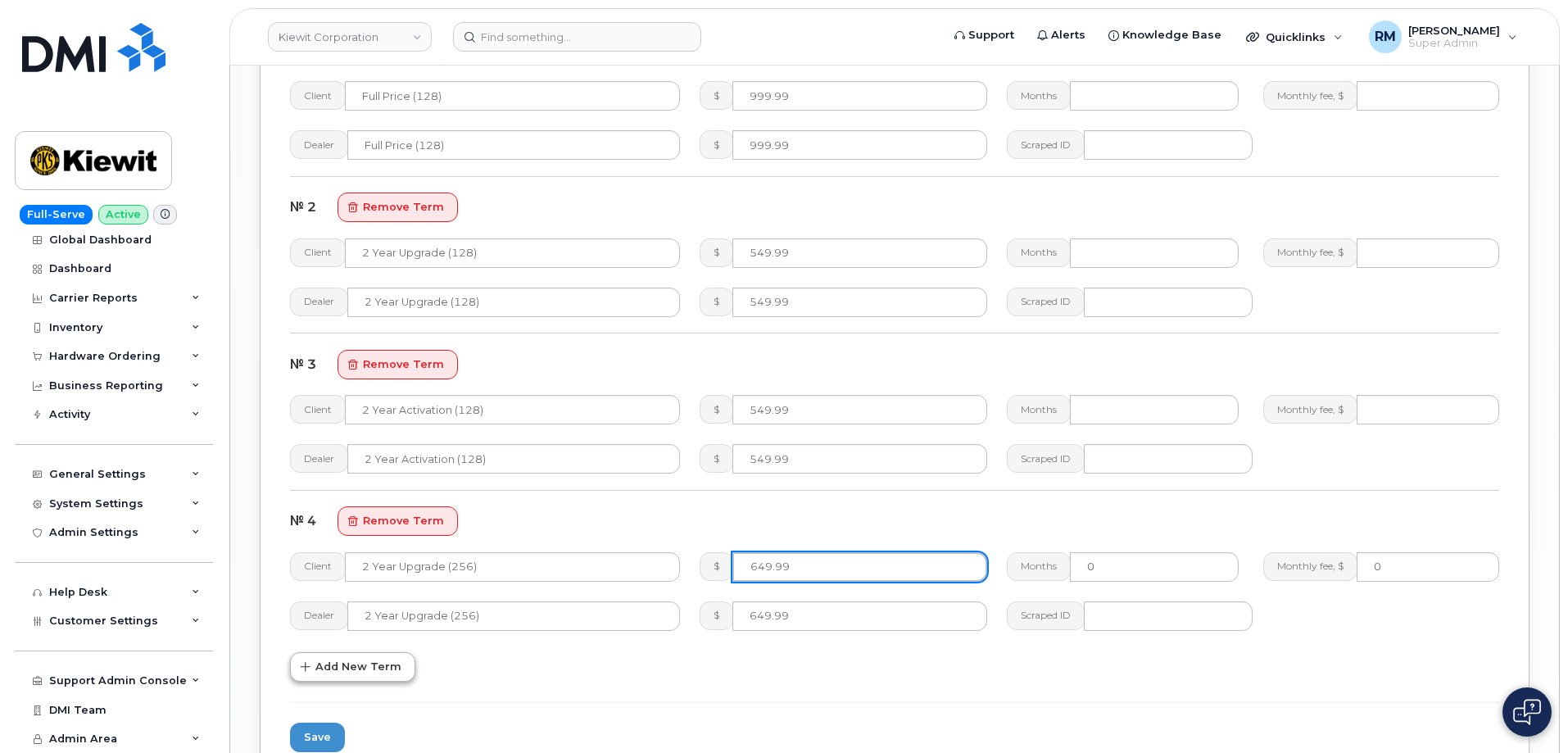
type input "649.99"
click at [327, 668] on span "Add New Term" at bounding box center [358, 666] width 86 height 16
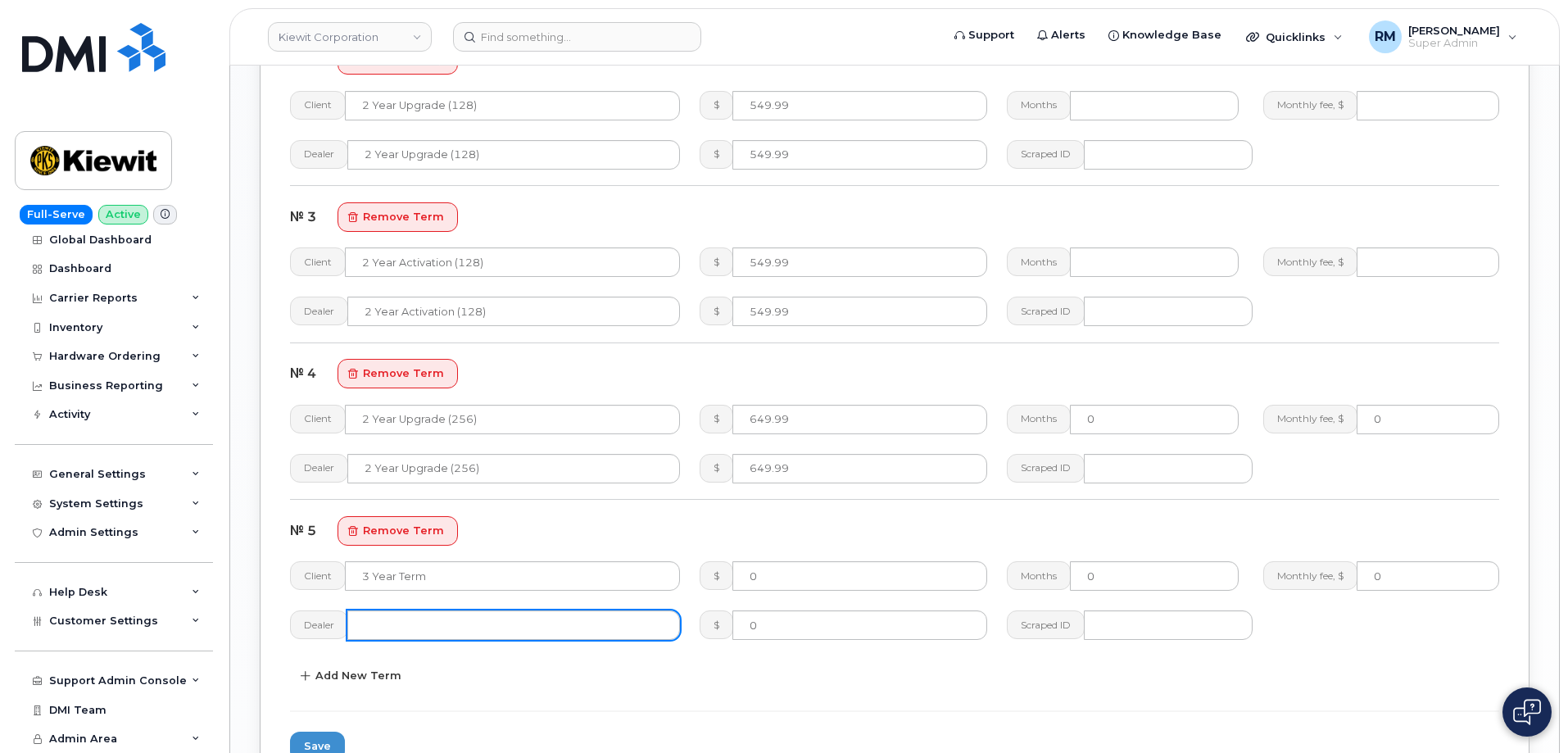
scroll to position [1801, 0]
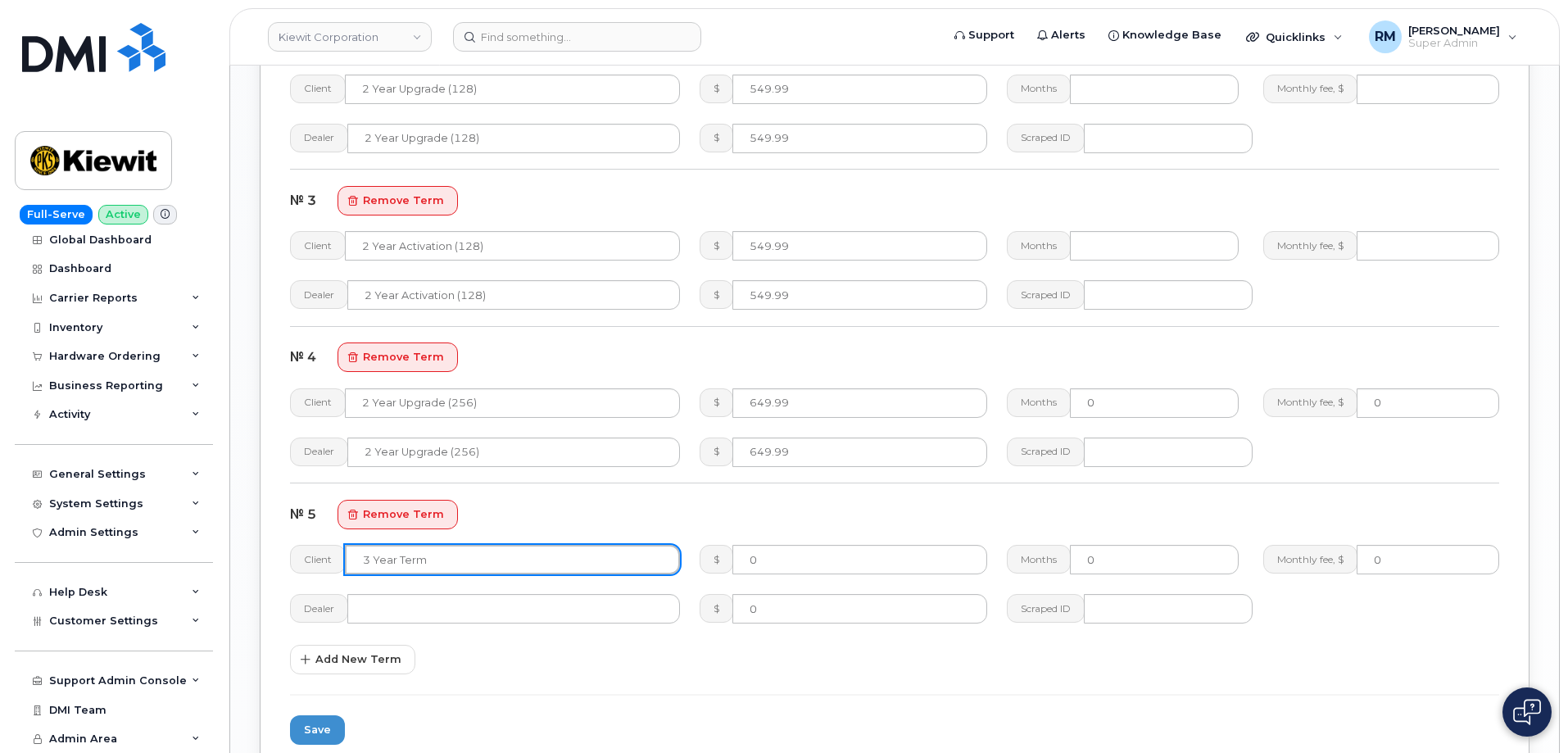
click at [424, 564] on input "text" at bounding box center [512, 559] width 335 height 30
type input "2 Year Activation (256)"
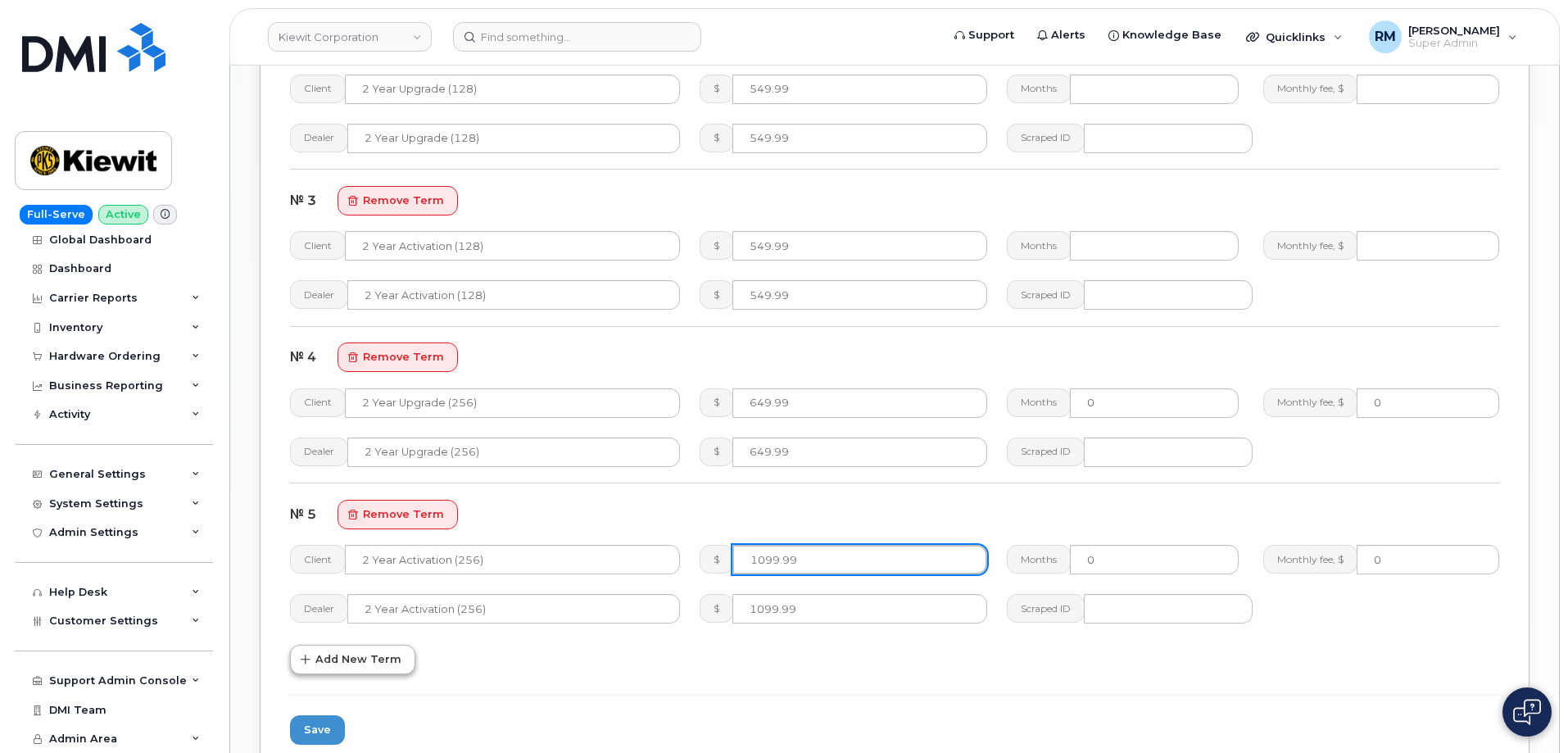
type input "1099.99"
click at [352, 661] on span "Add New Term" at bounding box center [358, 658] width 86 height 16
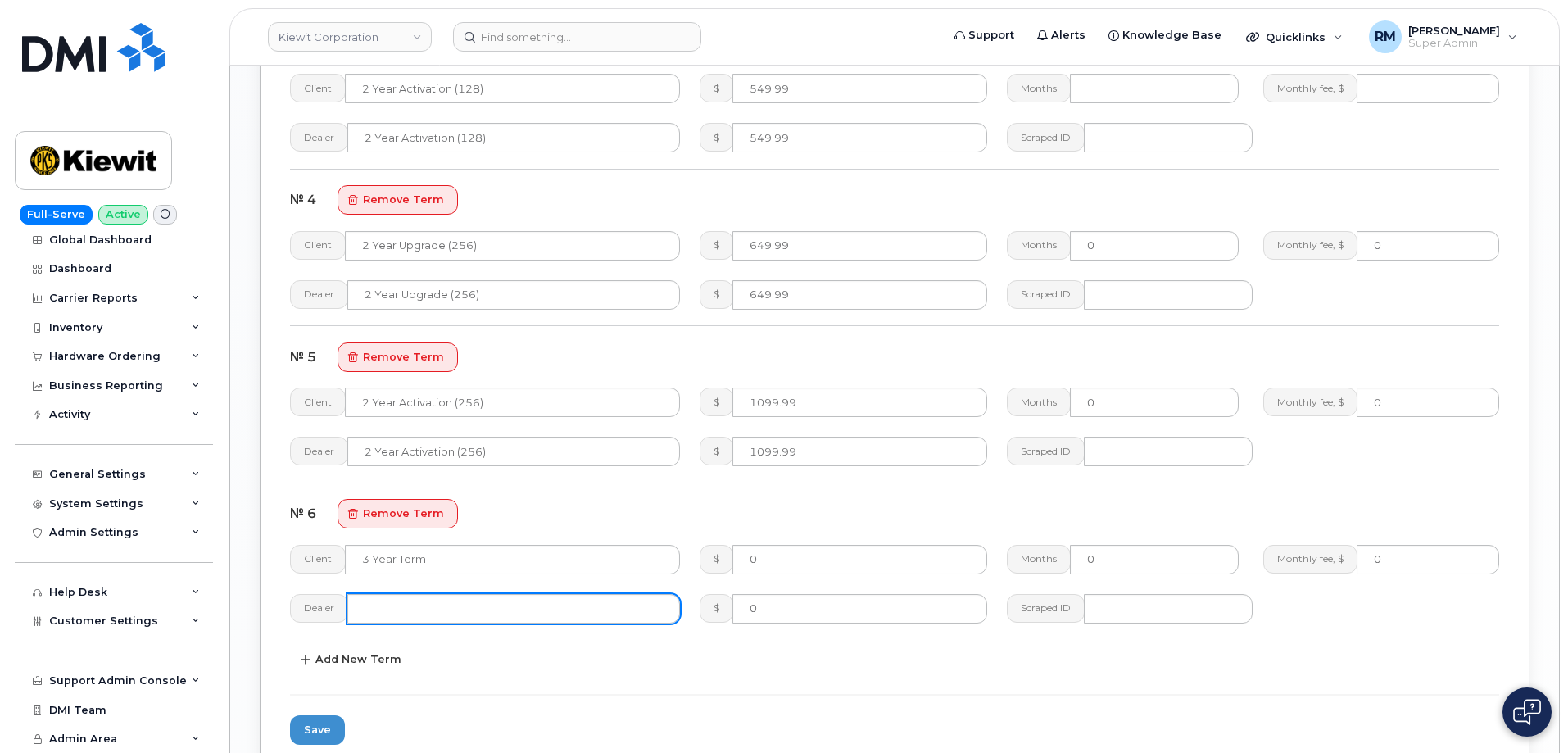
scroll to position [1965, 0]
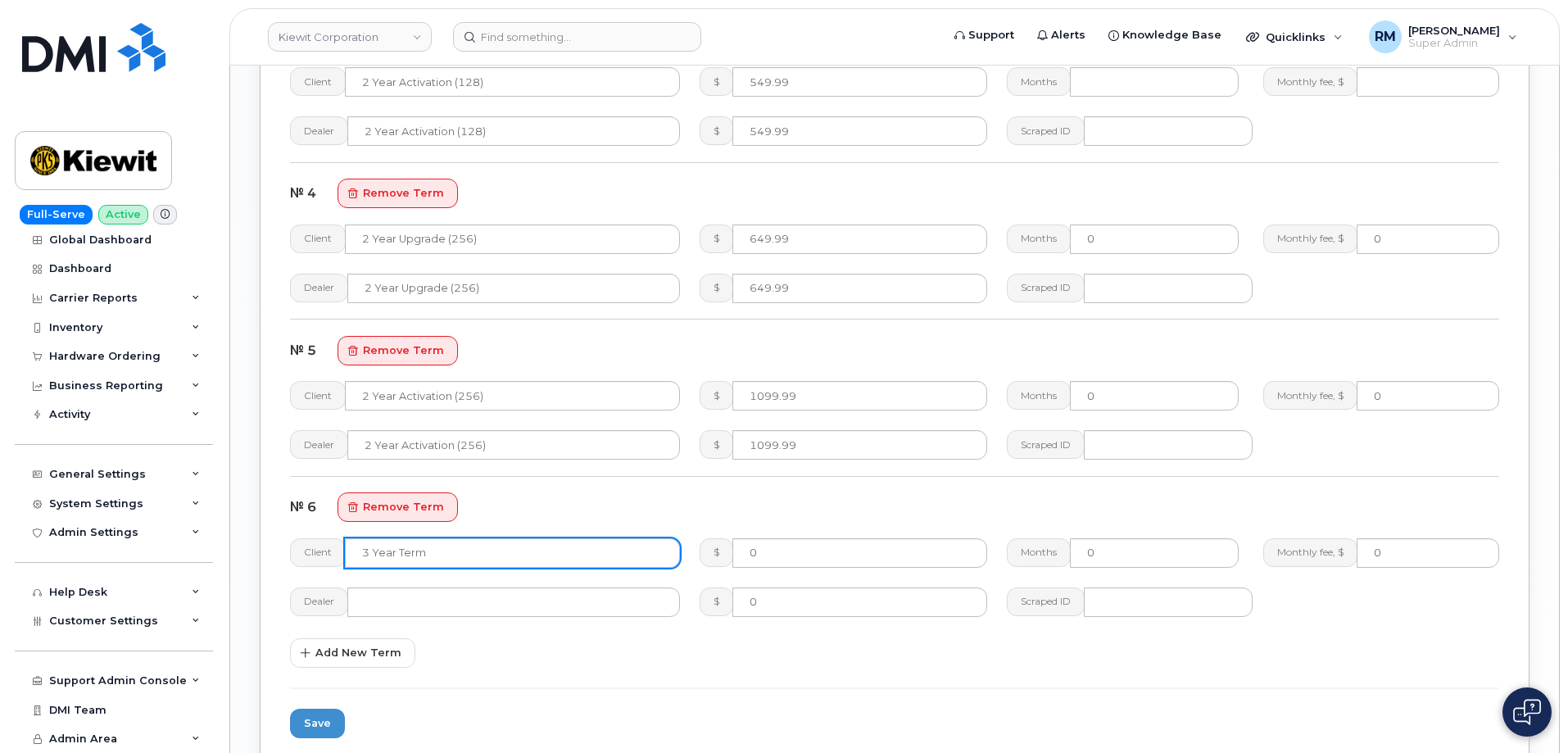
drag, startPoint x: 413, startPoint y: 567, endPoint x: 413, endPoint y: 554, distance: 13.0
click at [413, 560] on div "Client" at bounding box center [485, 553] width 409 height 49
click at [413, 553] on input "text" at bounding box center [512, 553] width 335 height 30
type input "2 Year Upgrade (512)"
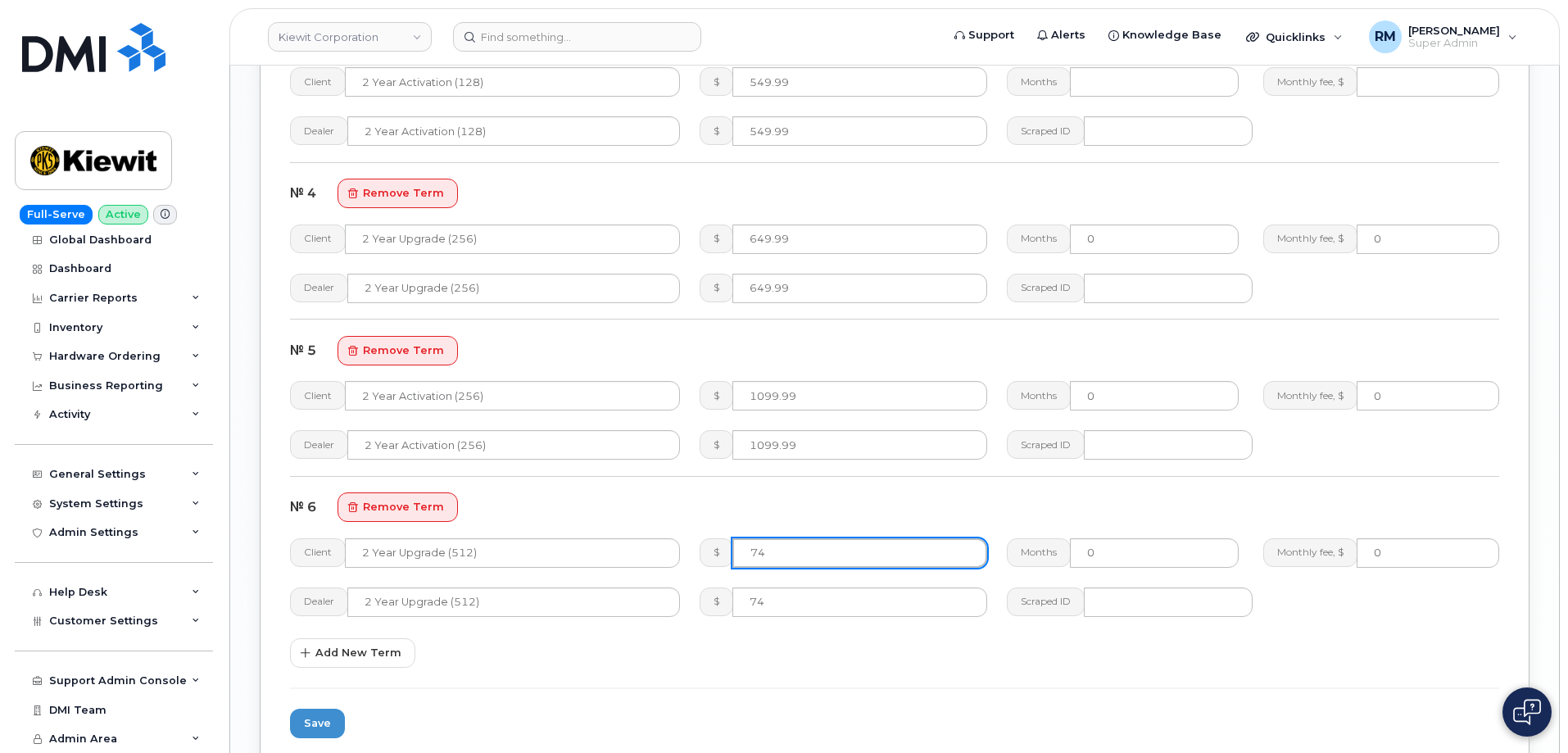
type input "7"
type input "849.99"
click at [366, 653] on span "Add New Term" at bounding box center [358, 652] width 86 height 16
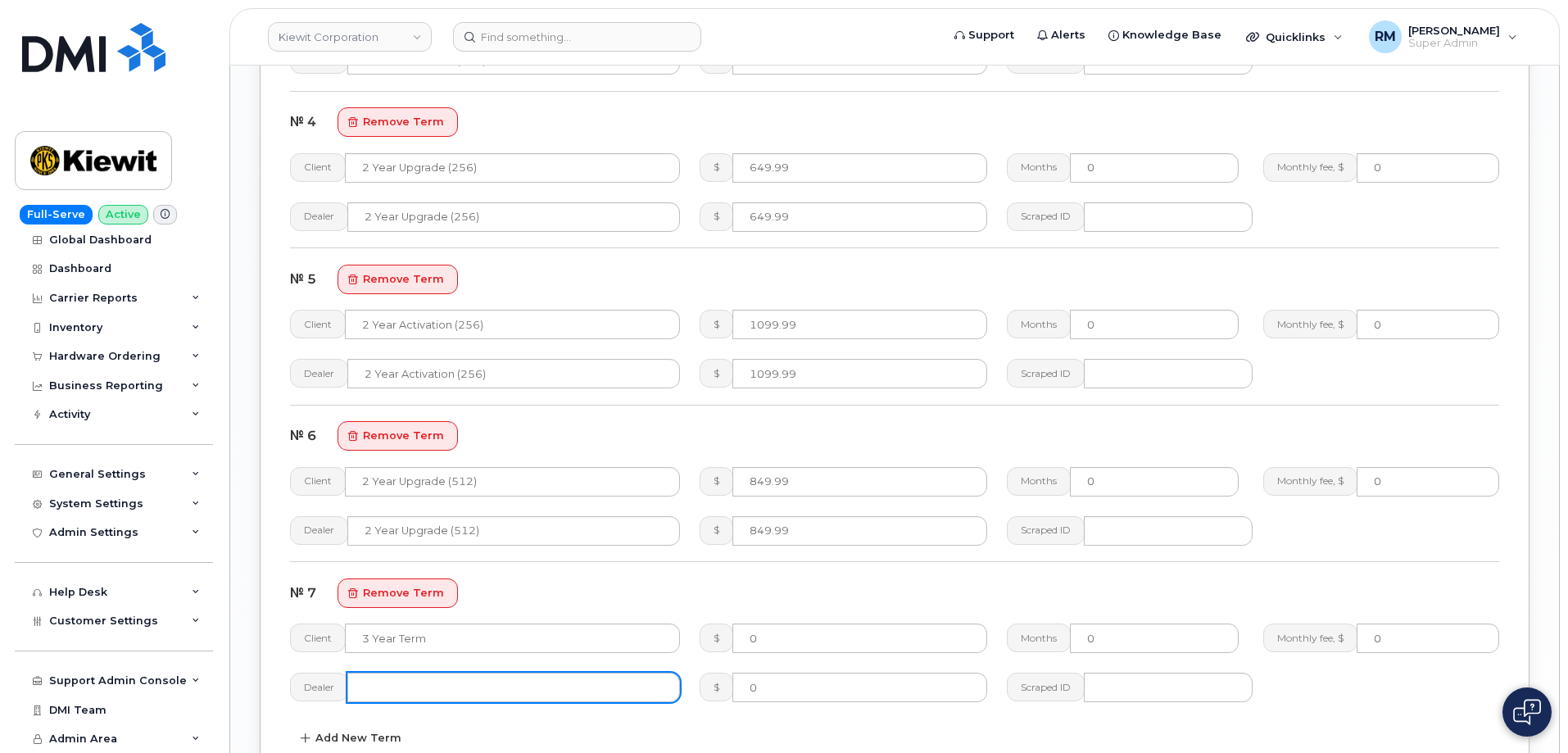
scroll to position [2130, 0]
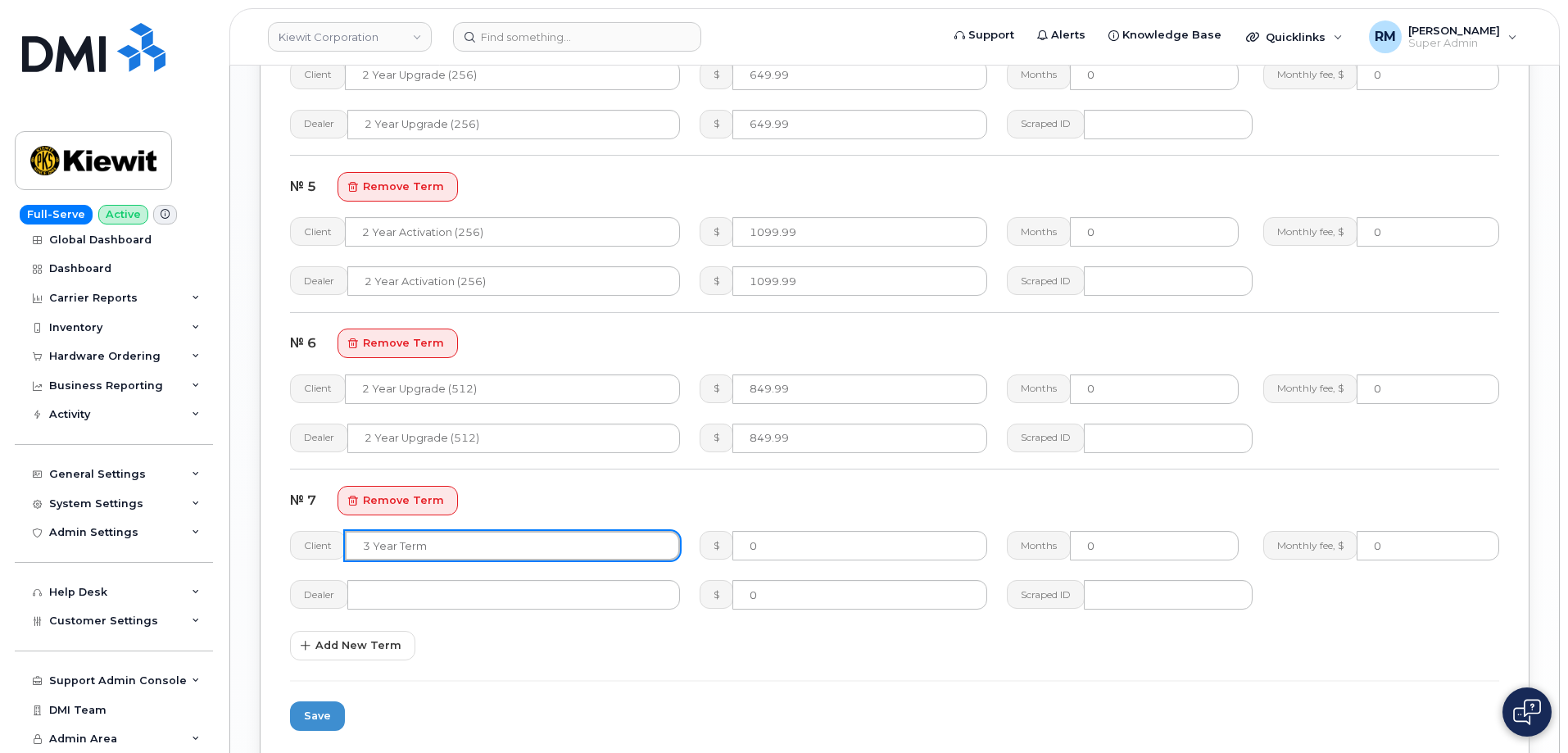
click at [394, 545] on input "text" at bounding box center [512, 545] width 335 height 30
type input "2 Year Activation (512)"
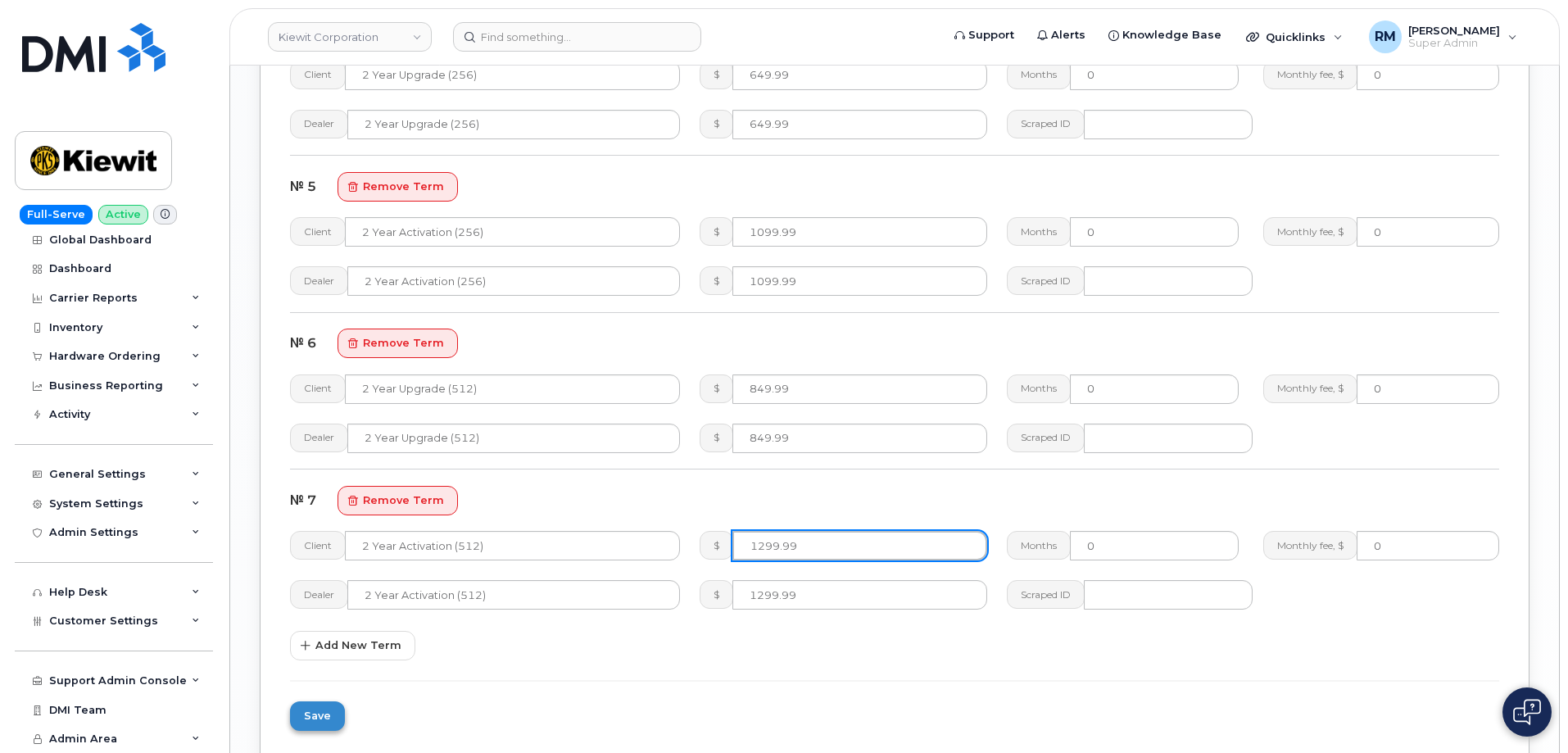
type input "1299.99"
click at [307, 717] on span "Save" at bounding box center [317, 715] width 27 height 16
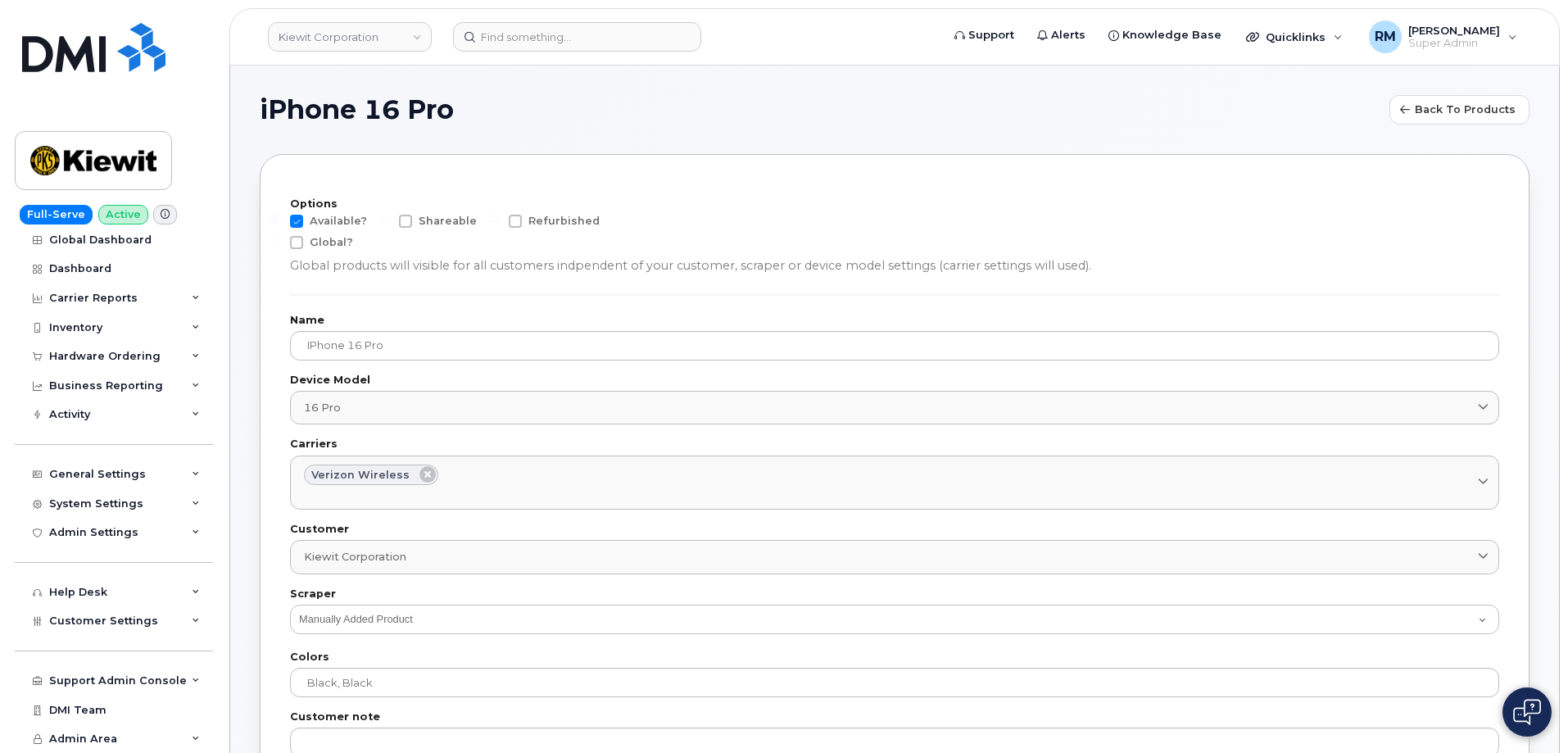
scroll to position [386, 0]
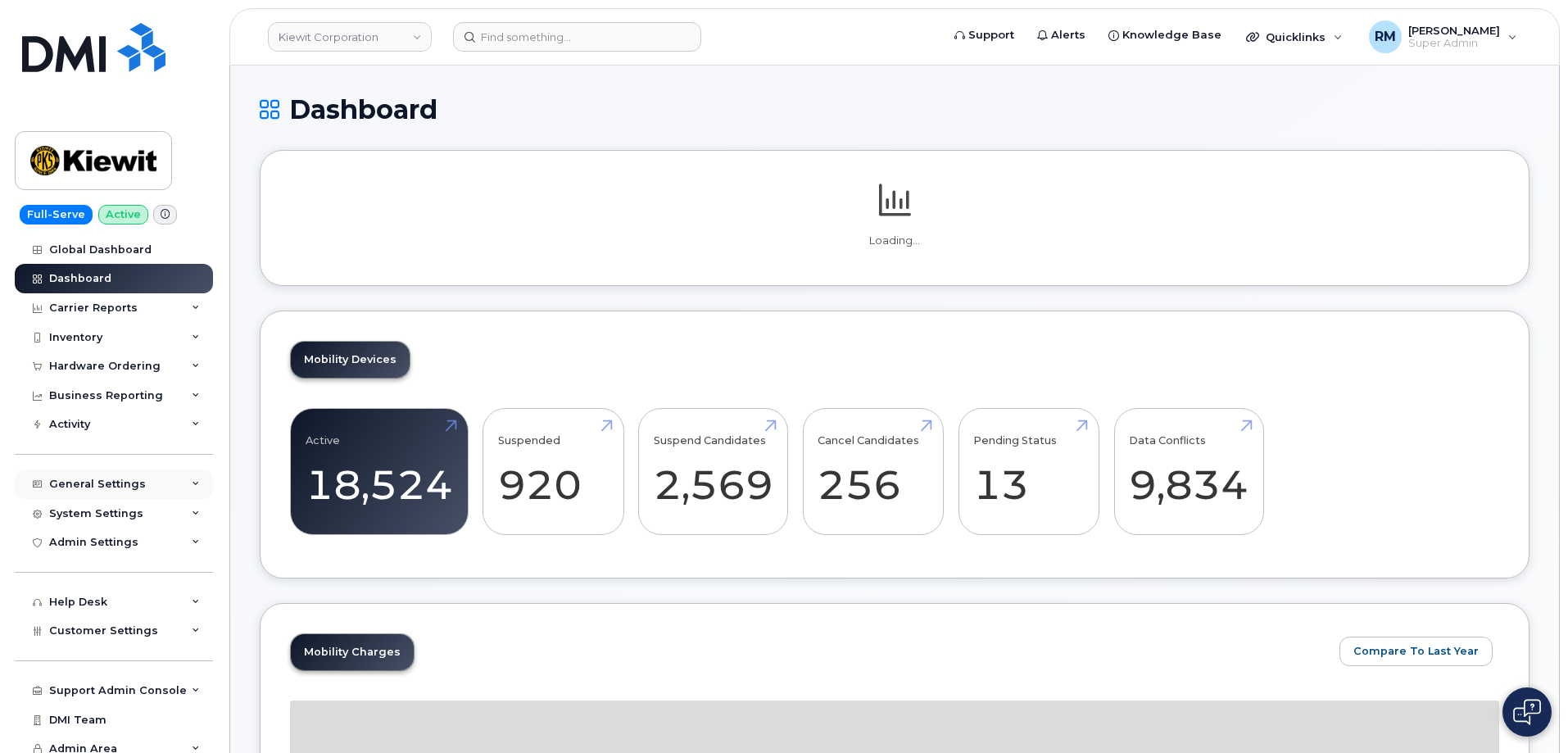
click at [151, 479] on div "General Settings" at bounding box center [114, 484] width 198 height 30
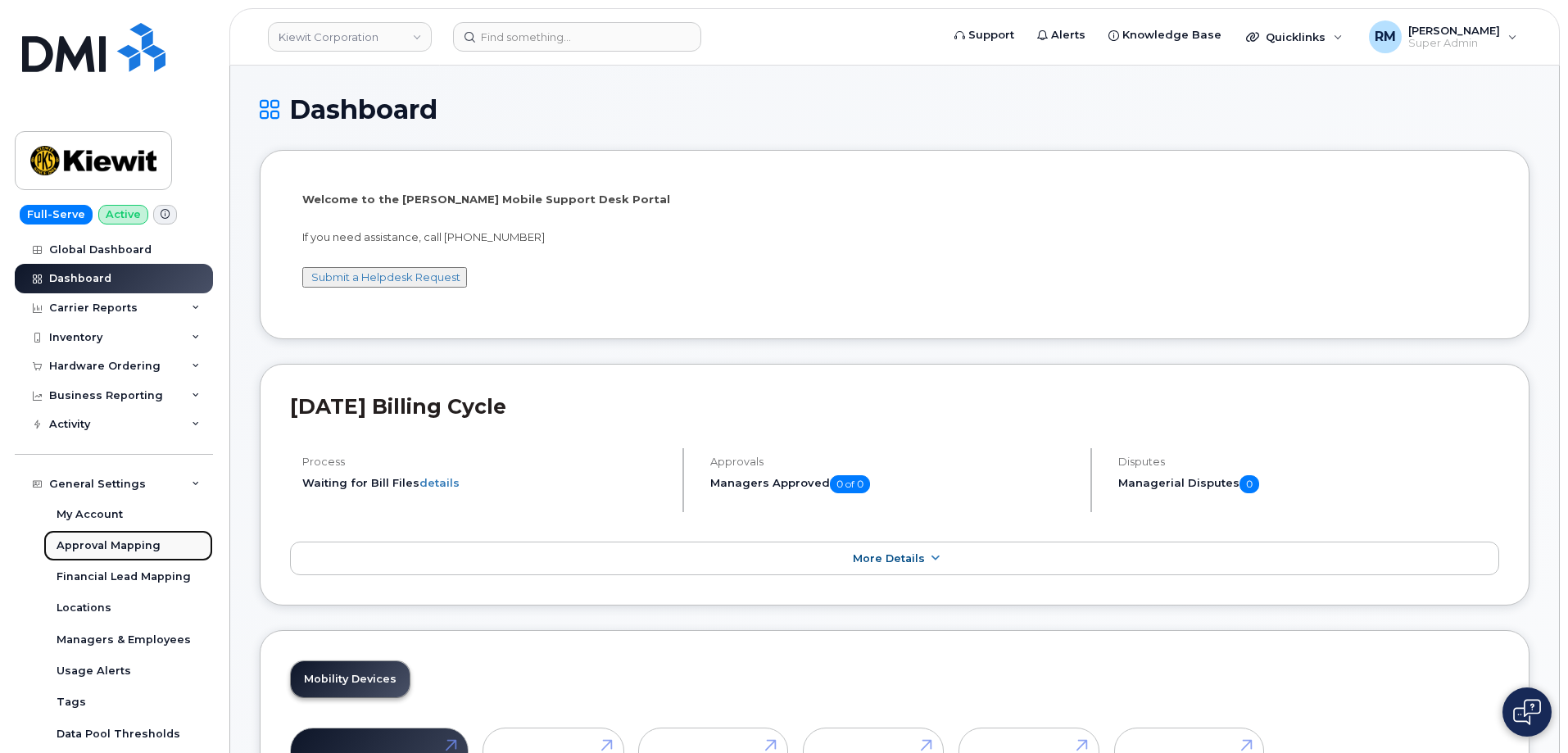
click at [125, 544] on div "Approval Mapping" at bounding box center [109, 545] width 104 height 15
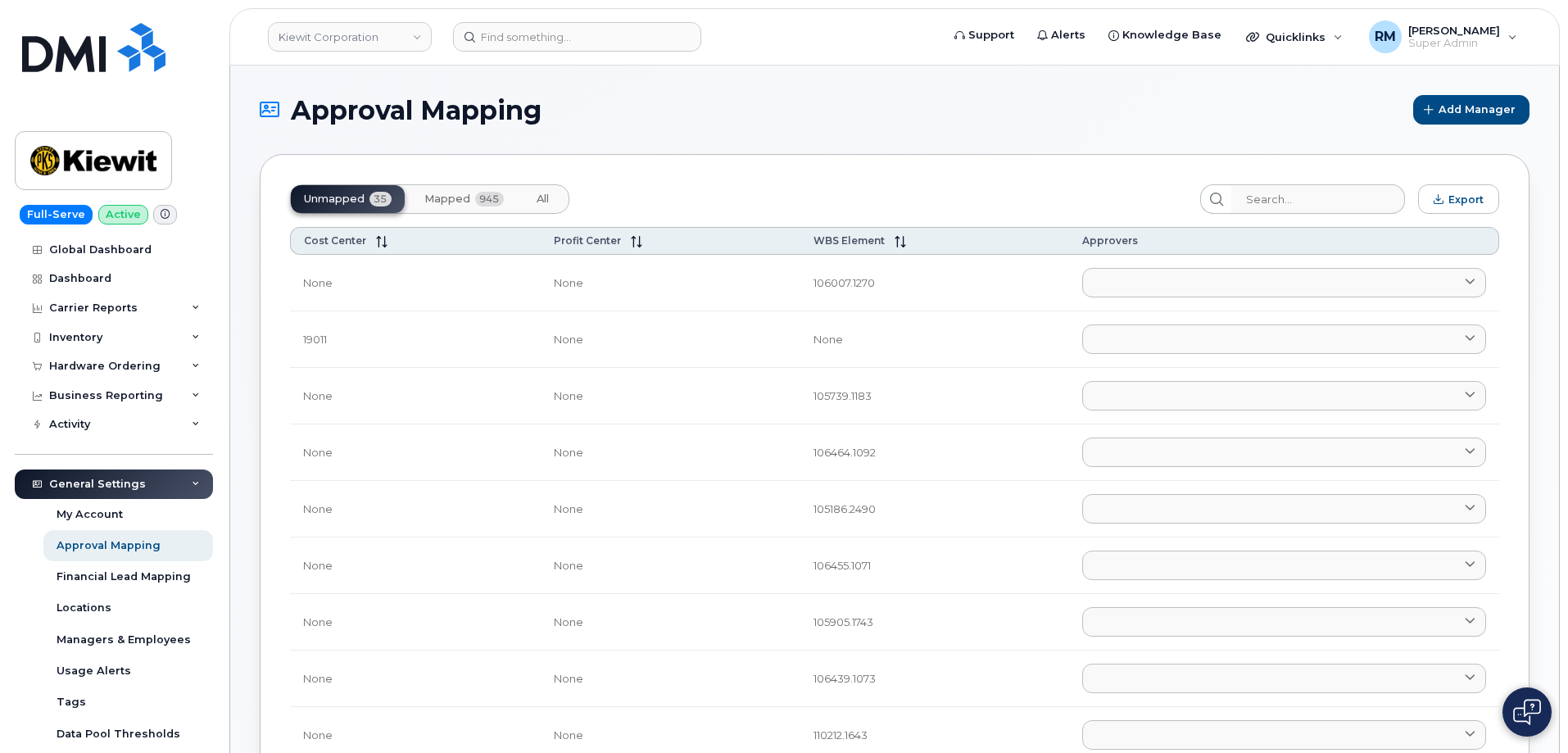
click at [447, 198] on span "Mapped" at bounding box center [447, 199] width 46 height 13
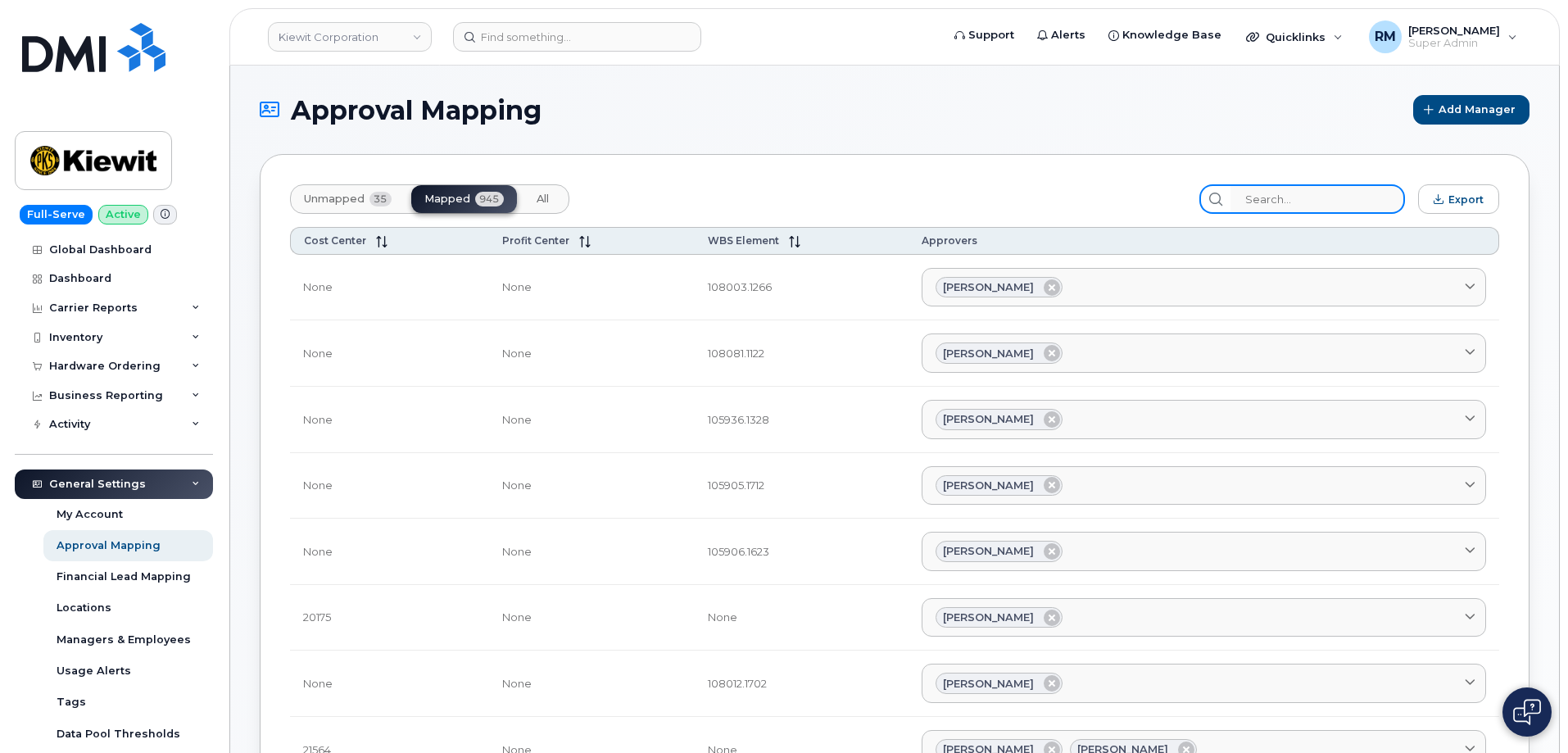
click at [1277, 200] on input "search" at bounding box center [1317, 199] width 174 height 30
paste input "110190"
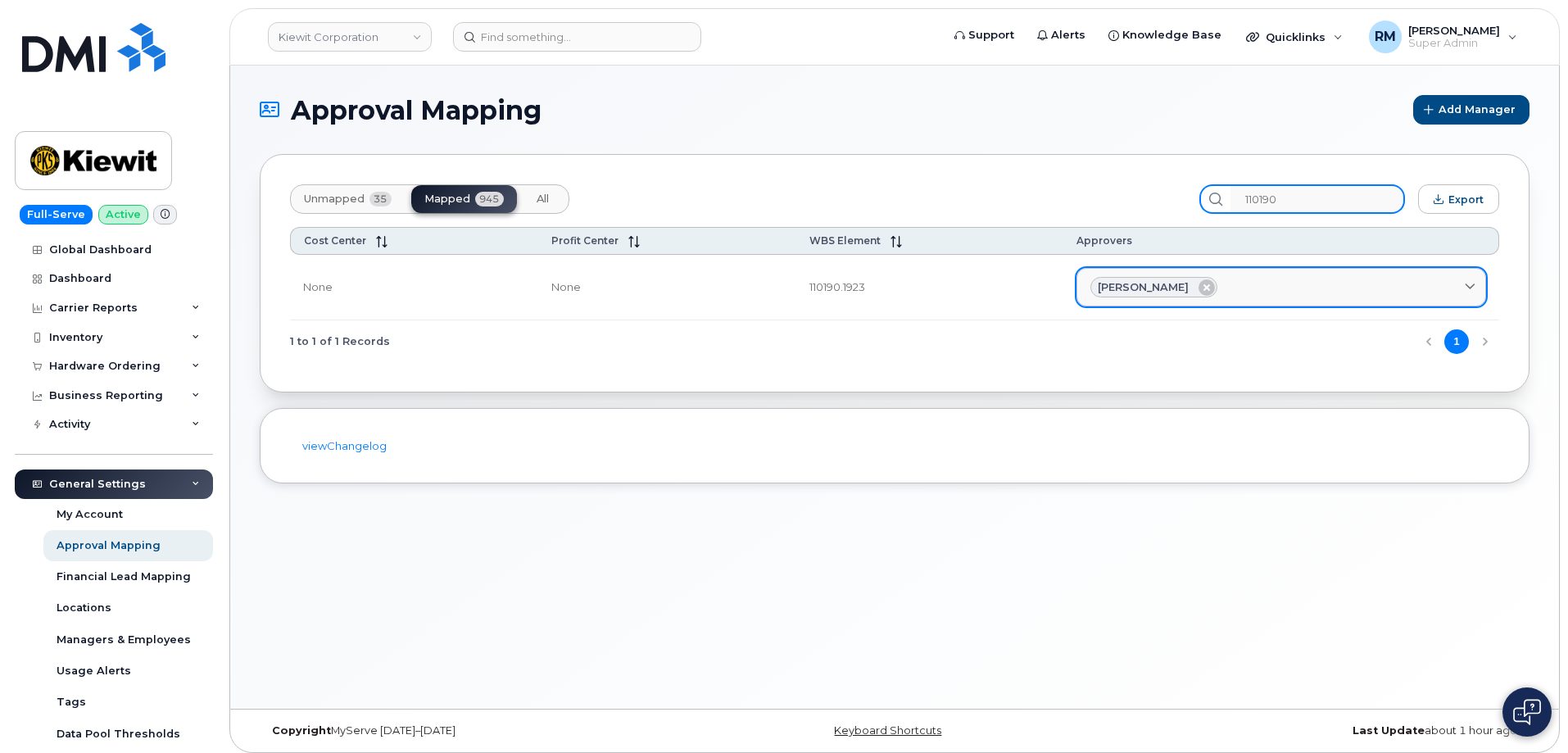
type input "110190"
click at [1261, 291] on div "Lana Jesseph" at bounding box center [1282, 288] width 382 height 21
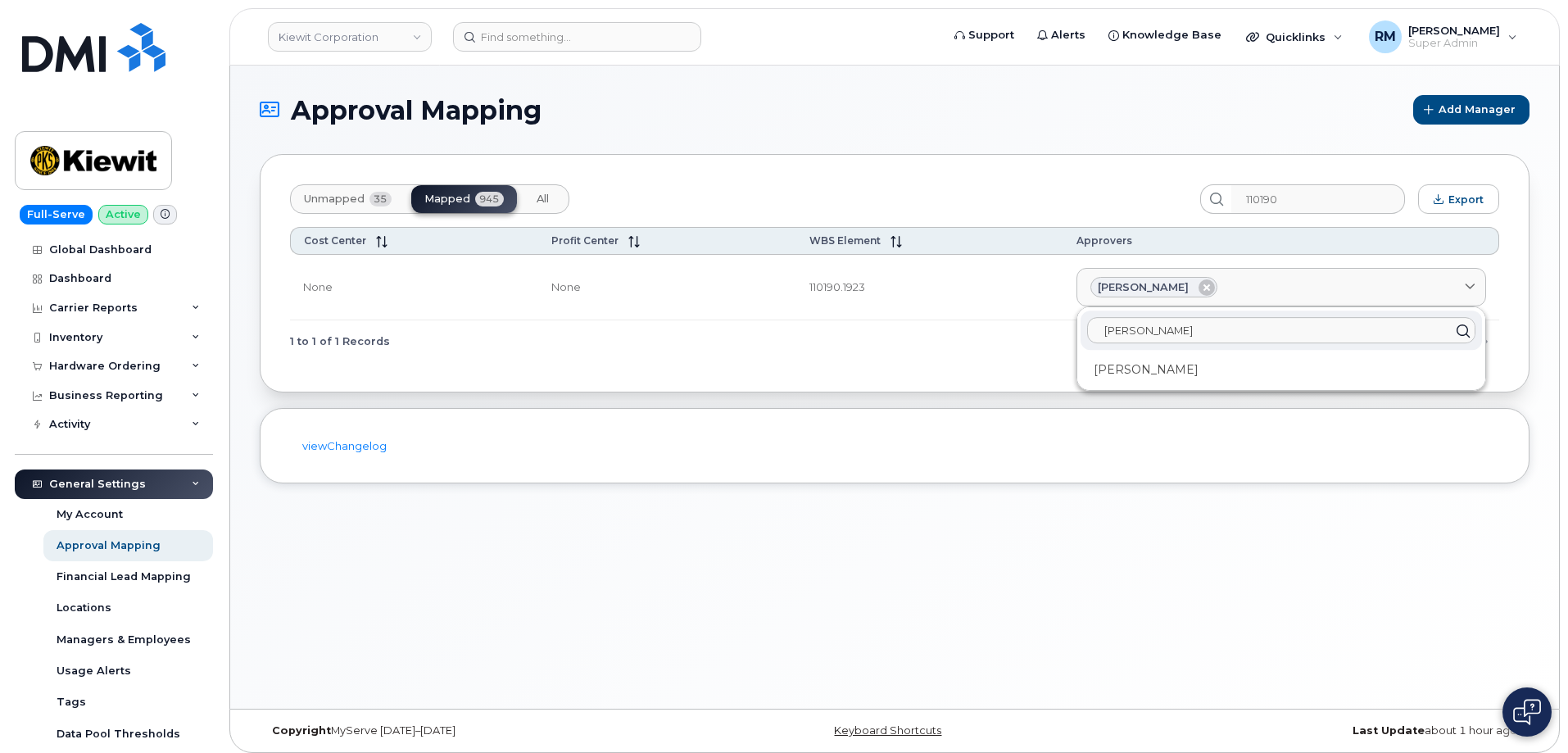
type input "preston"
click at [1471, 106] on span "Add Manager" at bounding box center [1478, 109] width 77 height 16
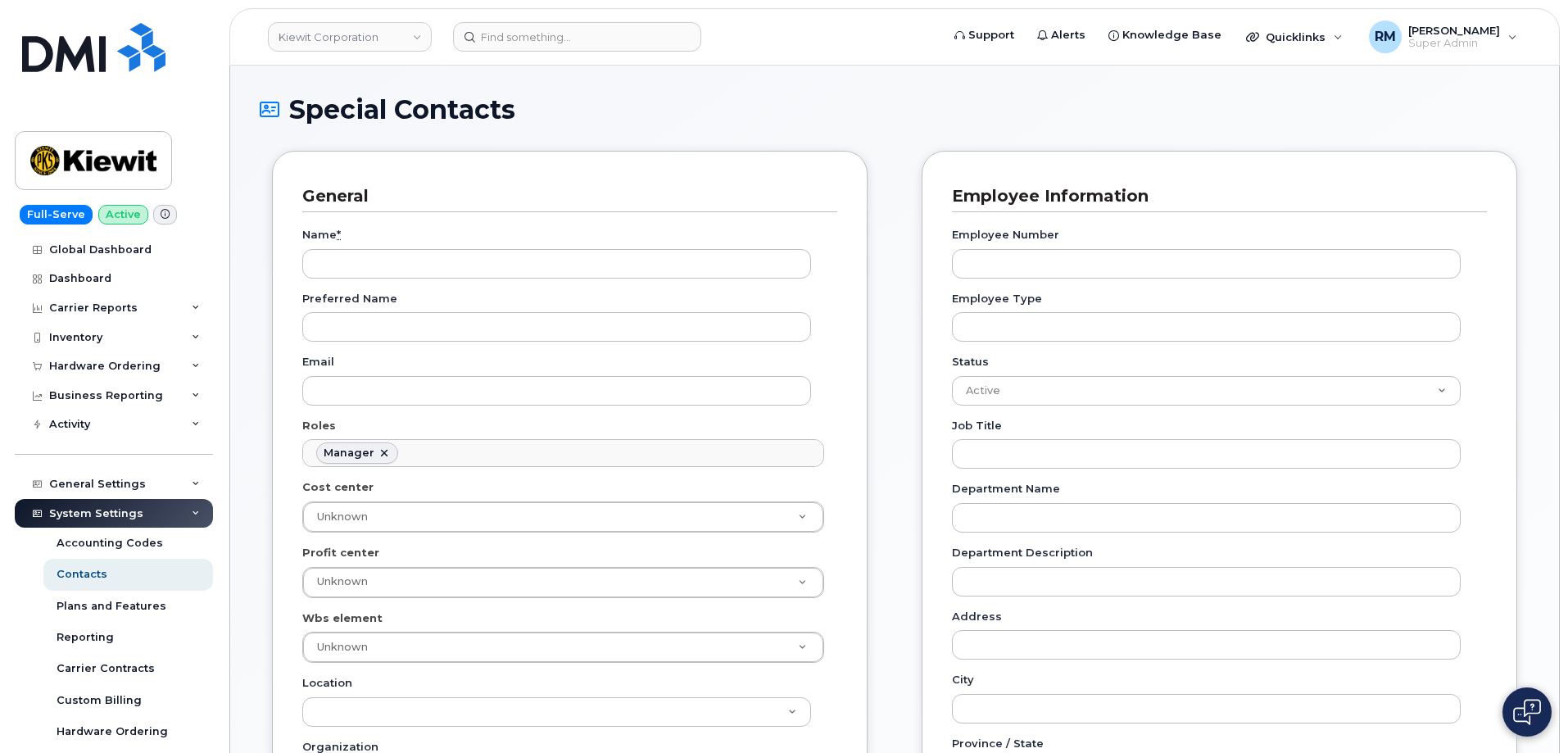
scroll to position [127, 0]
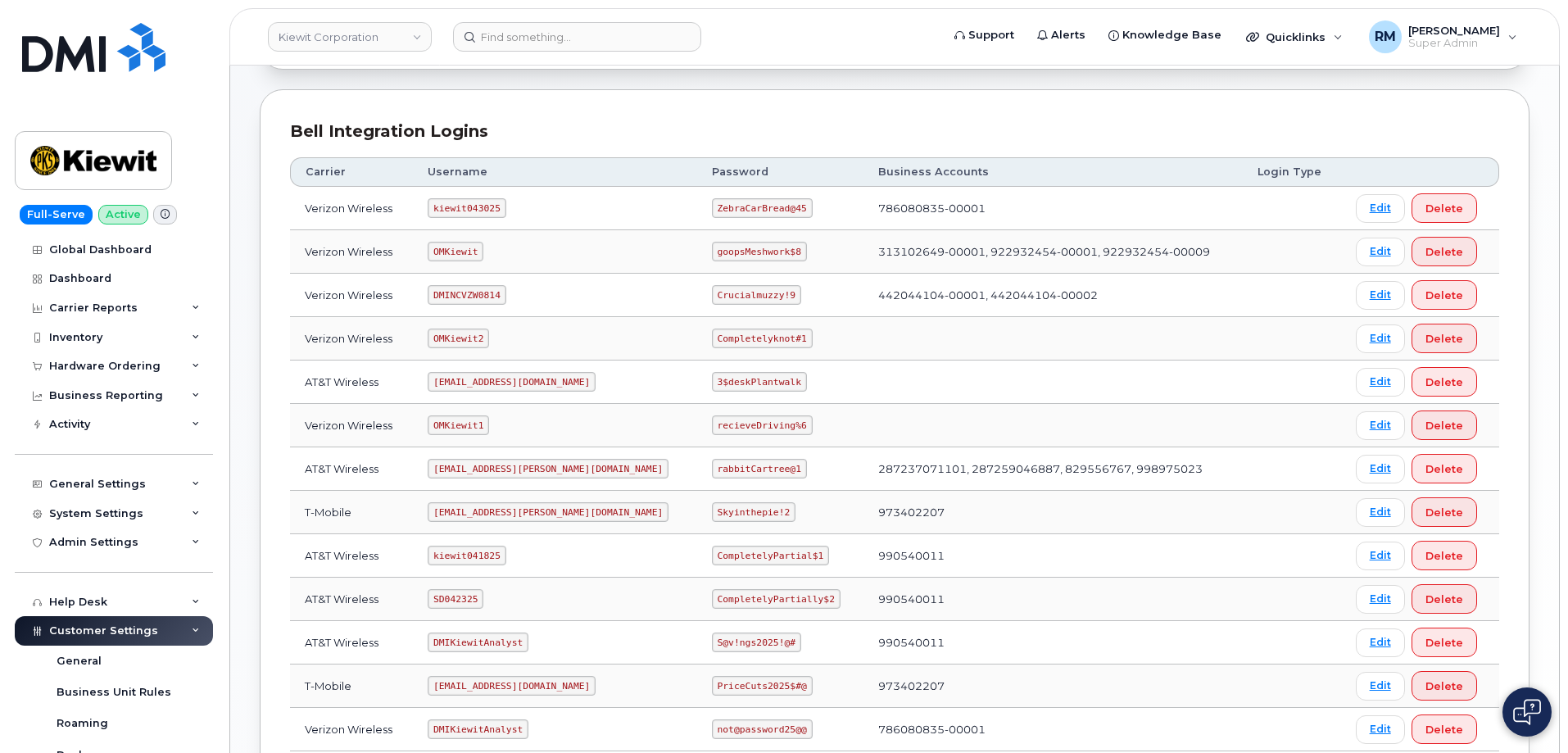
scroll to position [164, 0]
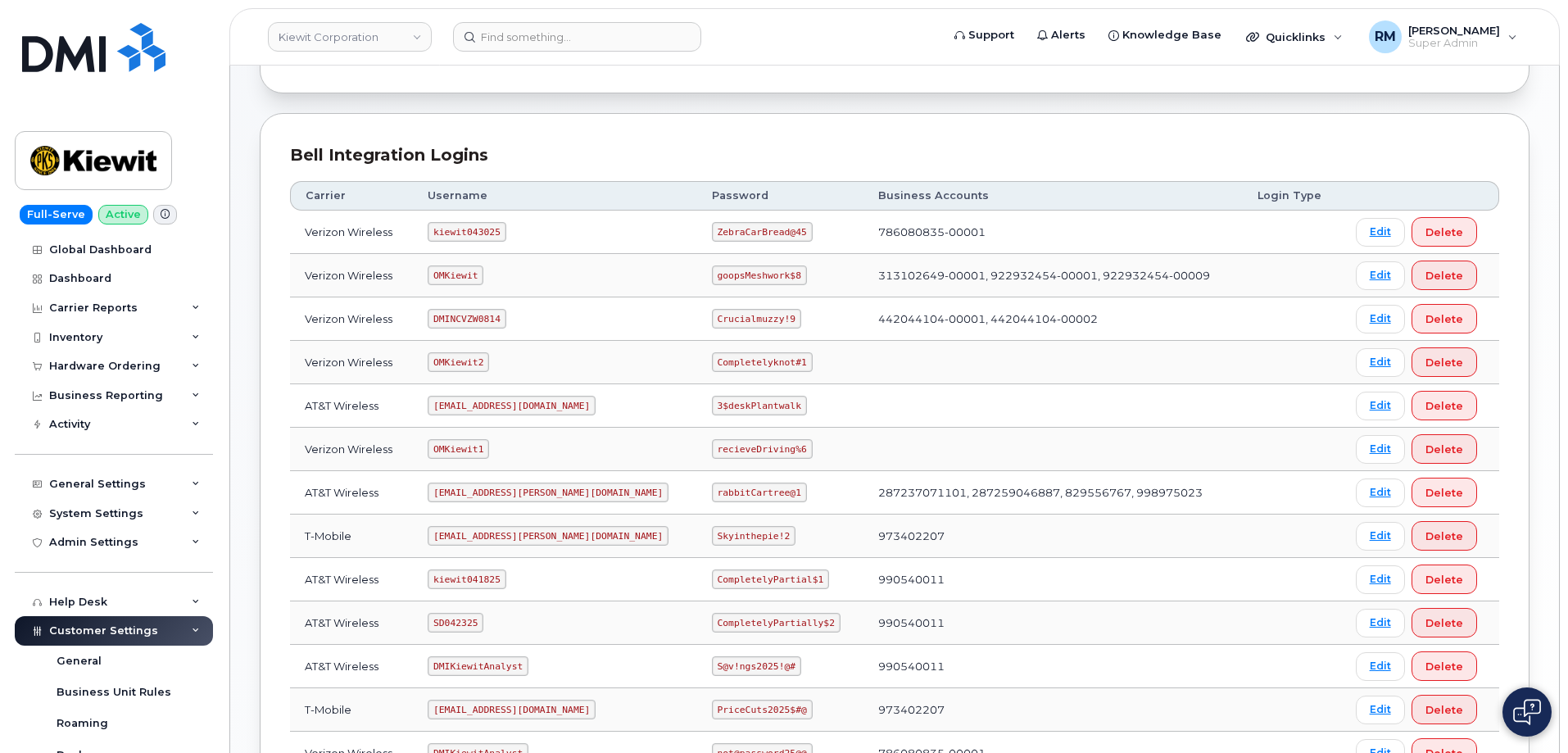
click at [460, 230] on code "kiewit043025" at bounding box center [466, 232] width 78 height 20
copy code "kiewit043025"
drag, startPoint x: 665, startPoint y: 228, endPoint x: 768, endPoint y: 229, distance: 103.0
click at [768, 229] on td "ZebraCarBread@45" at bounding box center [781, 232] width 167 height 44
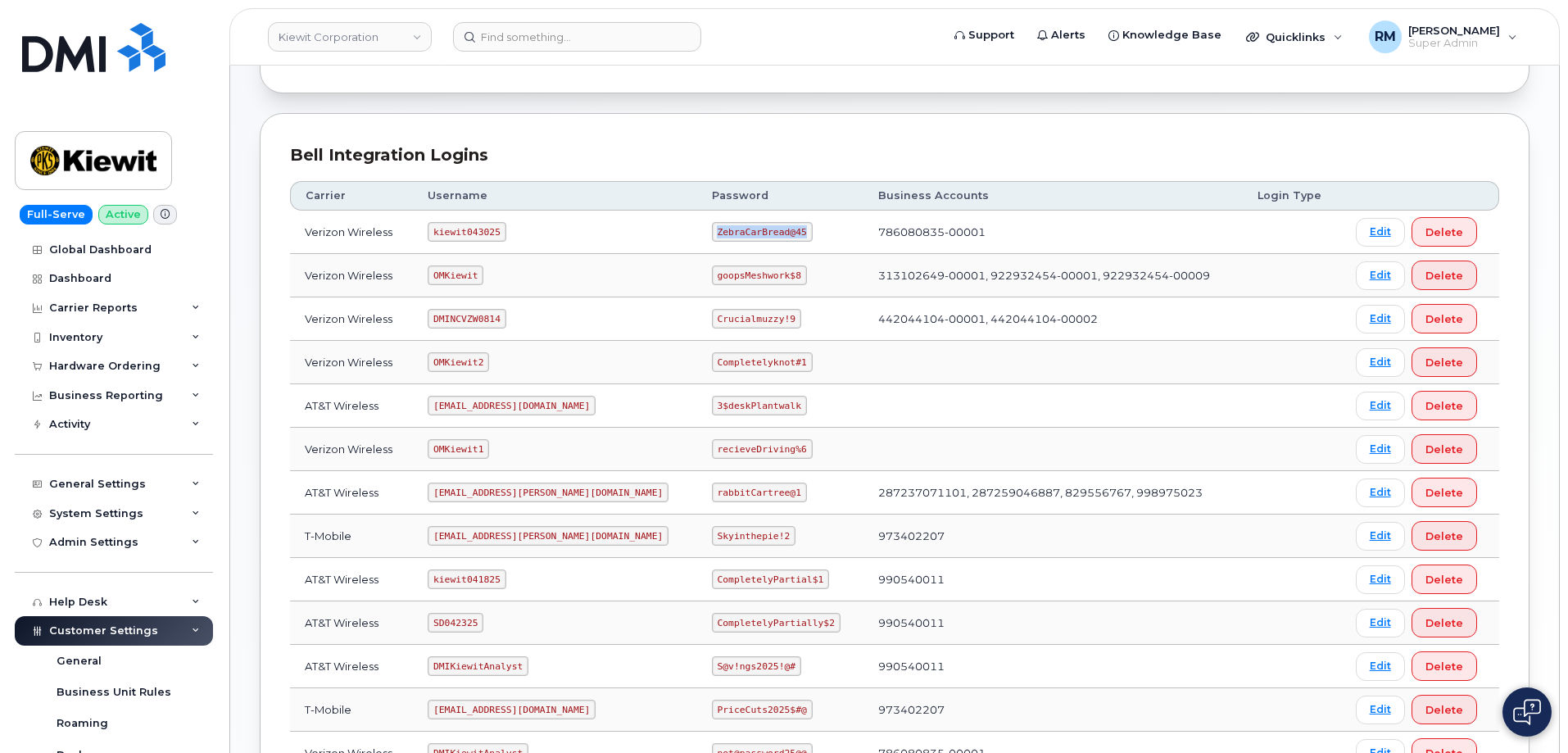
copy code "ZebraCarBread@45"
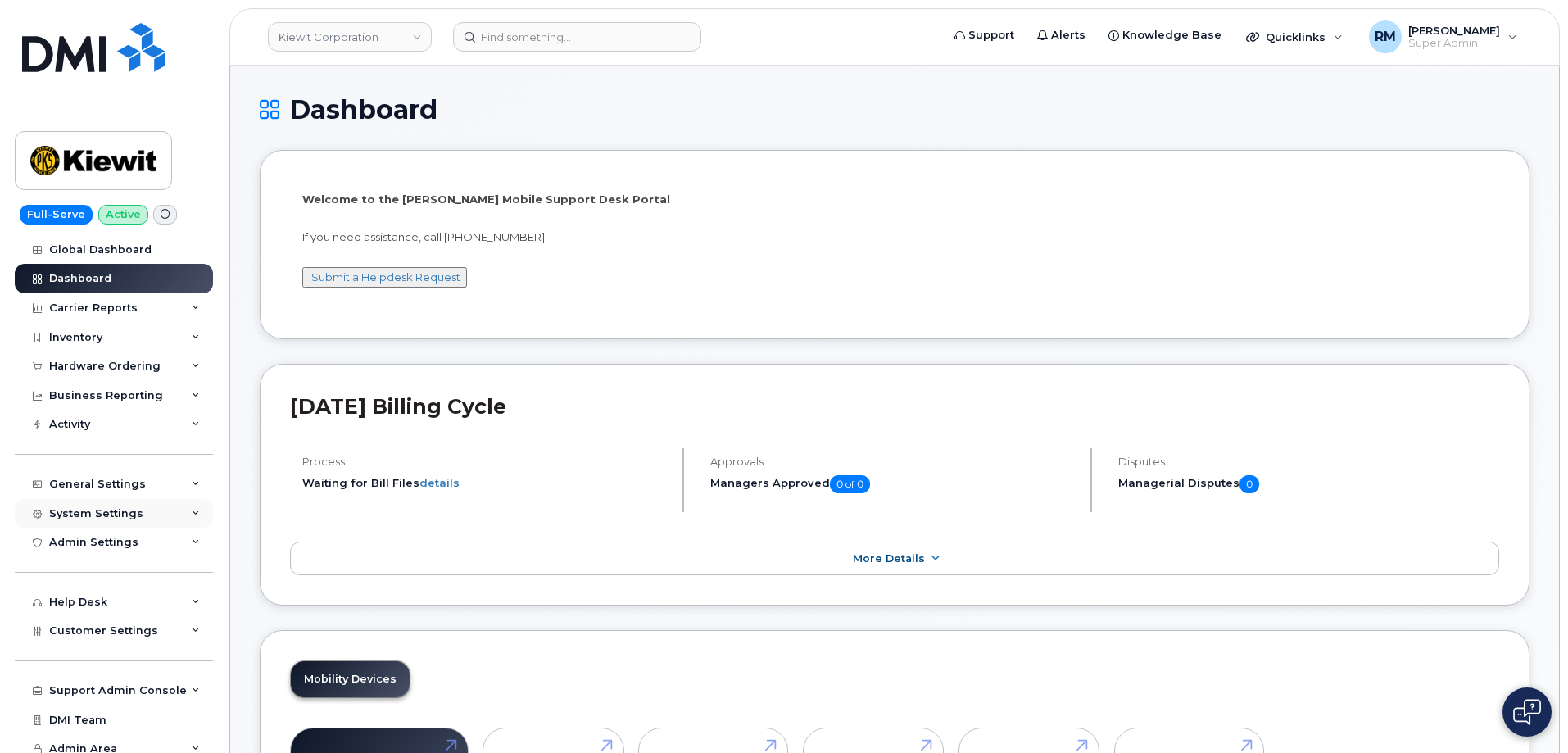
click at [185, 512] on div "System Settings" at bounding box center [114, 514] width 198 height 30
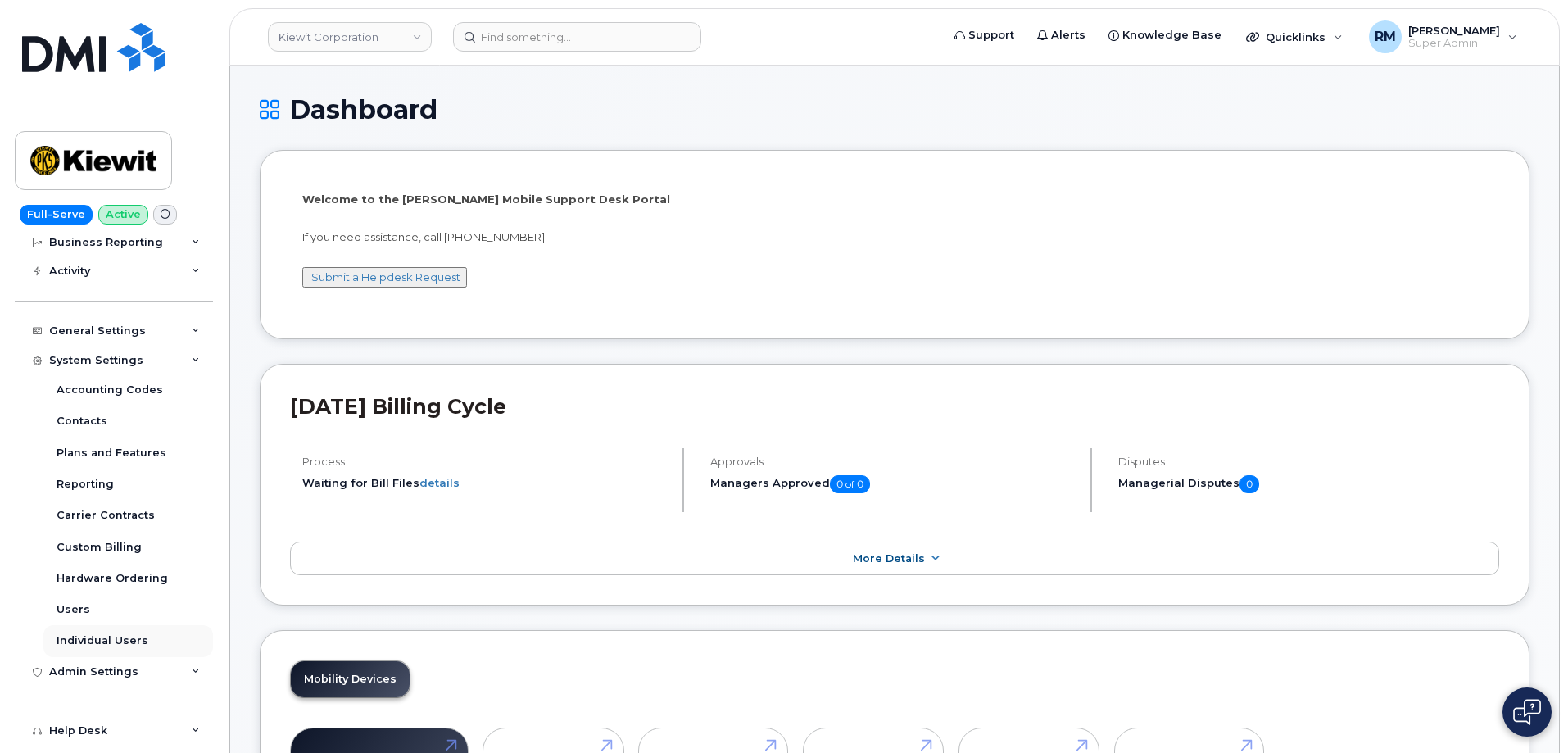
scroll to position [164, 0]
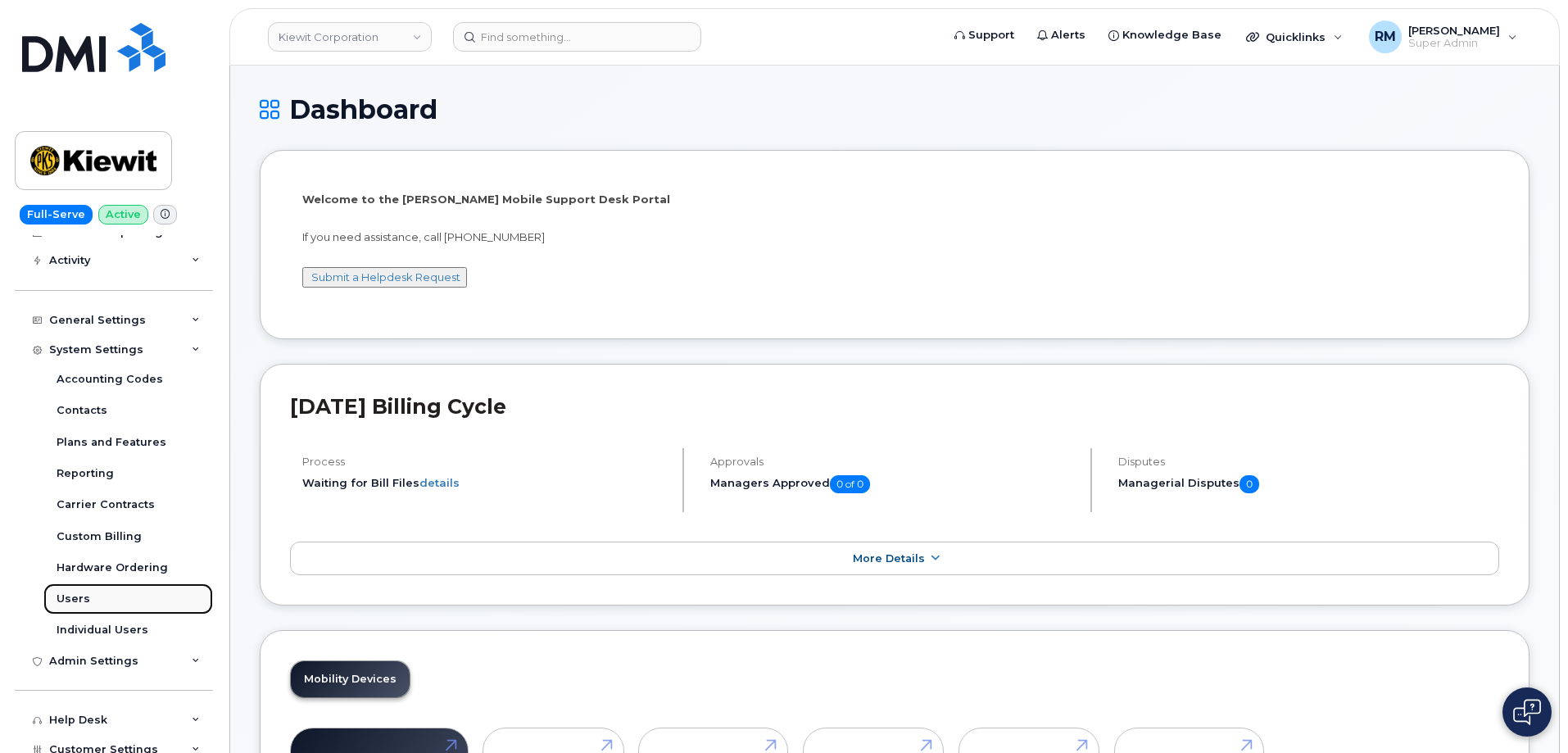
click at [83, 596] on div "Users" at bounding box center [73, 599] width 34 height 15
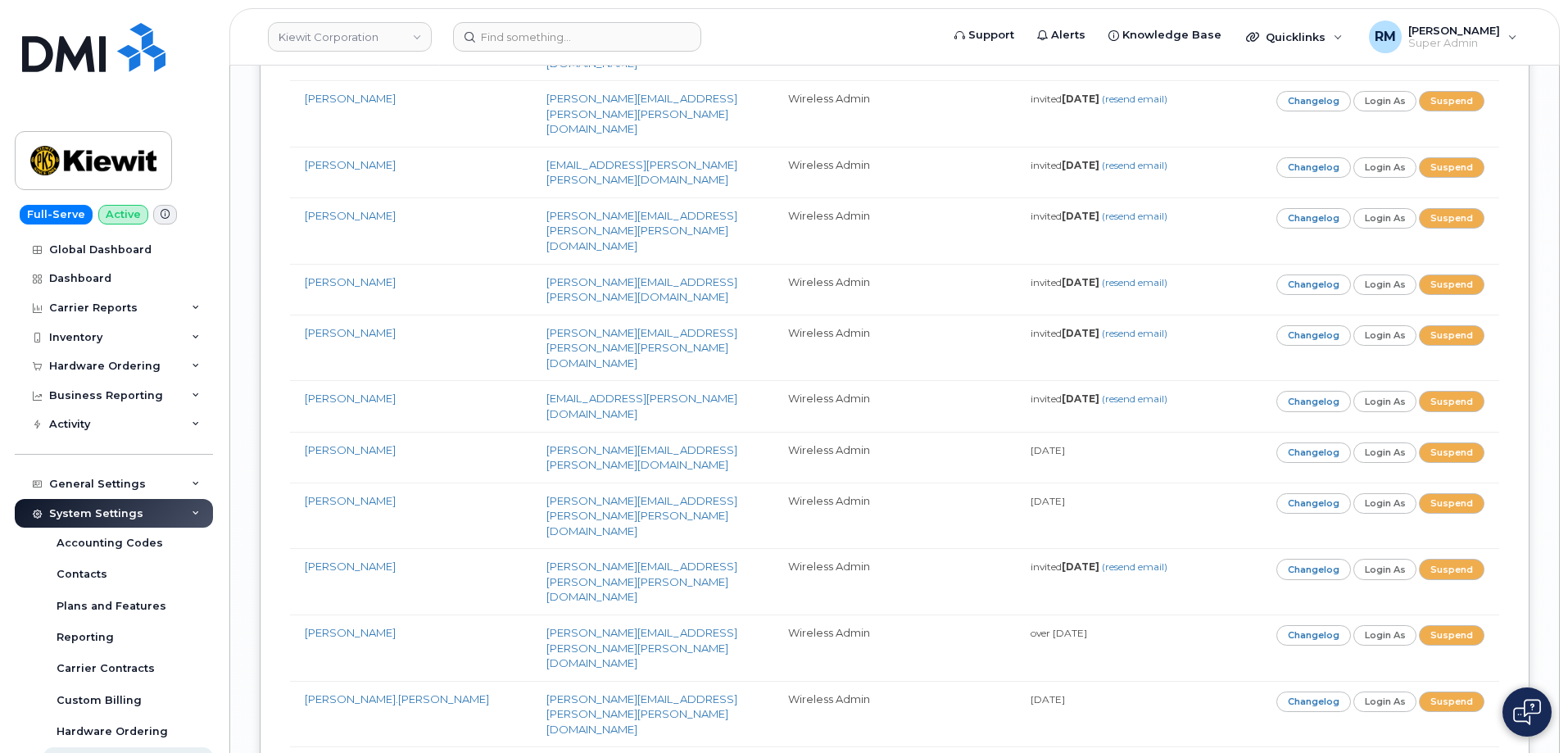
scroll to position [14073, 0]
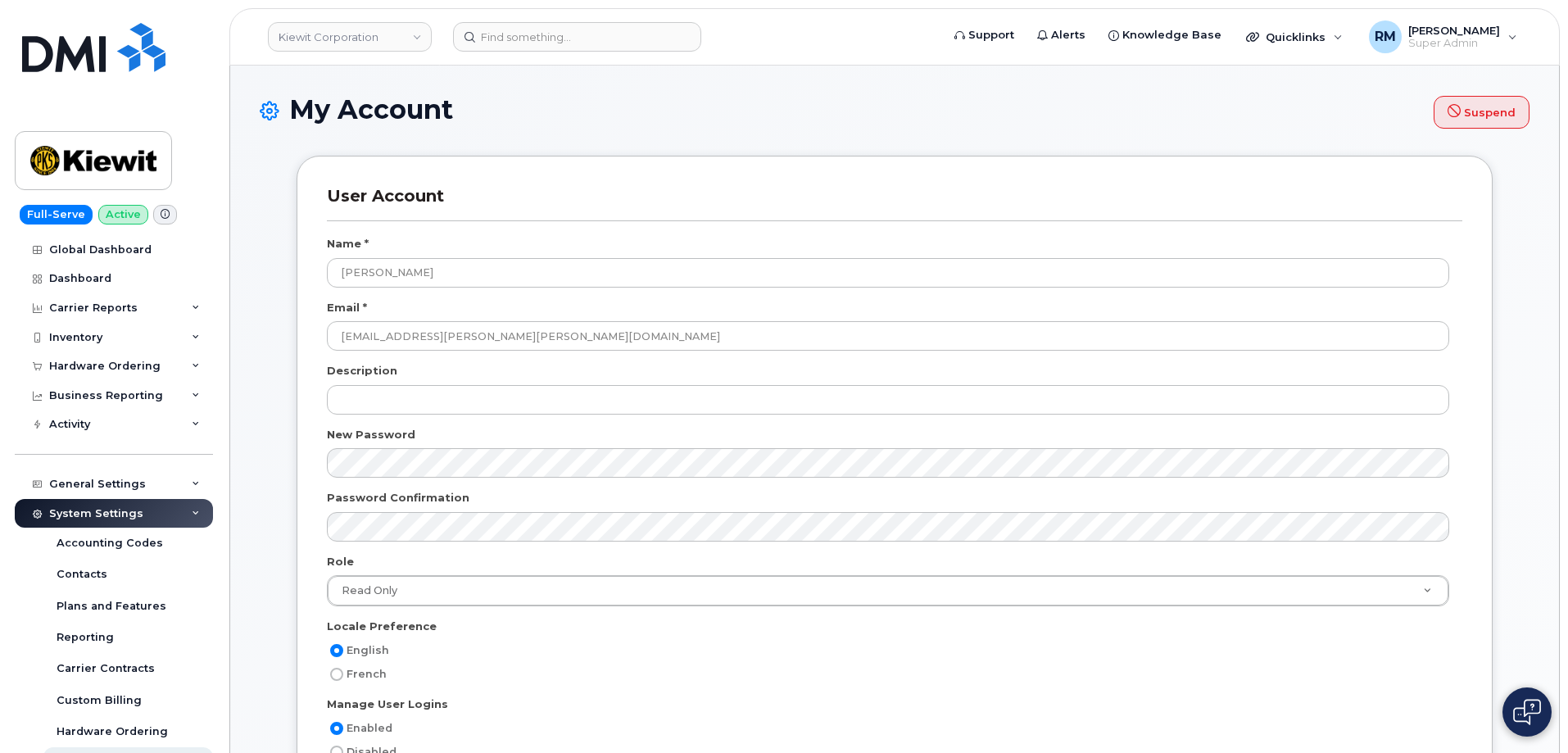
select select
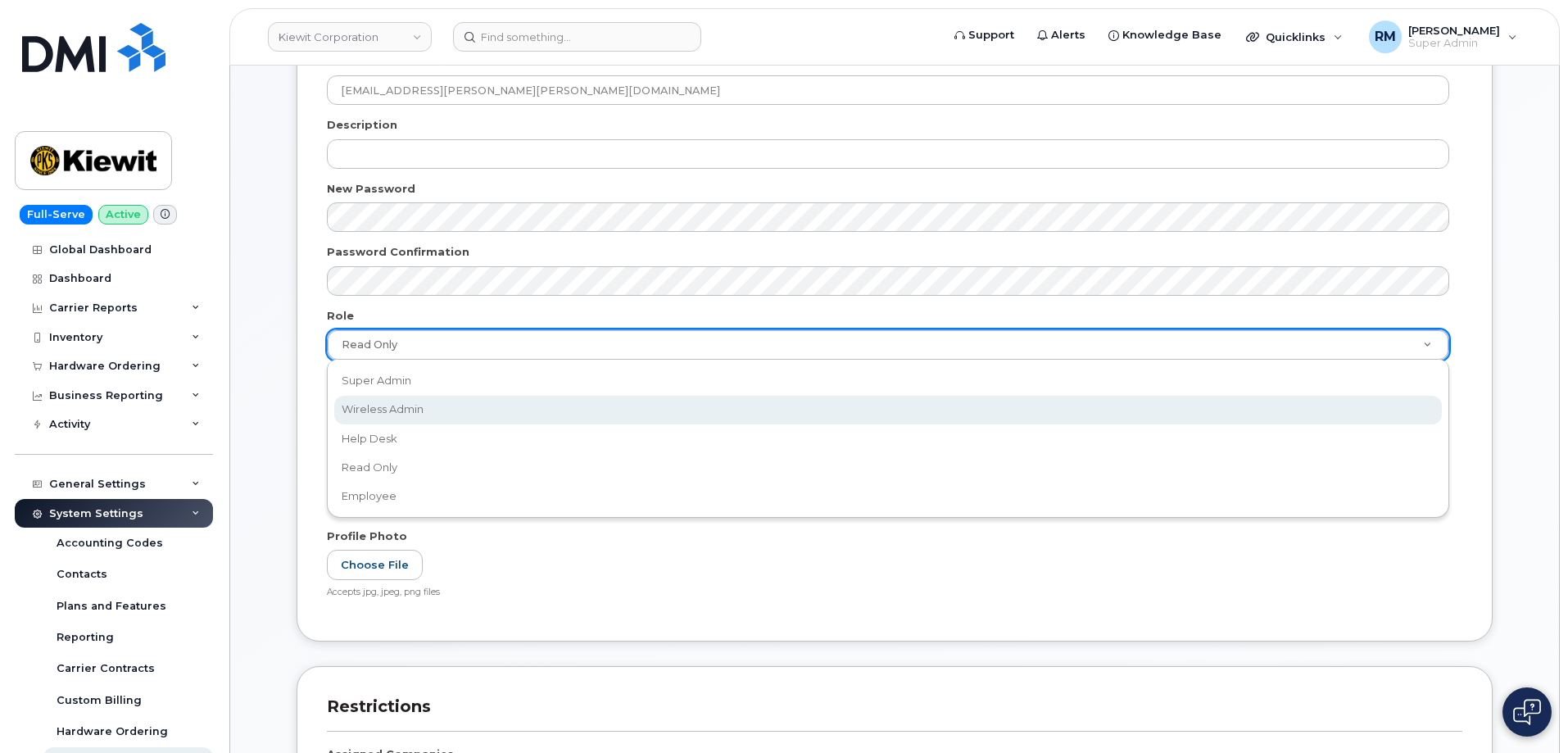
scroll to position [0, 5]
select select "wireless_admin"
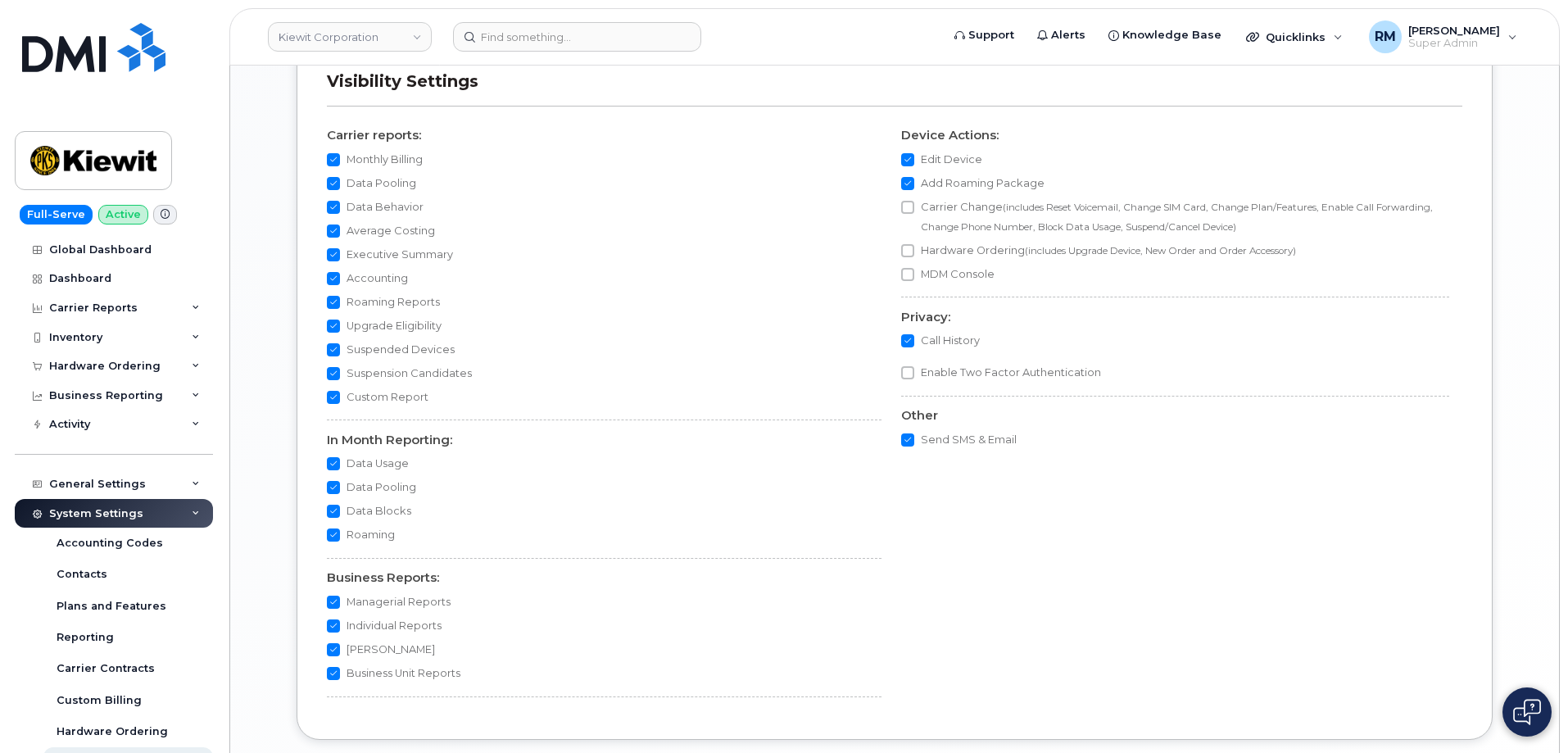
scroll to position [1551, 0]
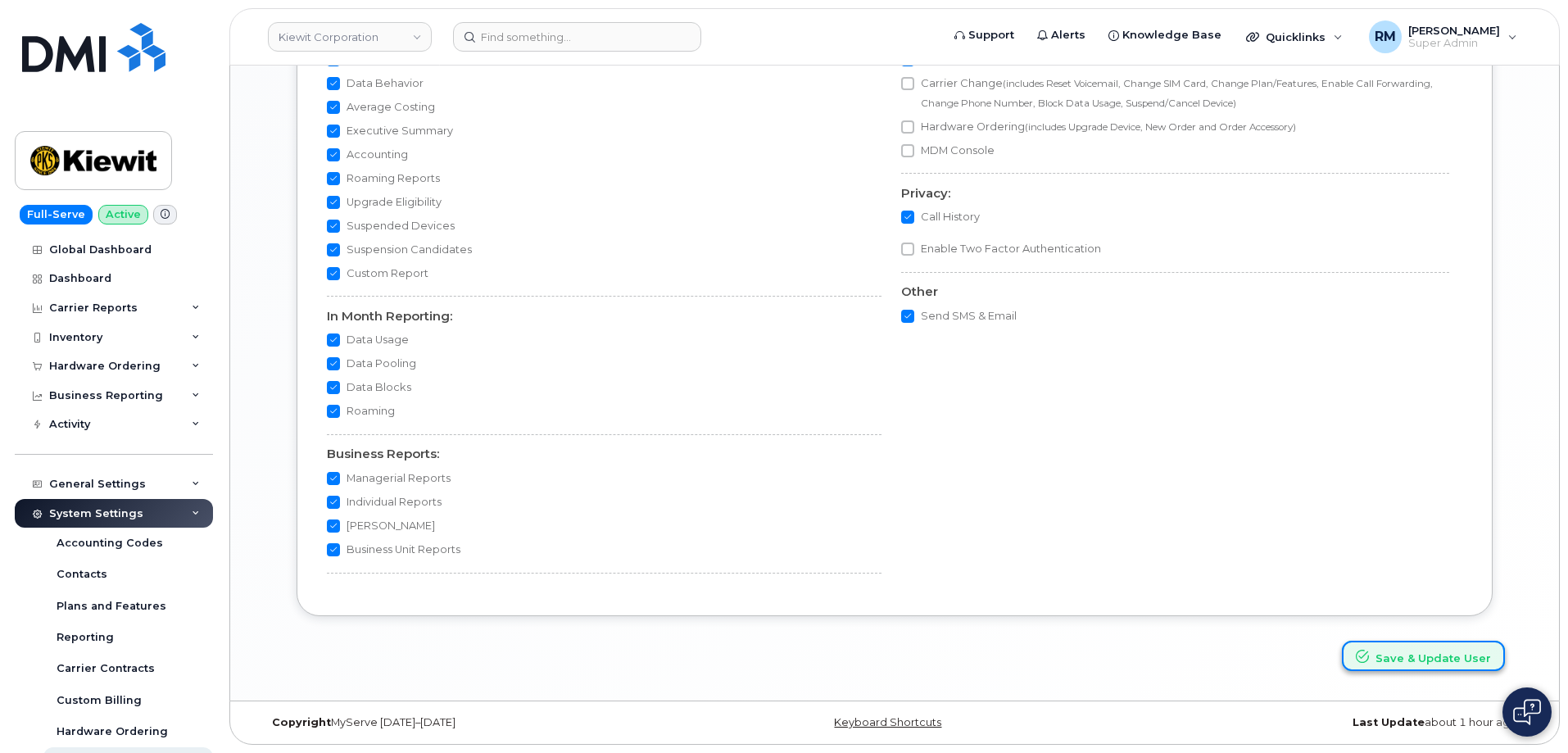
click at [1420, 651] on button "Save & Update User" at bounding box center [1424, 655] width 163 height 31
